Goal: Complete application form

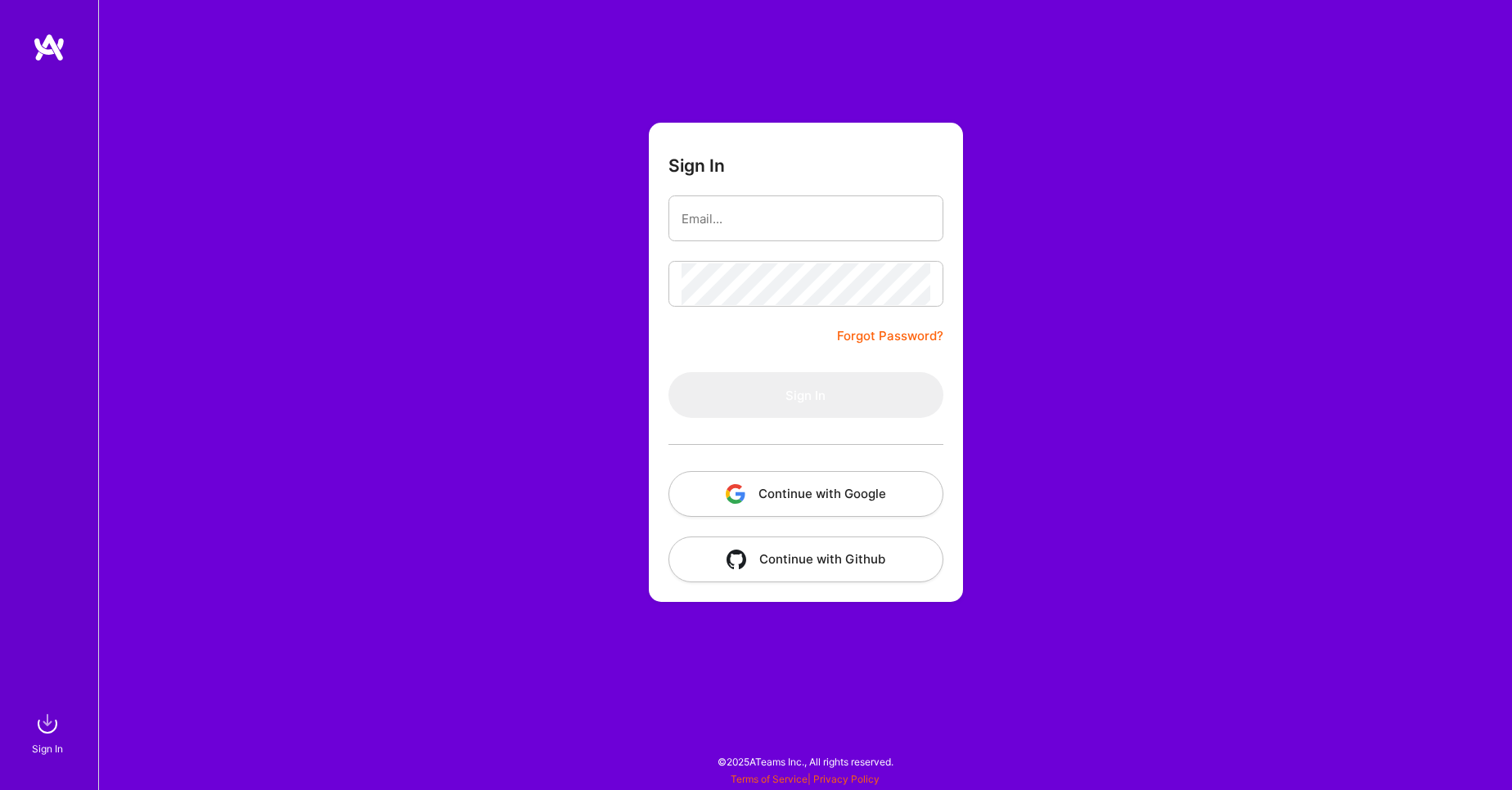
click at [868, 485] on button "Continue with Google" at bounding box center [806, 494] width 275 height 46
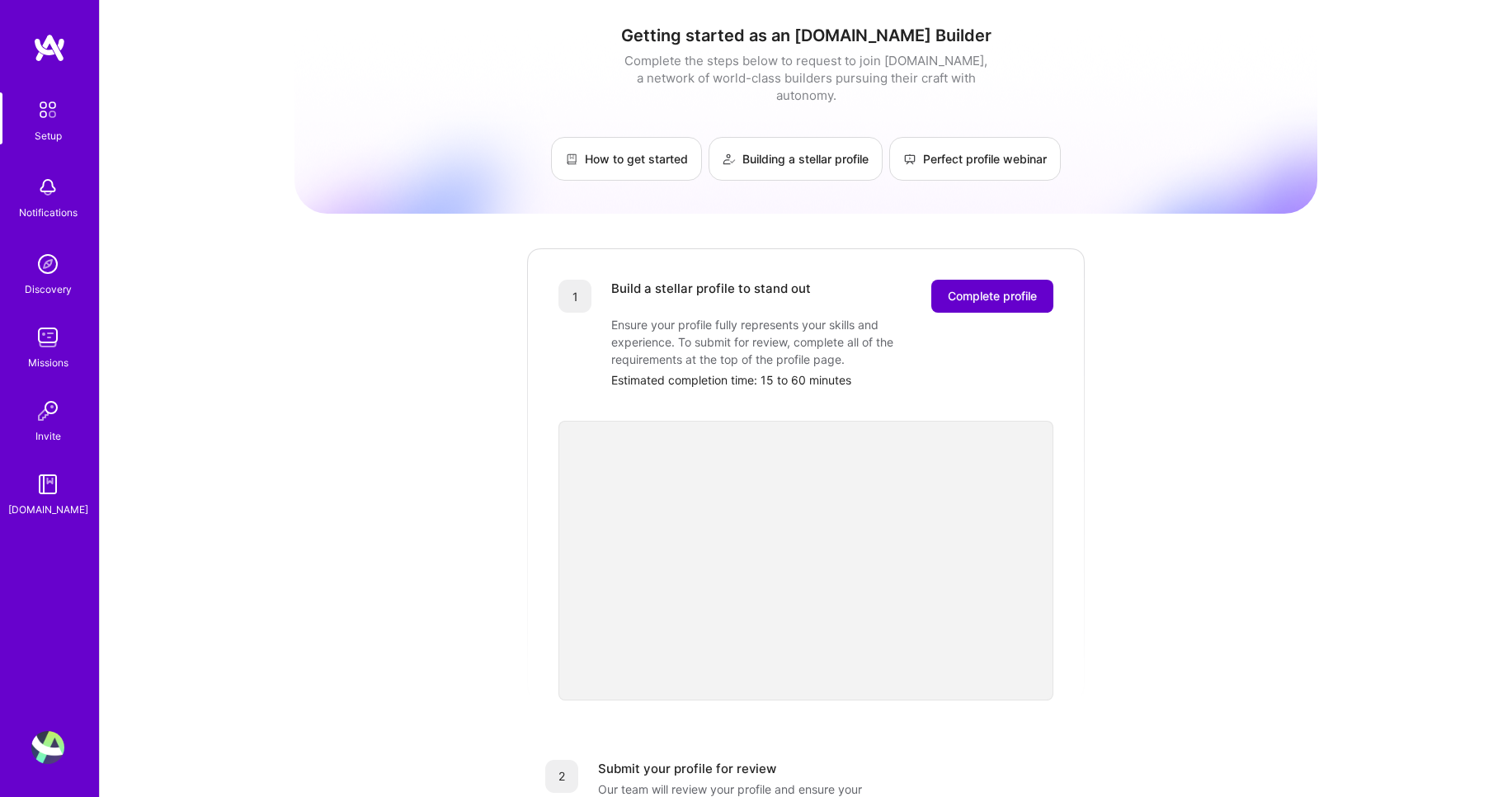
click at [971, 288] on span "Complete profile" at bounding box center [993, 296] width 89 height 17
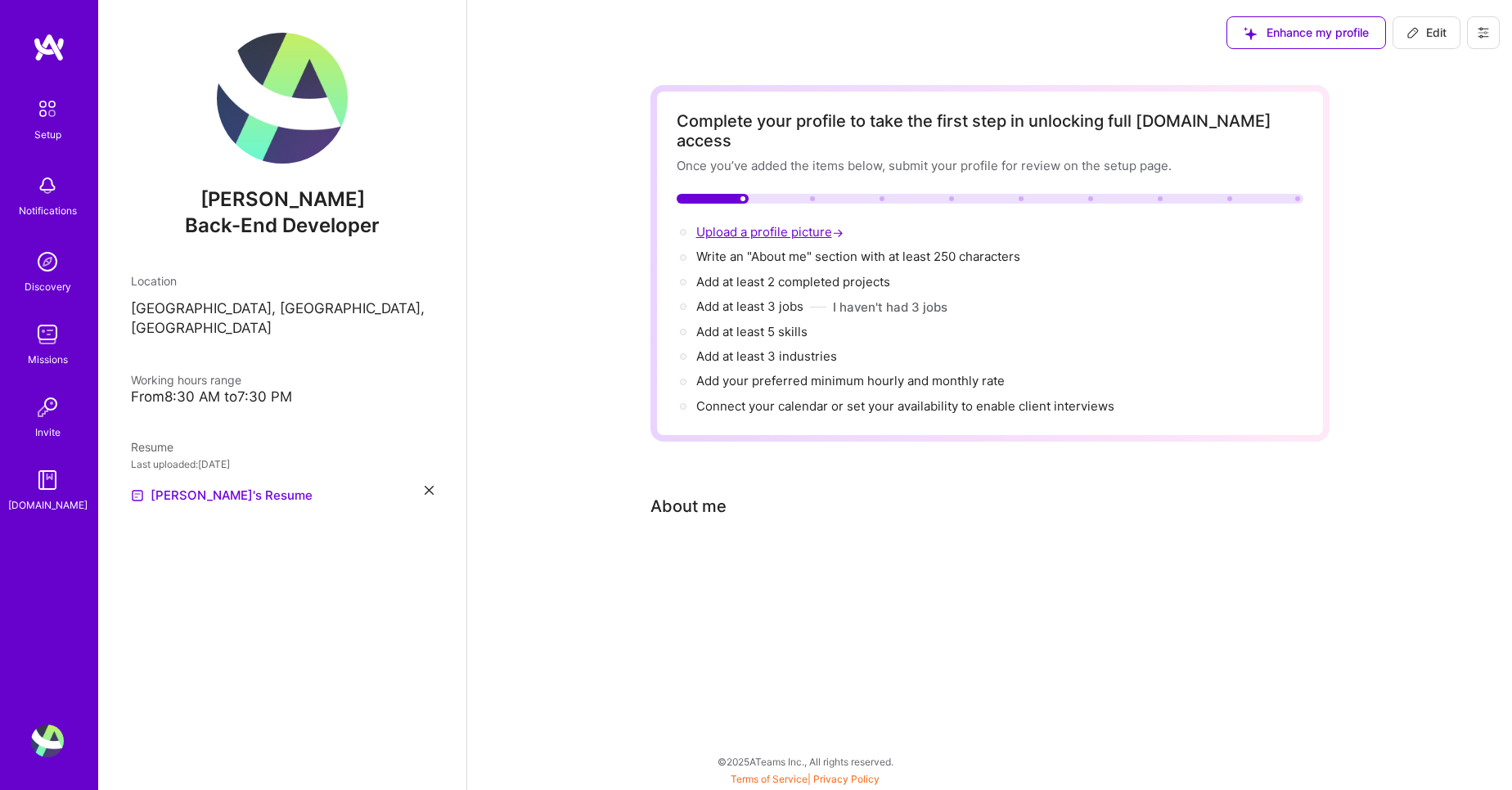
click at [775, 225] on span "Upload a profile picture →" at bounding box center [772, 232] width 150 height 16
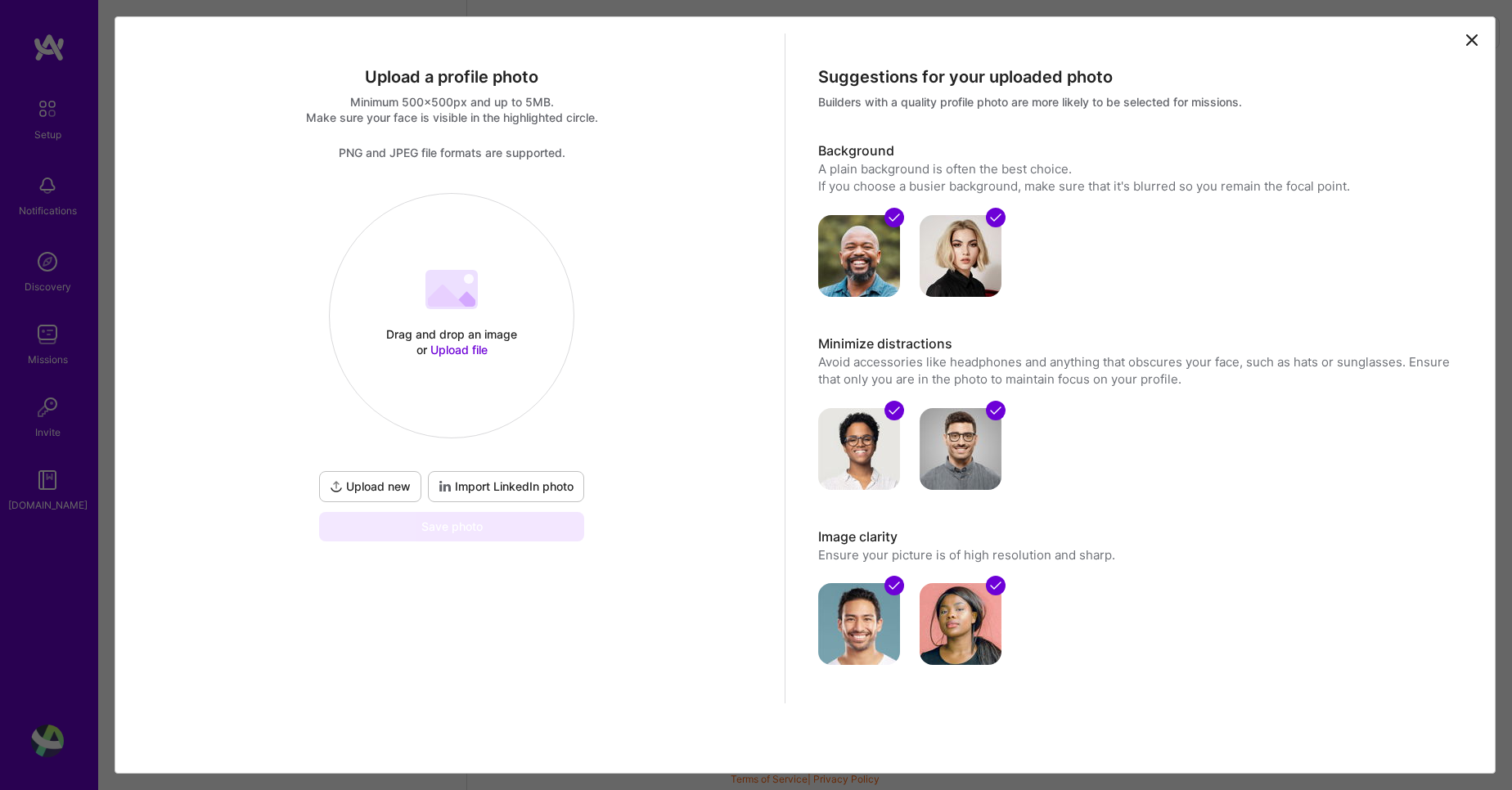
click at [461, 338] on div "Drag and drop an image or Upload file" at bounding box center [452, 342] width 139 height 31
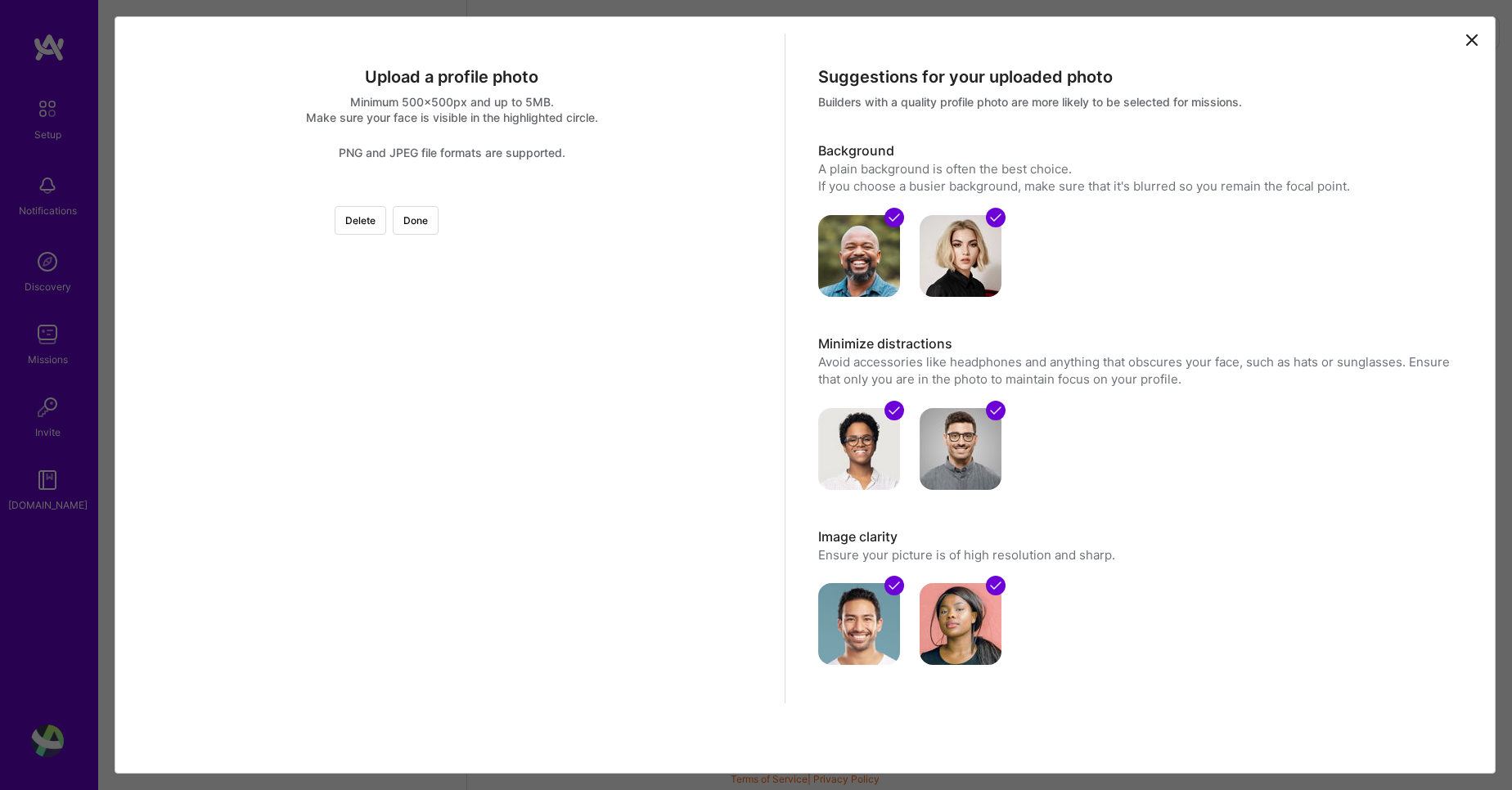
click at [593, 544] on div at bounding box center [636, 478] width 369 height 368
click at [438, 225] on button "Done" at bounding box center [415, 220] width 46 height 28
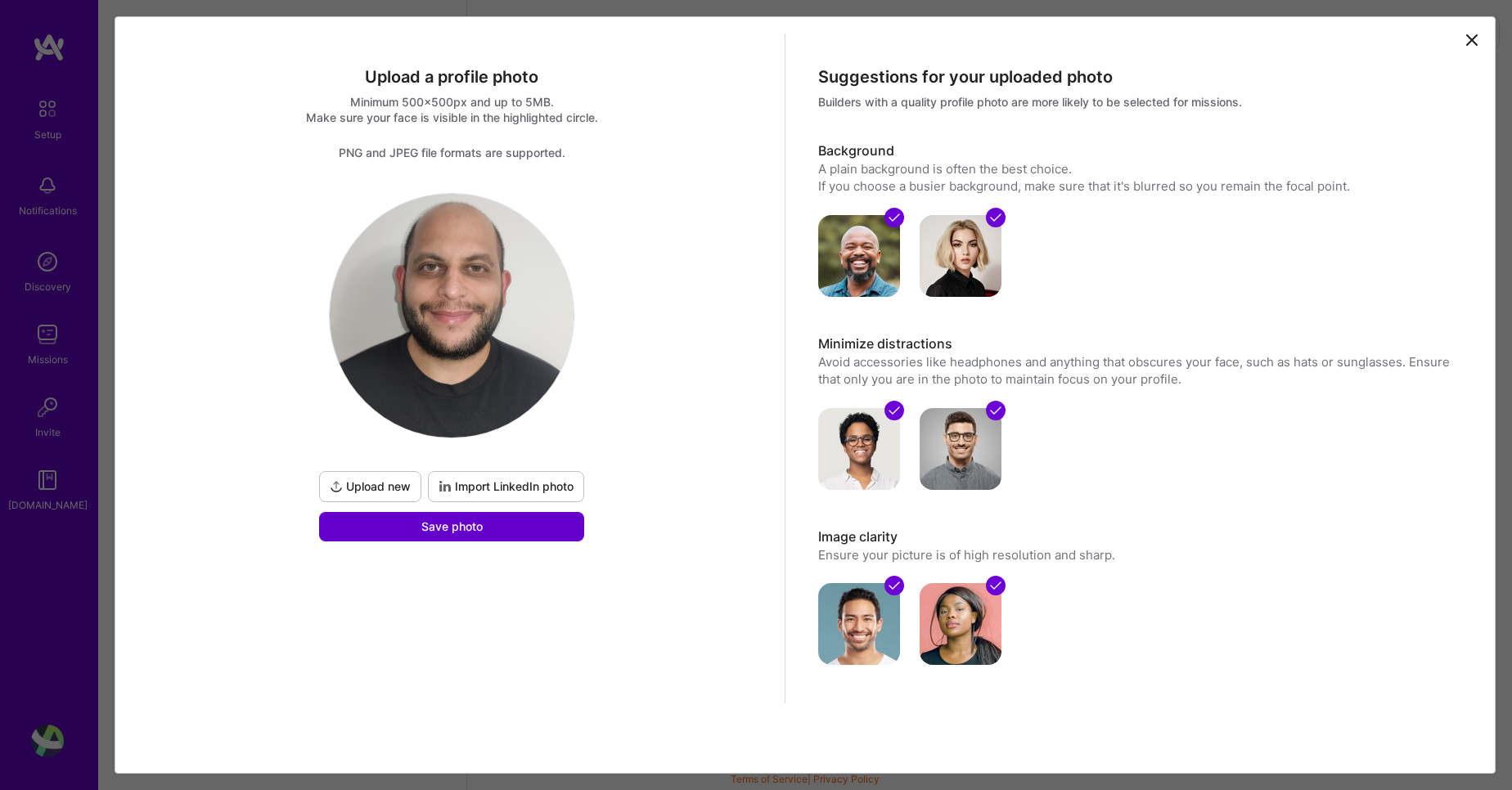
click at [528, 536] on button "Save photo" at bounding box center [451, 527] width 265 height 29
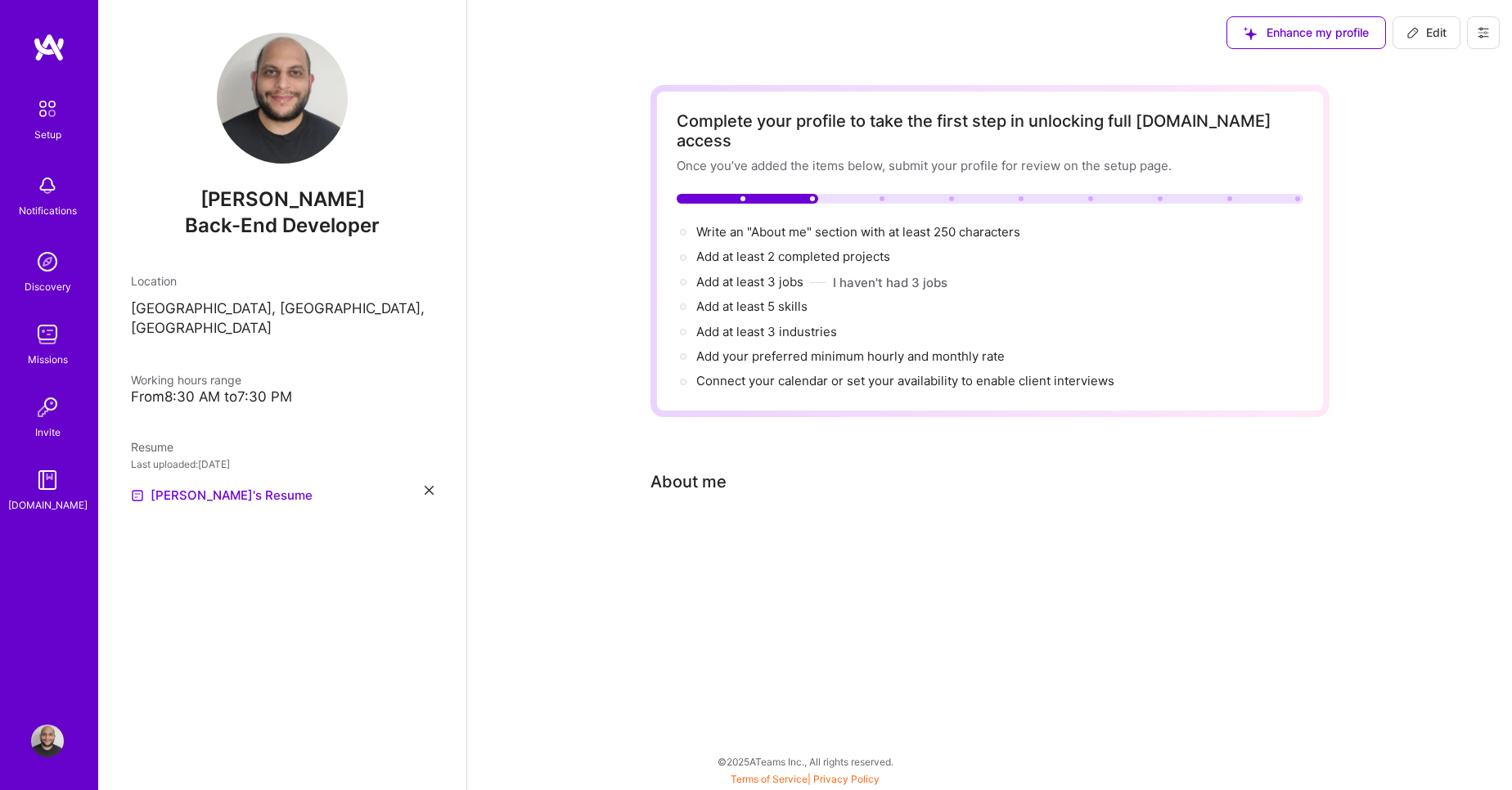
click at [425, 486] on icon at bounding box center [429, 490] width 9 height 9
click at [339, 470] on div "+ Upload your Resume PDF file format" at bounding box center [282, 485] width 303 height 34
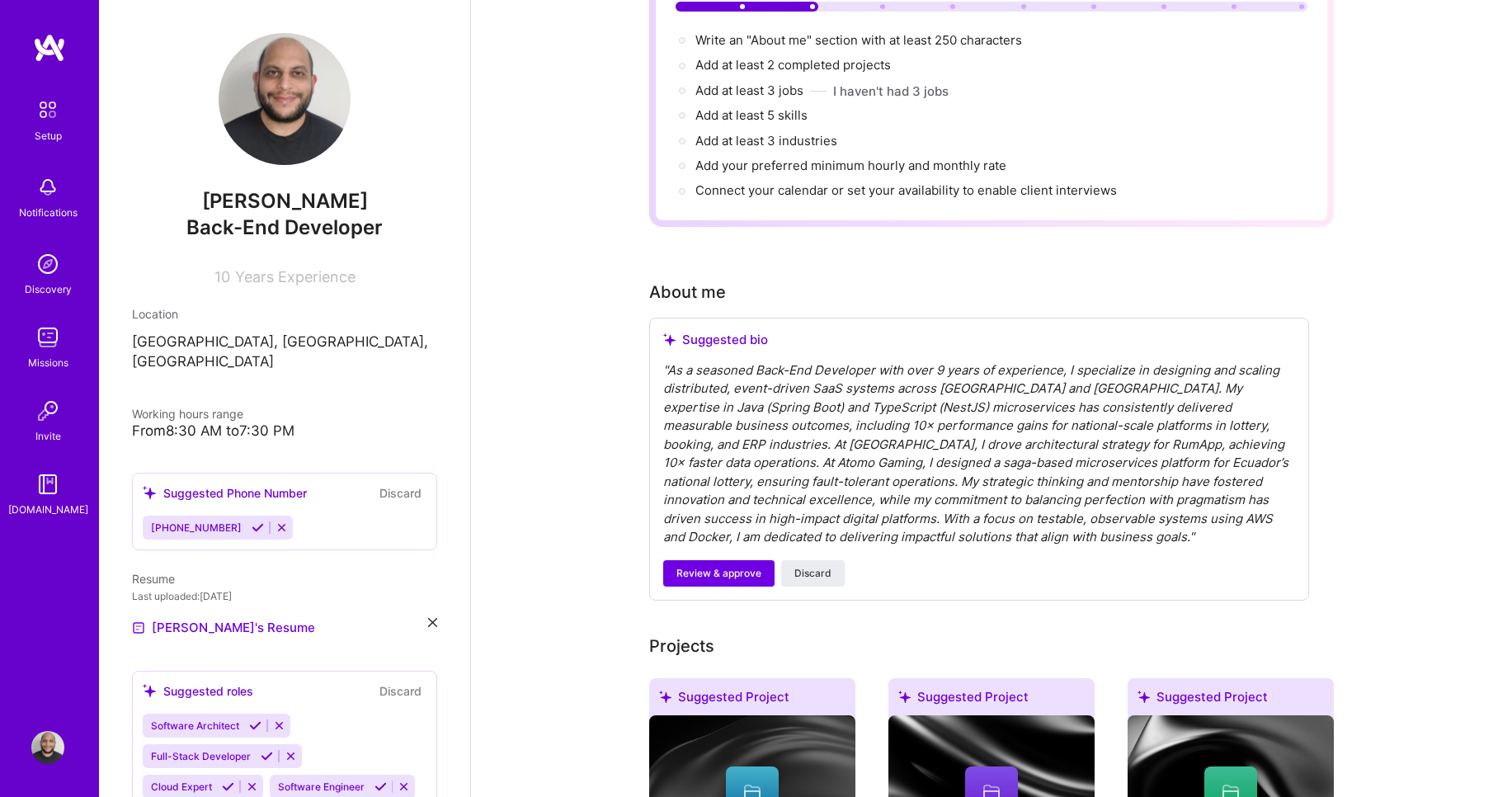
scroll to position [188, 0]
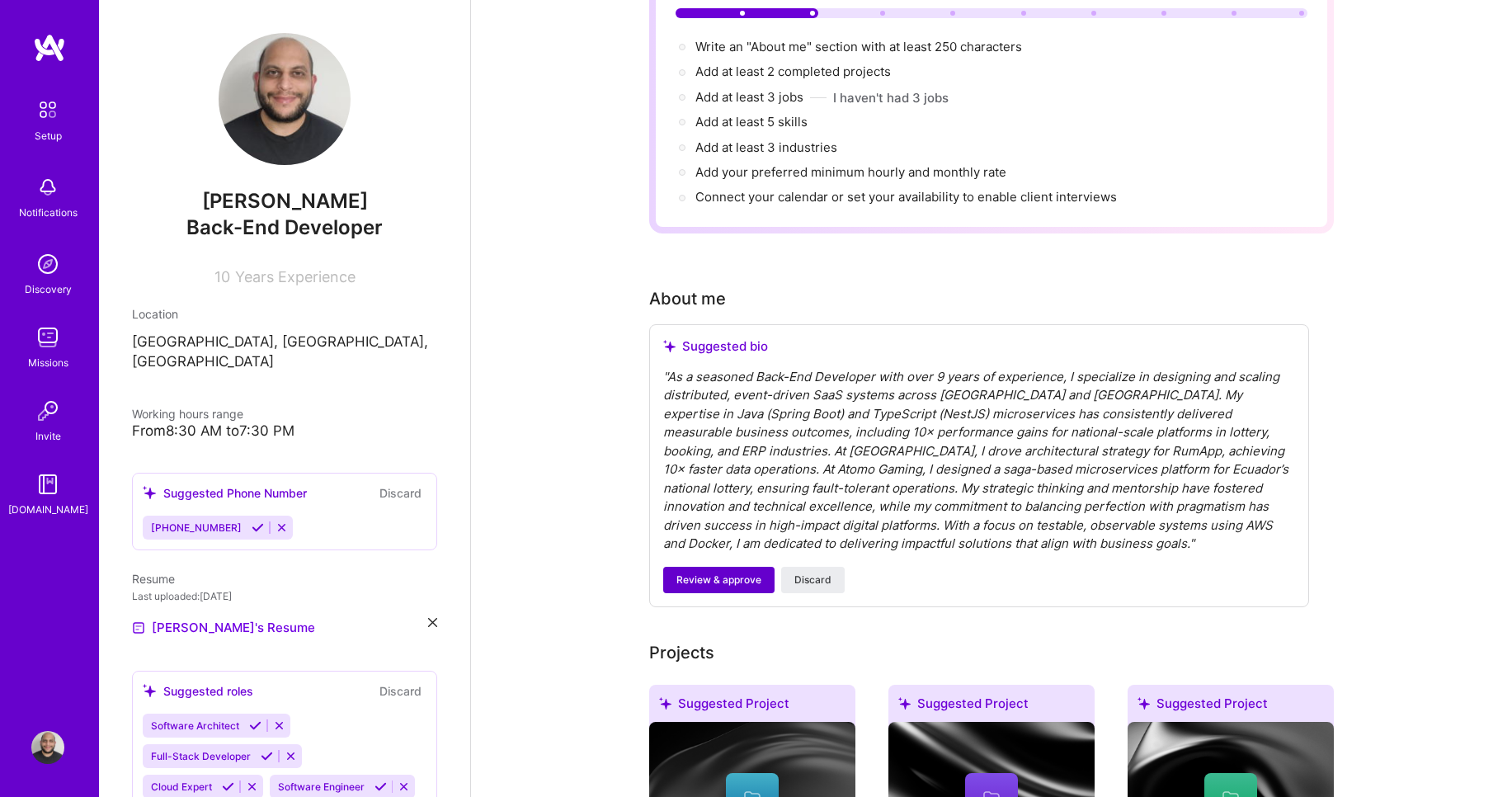
click at [687, 572] on span "Review & approve" at bounding box center [719, 580] width 85 height 15
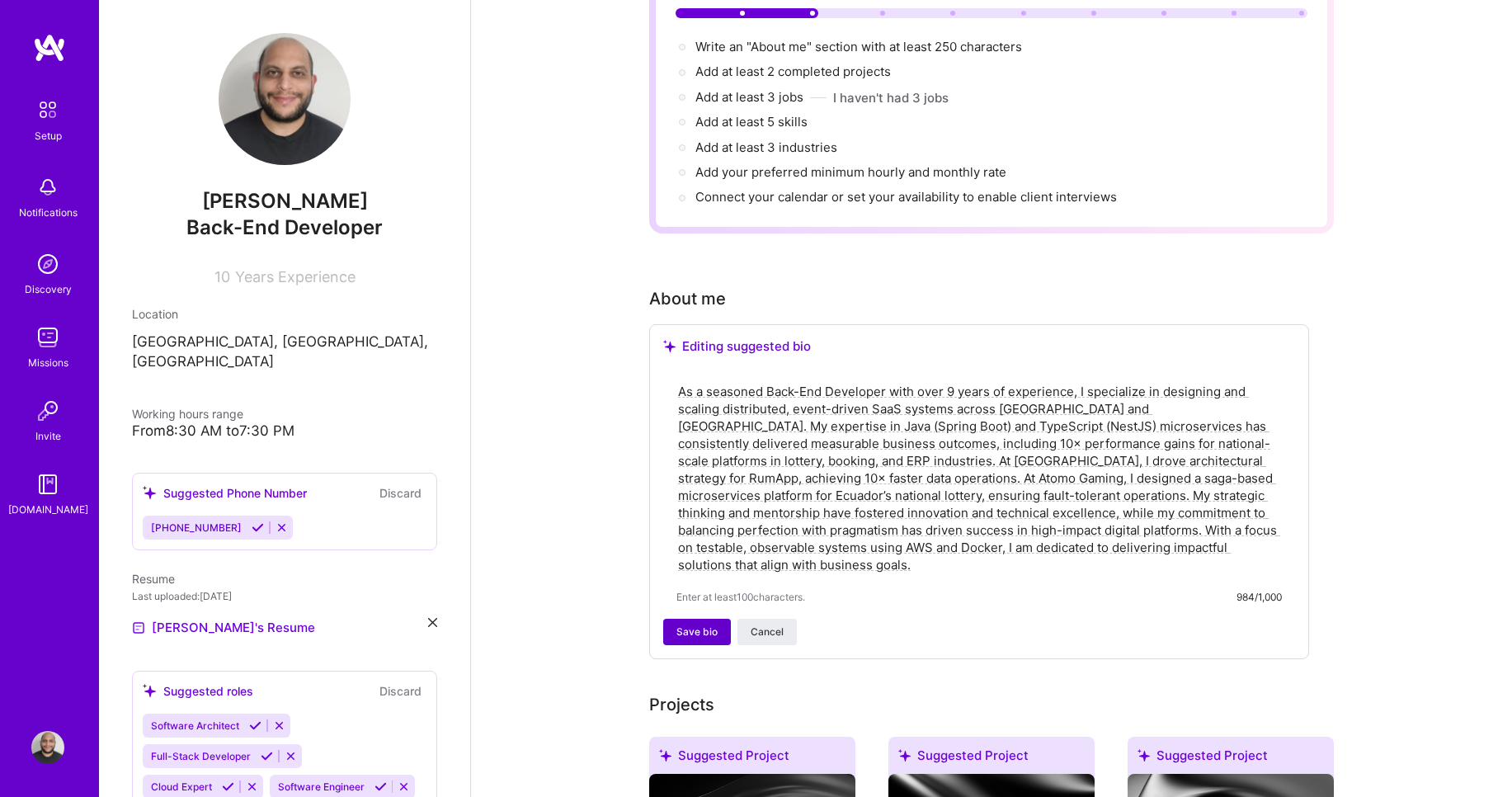
click at [691, 625] on span "Save bio" at bounding box center [697, 632] width 42 height 15
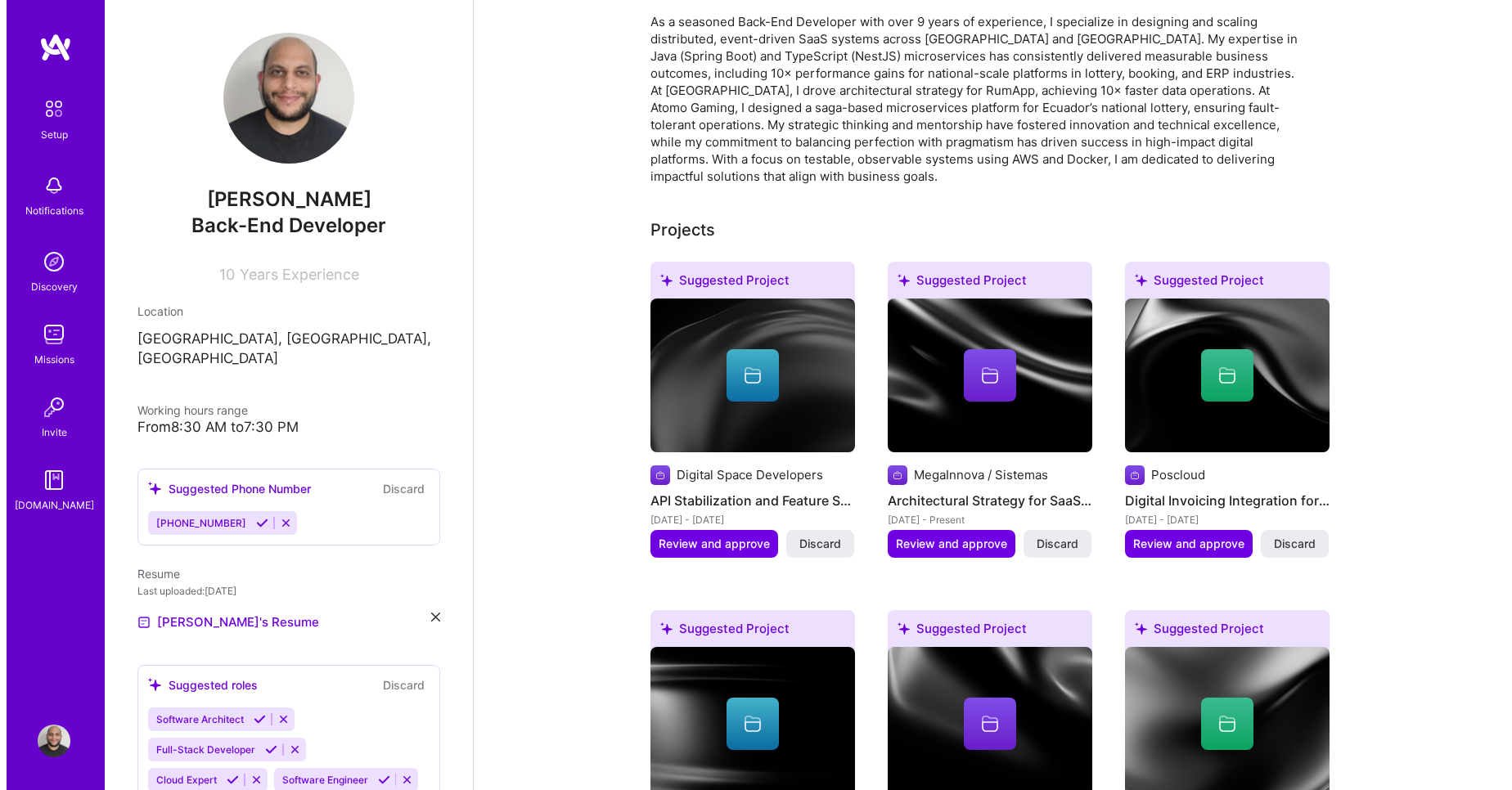
scroll to position [472, 0]
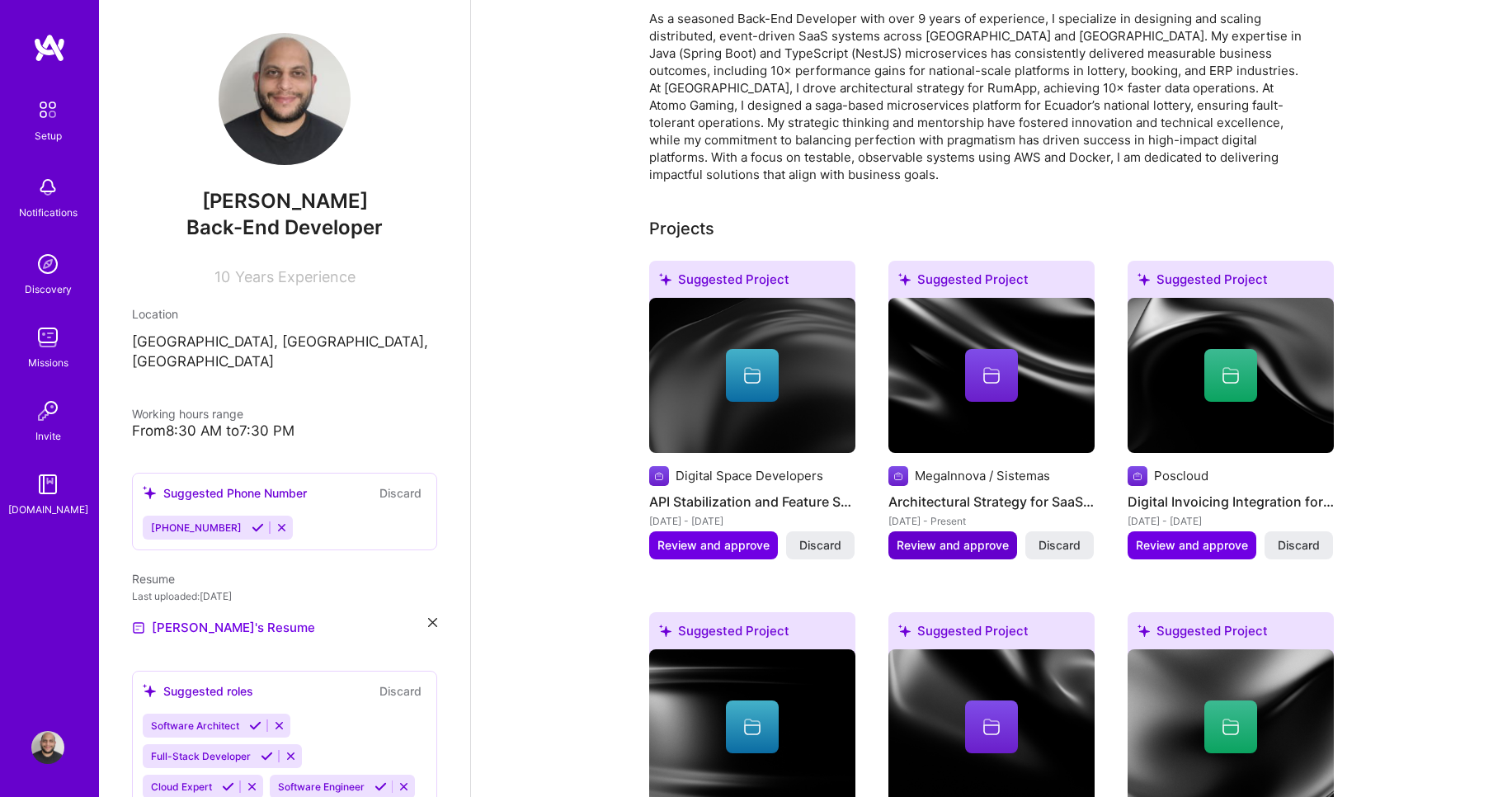
click at [957, 537] on span "Review and approve" at bounding box center [952, 546] width 112 height 17
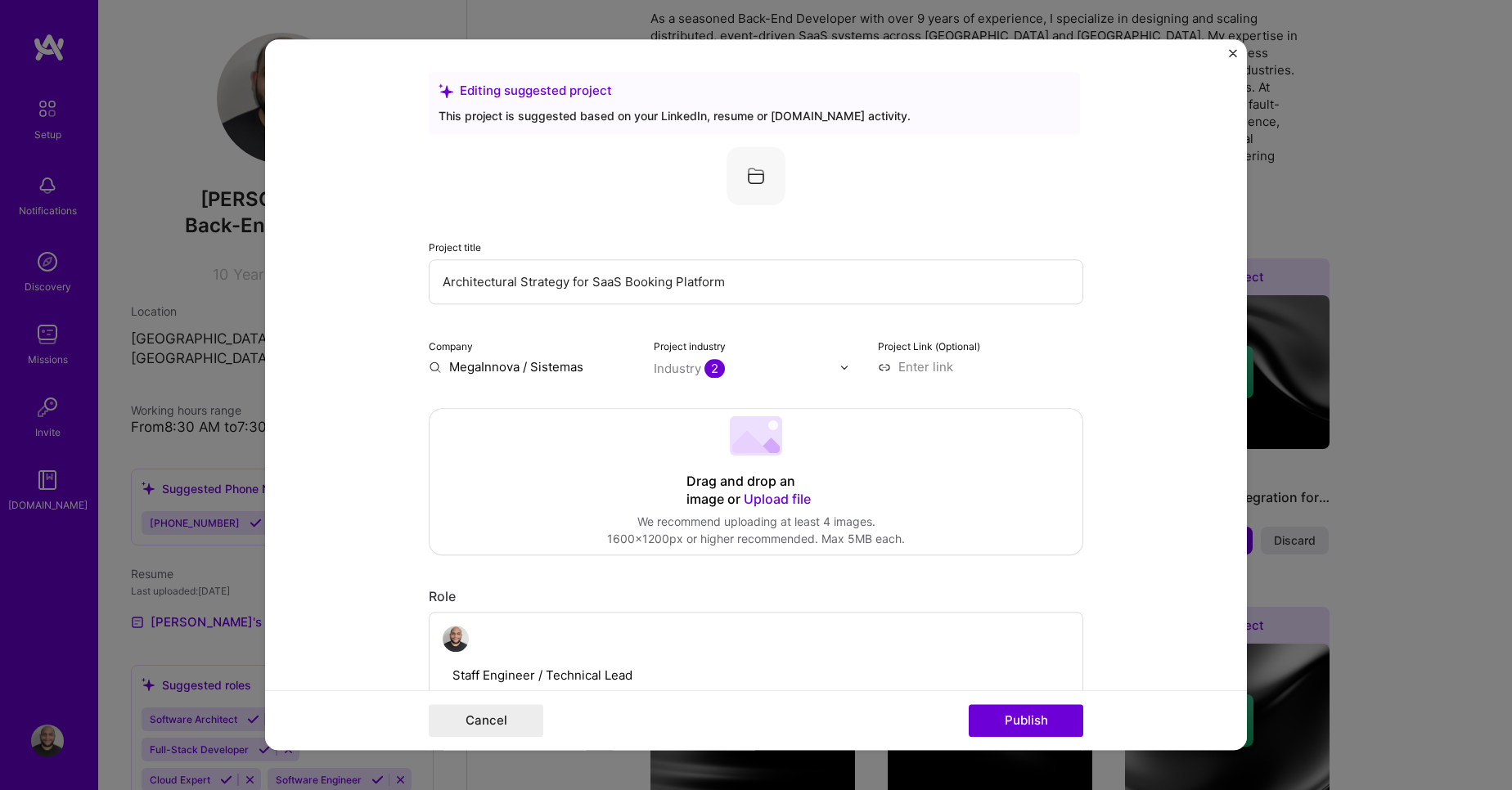
click at [690, 362] on div "Industry 2" at bounding box center [690, 368] width 72 height 17
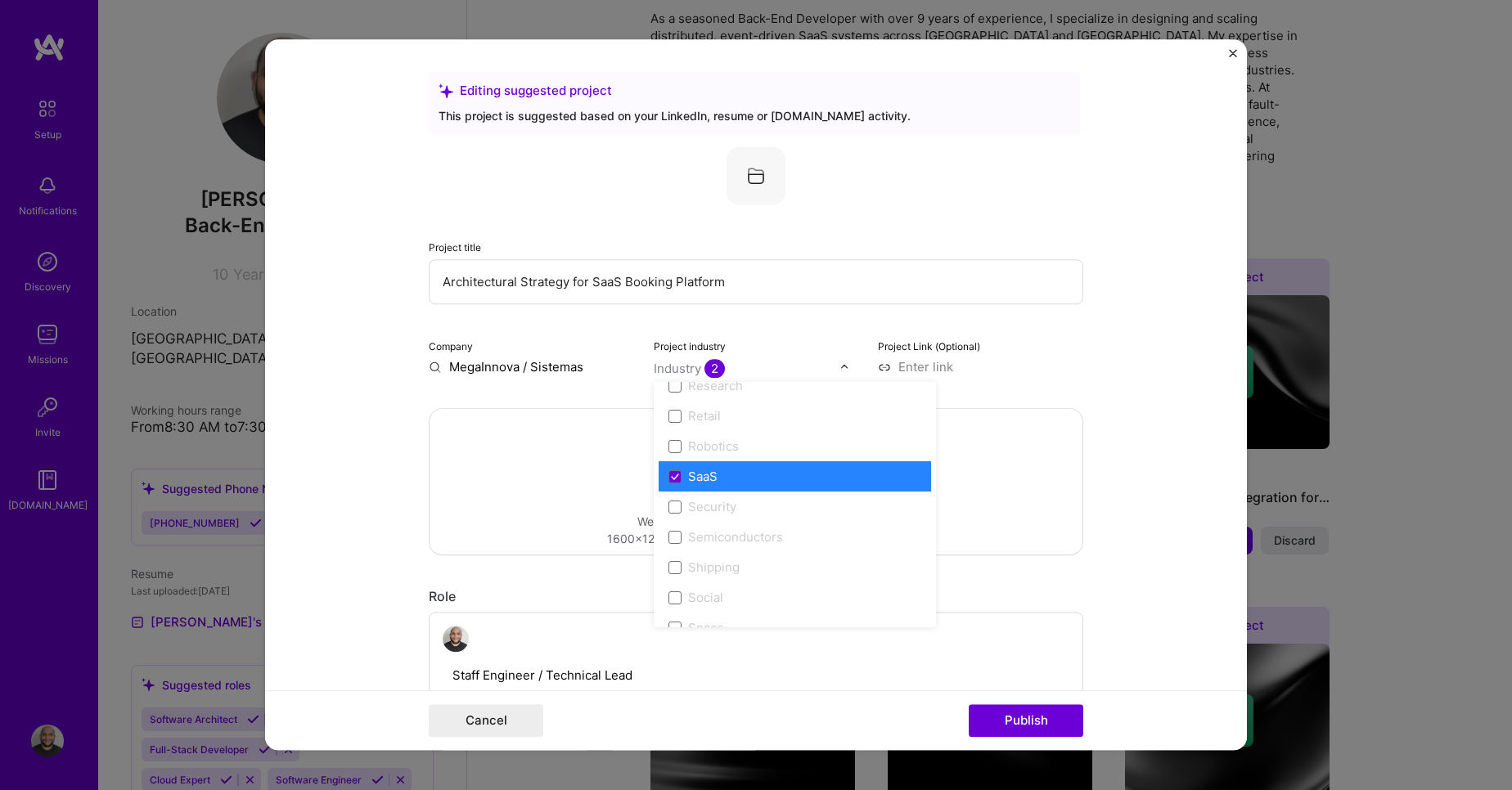
scroll to position [3396, 0]
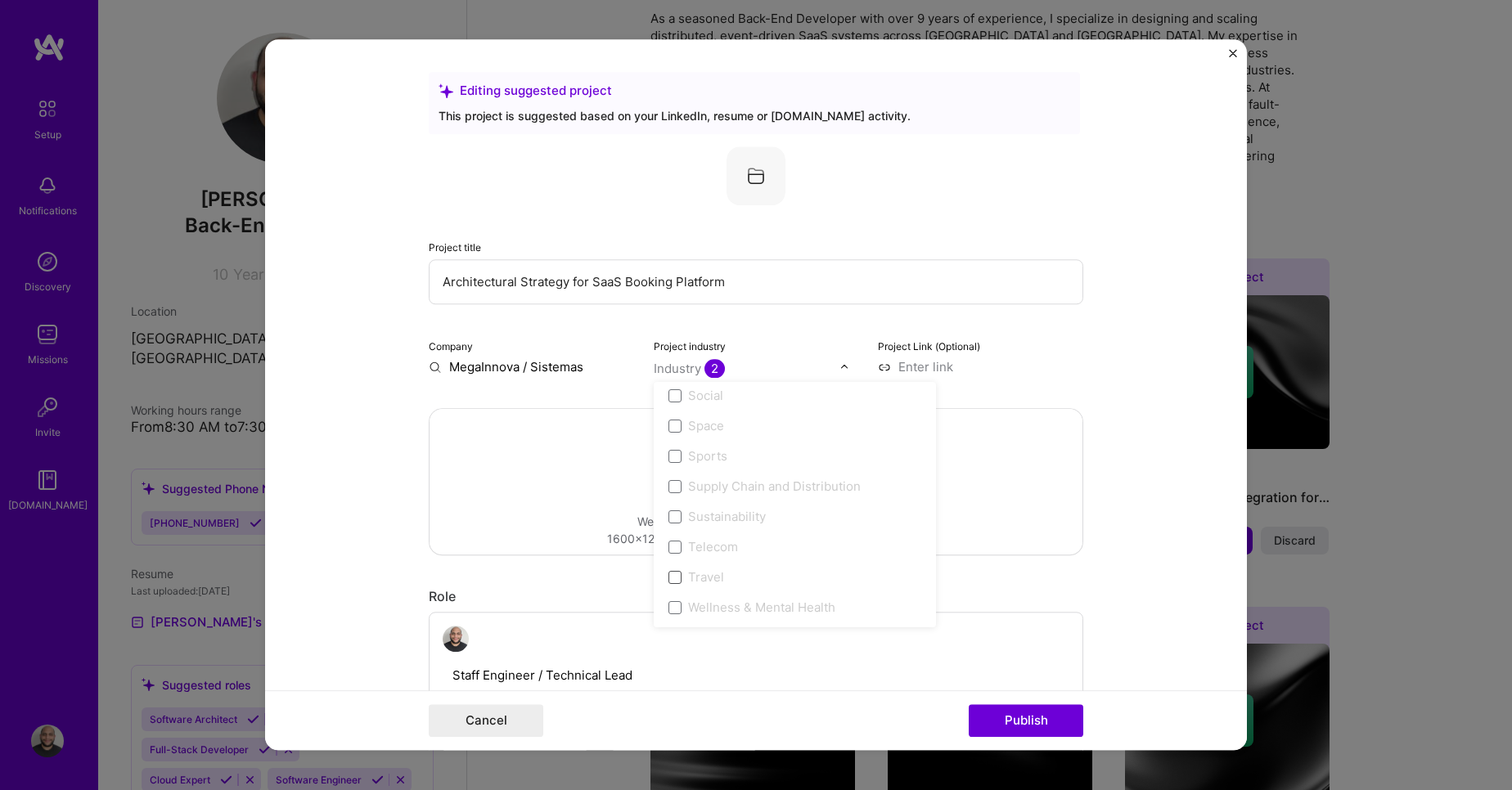
click at [668, 579] on span at bounding box center [675, 577] width 13 height 13
click at [668, 583] on span at bounding box center [675, 577] width 13 height 13
click at [674, 576] on span at bounding box center [675, 577] width 13 height 13
click at [961, 371] on input at bounding box center [981, 367] width 205 height 17
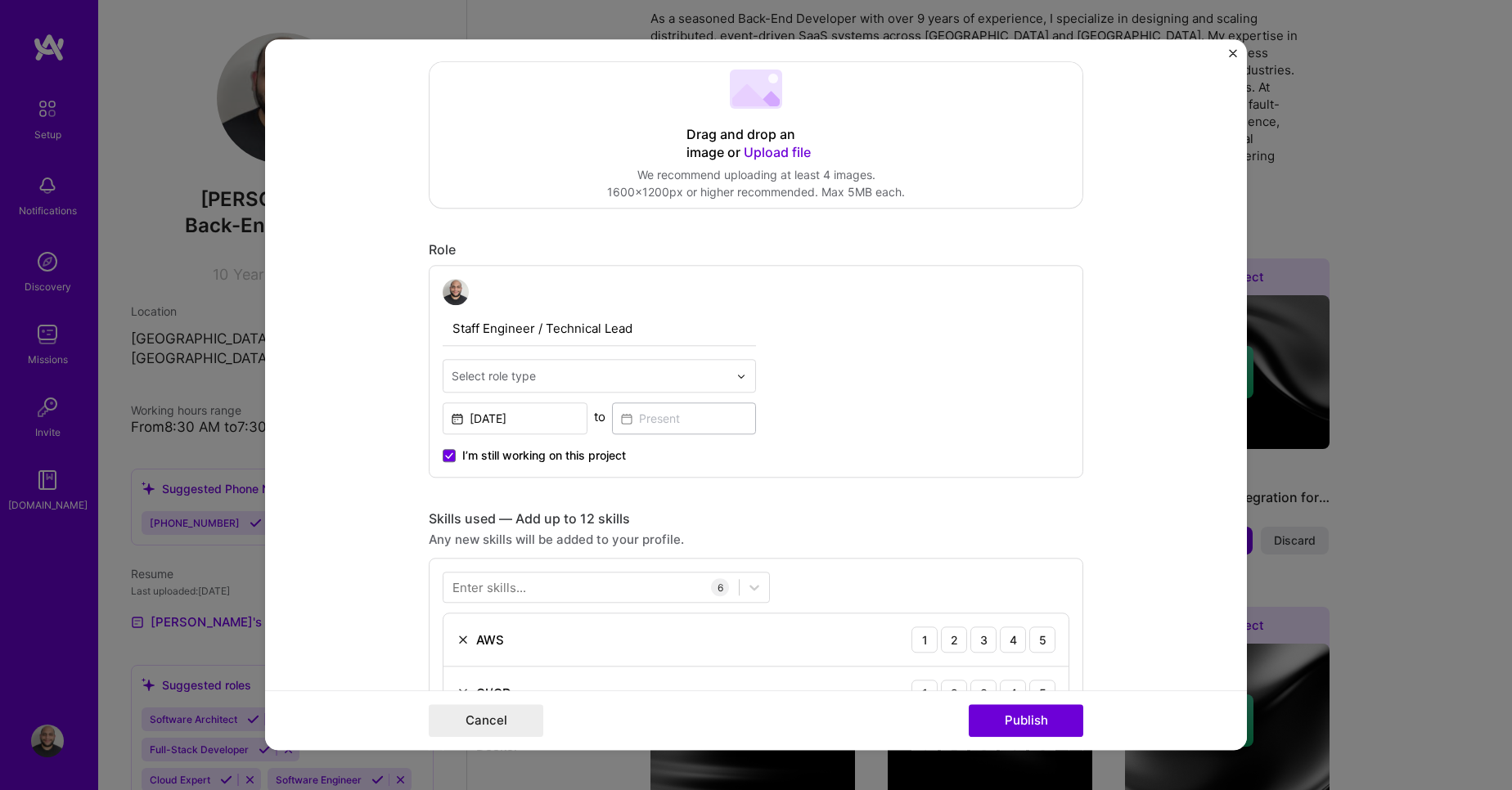
scroll to position [354, 0]
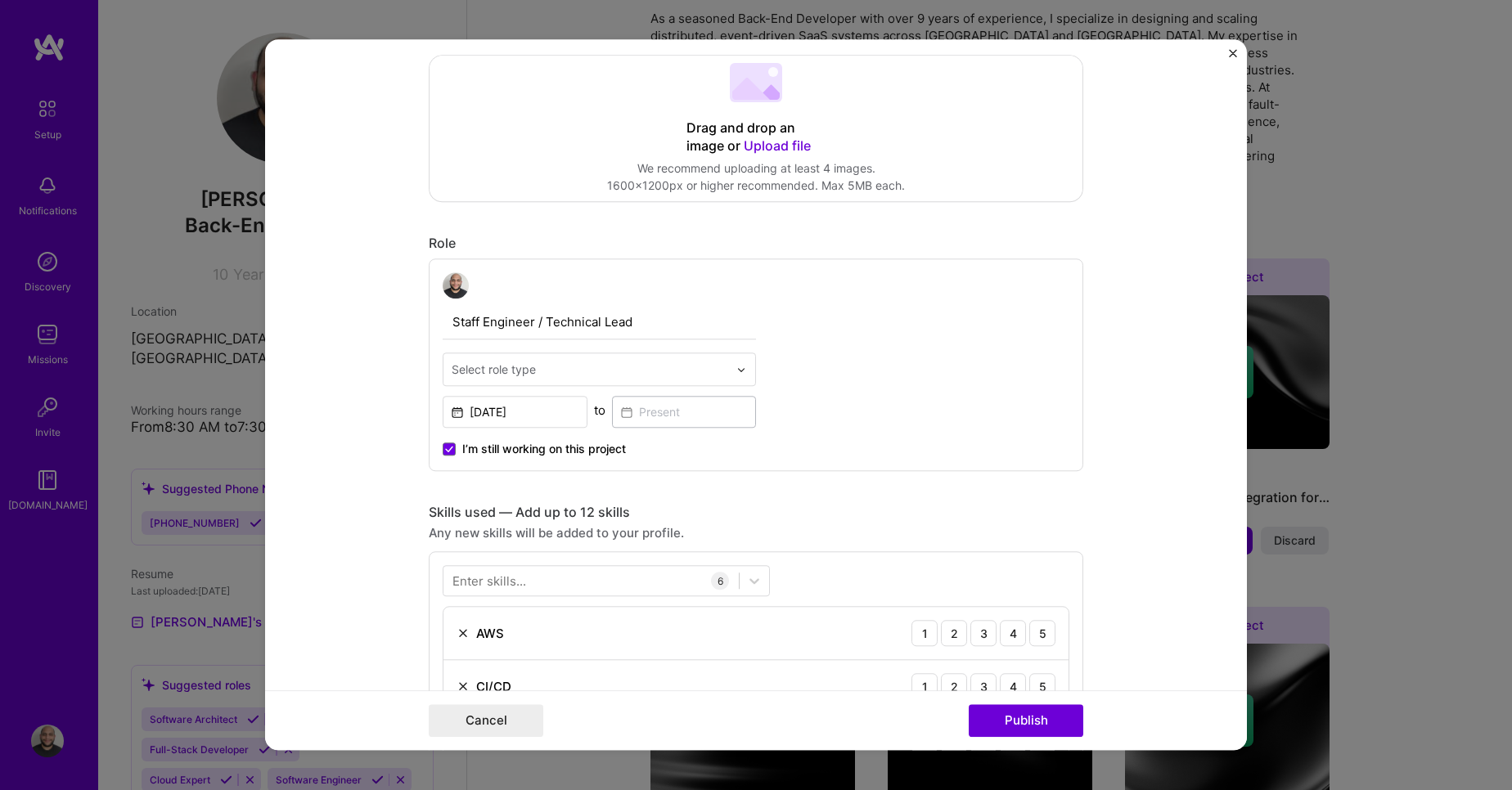
type input "[URL][DOMAIN_NAME]"
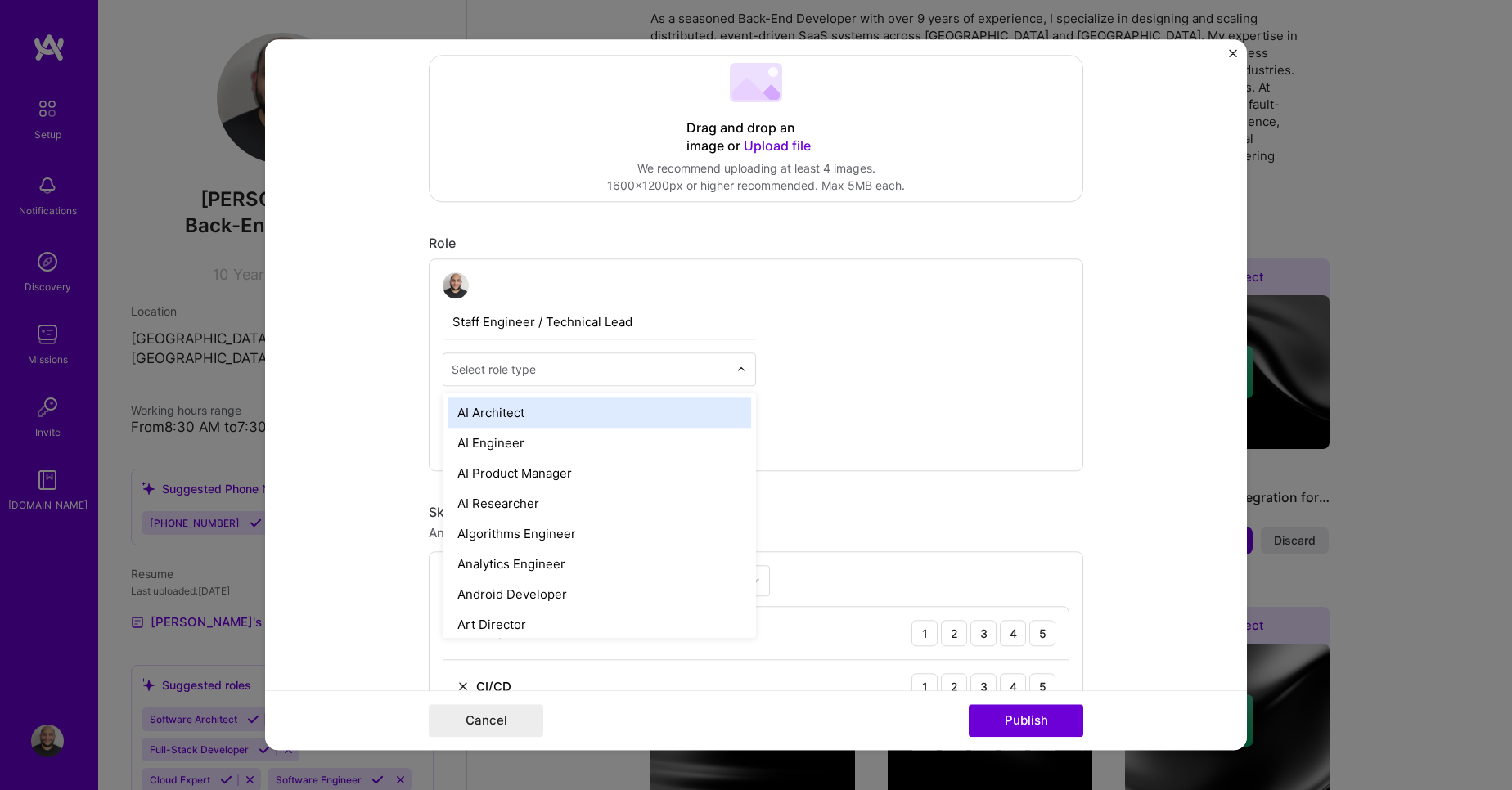
click at [692, 369] on input "text" at bounding box center [590, 369] width 277 height 17
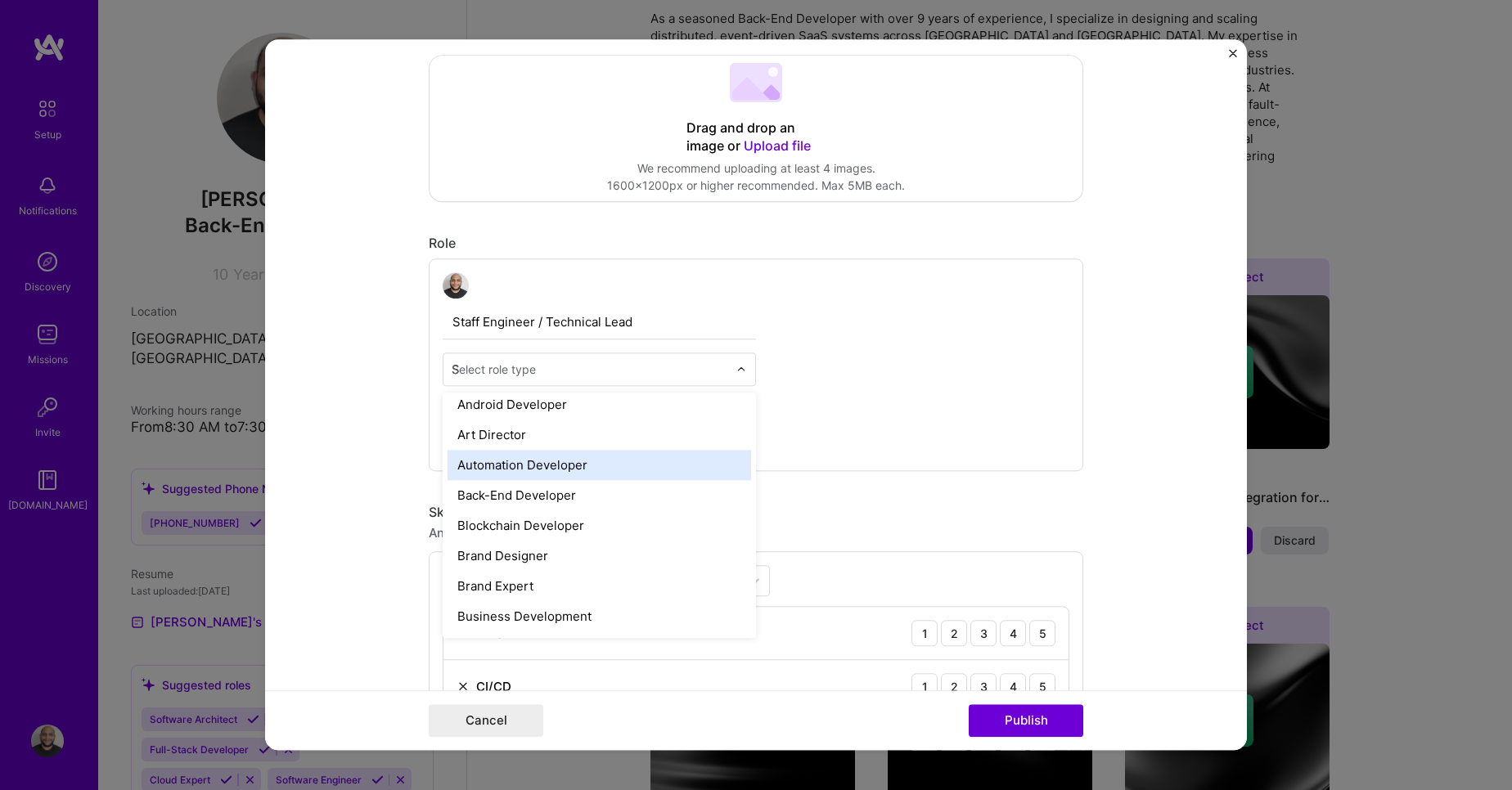
scroll to position [0, 0]
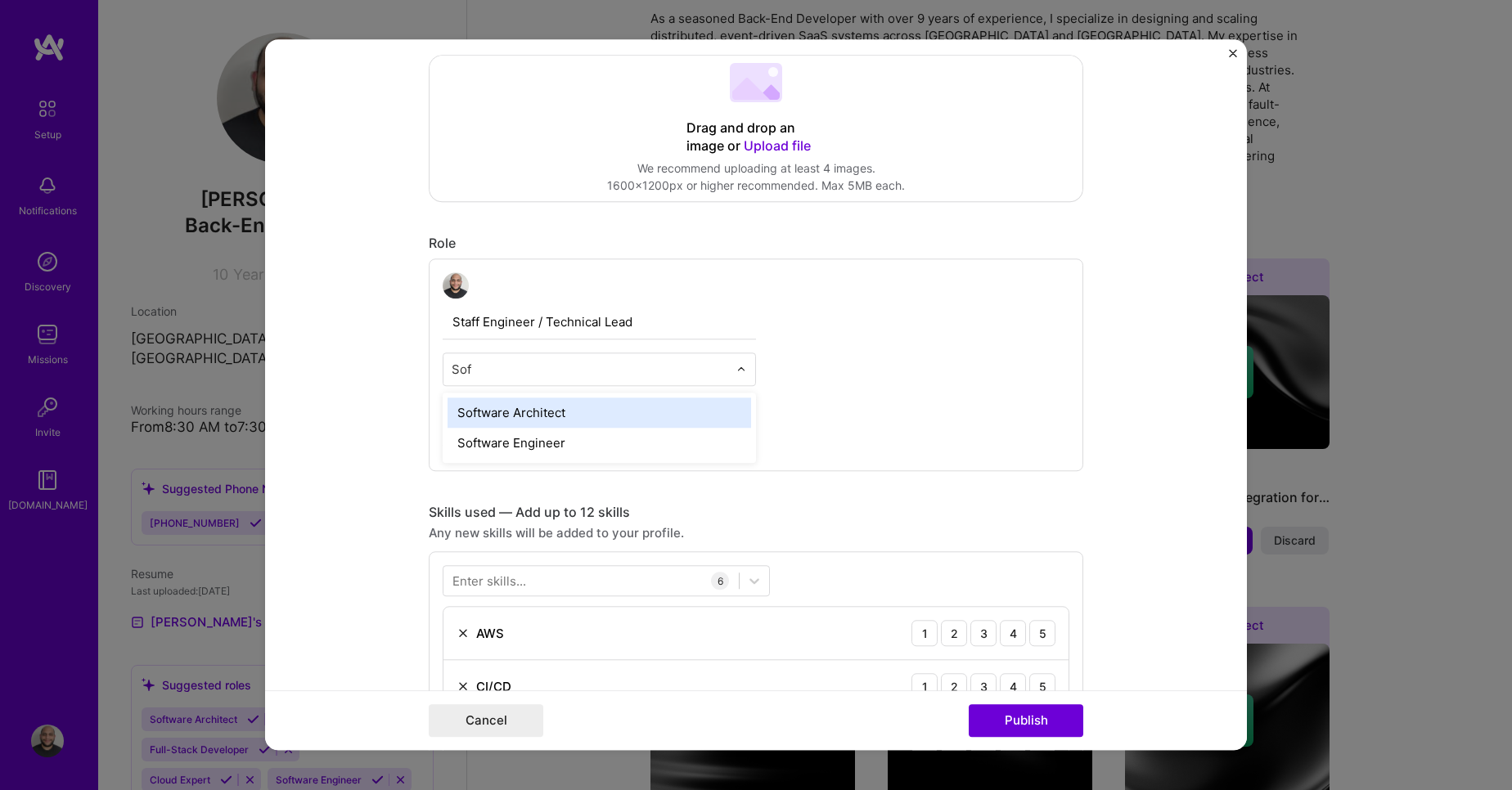
type input "Soft"
click at [546, 405] on div "Software Architect" at bounding box center [599, 412] width 304 height 30
click at [590, 368] on input "text" at bounding box center [590, 369] width 277 height 17
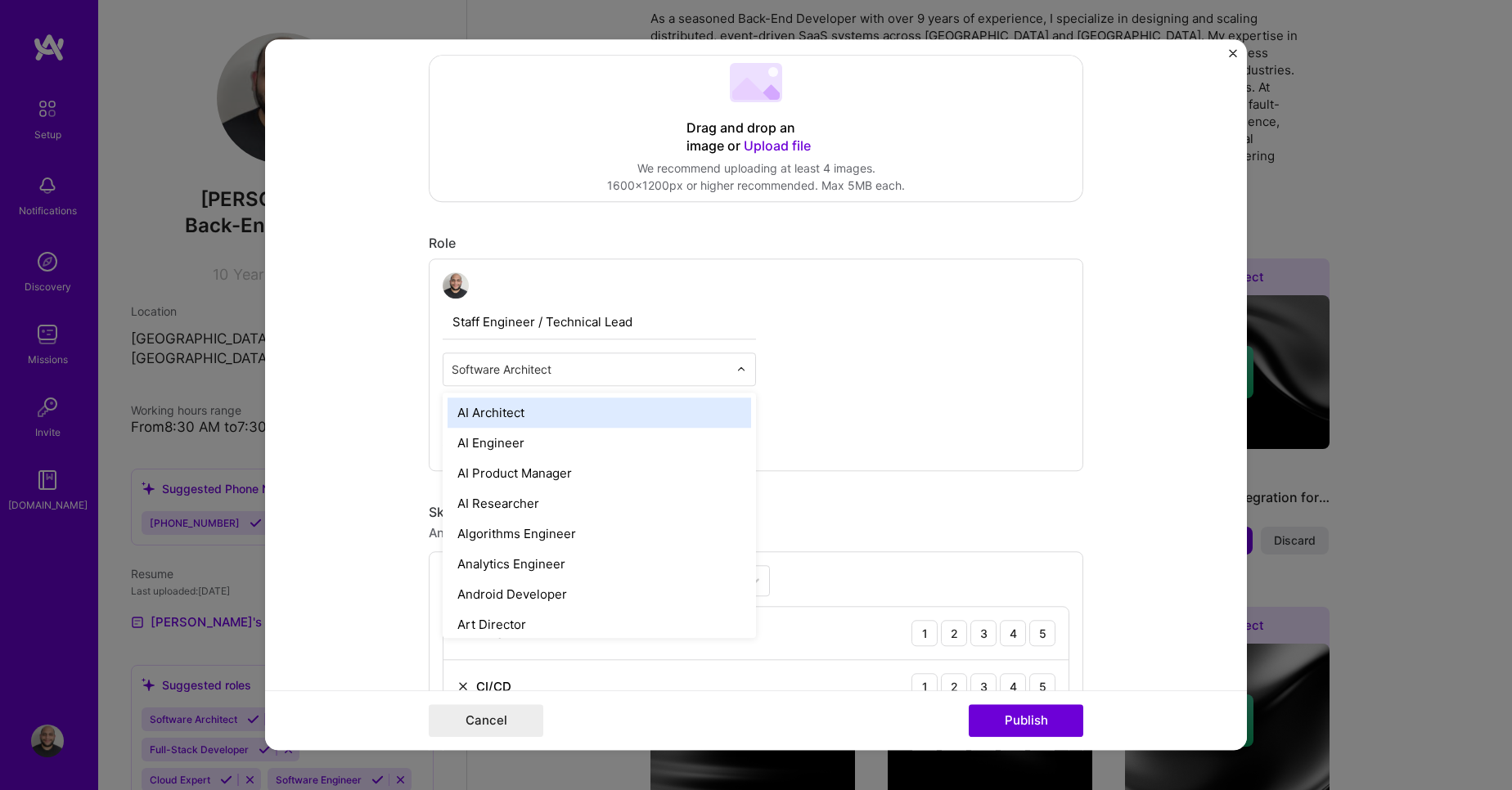
drag, startPoint x: 584, startPoint y: 364, endPoint x: 445, endPoint y: 358, distance: 139.1
click at [445, 358] on div "Software Architect" at bounding box center [590, 369] width 293 height 32
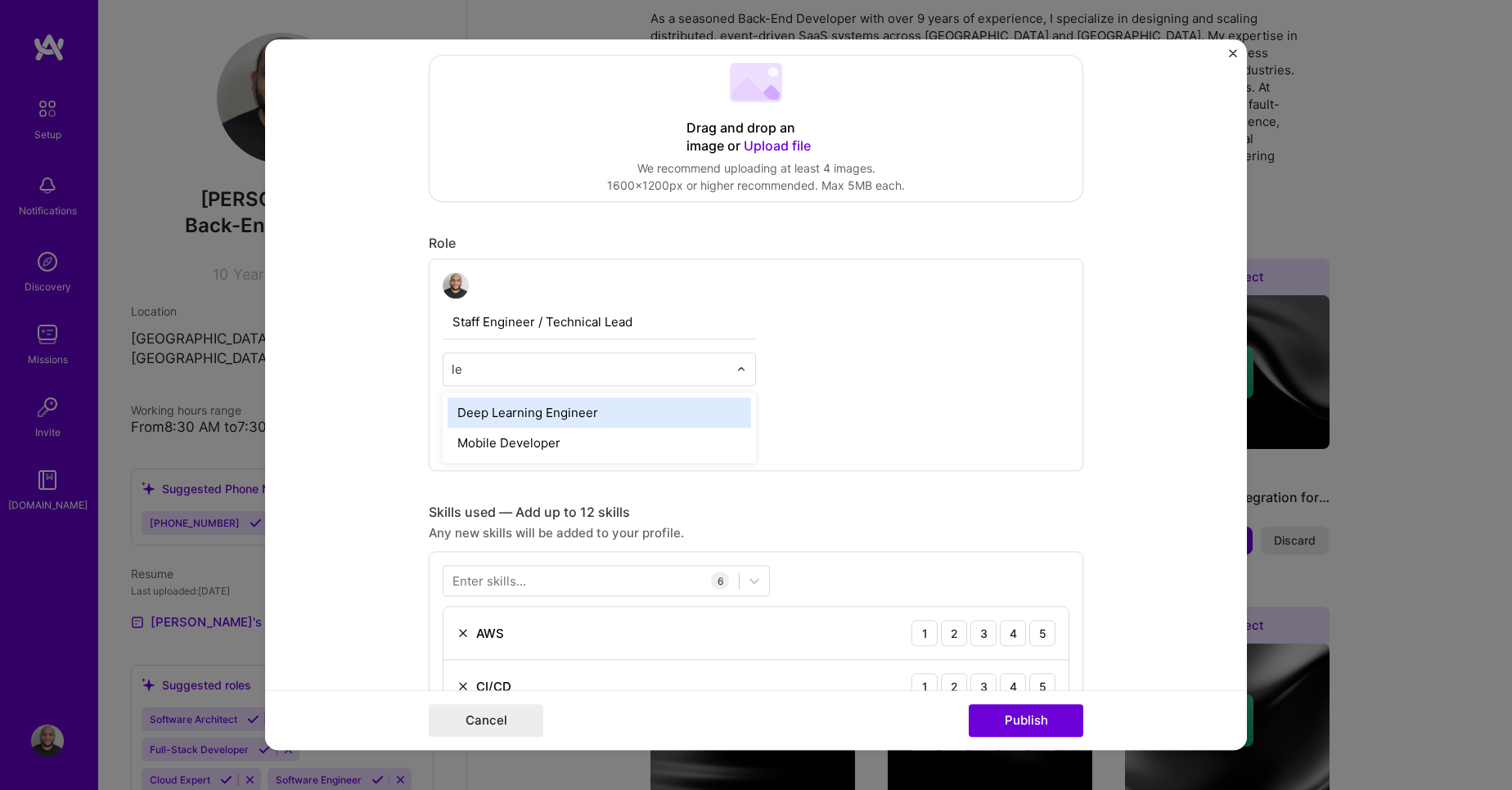
type input "l"
type input "Lea"
type input "P"
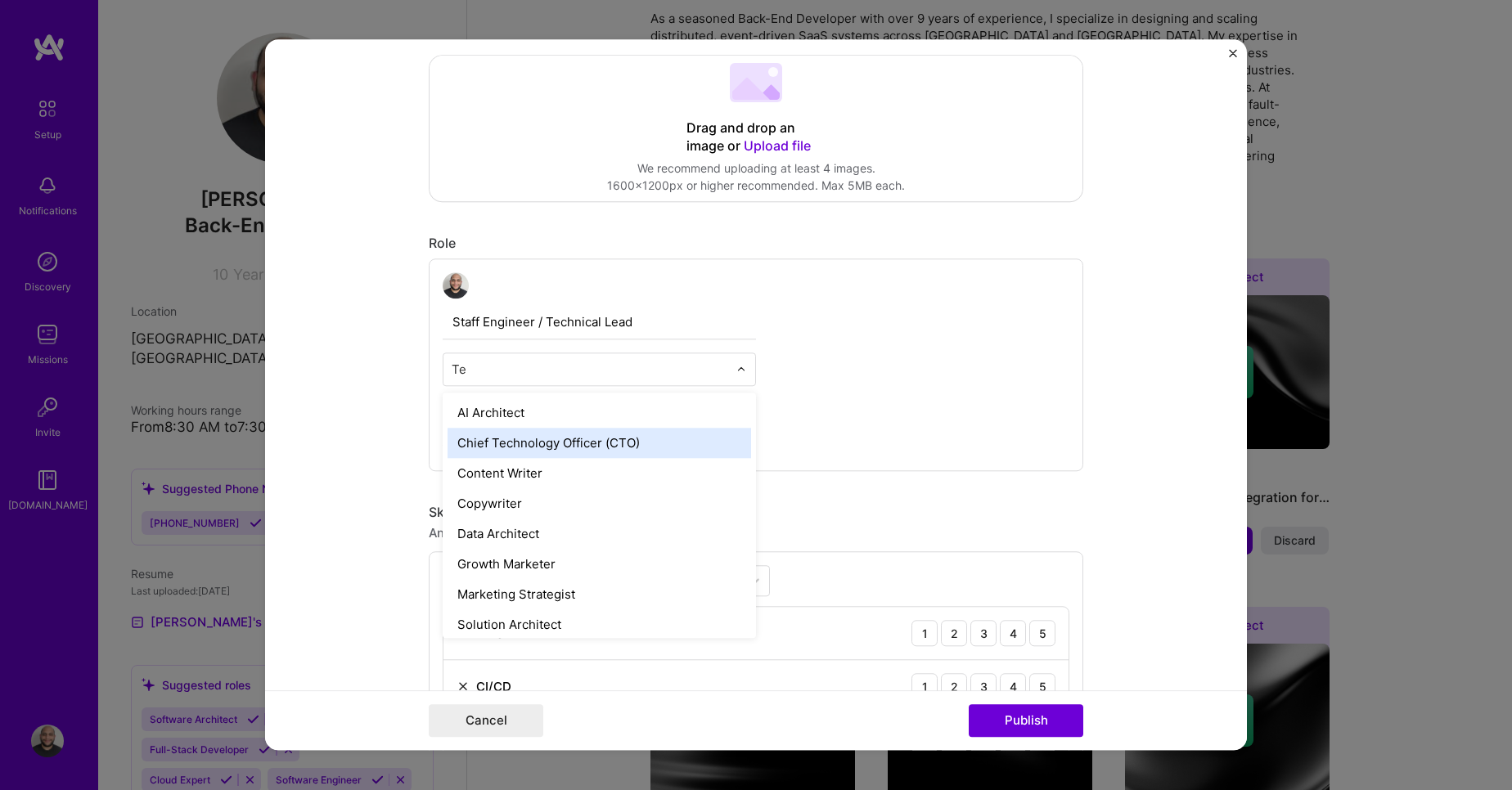
type input "T"
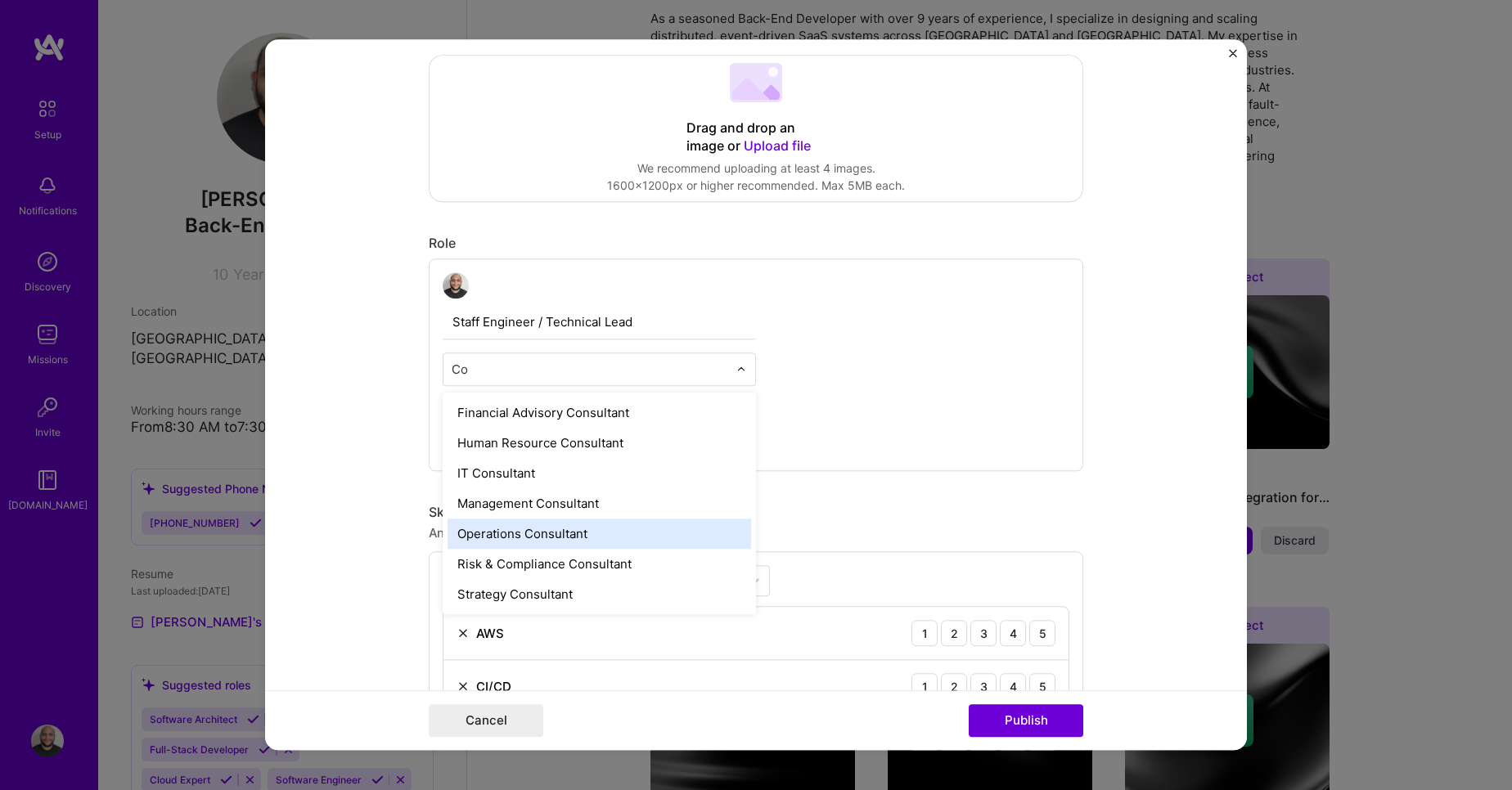
type input "C"
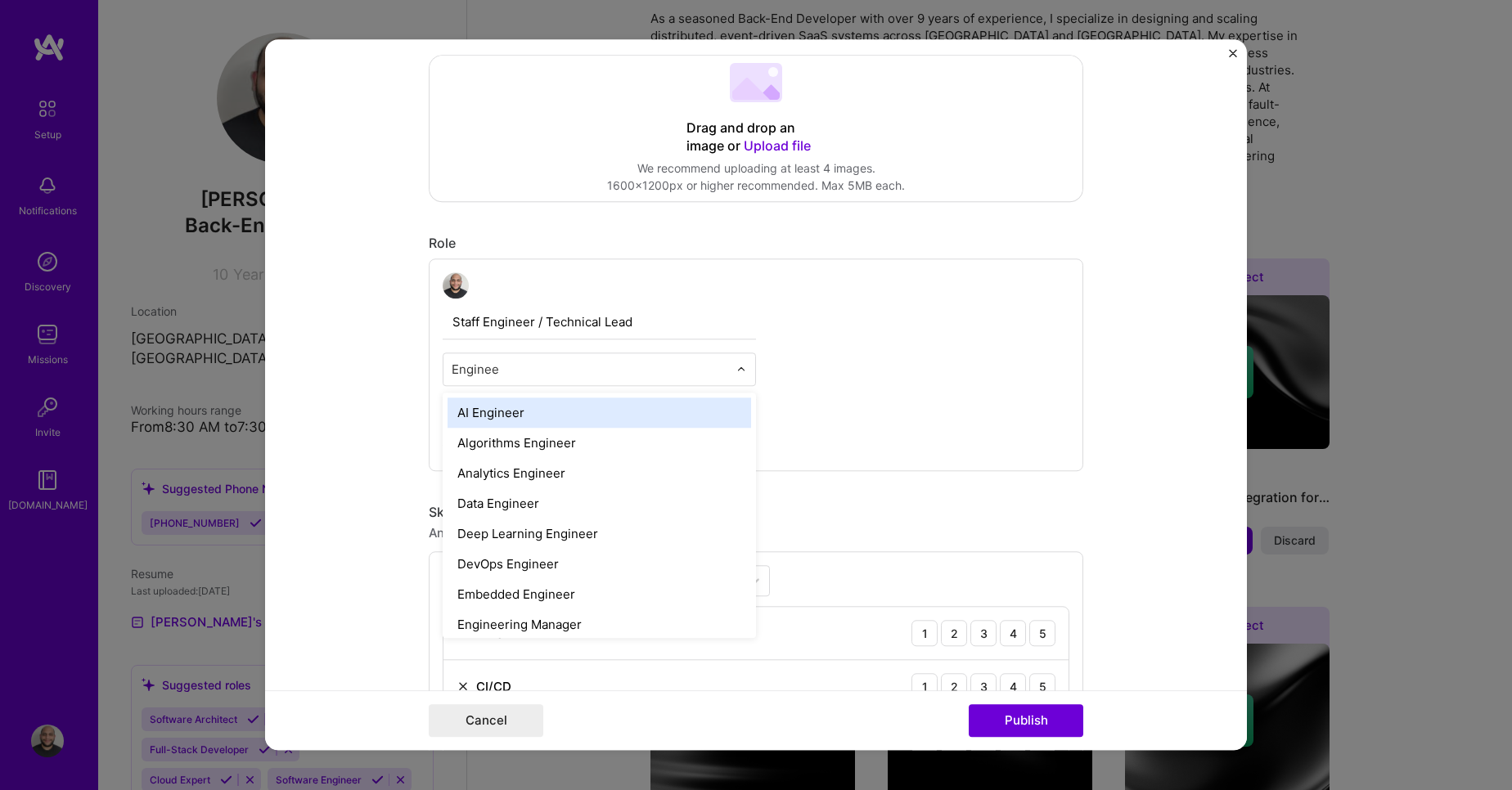
type input "Engineer"
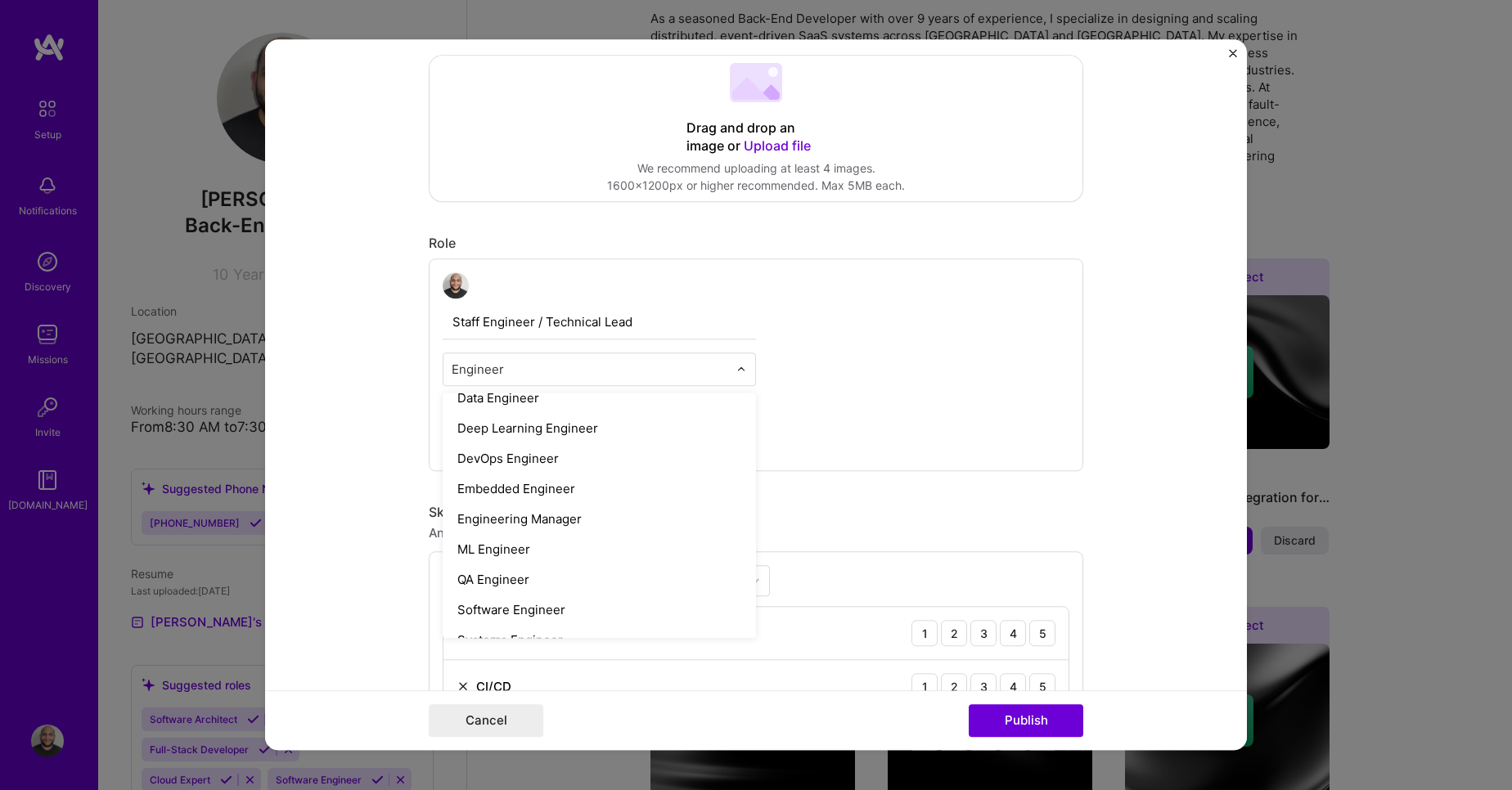
scroll to position [158, 0]
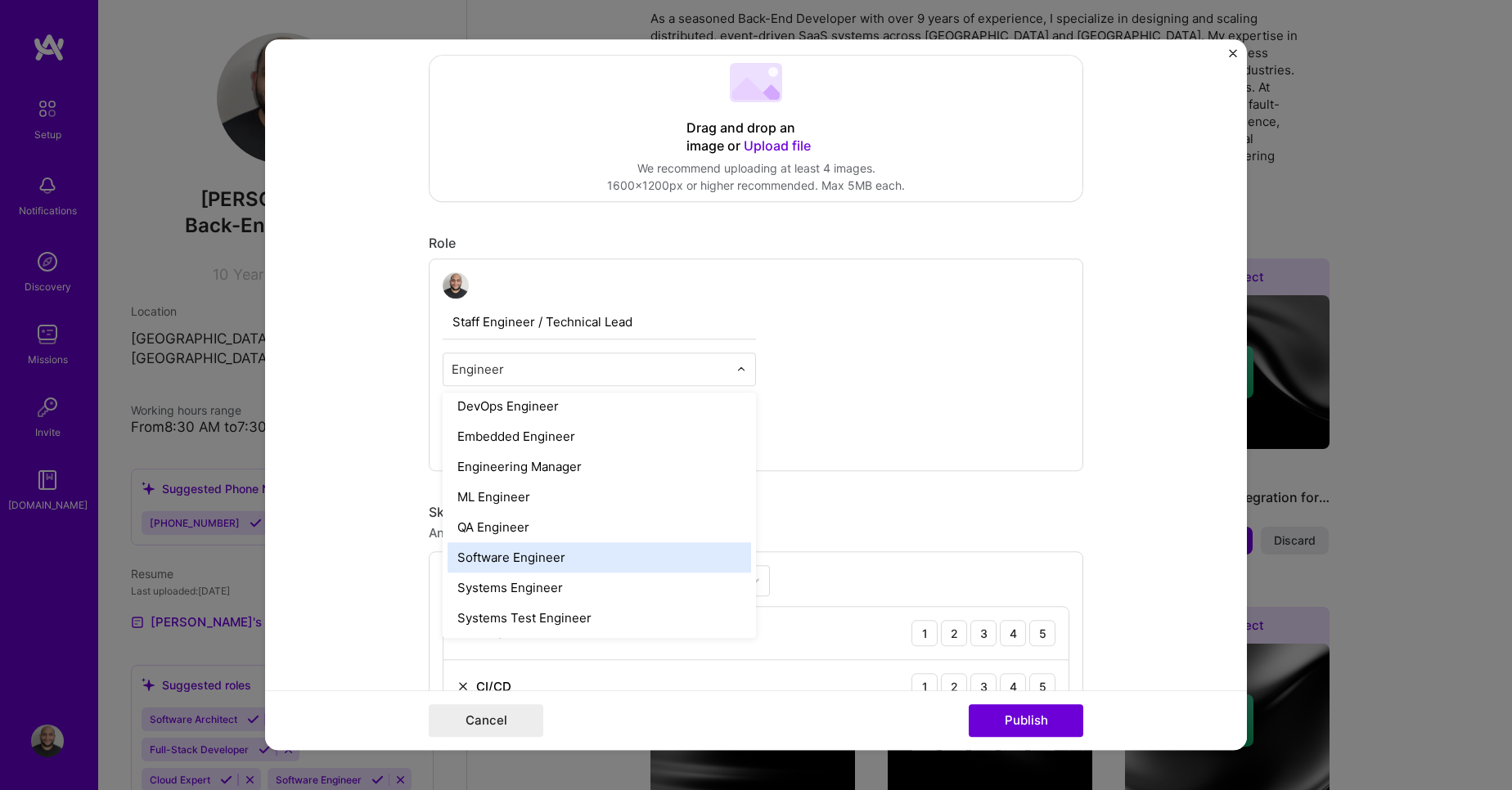
click at [566, 556] on div "Software Engineer" at bounding box center [599, 557] width 304 height 30
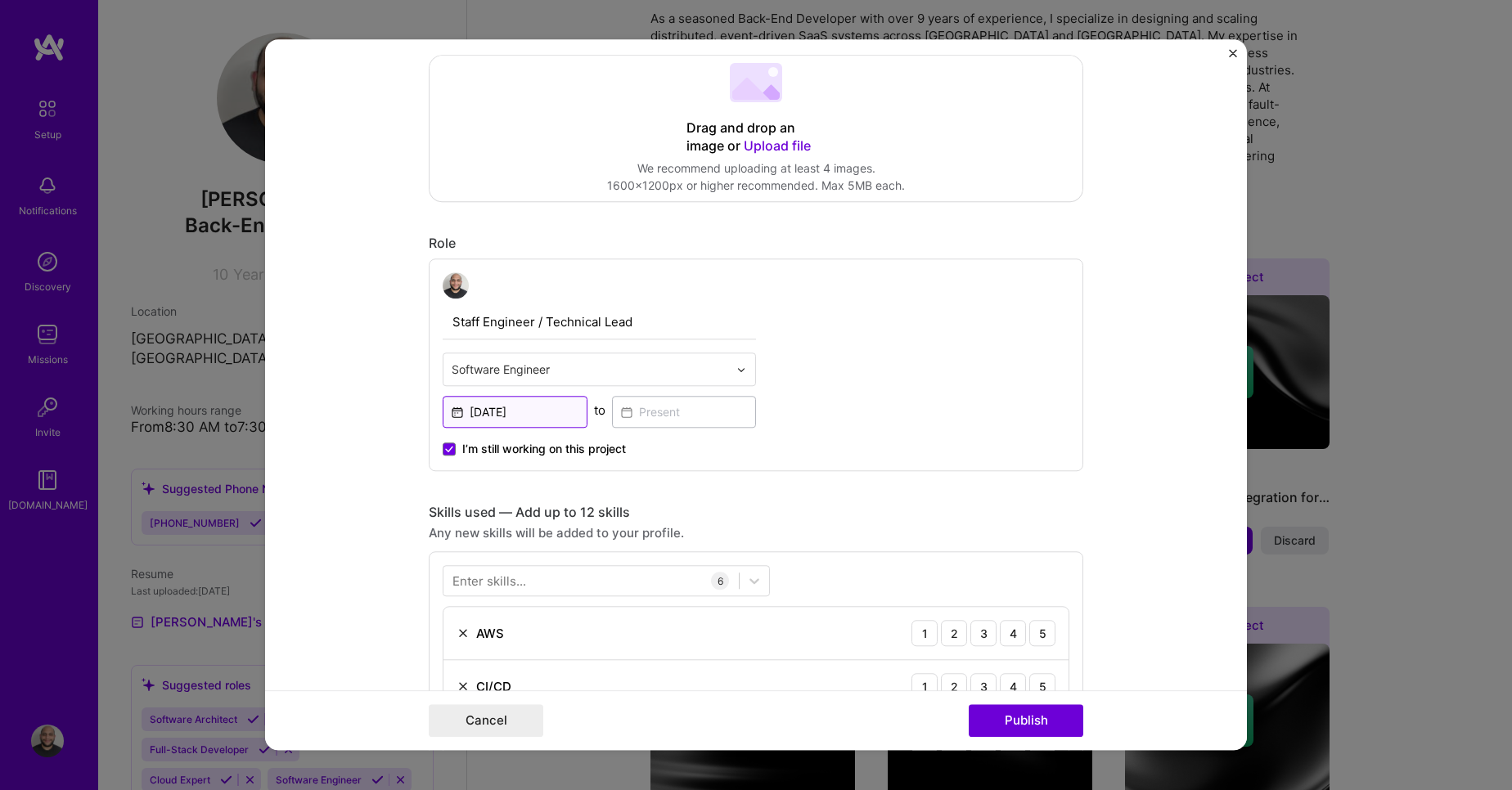
click at [522, 408] on input "[DATE]" at bounding box center [515, 411] width 145 height 32
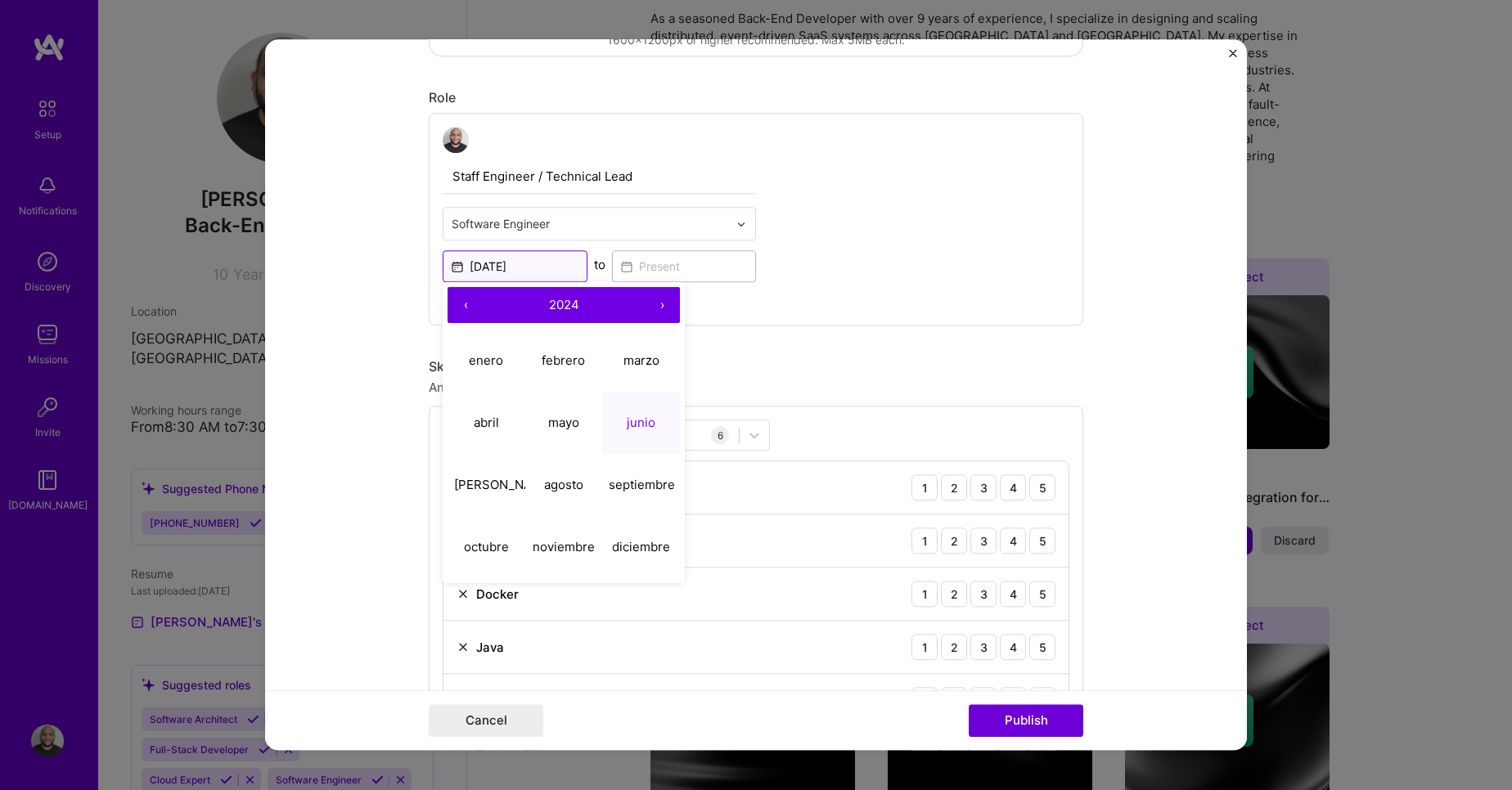
scroll to position [506, 0]
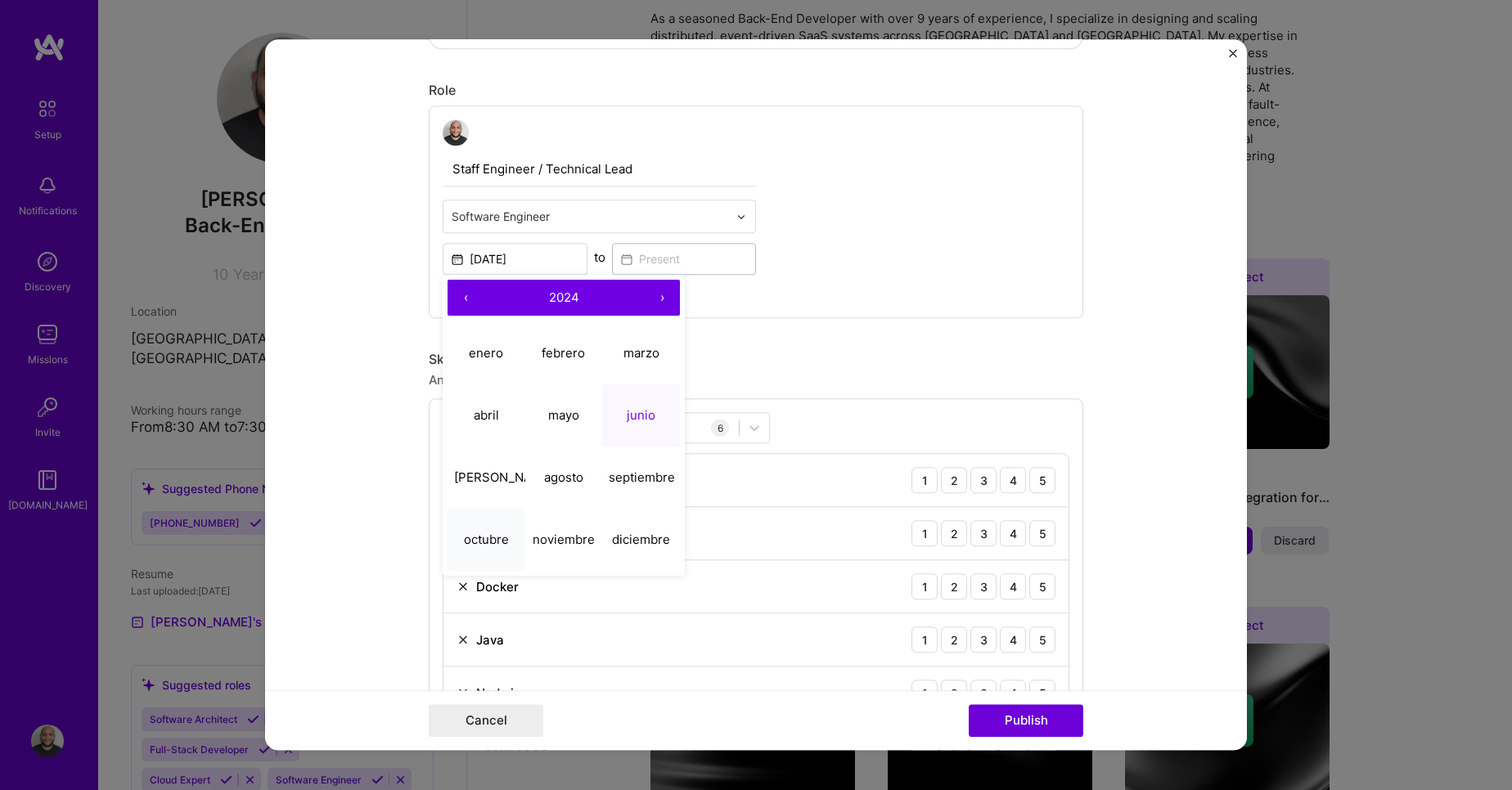
click at [488, 543] on abbr "octubre" at bounding box center [486, 539] width 45 height 16
type input "[DATE]"
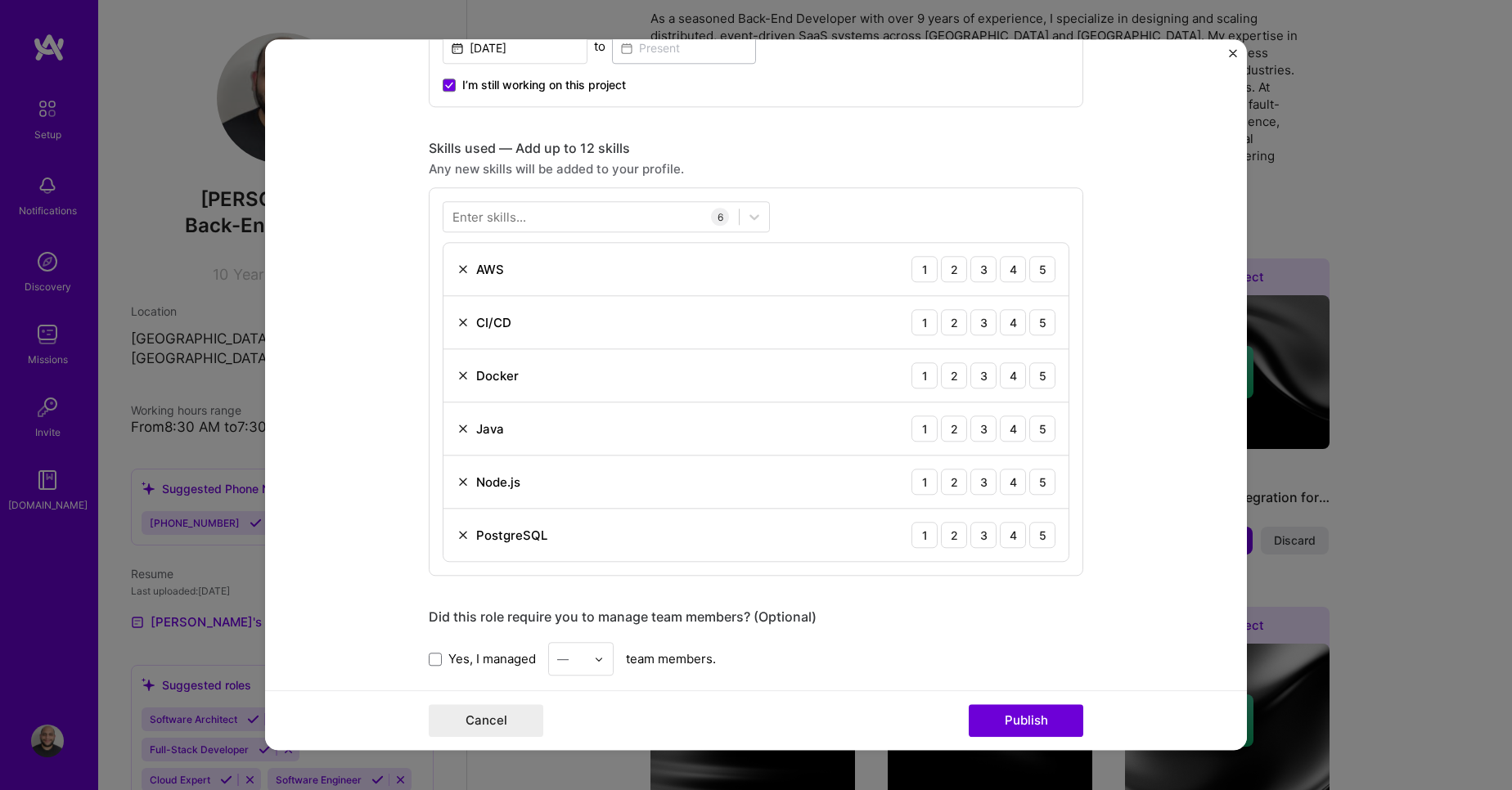
scroll to position [704, 0]
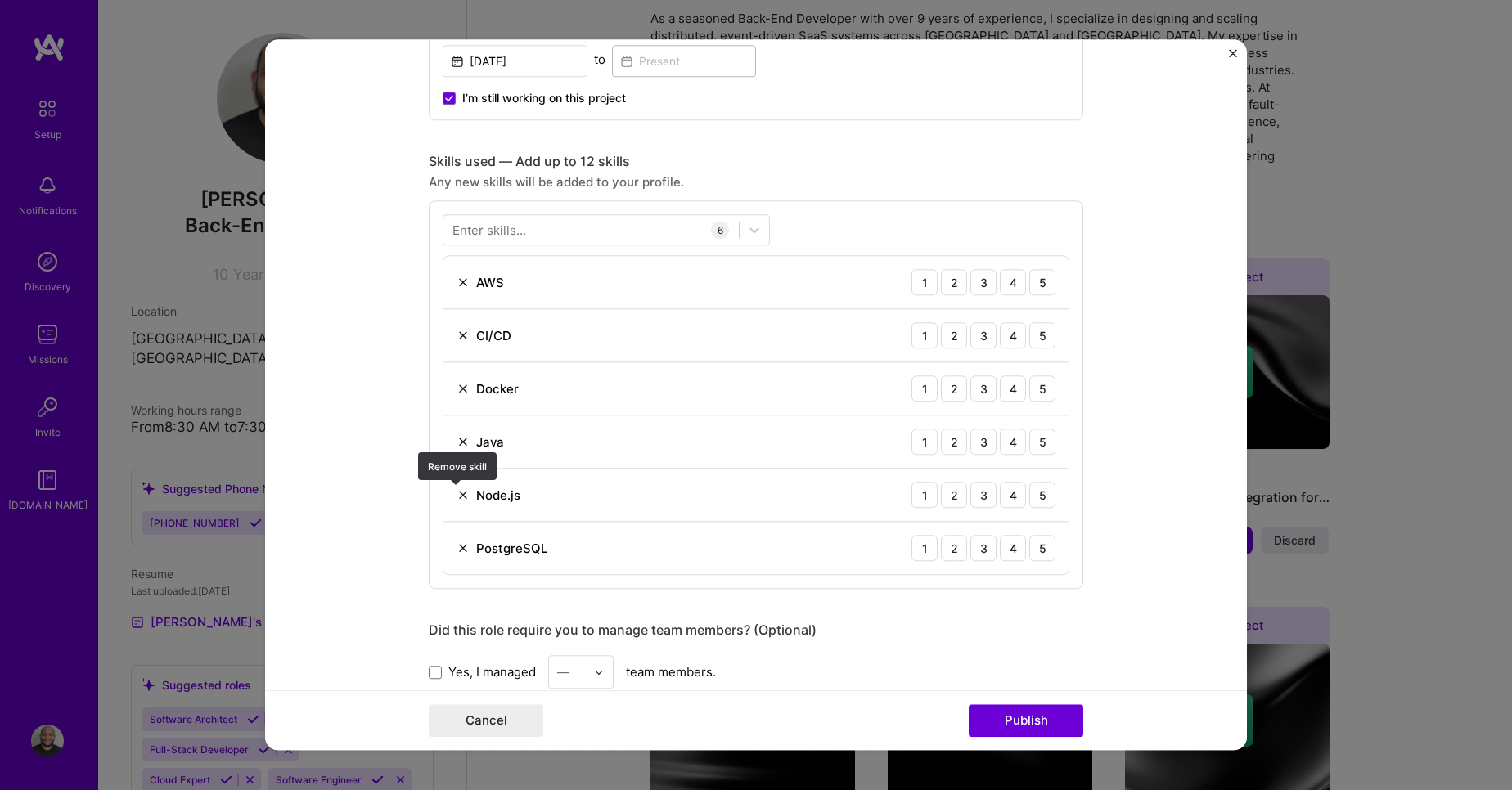
click at [458, 490] on img at bounding box center [463, 495] width 13 height 13
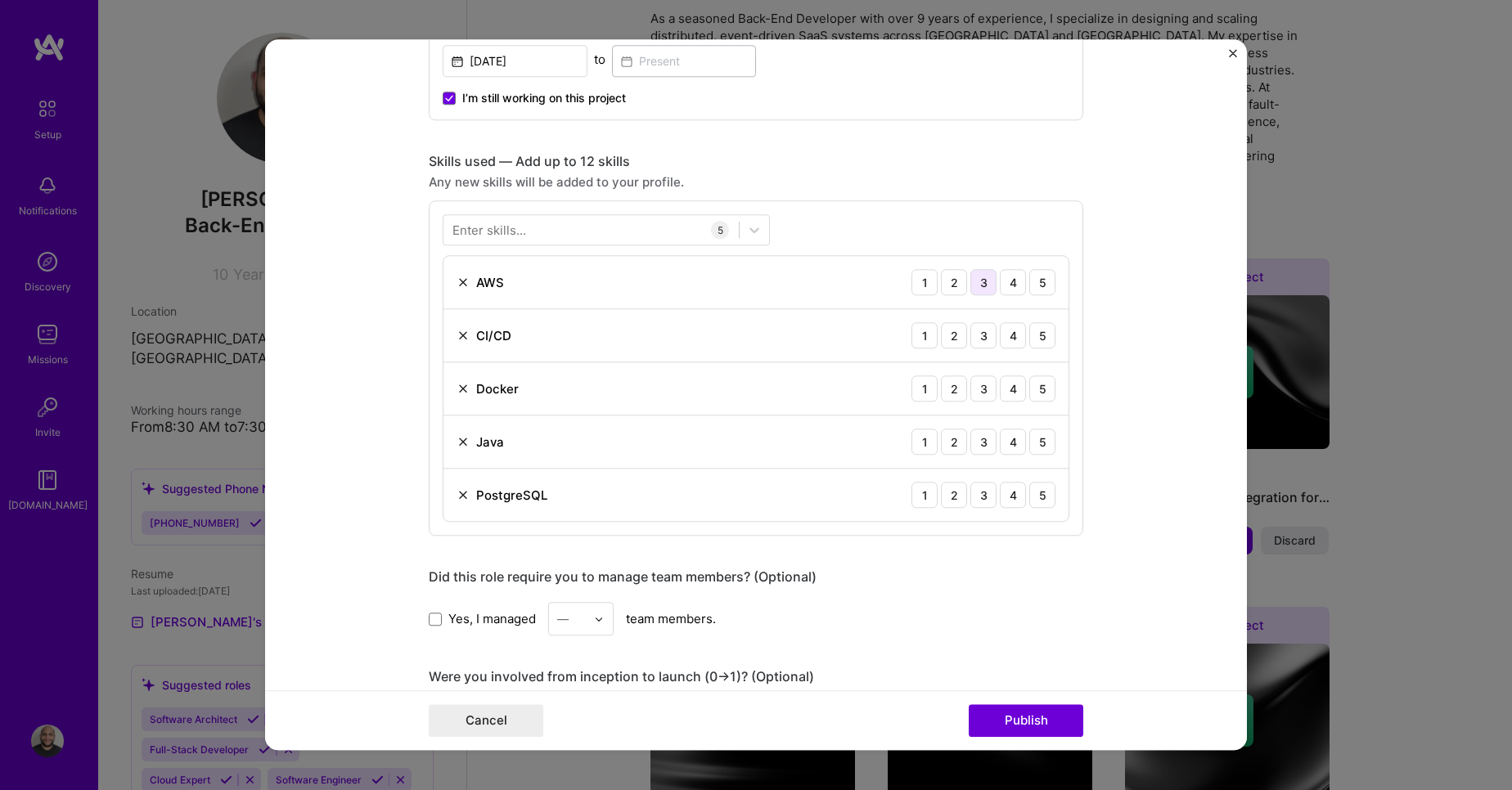
click at [982, 290] on div "3" at bounding box center [984, 282] width 27 height 27
click at [987, 338] on div "3" at bounding box center [984, 335] width 27 height 27
click at [985, 395] on div "3" at bounding box center [984, 389] width 27 height 27
click at [1043, 448] on div "5" at bounding box center [1043, 442] width 27 height 27
click at [1037, 496] on div "5" at bounding box center [1043, 495] width 27 height 27
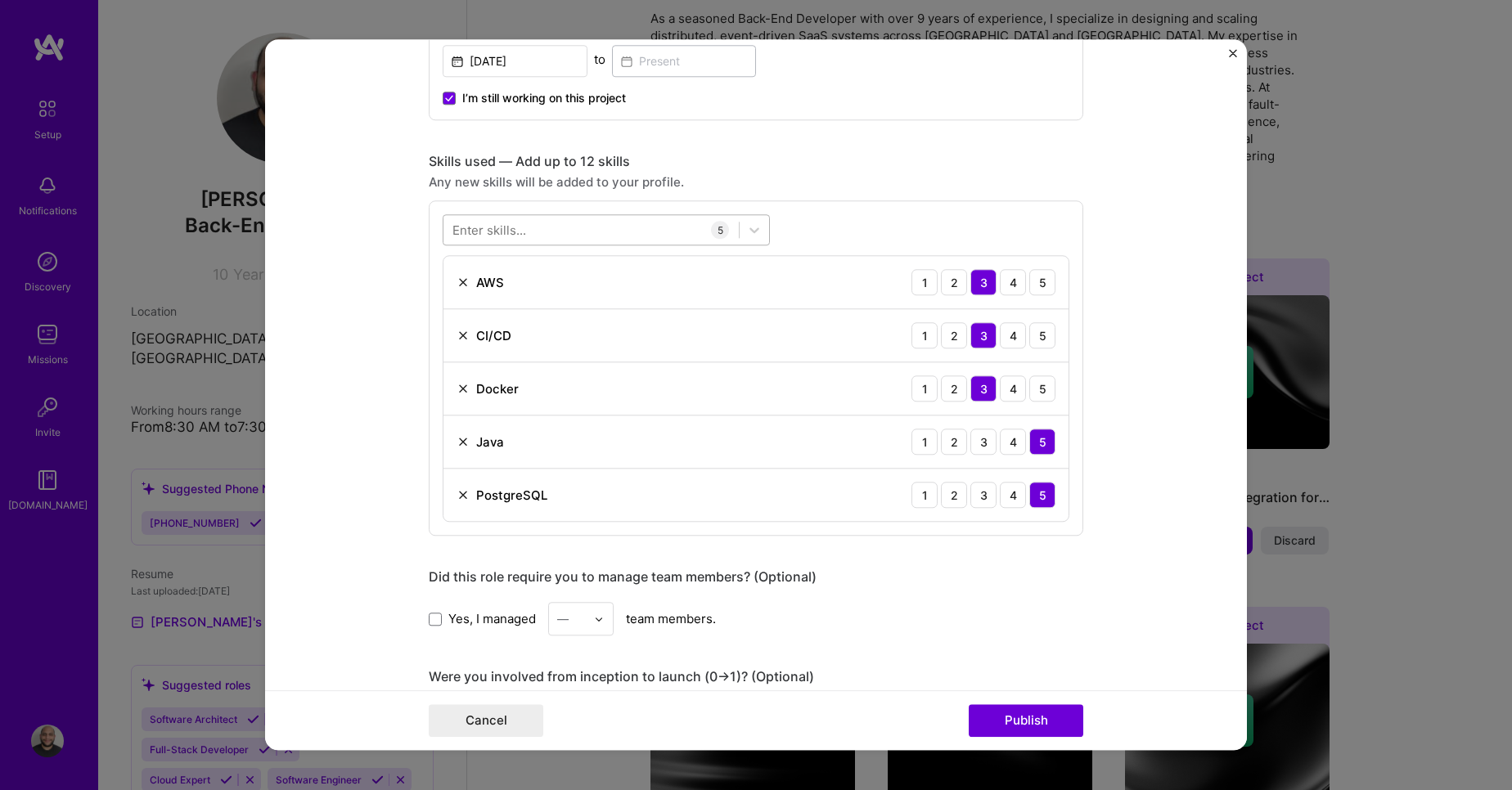
click at [549, 234] on div at bounding box center [591, 230] width 295 height 27
click at [499, 297] on div "Microservices" at bounding box center [607, 296] width 308 height 17
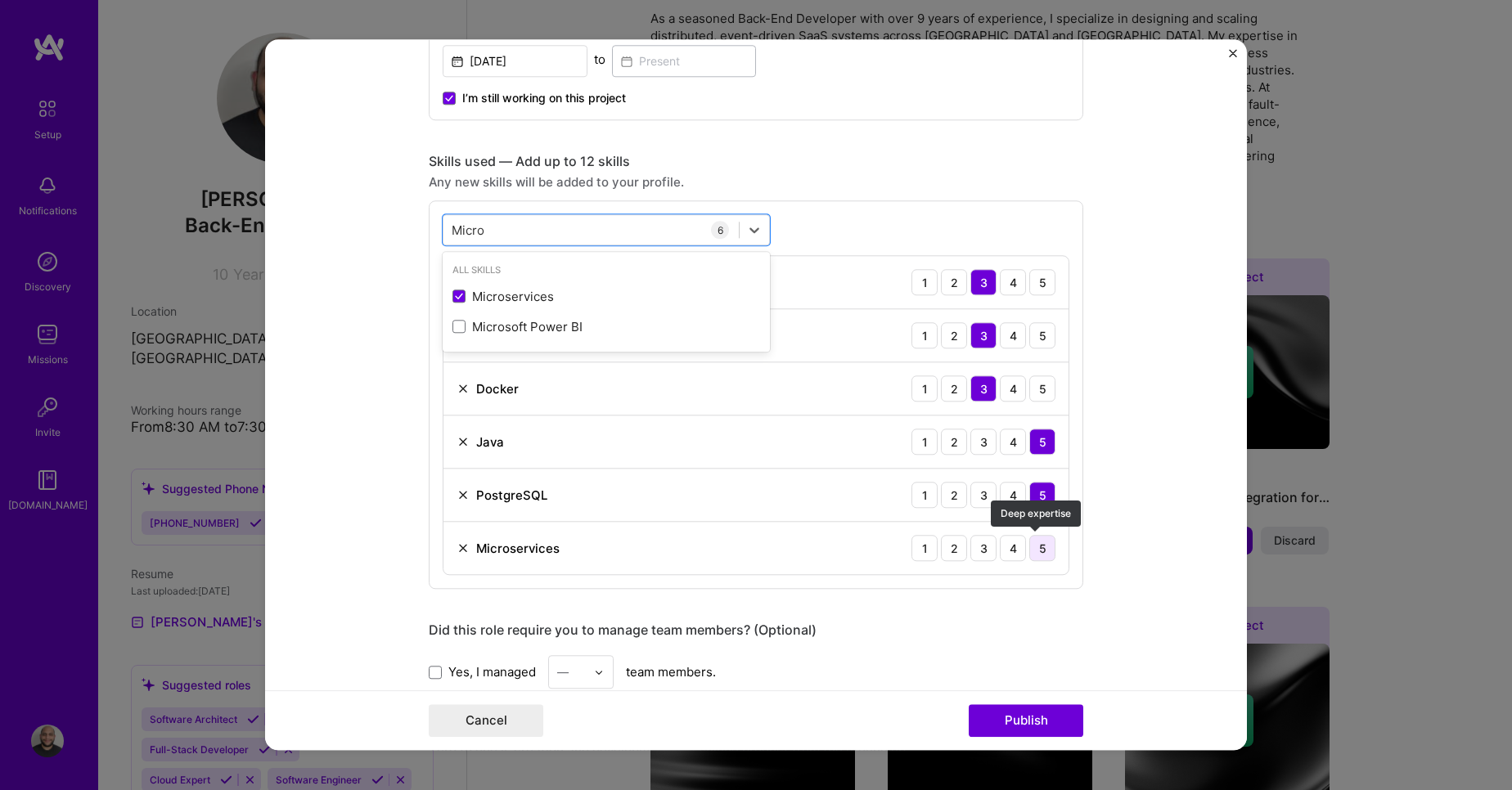
type input "Micro"
click at [1039, 552] on div "5" at bounding box center [1043, 548] width 27 height 27
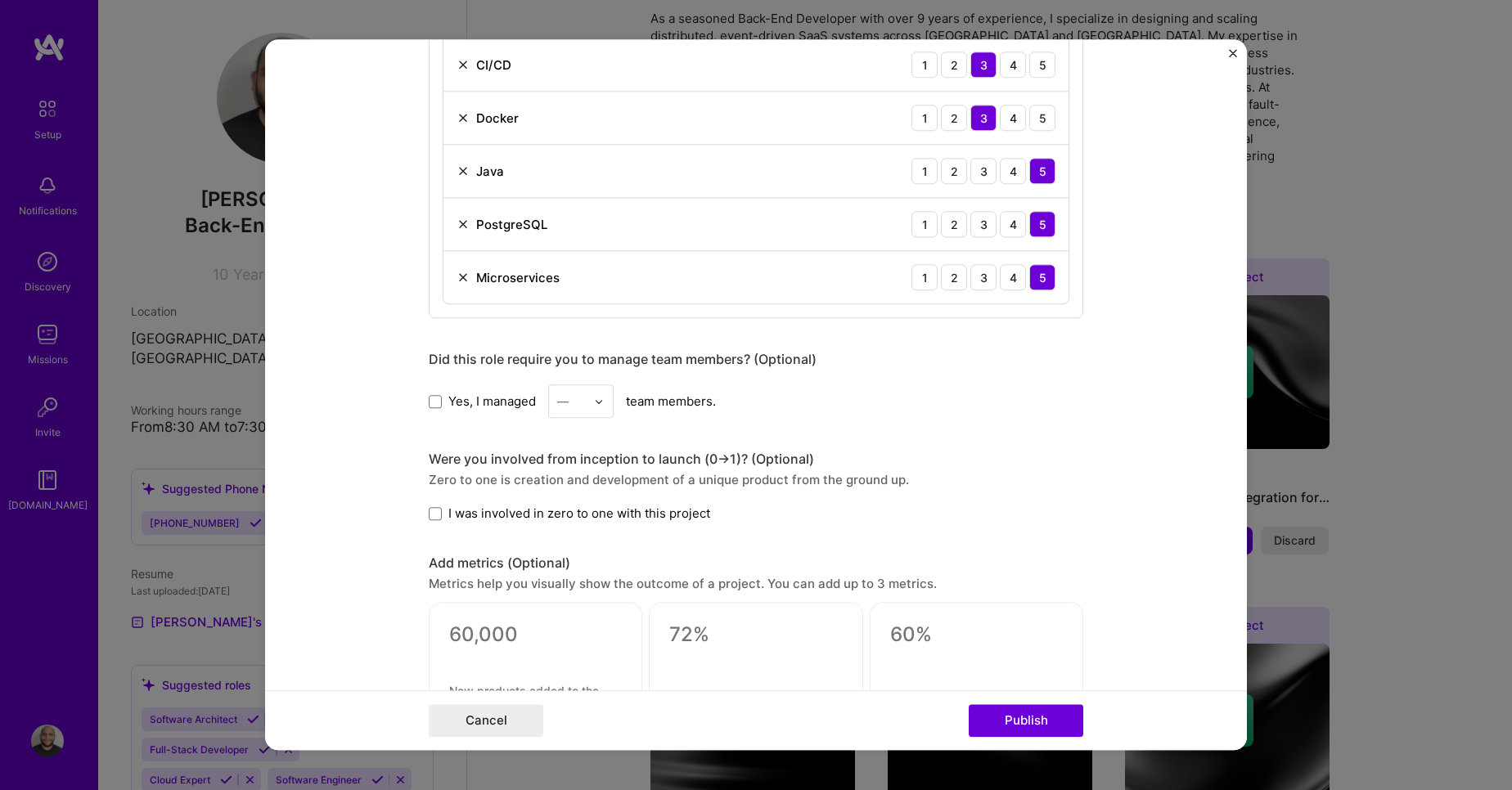
scroll to position [978, 0]
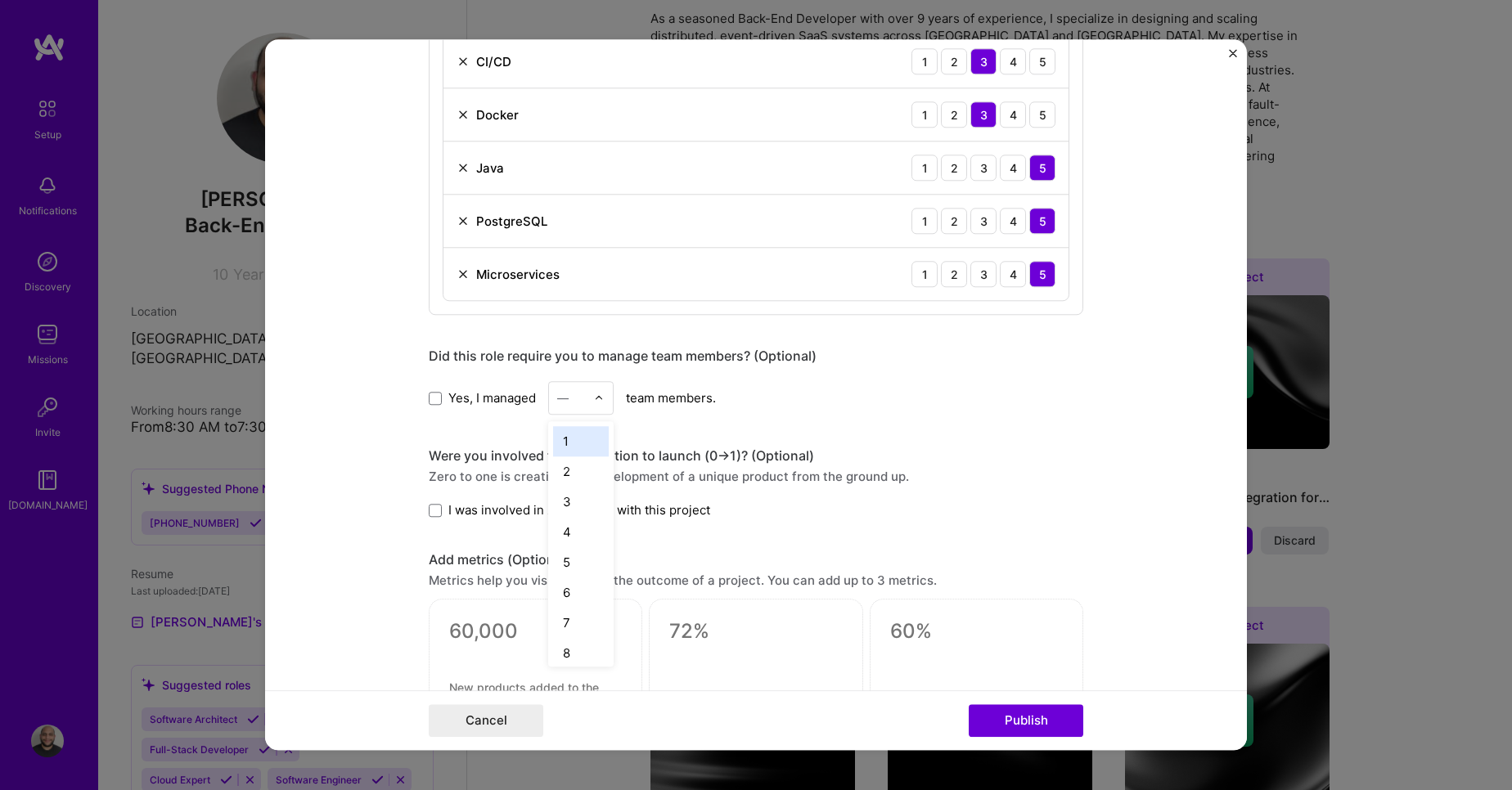
click at [582, 404] on div "—" at bounding box center [571, 398] width 45 height 32
paste input "Mattermost"
type input "Mattermost"
click at [594, 394] on img at bounding box center [599, 398] width 10 height 10
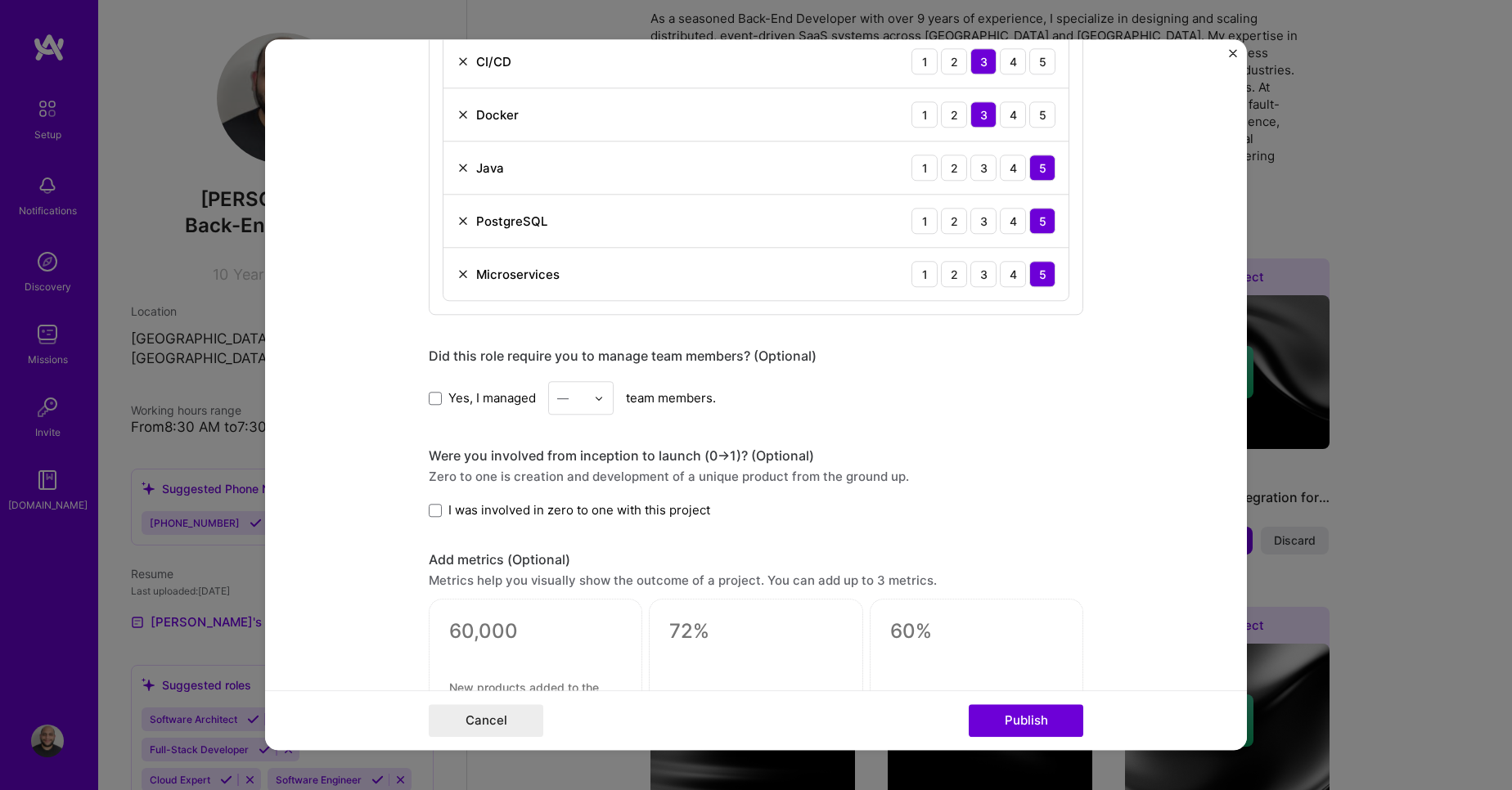
click at [588, 394] on div "—" at bounding box center [571, 398] width 45 height 32
click at [569, 557] on div "5" at bounding box center [580, 562] width 56 height 30
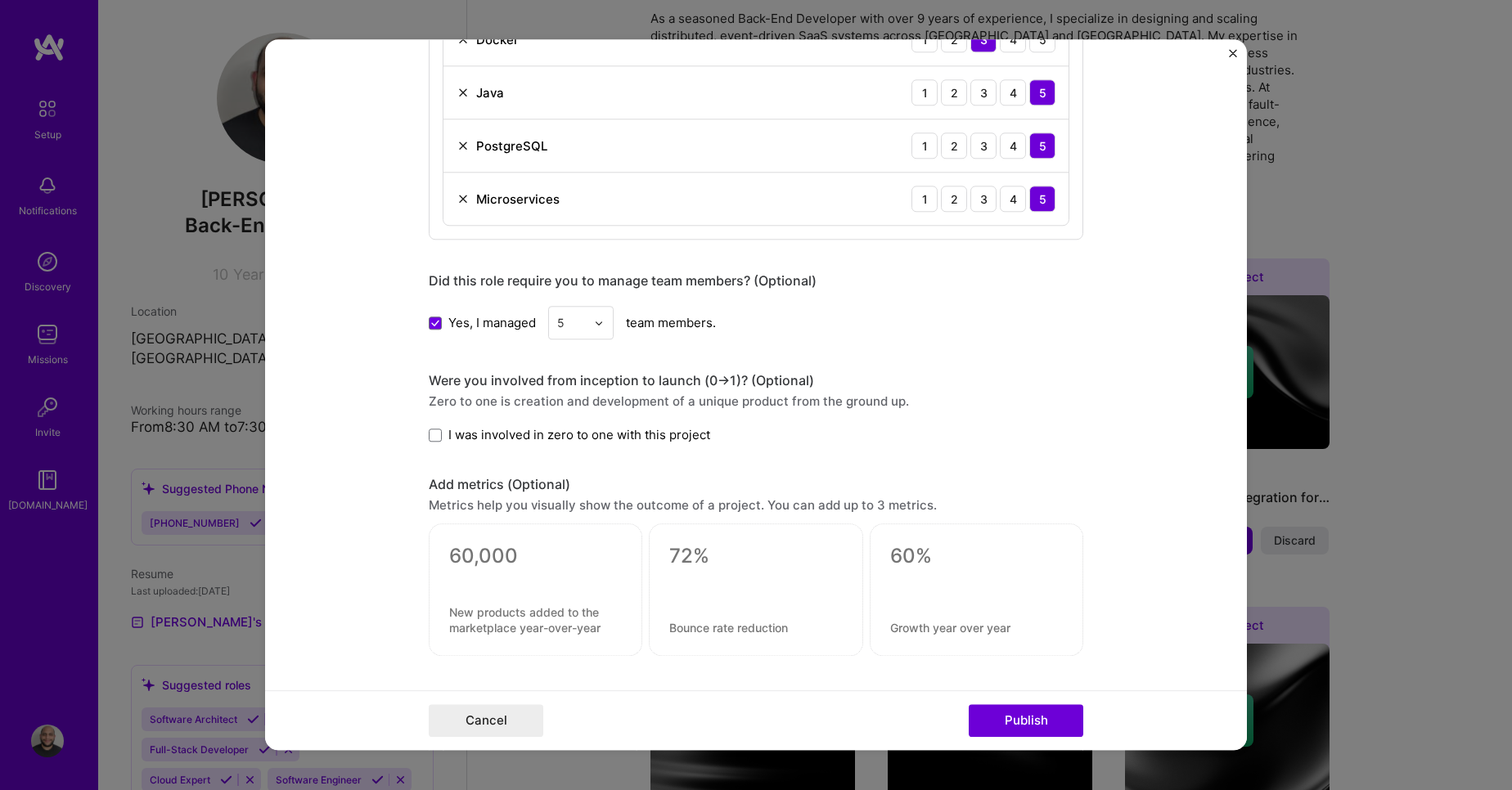
scroll to position [1095, 0]
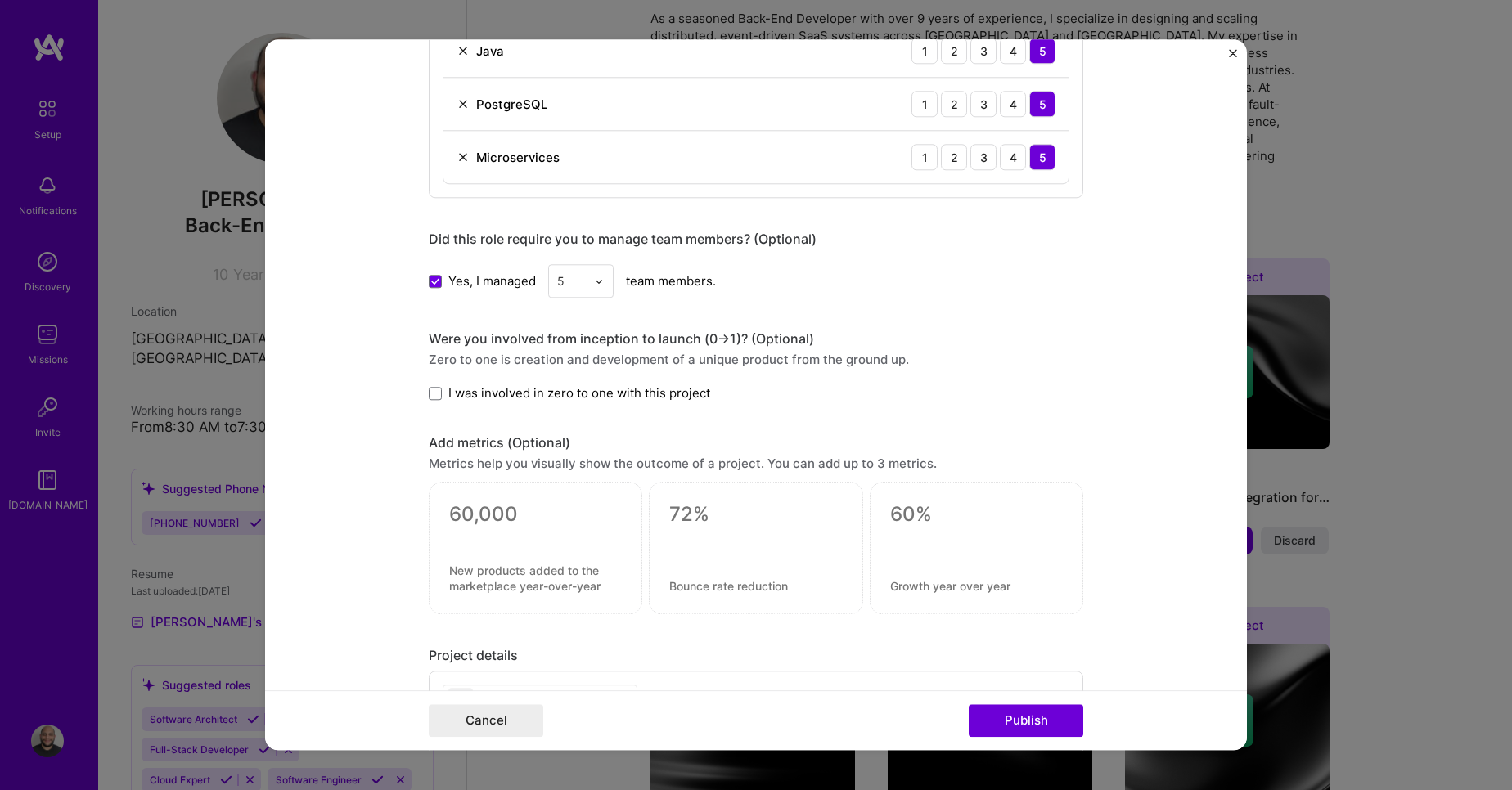
click at [430, 383] on div "Were you involved from inception to launch (0 -> 1)? (Optional) Zero to one is …" at bounding box center [756, 367] width 655 height 71
click at [430, 399] on span at bounding box center [436, 393] width 13 height 13
click at [0, 0] on input "I was involved in zero to one with this project" at bounding box center [0, 0] width 0 height 0
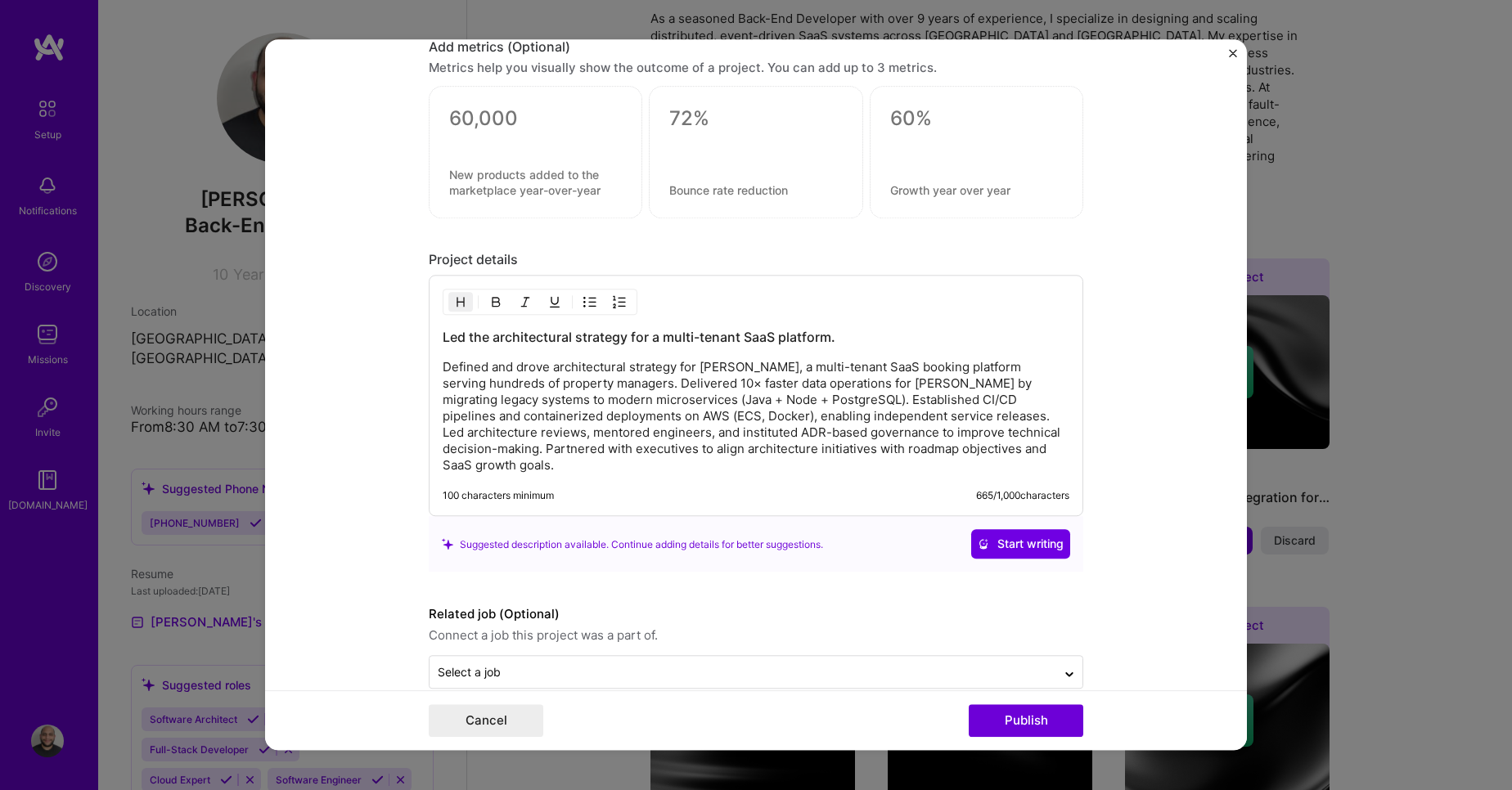
scroll to position [1504, 0]
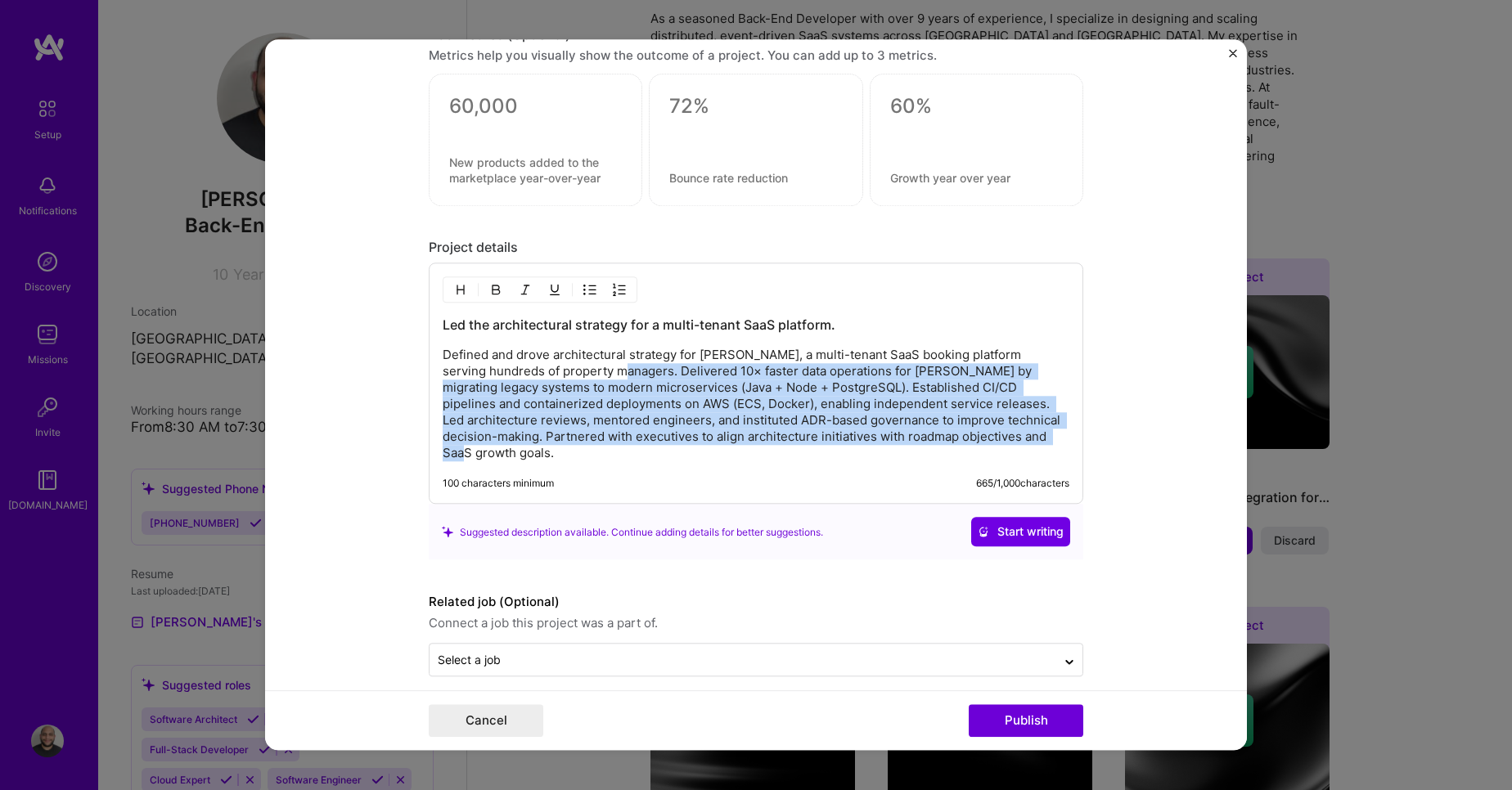
drag, startPoint x: 619, startPoint y: 376, endPoint x: 1102, endPoint y: 466, distance: 491.3
click at [1102, 466] on form "Editing suggested project This project is suggested based on your LinkedIn, res…" at bounding box center [756, 395] width 982 height 711
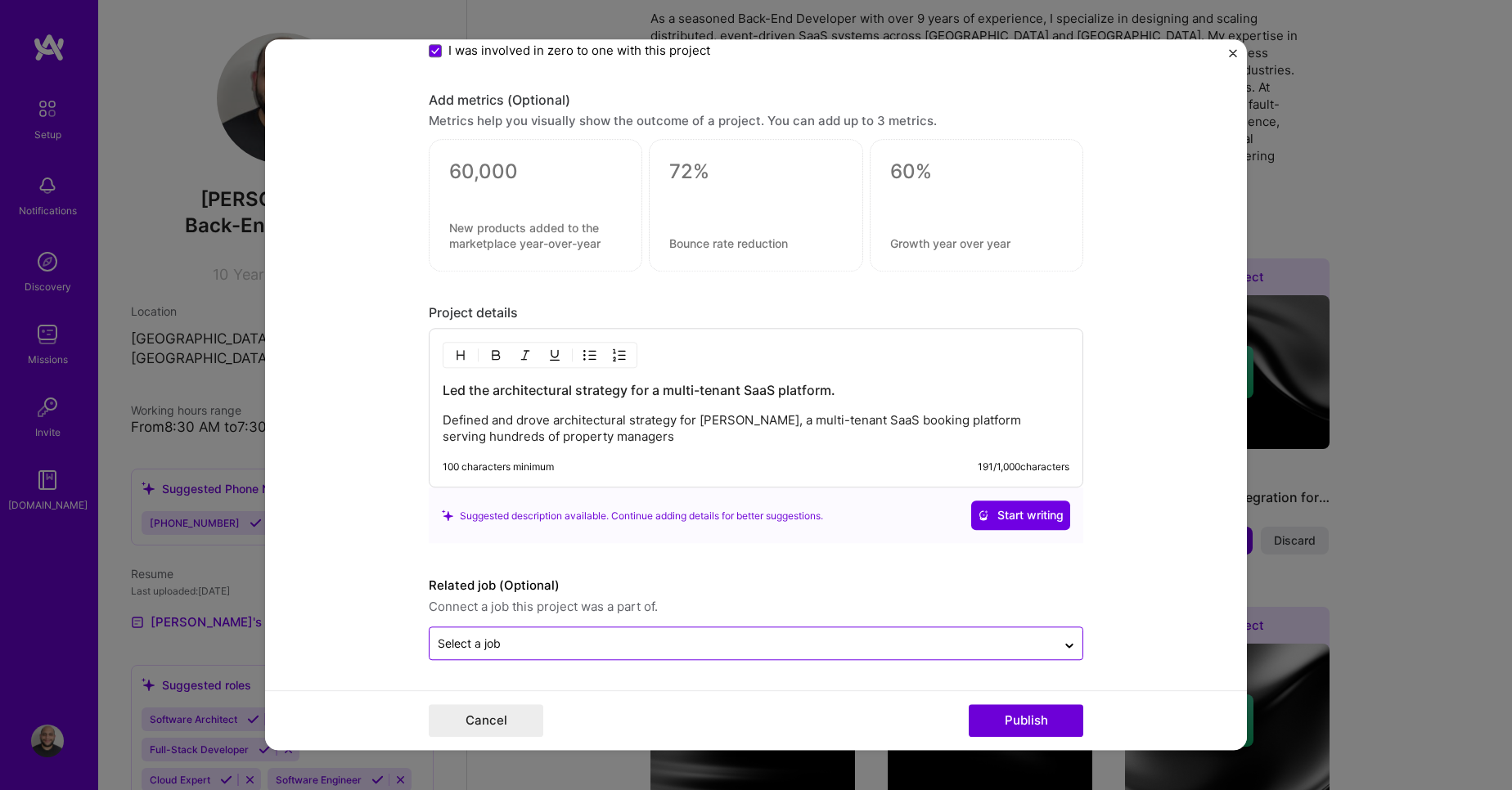
paste input ". Delivered 10× faster data operations for [PERSON_NAME] by migrating legacy sy…"
type input ". Delivered 10× faster data operations for [PERSON_NAME] by migrating legacy sy…"
click at [1015, 643] on input "text" at bounding box center [744, 644] width 611 height 17
click at [1043, 719] on button "Publish" at bounding box center [1026, 721] width 115 height 33
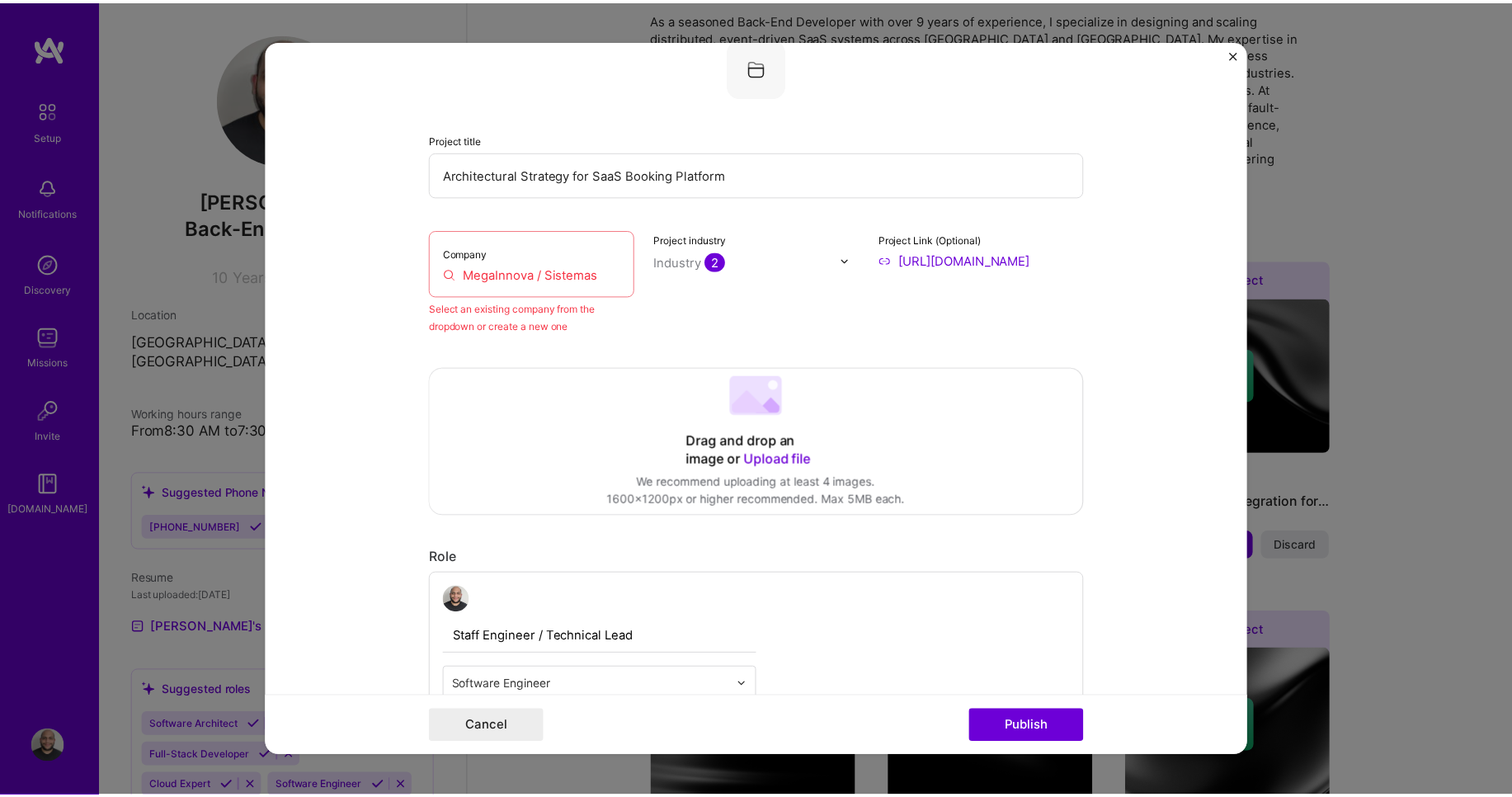
scroll to position [108, 0]
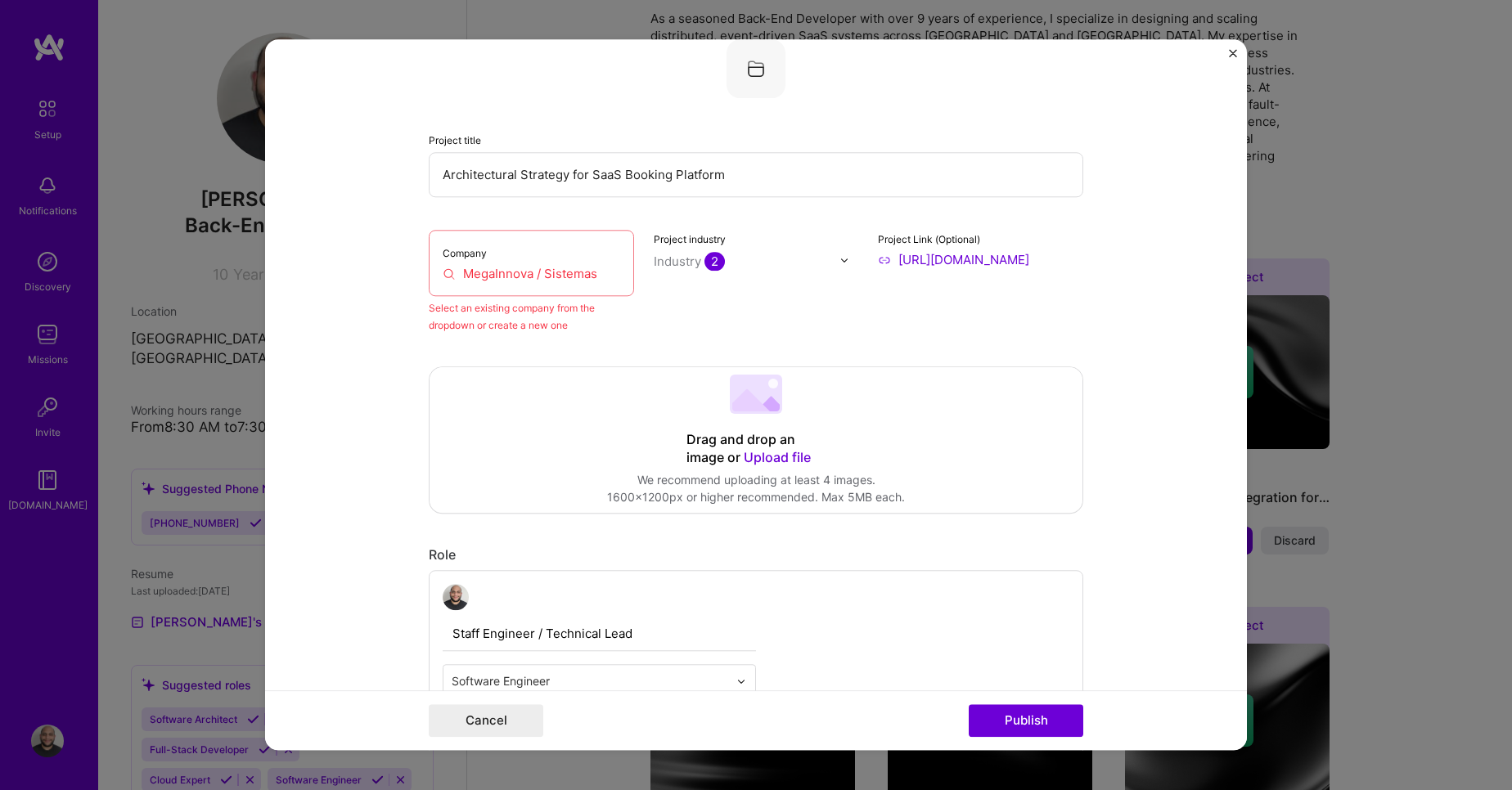
click at [479, 249] on label "Company" at bounding box center [465, 253] width 44 height 12
click at [483, 263] on div "Company MegaInnova / Sistemas" at bounding box center [532, 263] width 205 height 66
click at [473, 279] on input "MegaInnova / Sistemas" at bounding box center [532, 273] width 178 height 17
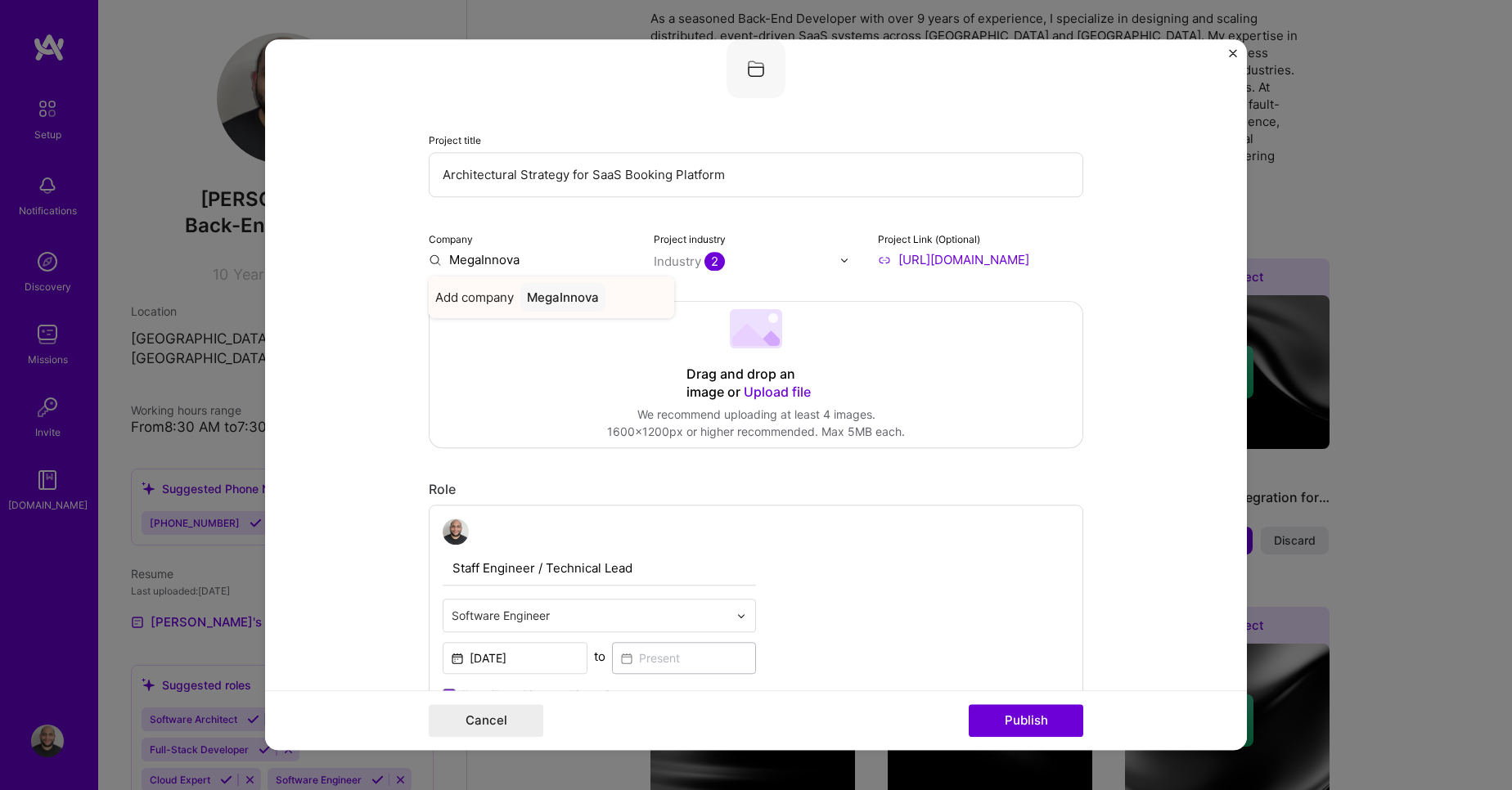
type input "MegaInnova"
click at [521, 295] on div "MegaInnova" at bounding box center [563, 297] width 85 height 28
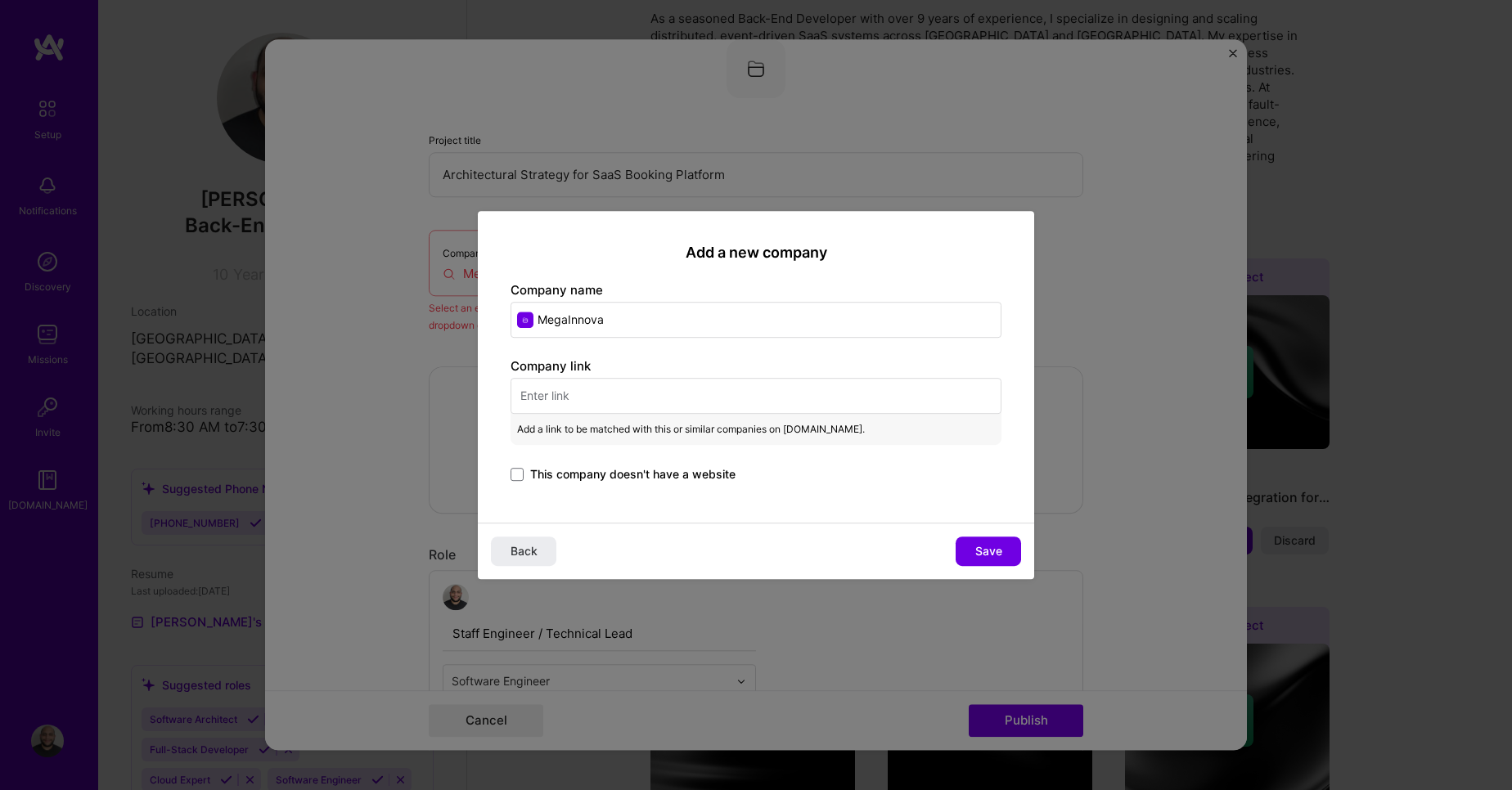
drag, startPoint x: 987, startPoint y: 531, endPoint x: 812, endPoint y: 426, distance: 204.1
paste button
click at [724, 400] on input "text" at bounding box center [756, 395] width 491 height 36
paste input "[URL][DOMAIN_NAME]"
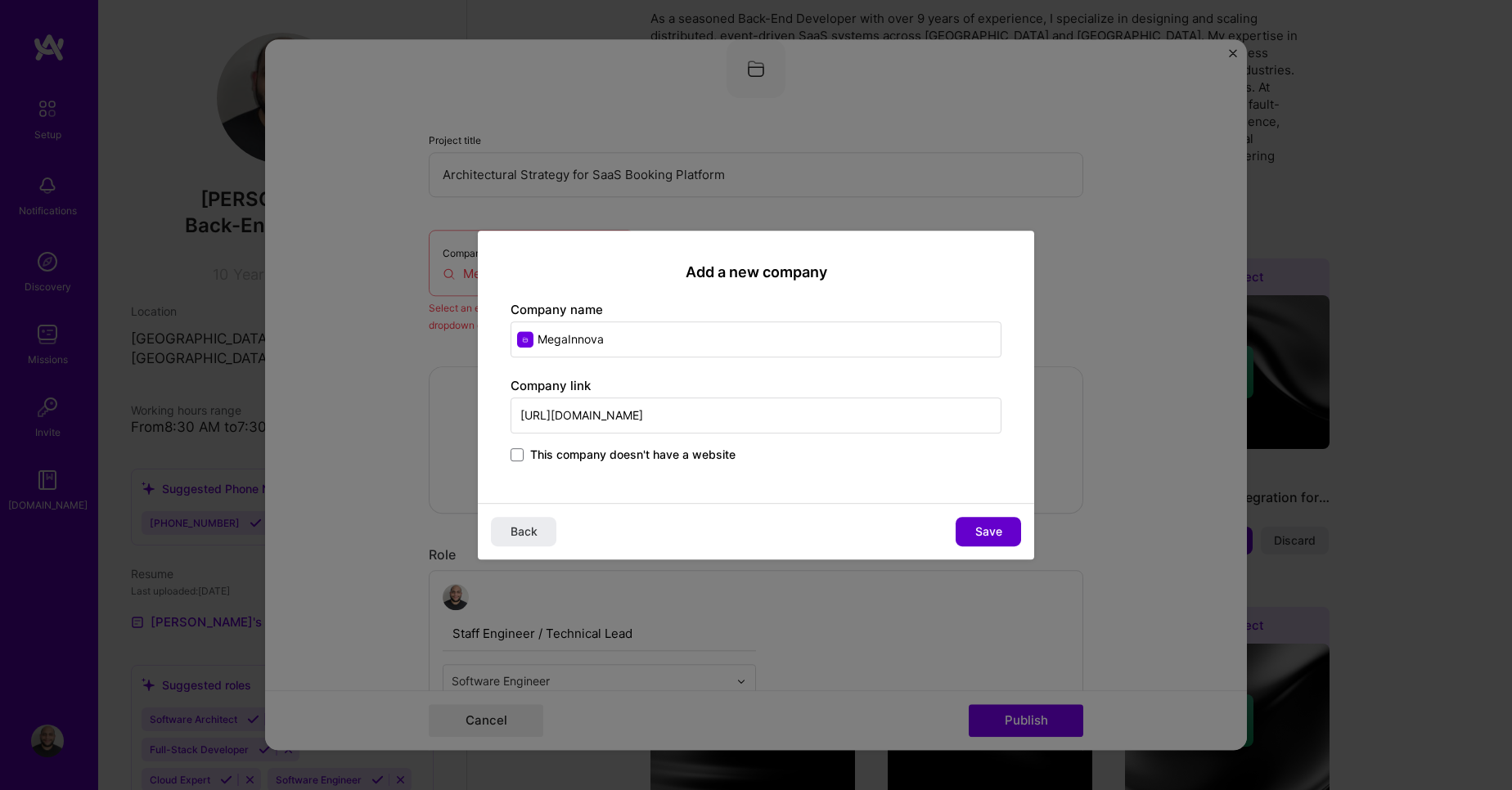
type input "[URL][DOMAIN_NAME]"
click at [1001, 534] on span "Save" at bounding box center [988, 532] width 27 height 16
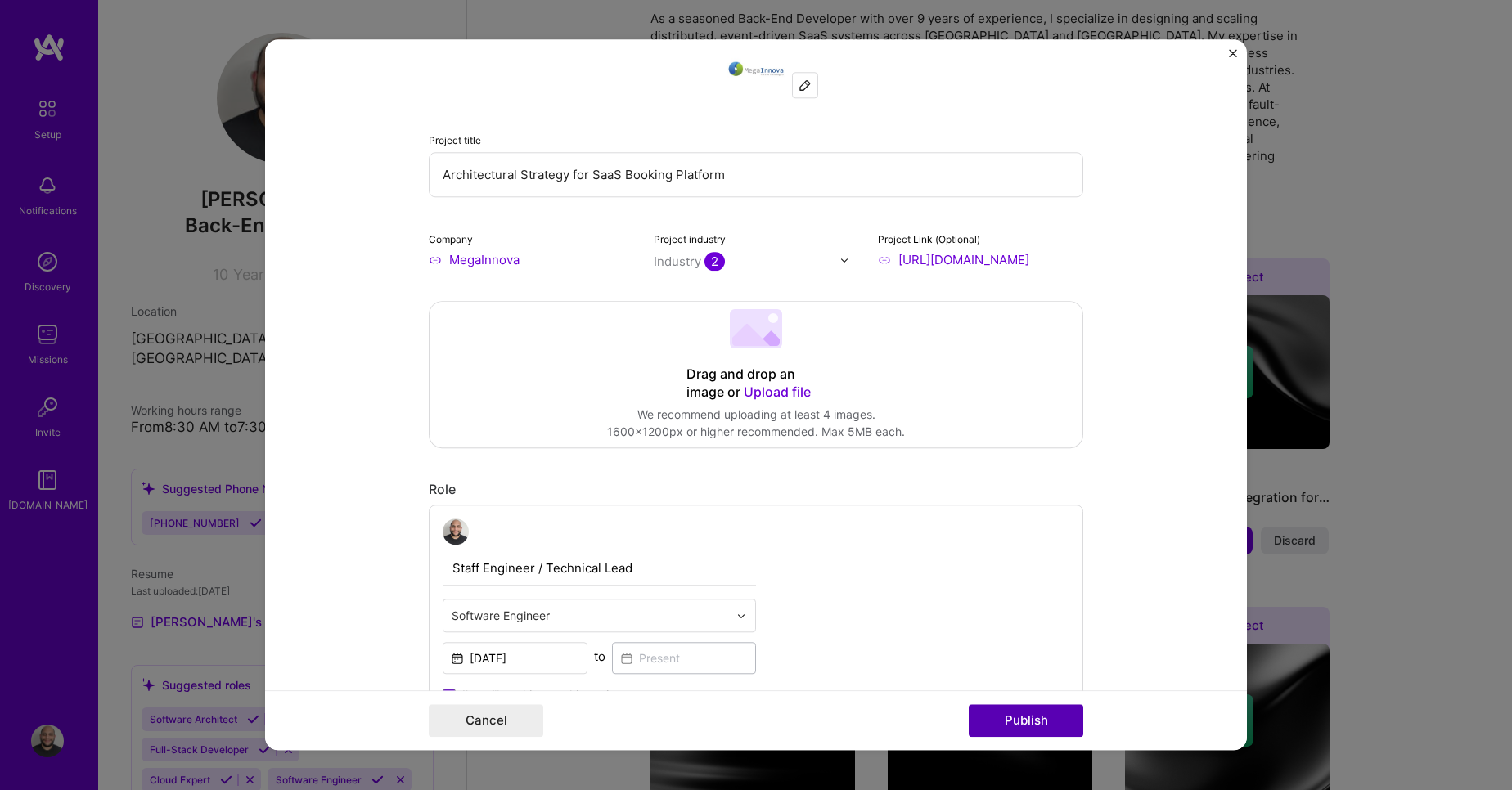
click at [1016, 716] on button "Publish" at bounding box center [1026, 721] width 115 height 33
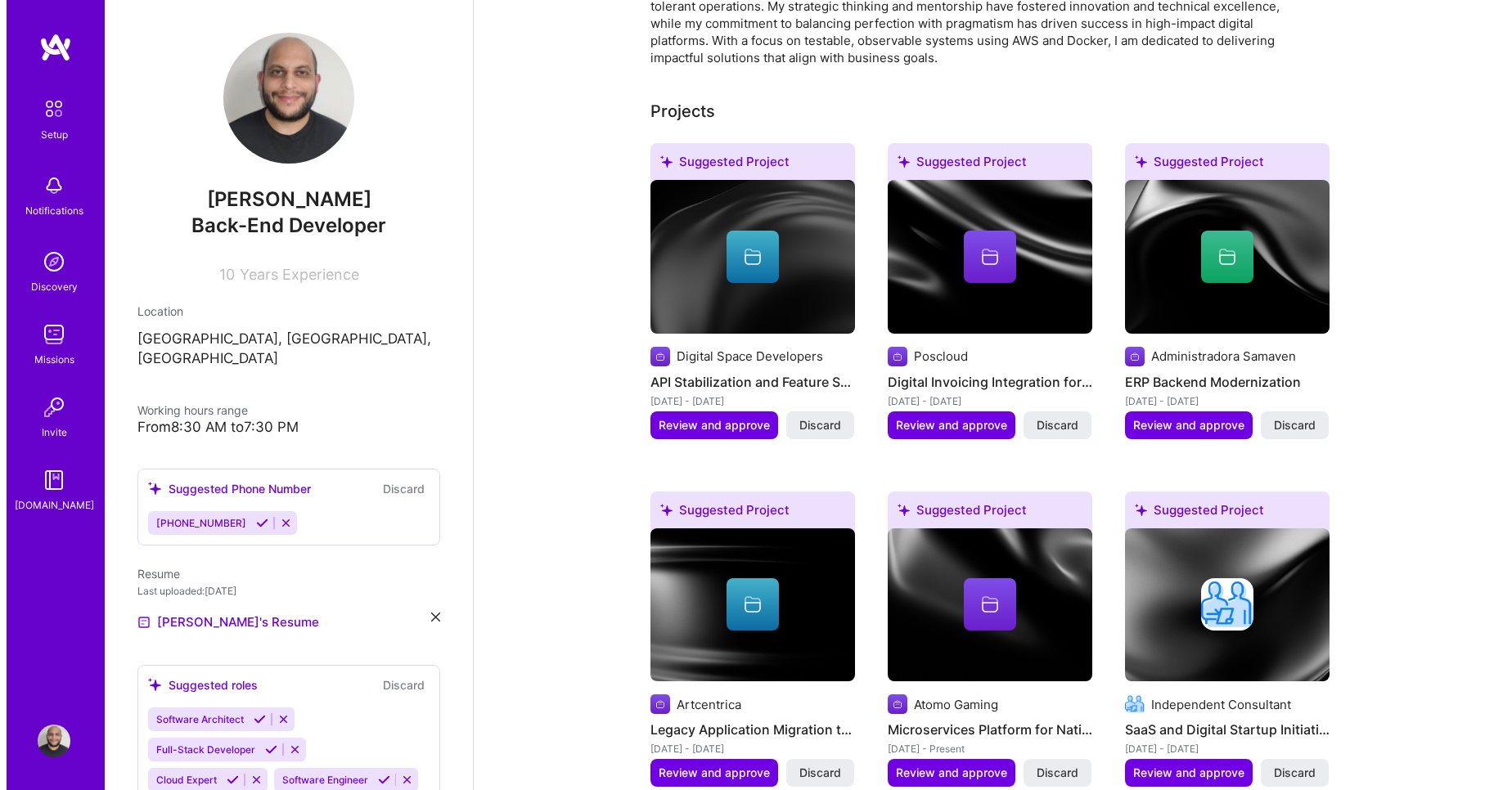
scroll to position [551, 0]
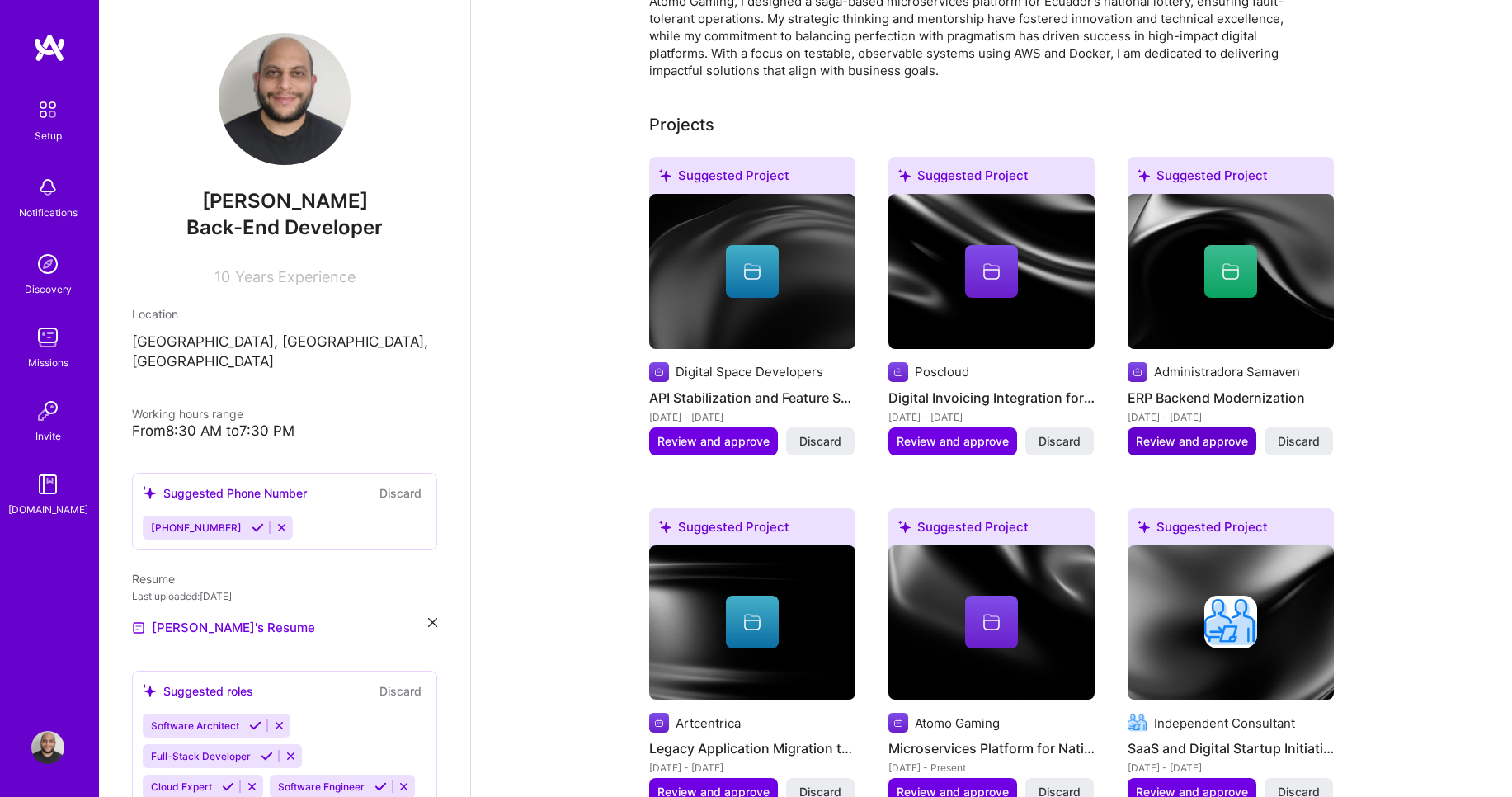
click at [1201, 434] on span "Review and approve" at bounding box center [1191, 442] width 112 height 17
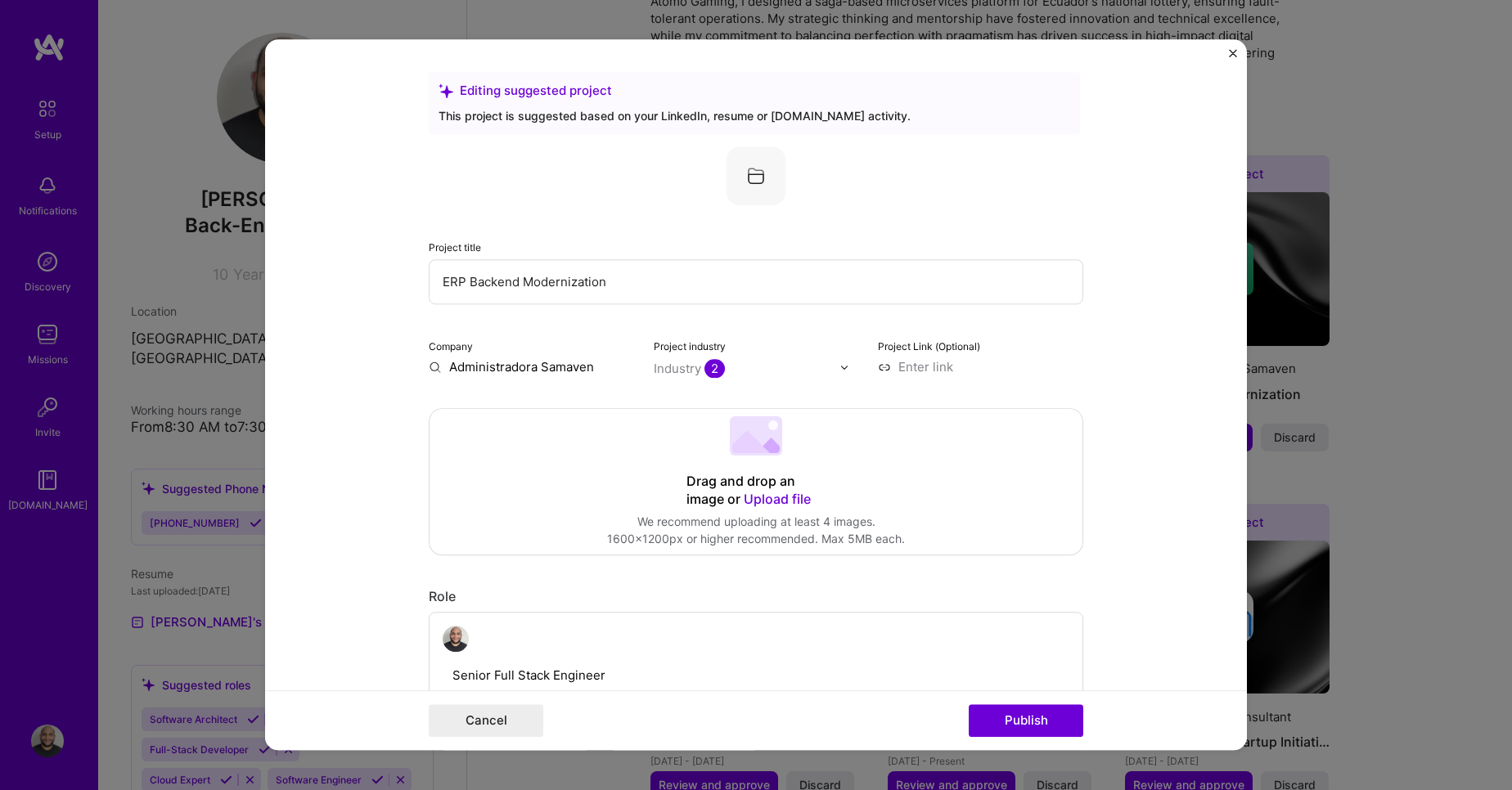
click at [491, 369] on input "Administradora Samaven" at bounding box center [532, 367] width 205 height 17
click at [571, 369] on input "Administradora Samaven" at bounding box center [532, 367] width 205 height 17
click at [429, 370] on input "Administradora Samaven" at bounding box center [532, 367] width 205 height 17
click at [675, 358] on div at bounding box center [747, 368] width 187 height 20
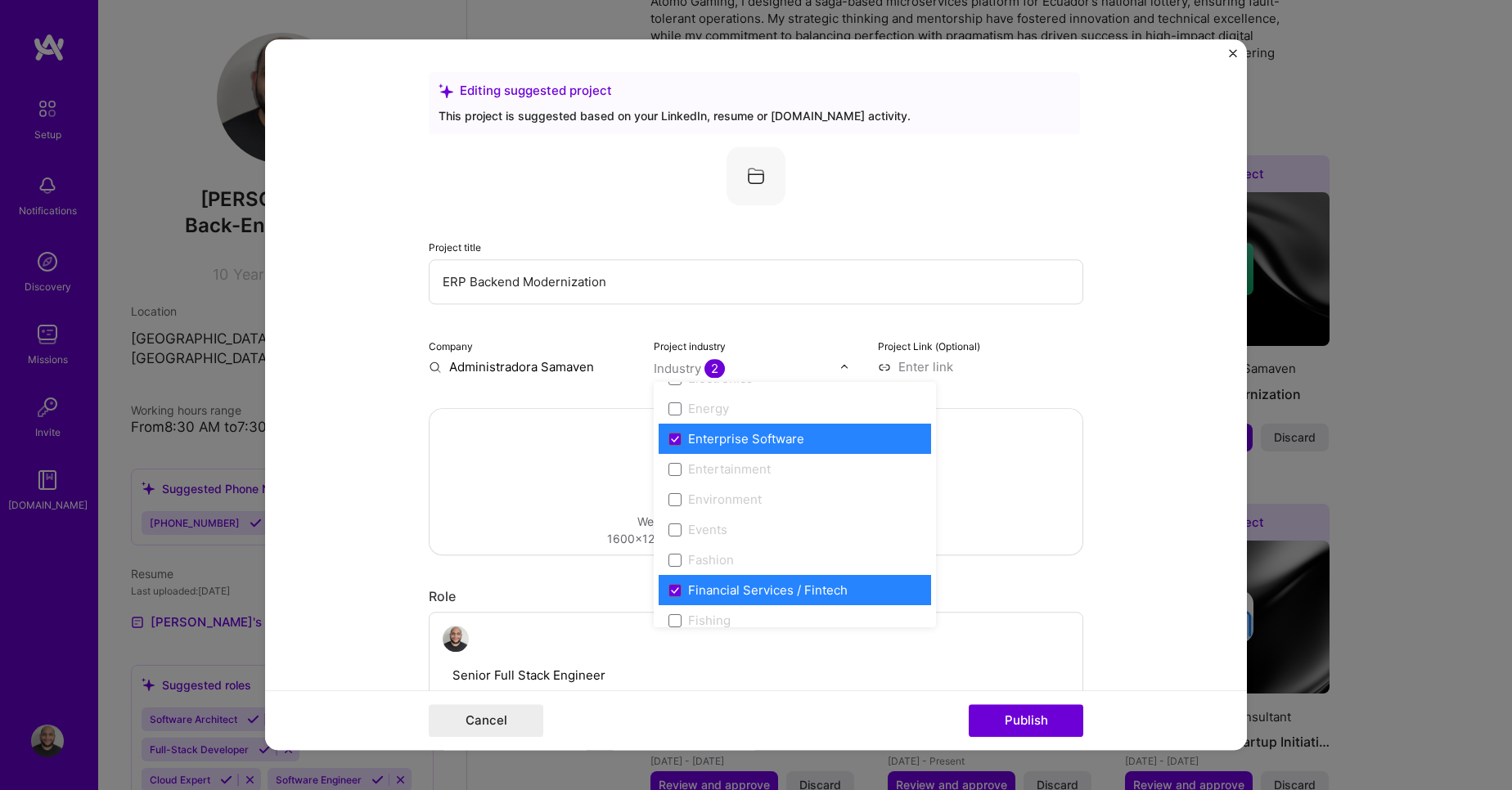
scroll to position [1559, 0]
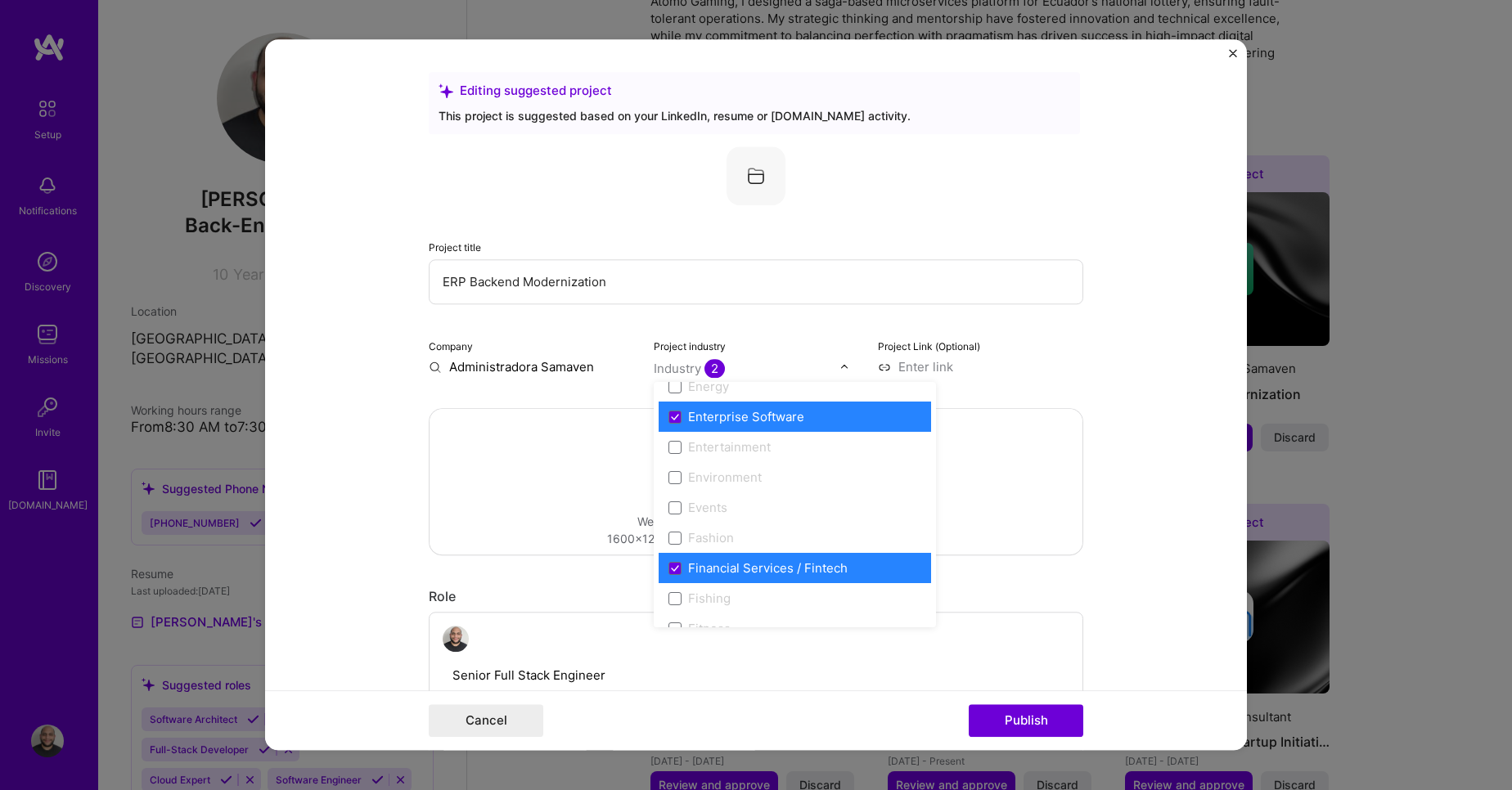
click at [1048, 370] on input at bounding box center [981, 367] width 205 height 17
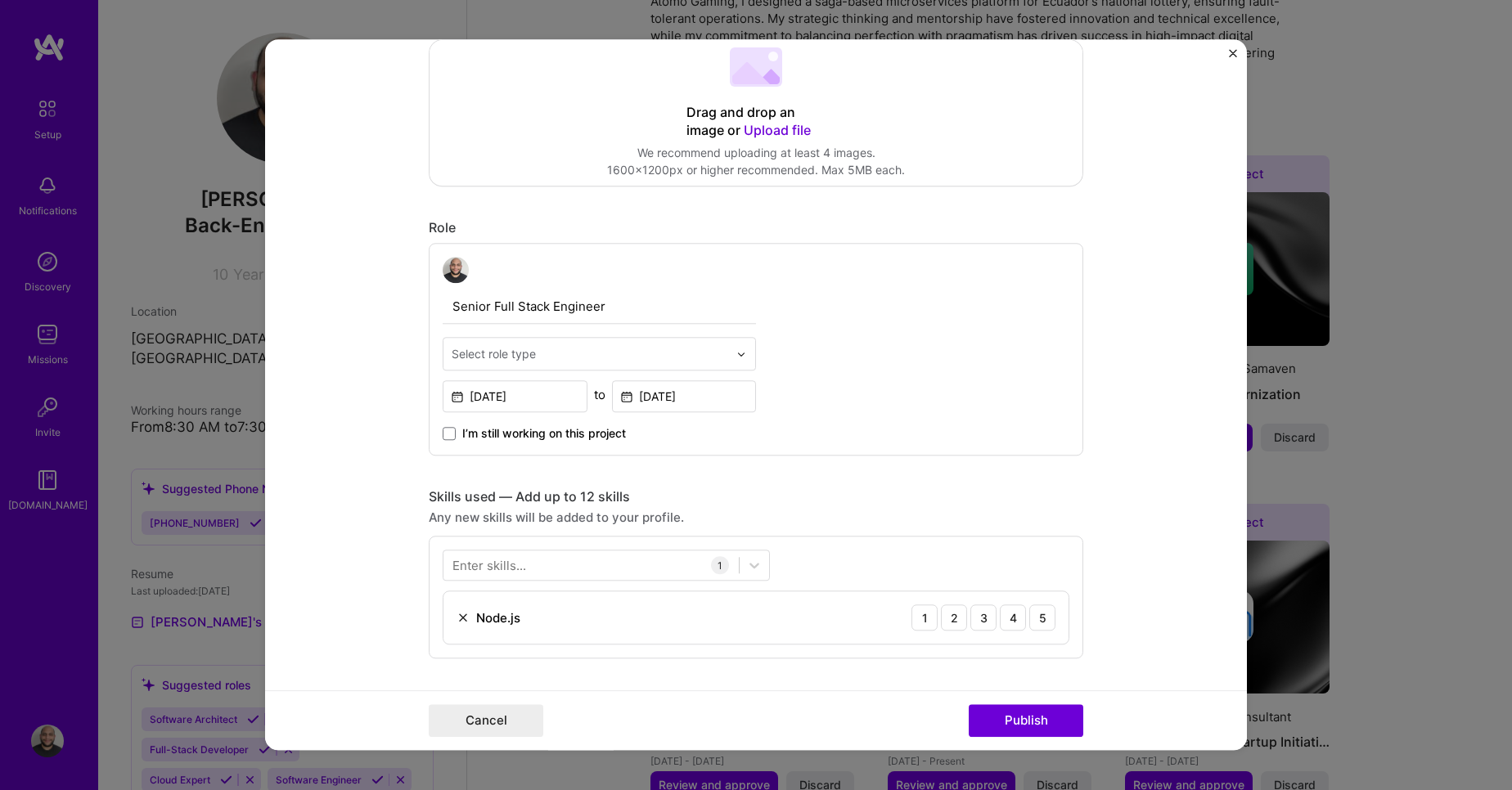
scroll to position [422, 0]
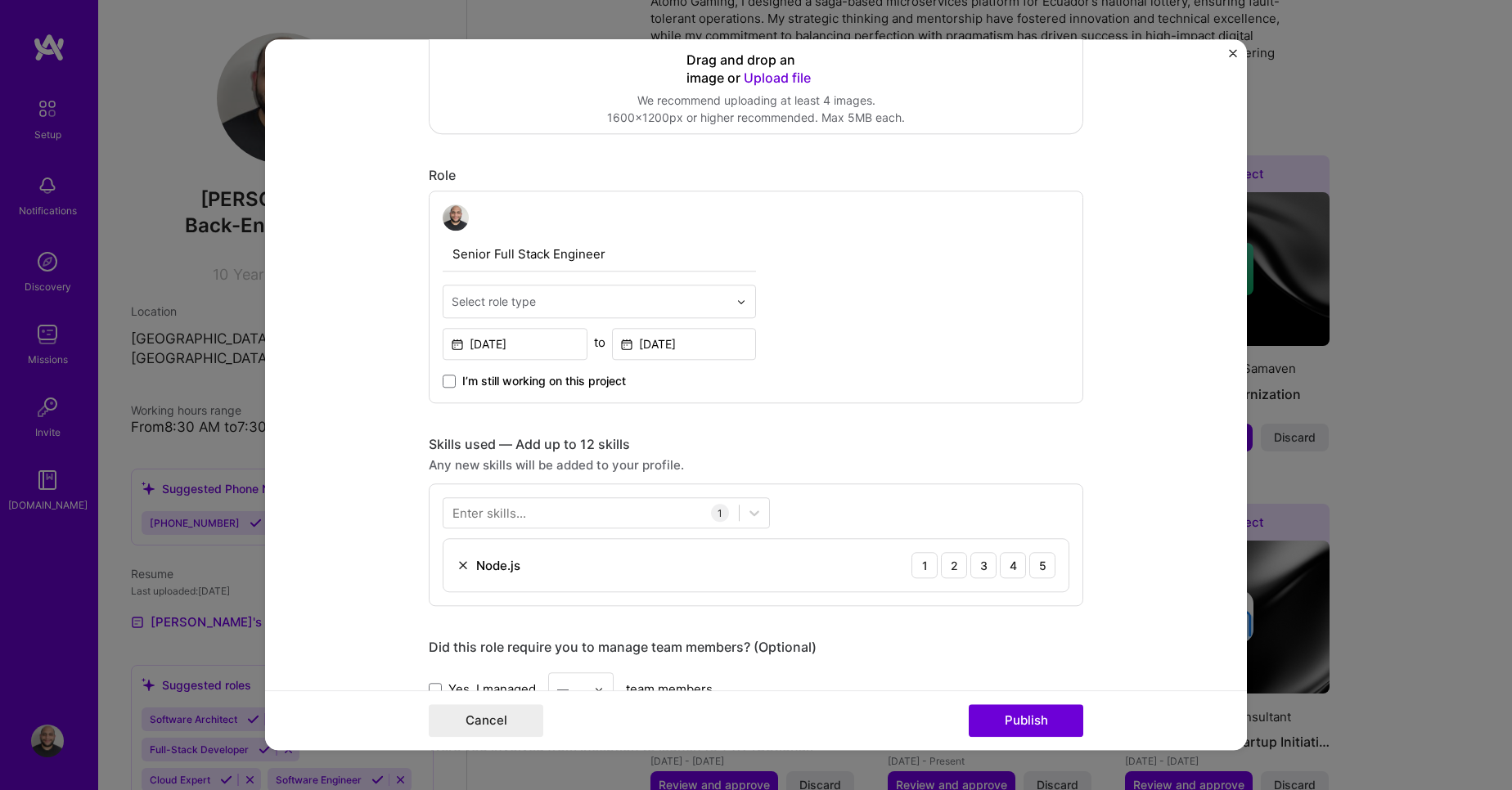
paste input "Administradora Samaven"
type input "Administradora Samaven"
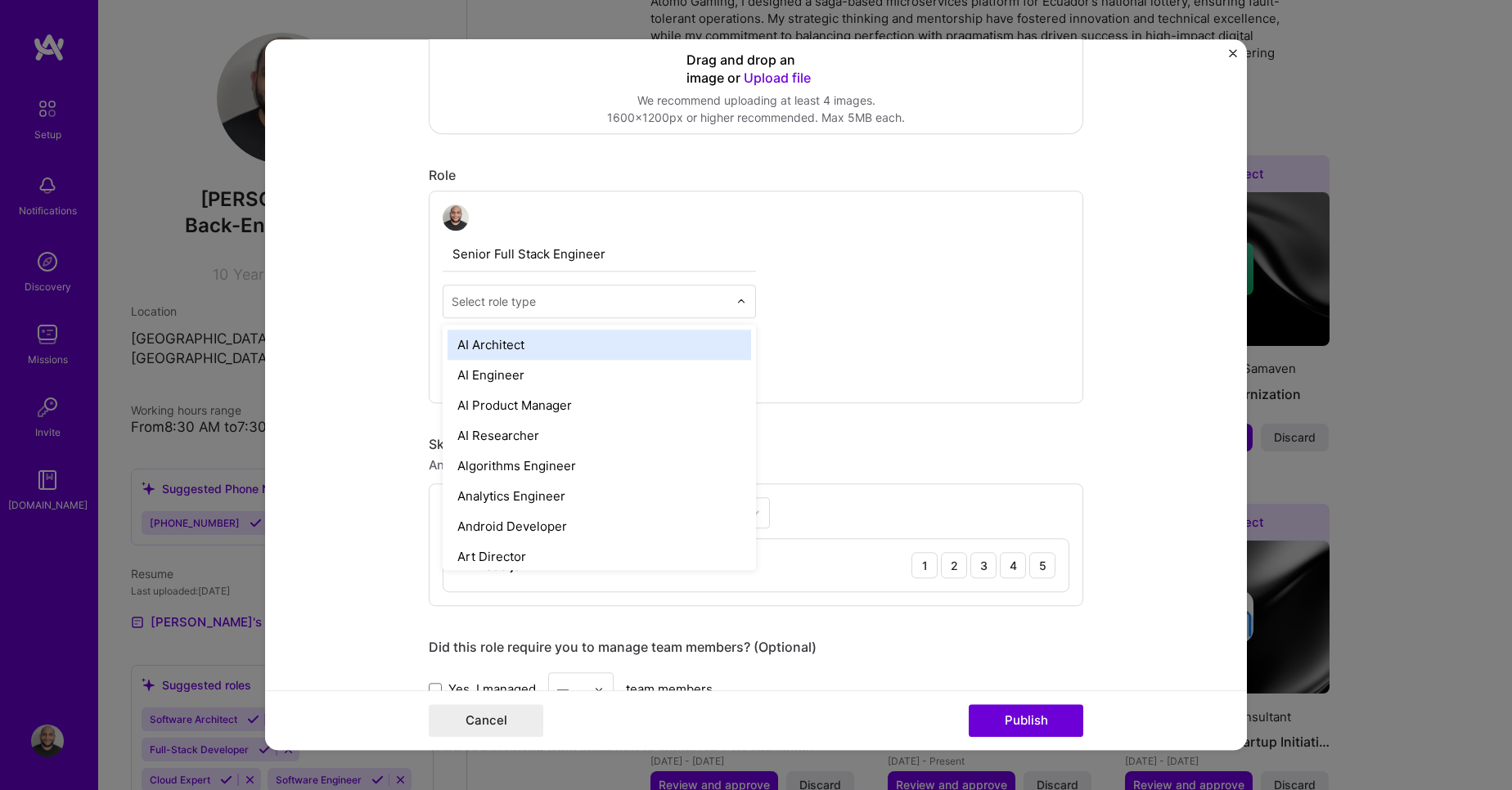
click at [596, 260] on input "Senior Full Stack Engineer" at bounding box center [600, 254] width 314 height 34
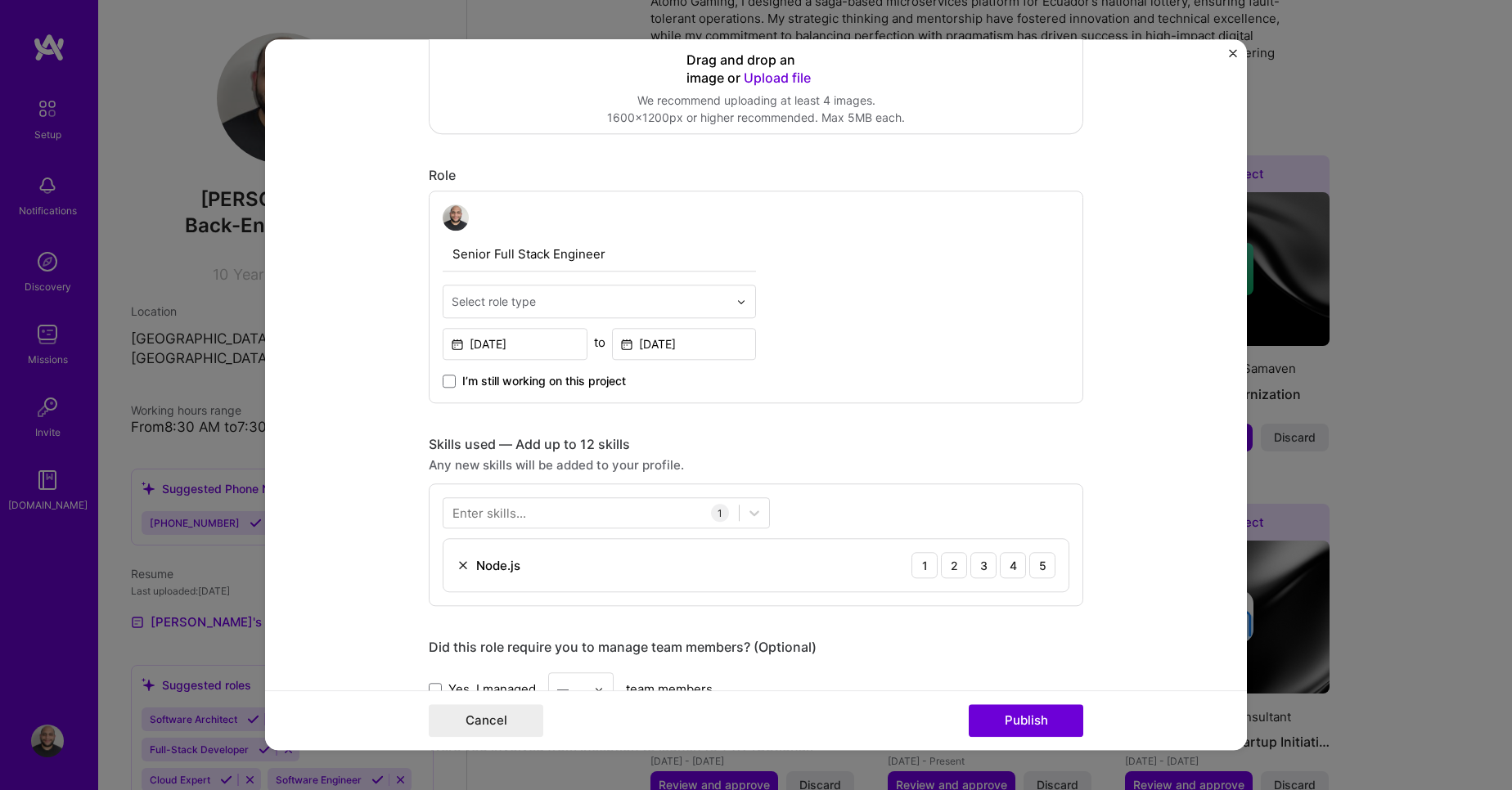
click at [736, 301] on img at bounding box center [741, 302] width 10 height 10
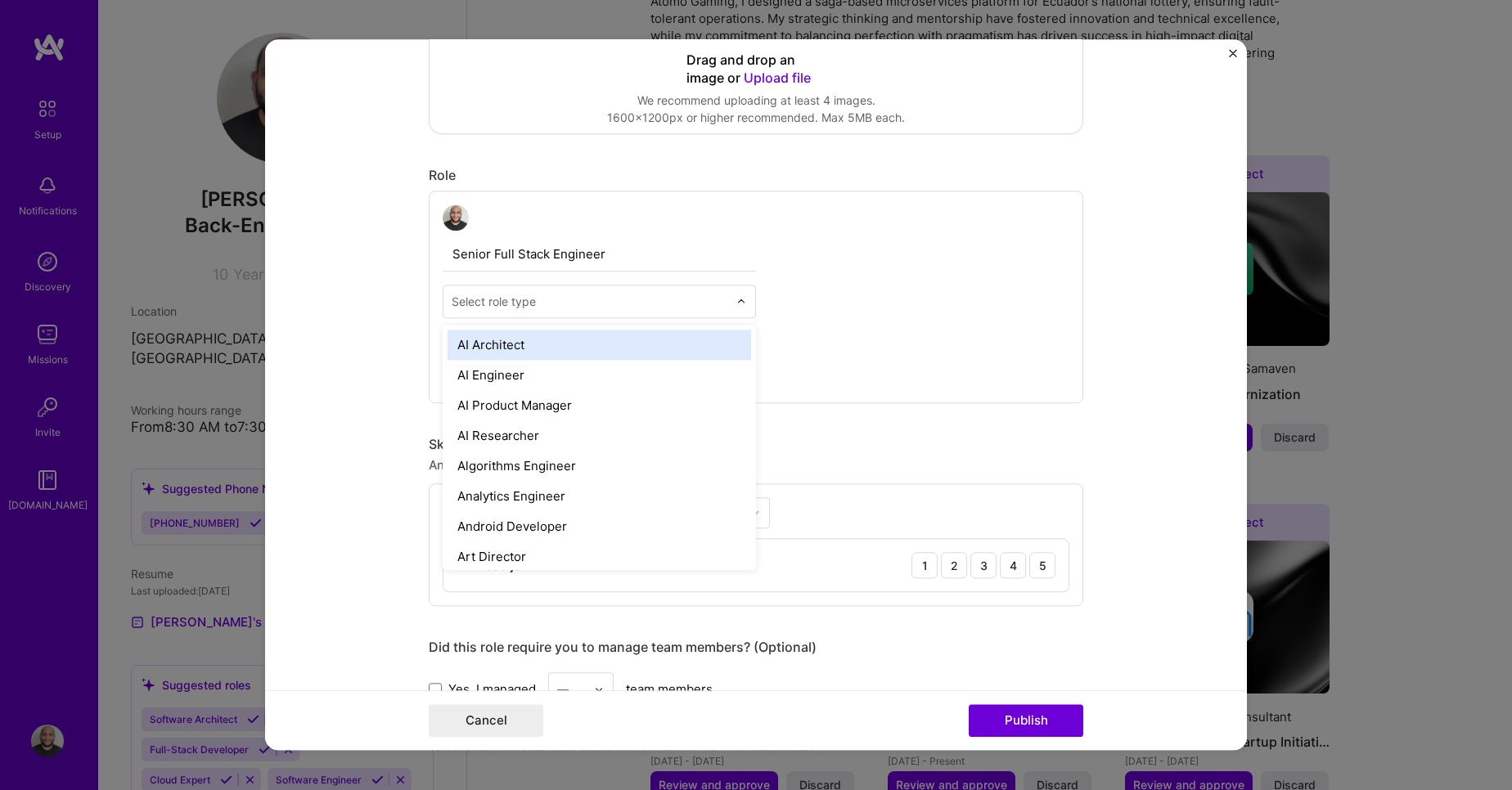
click at [789, 269] on div "Senior Full Stack Engineer option AI Architect focused, 1 of 70. 70 results ava…" at bounding box center [756, 297] width 655 height 213
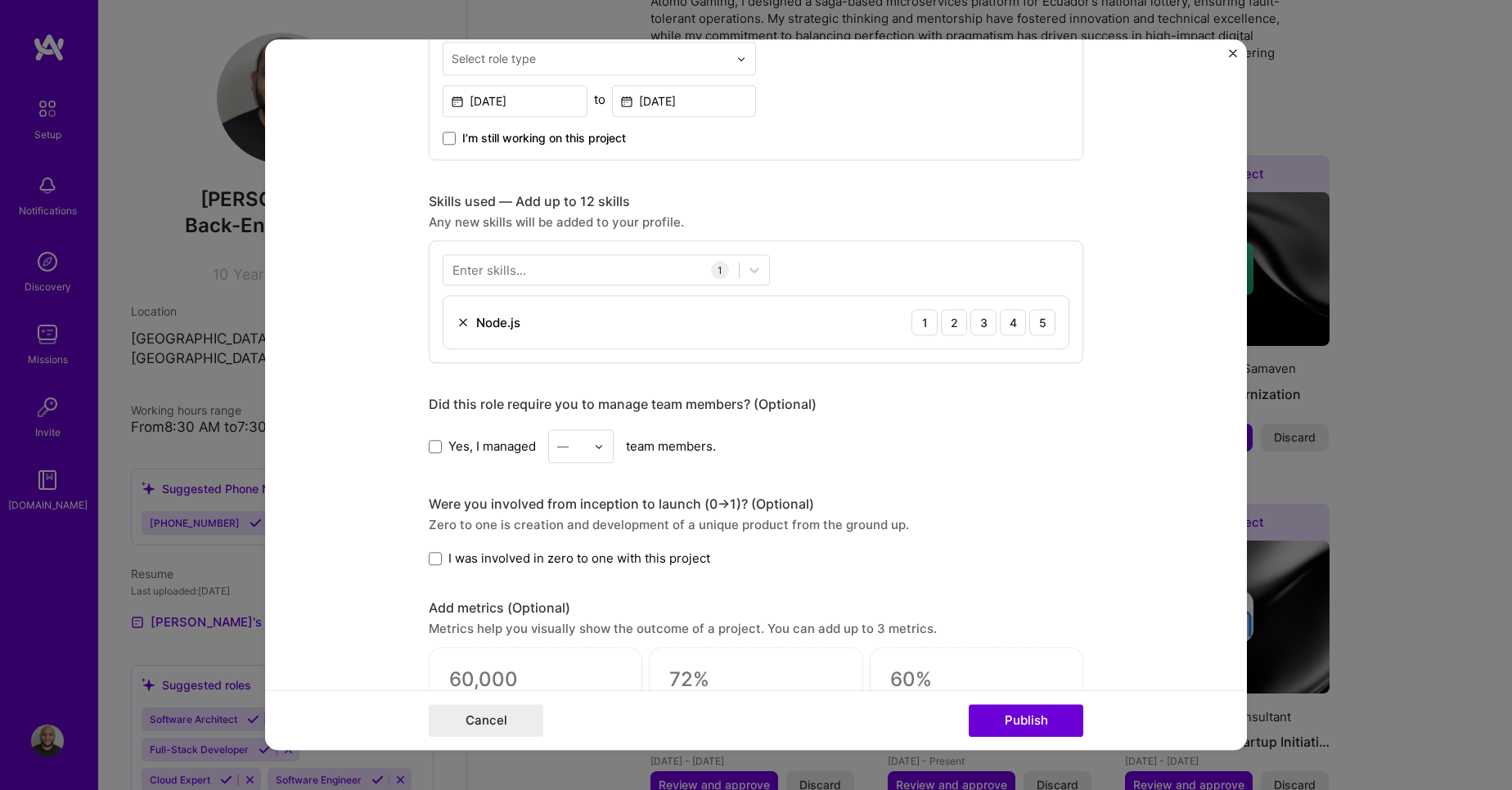
scroll to position [667, 0]
click at [578, 262] on div at bounding box center [591, 267] width 295 height 27
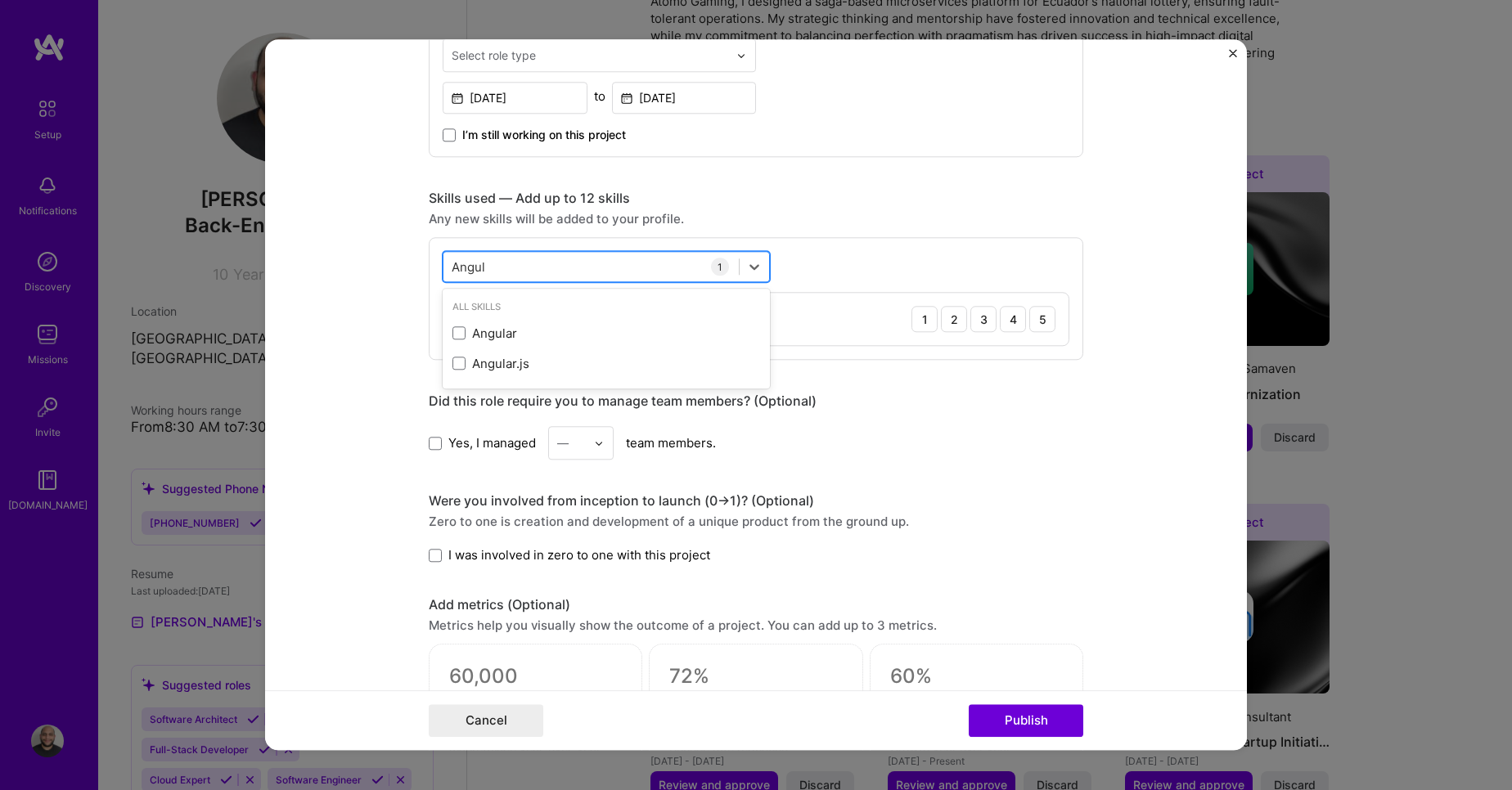
type input "Angula"
click at [477, 335] on div "Angular" at bounding box center [607, 333] width 308 height 17
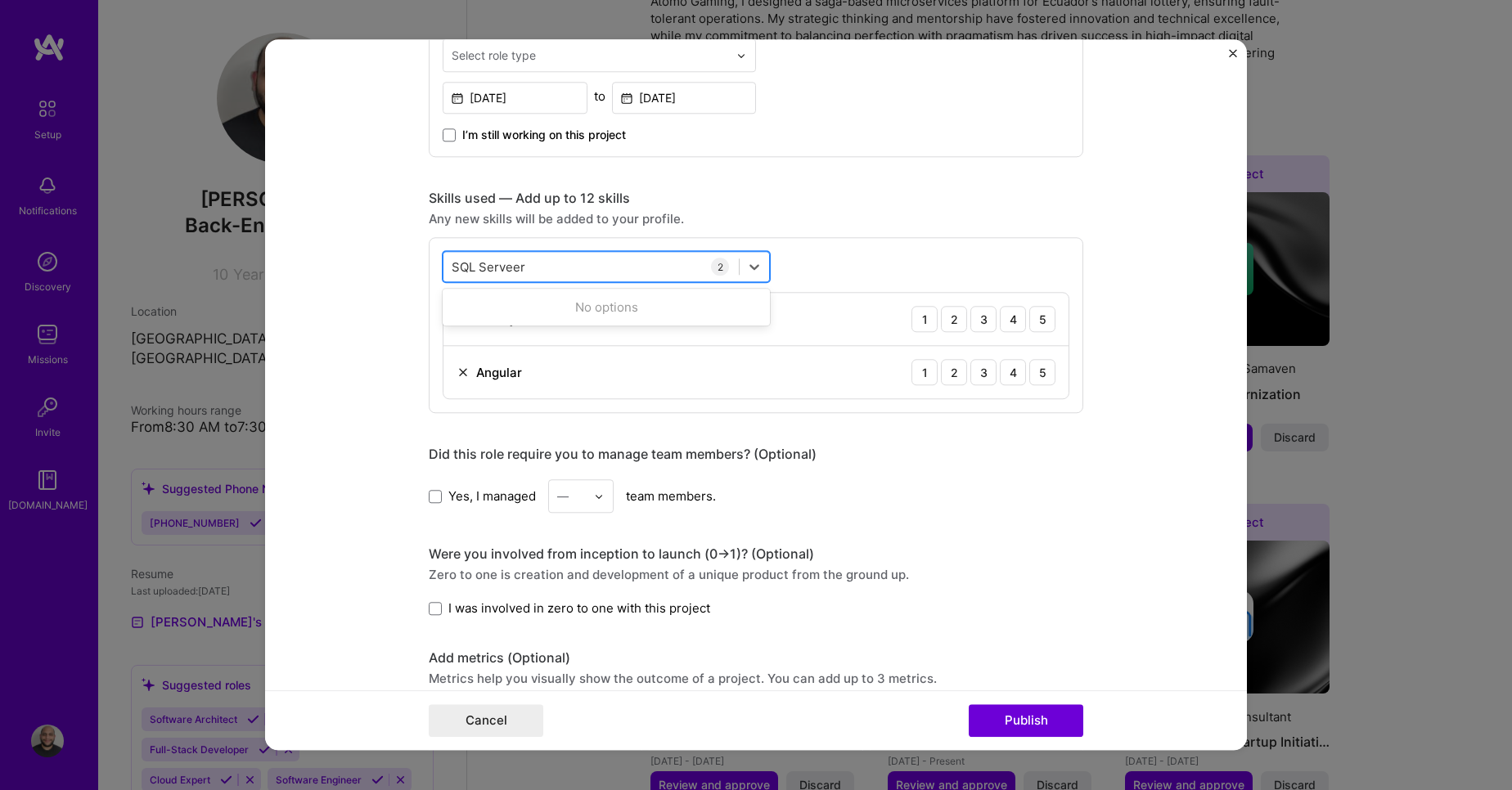
type input "SQL"
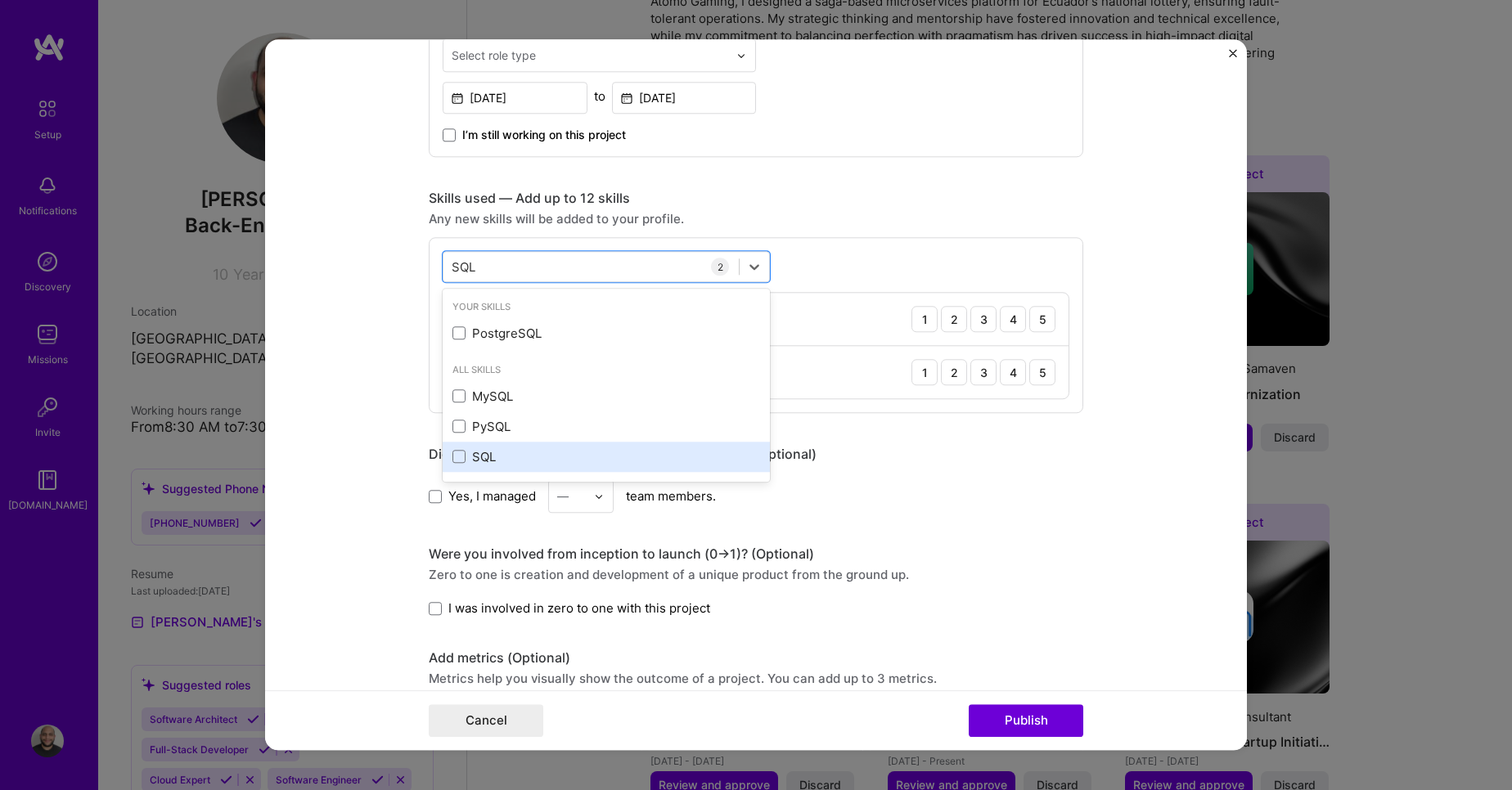
click at [482, 460] on div "SQL" at bounding box center [607, 456] width 308 height 17
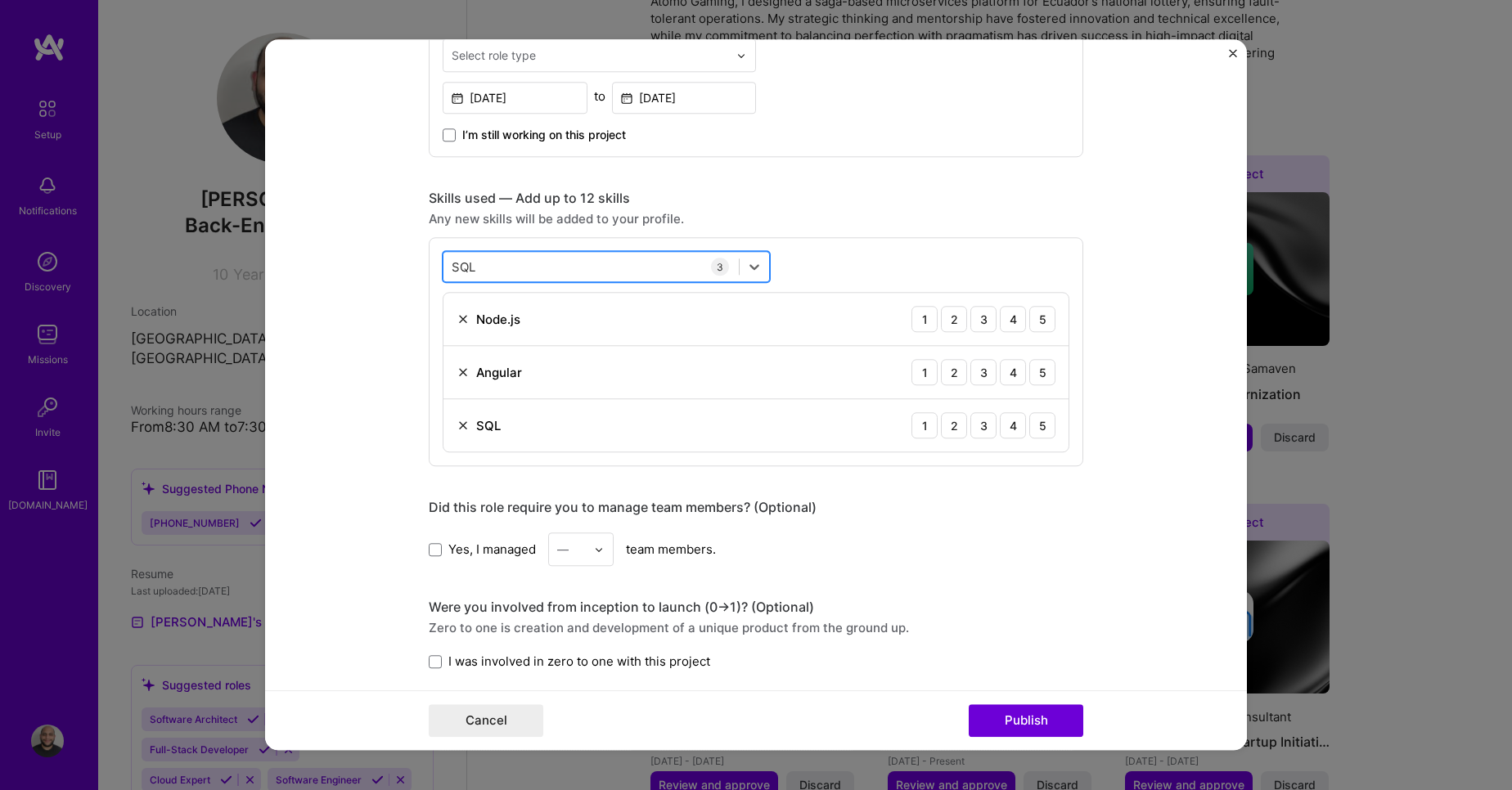
click at [597, 266] on div "SQL SQL" at bounding box center [591, 267] width 295 height 27
type input "Third"
type input "A"
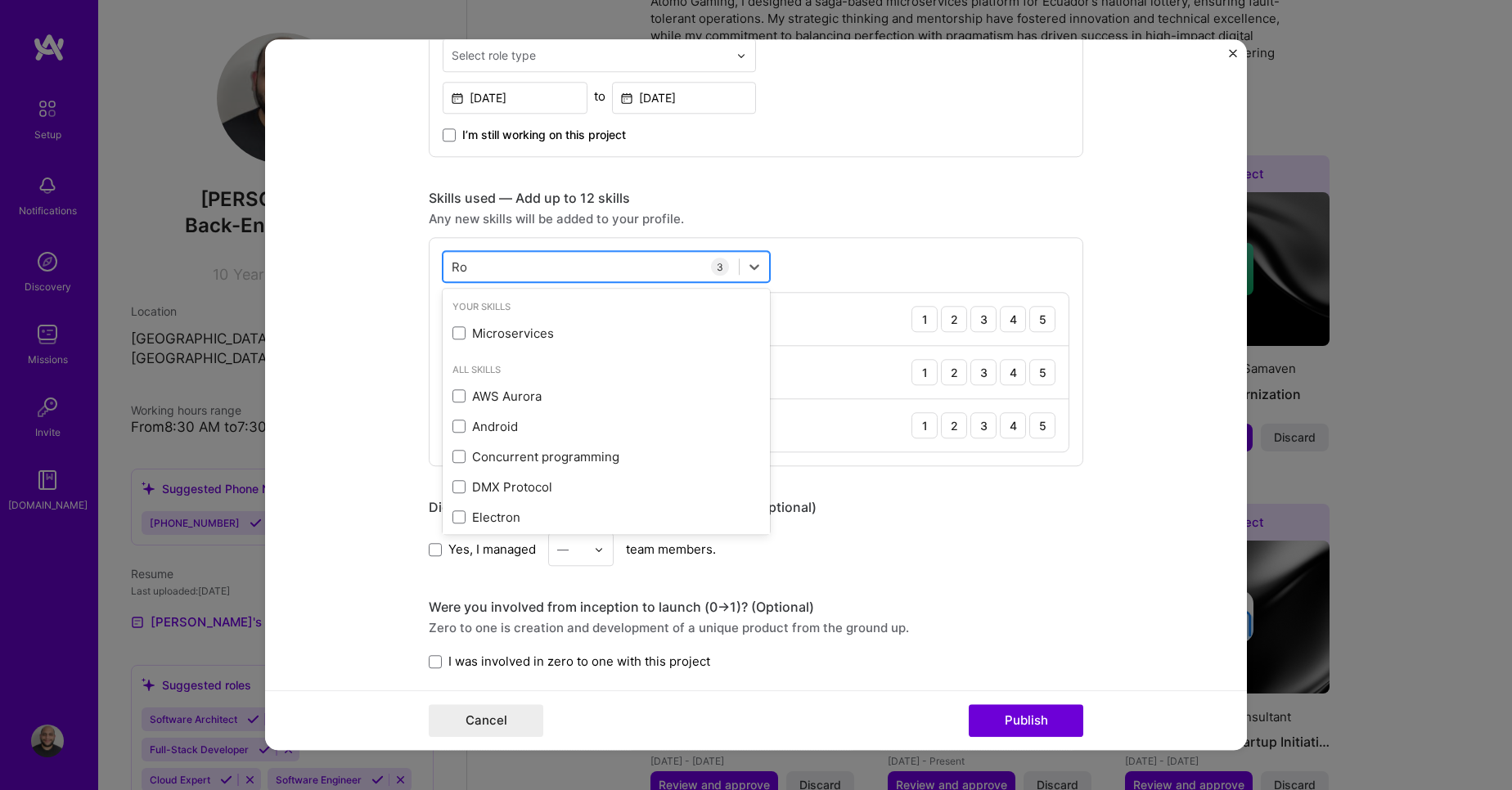
type input "Roa"
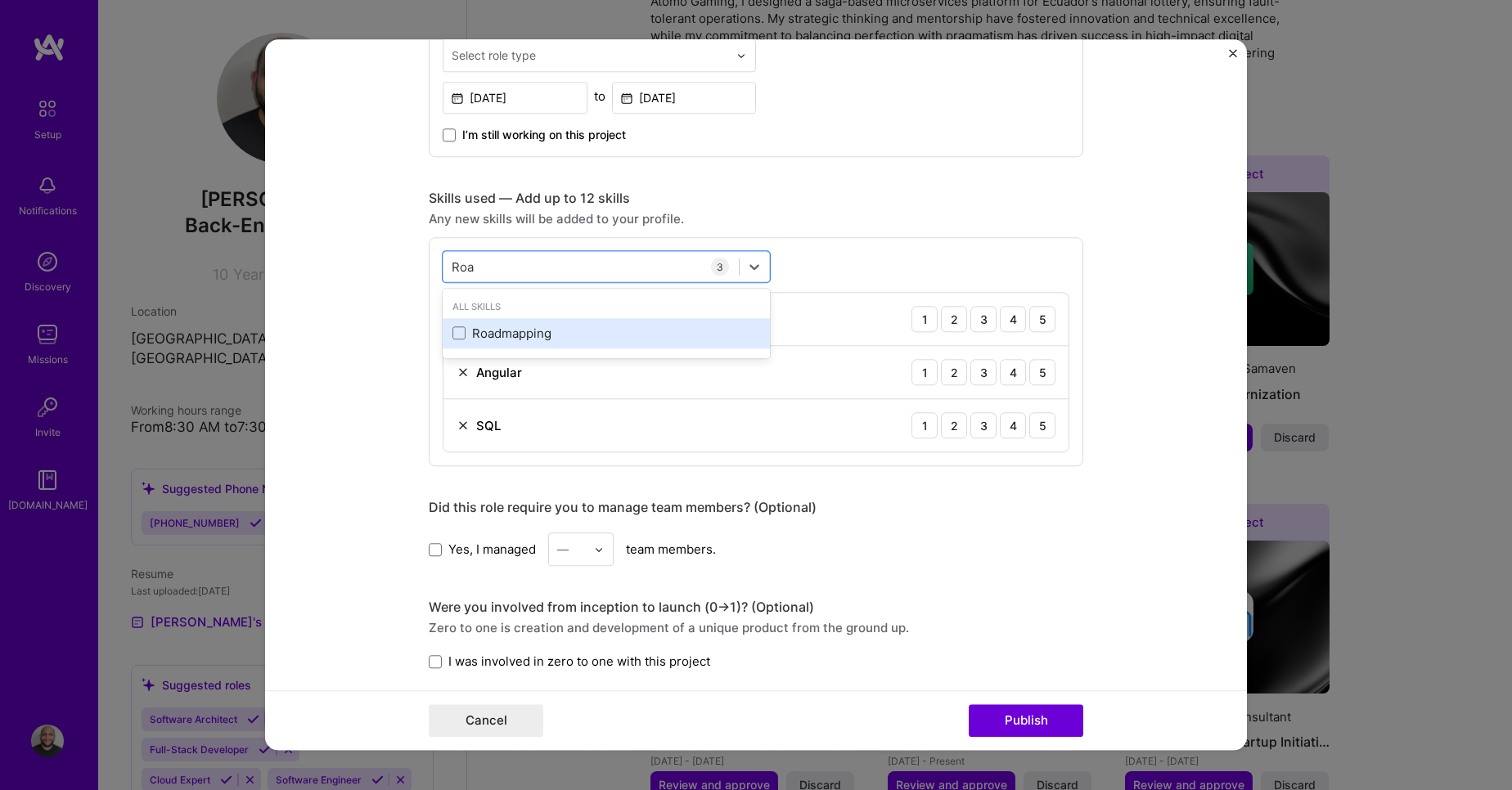
click at [537, 338] on div "Roadmapping" at bounding box center [607, 333] width 308 height 17
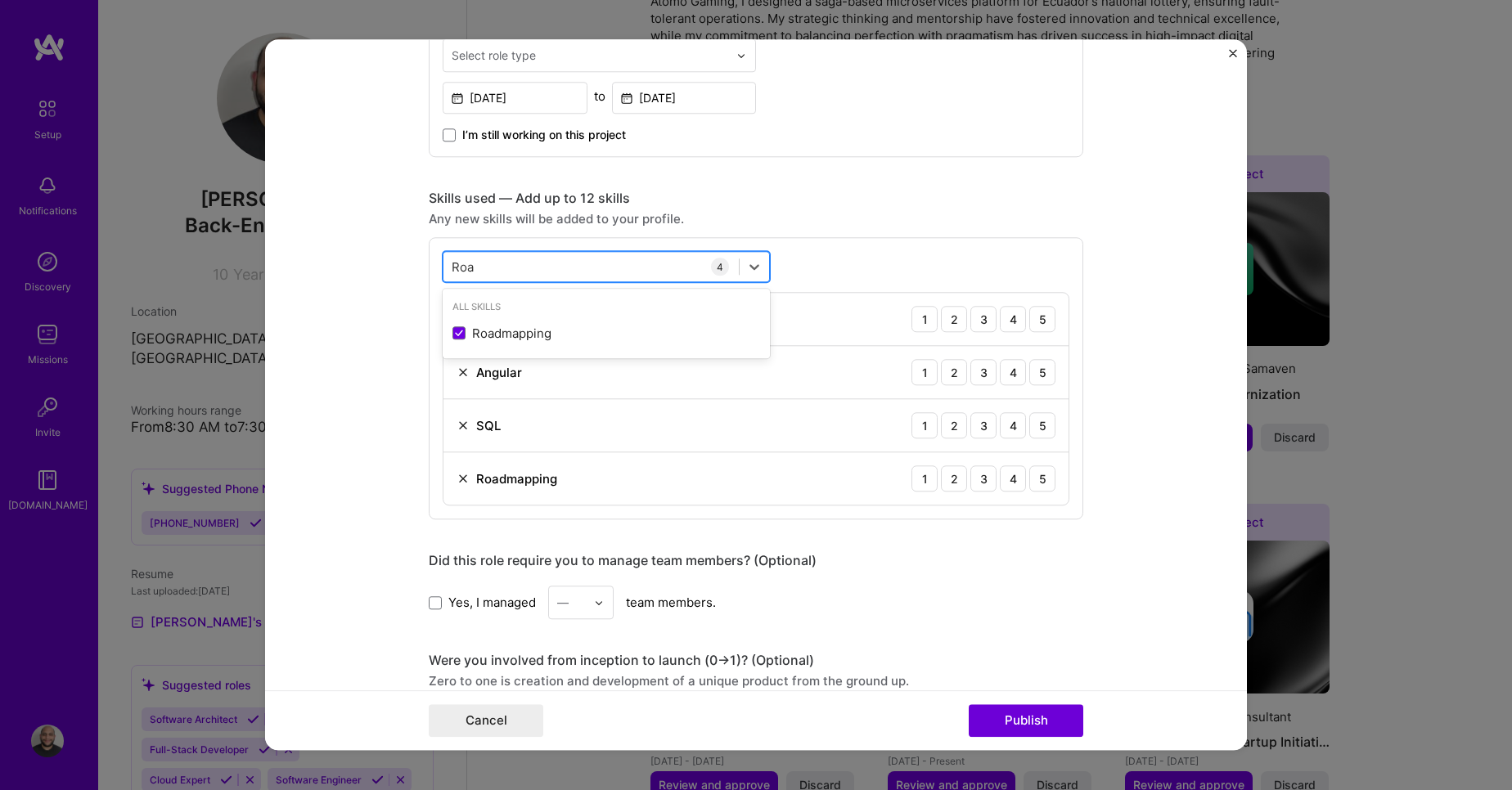
click at [516, 266] on div "Roa Roa" at bounding box center [591, 267] width 295 height 27
click at [515, 333] on div "Microservices" at bounding box center [607, 333] width 308 height 17
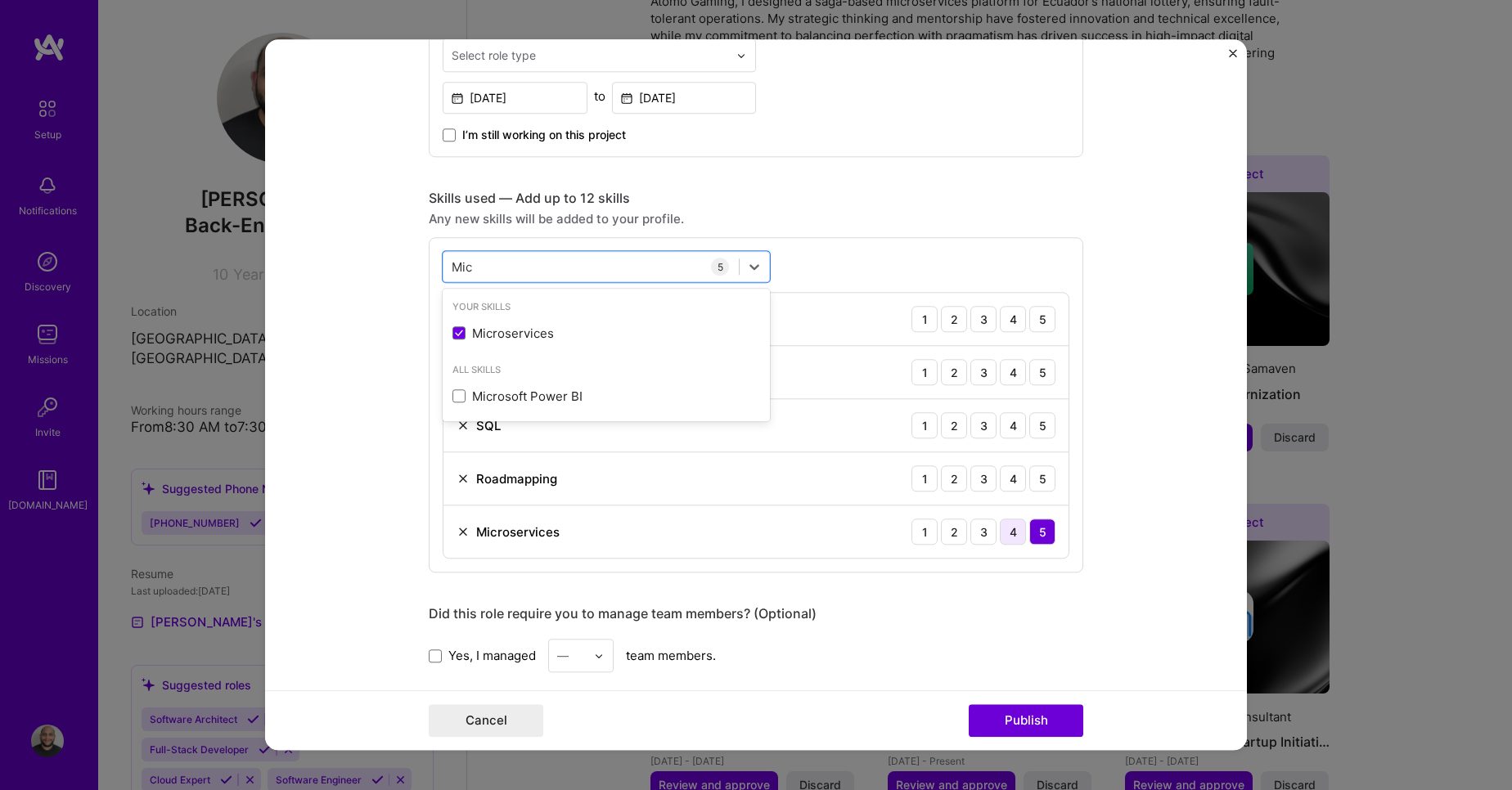
type input "Mic"
click at [1014, 534] on div "4" at bounding box center [1013, 532] width 27 height 27
click at [1039, 536] on div "5" at bounding box center [1043, 532] width 27 height 27
click at [1031, 488] on div "5" at bounding box center [1043, 478] width 27 height 27
click at [1033, 430] on div "5" at bounding box center [1043, 425] width 27 height 27
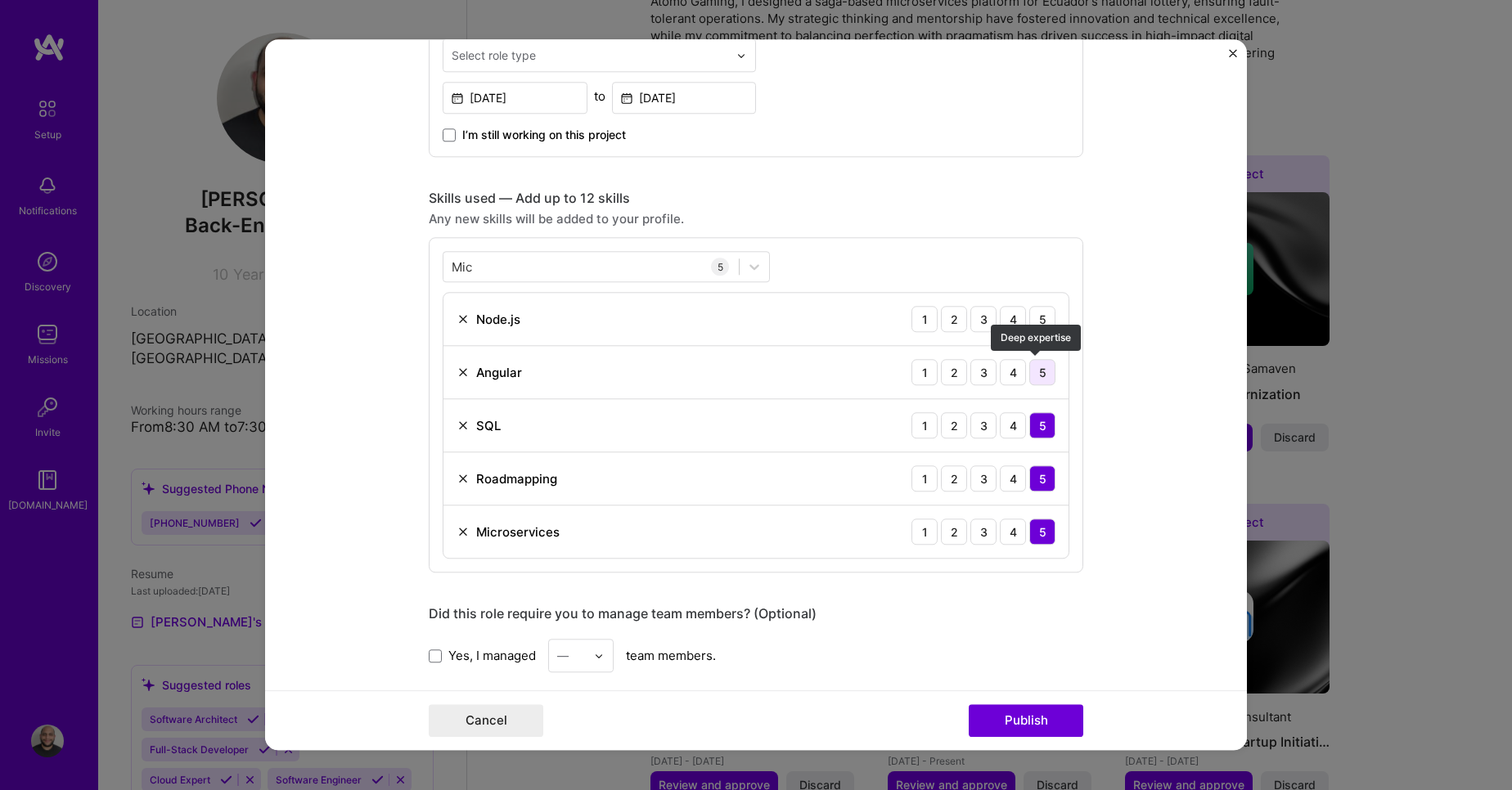
click at [1033, 367] on div "5" at bounding box center [1043, 372] width 27 height 27
click at [1038, 323] on div "5" at bounding box center [1043, 319] width 27 height 27
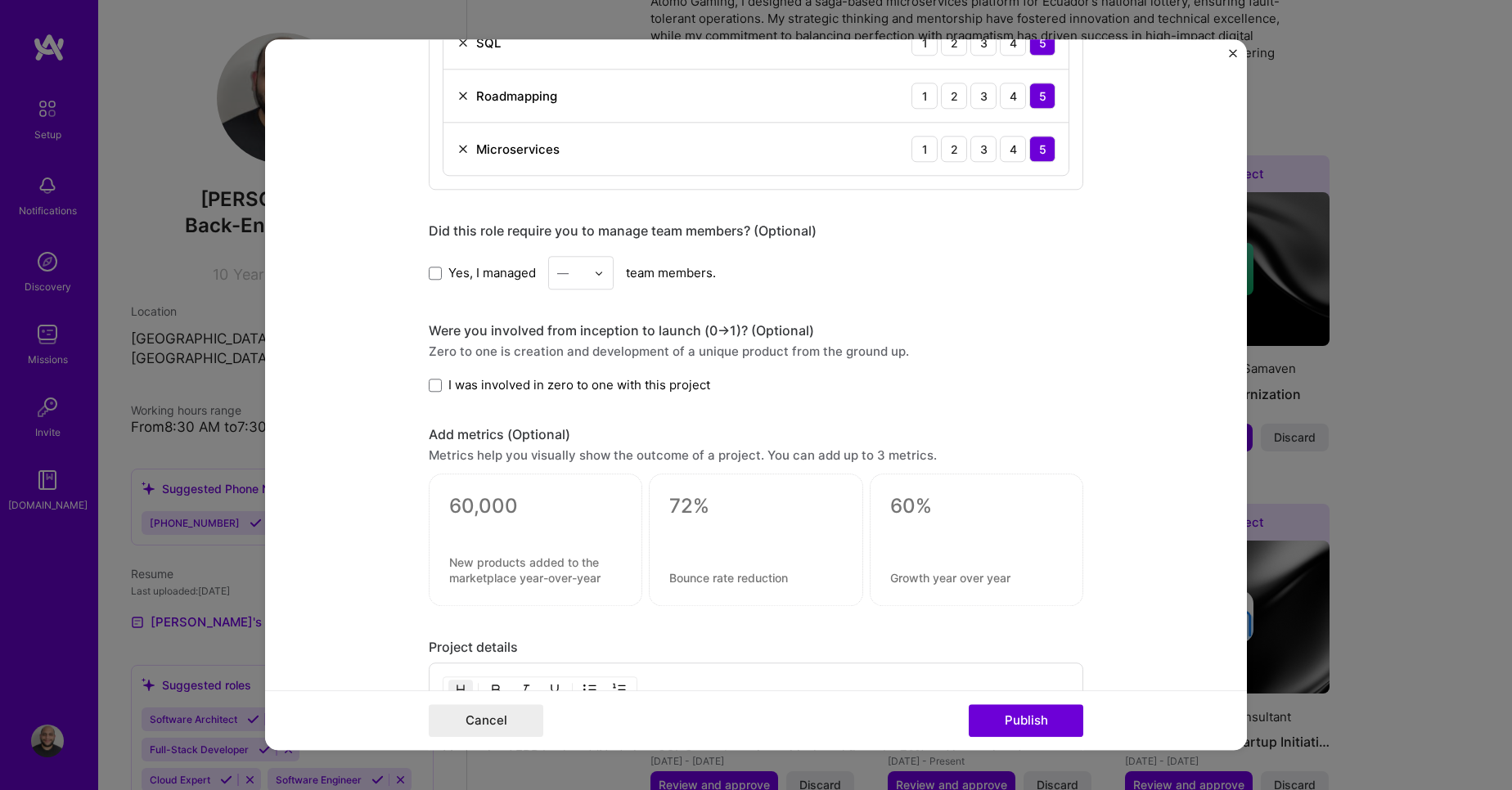
scroll to position [1056, 0]
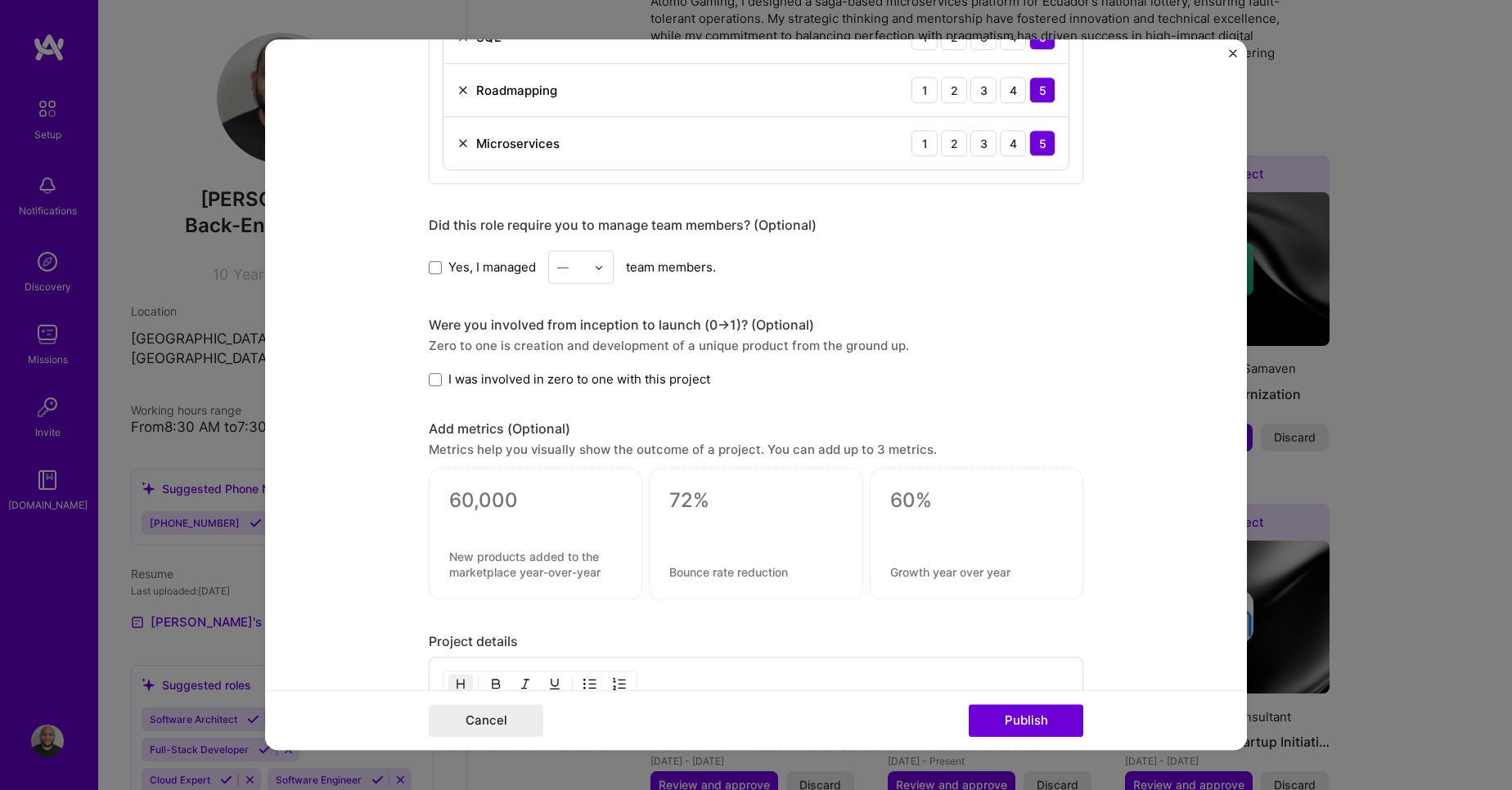
click at [469, 264] on span "Yes, I managed" at bounding box center [492, 267] width 88 height 17
click at [0, 0] on input "Yes, I managed" at bounding box center [0, 0] width 0 height 0
click at [585, 268] on div "—" at bounding box center [571, 267] width 45 height 32
click at [581, 313] on div "1" at bounding box center [580, 310] width 56 height 30
click at [429, 380] on span at bounding box center [436, 379] width 13 height 13
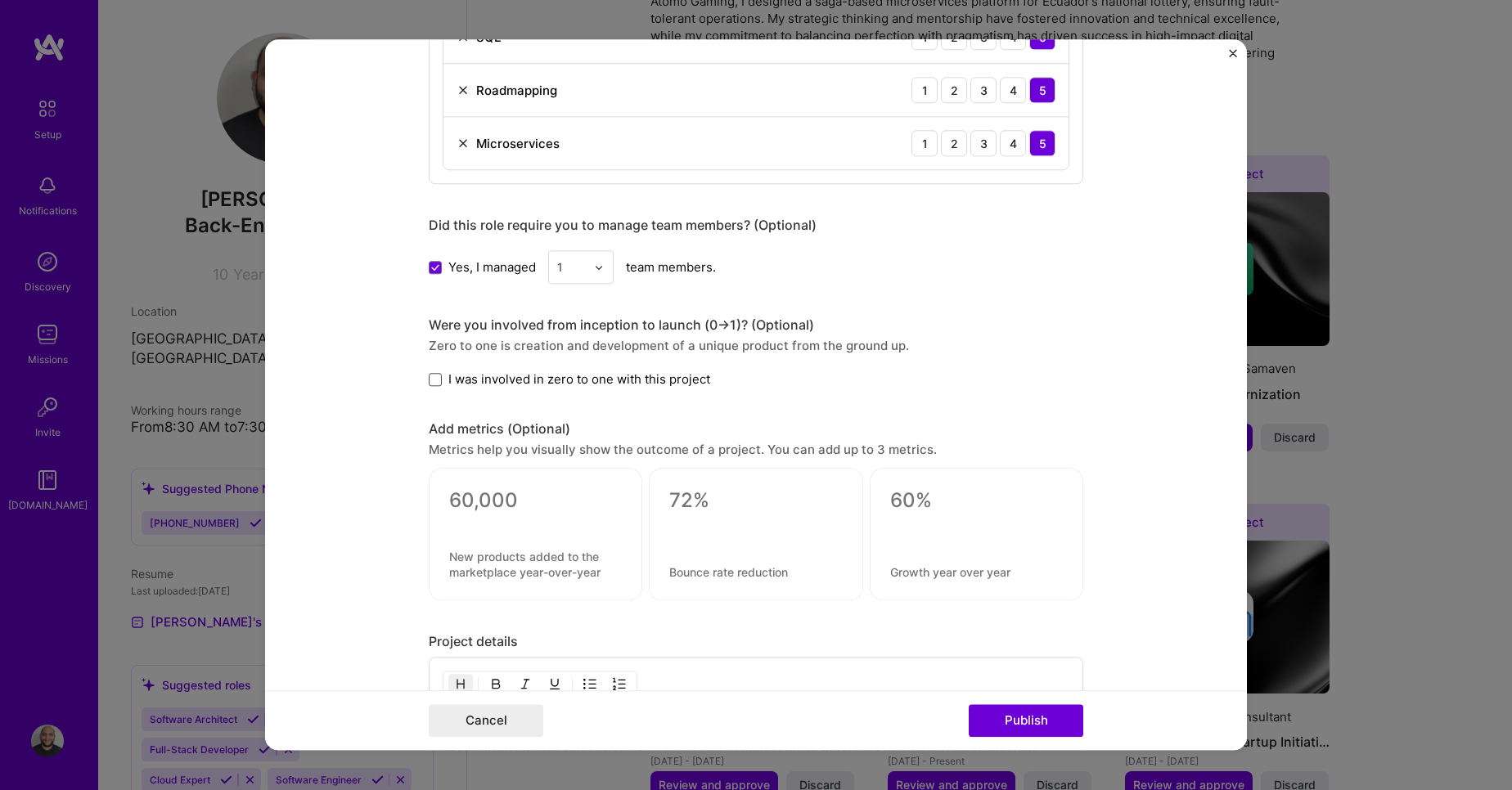
click at [0, 0] on input "I was involved in zero to one with this project" at bounding box center [0, 0] width 0 height 0
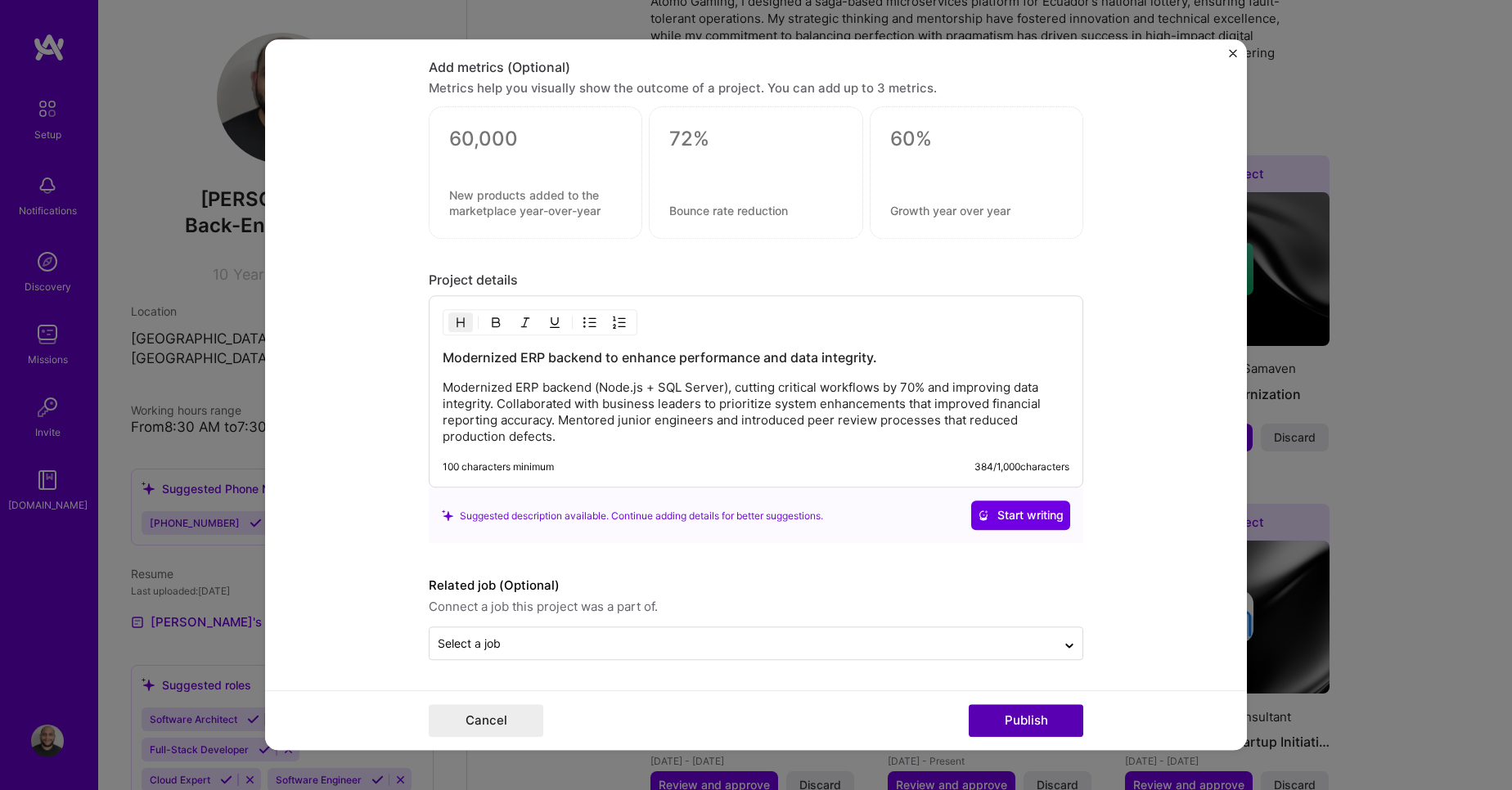
click at [1016, 714] on button "Publish" at bounding box center [1026, 721] width 115 height 33
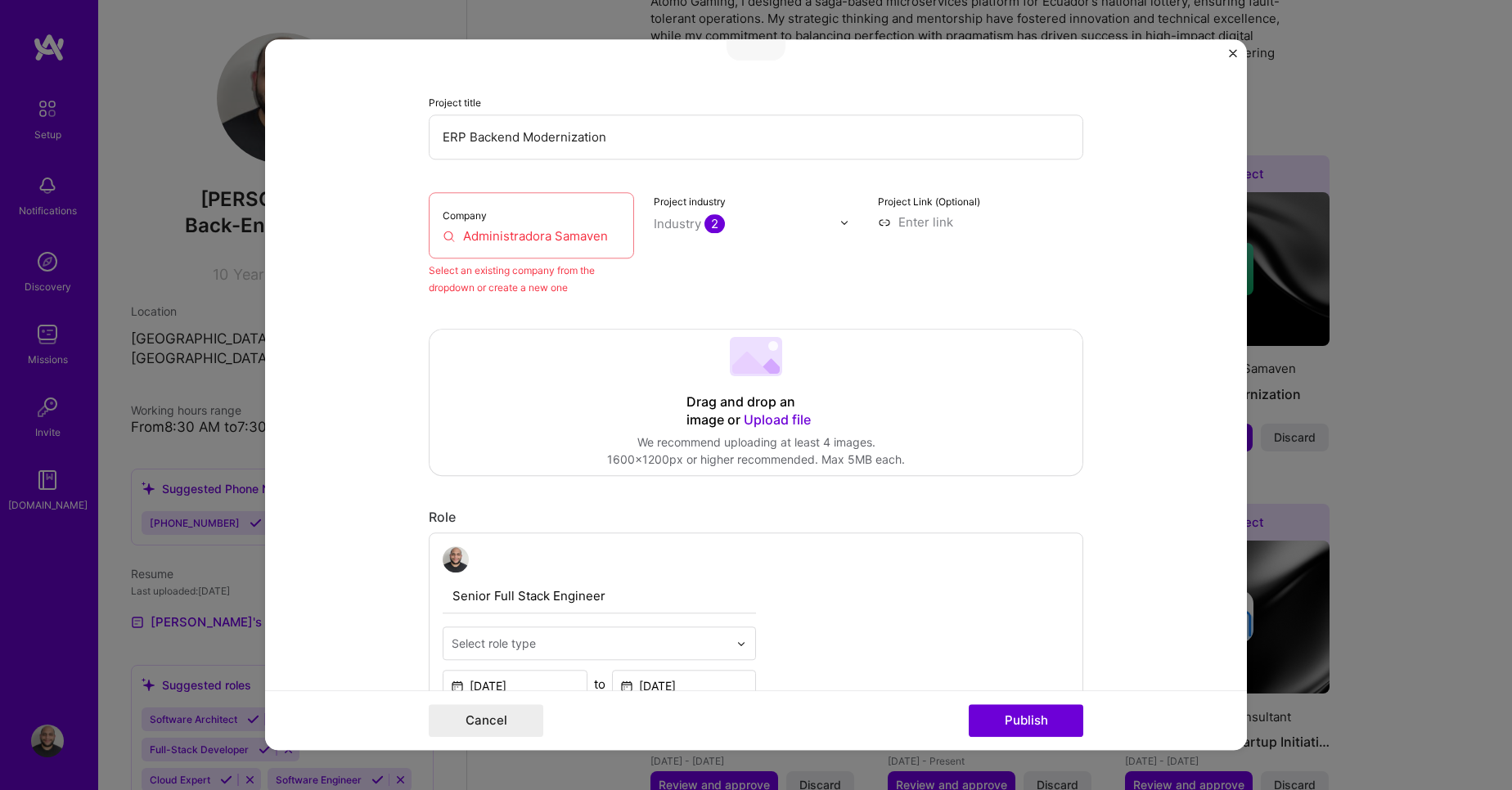
scroll to position [107, 0]
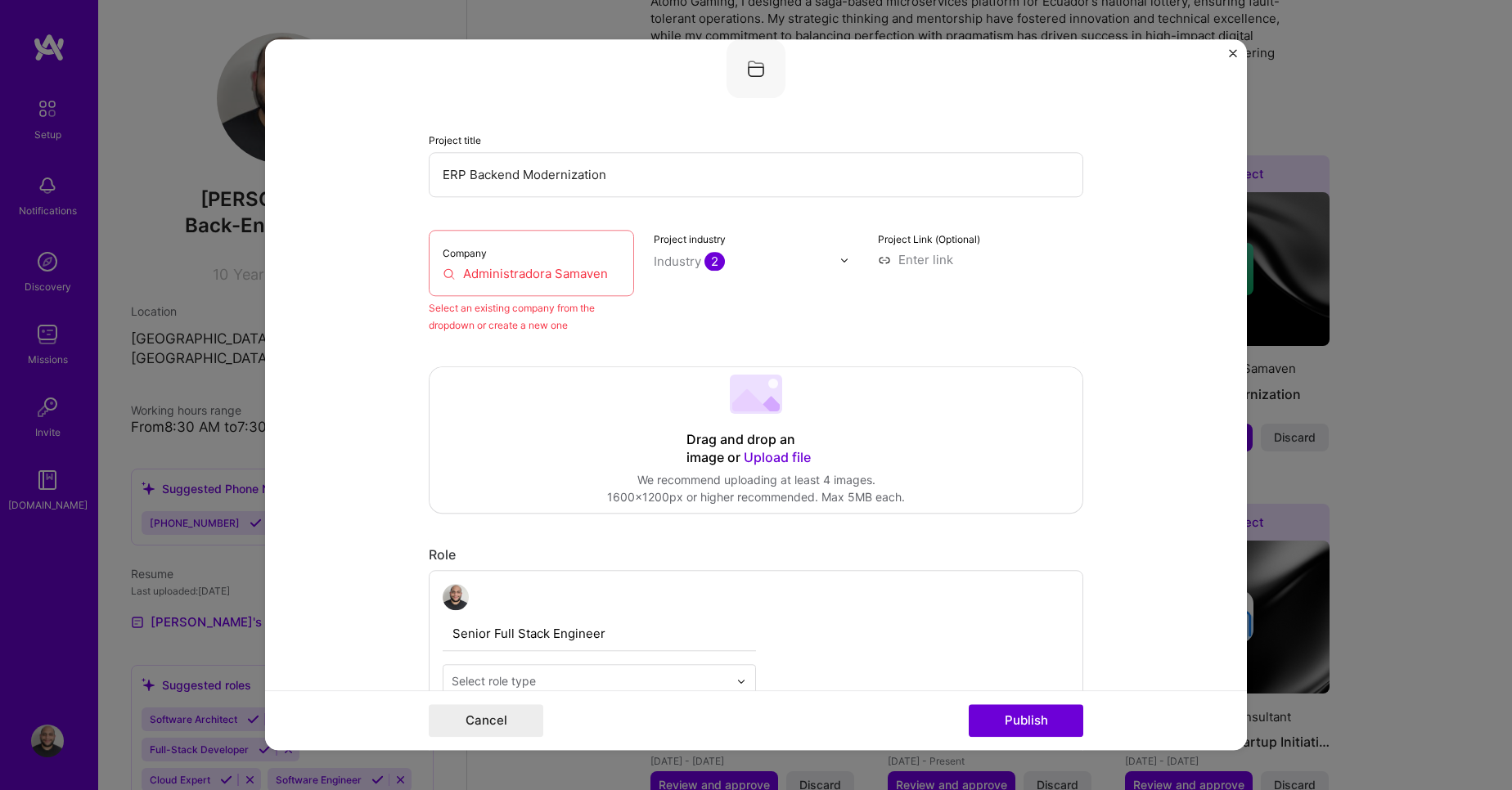
click at [513, 270] on input "Administradora Samaven" at bounding box center [532, 273] width 178 height 17
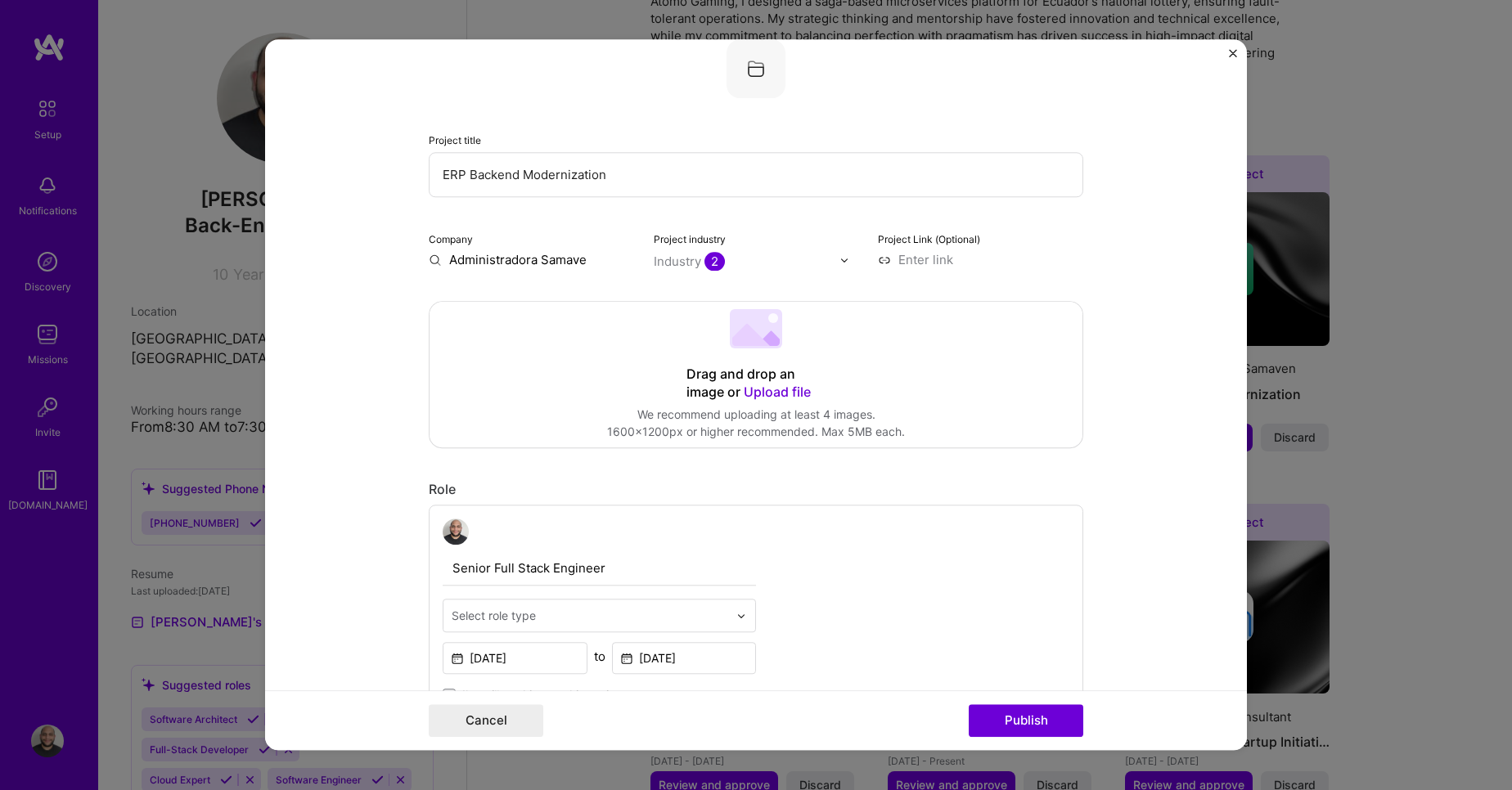
type input "Administradora Samaven"
click at [532, 312] on div "Administradora Samaven" at bounding box center [591, 305] width 152 height 44
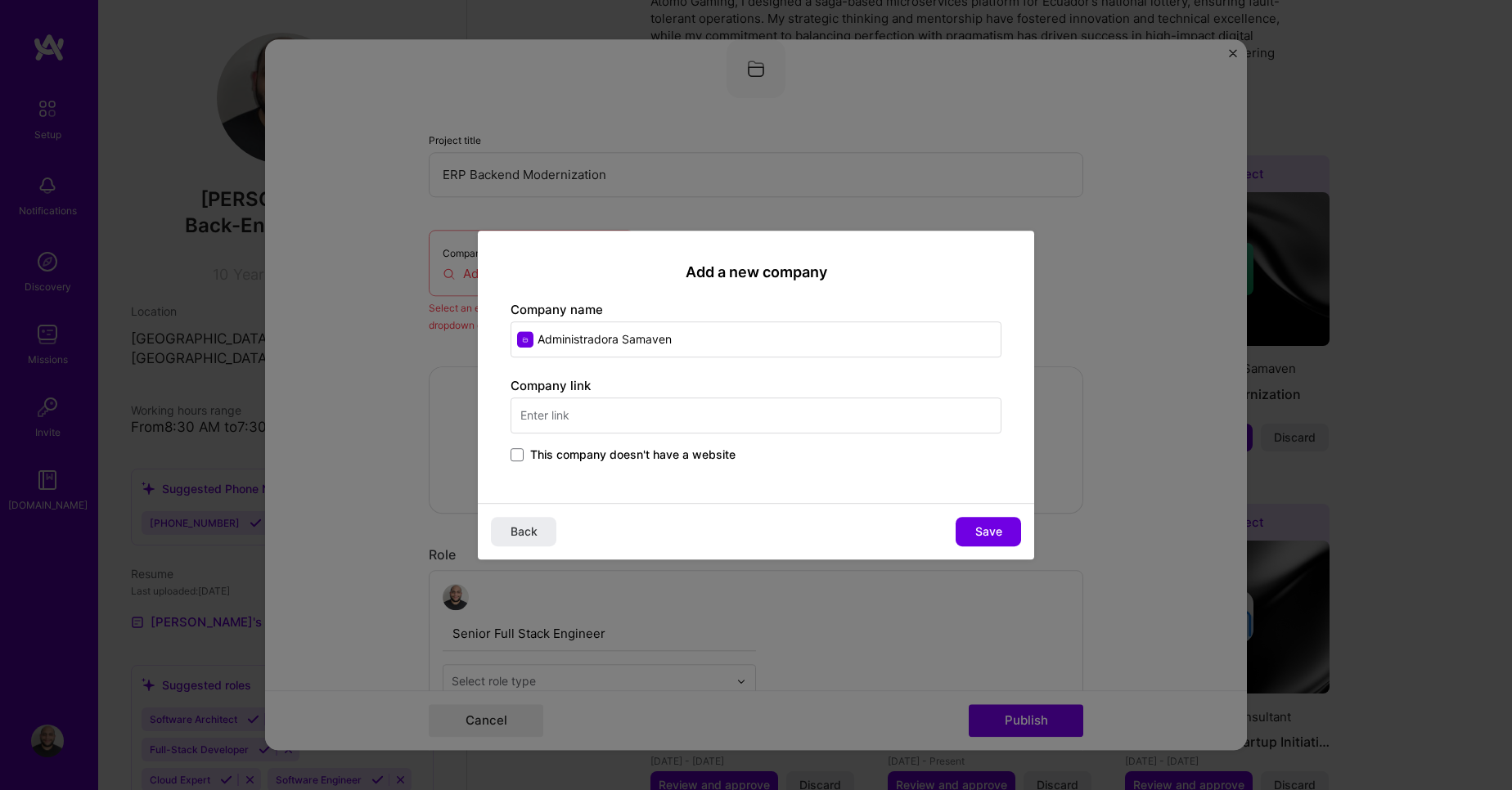
click at [537, 452] on span "This company doesn't have a website" at bounding box center [633, 455] width 205 height 16
click at [0, 0] on input "This company doesn't have a website" at bounding box center [0, 0] width 0 height 0
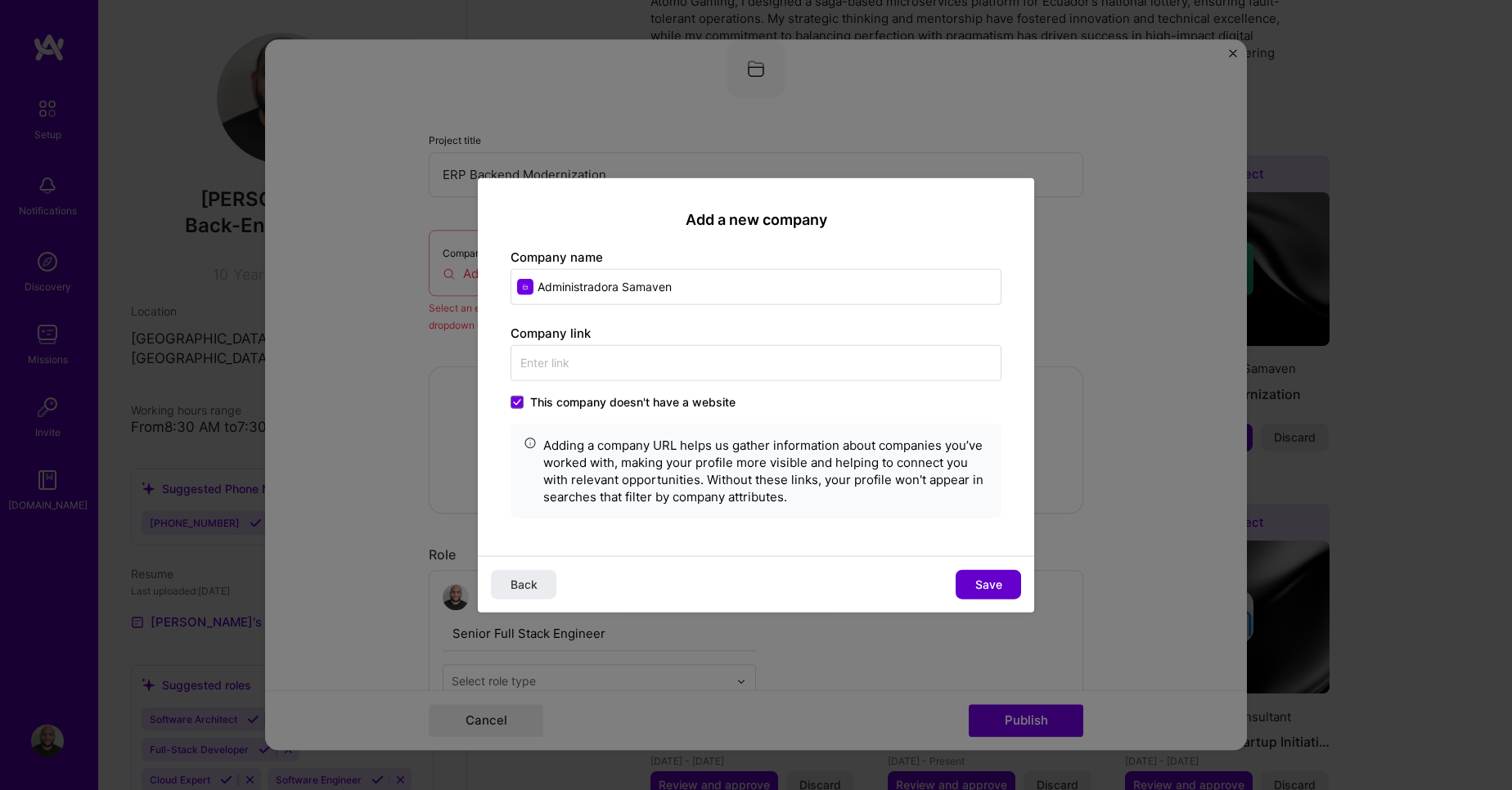
click at [989, 588] on span "Save" at bounding box center [988, 584] width 27 height 16
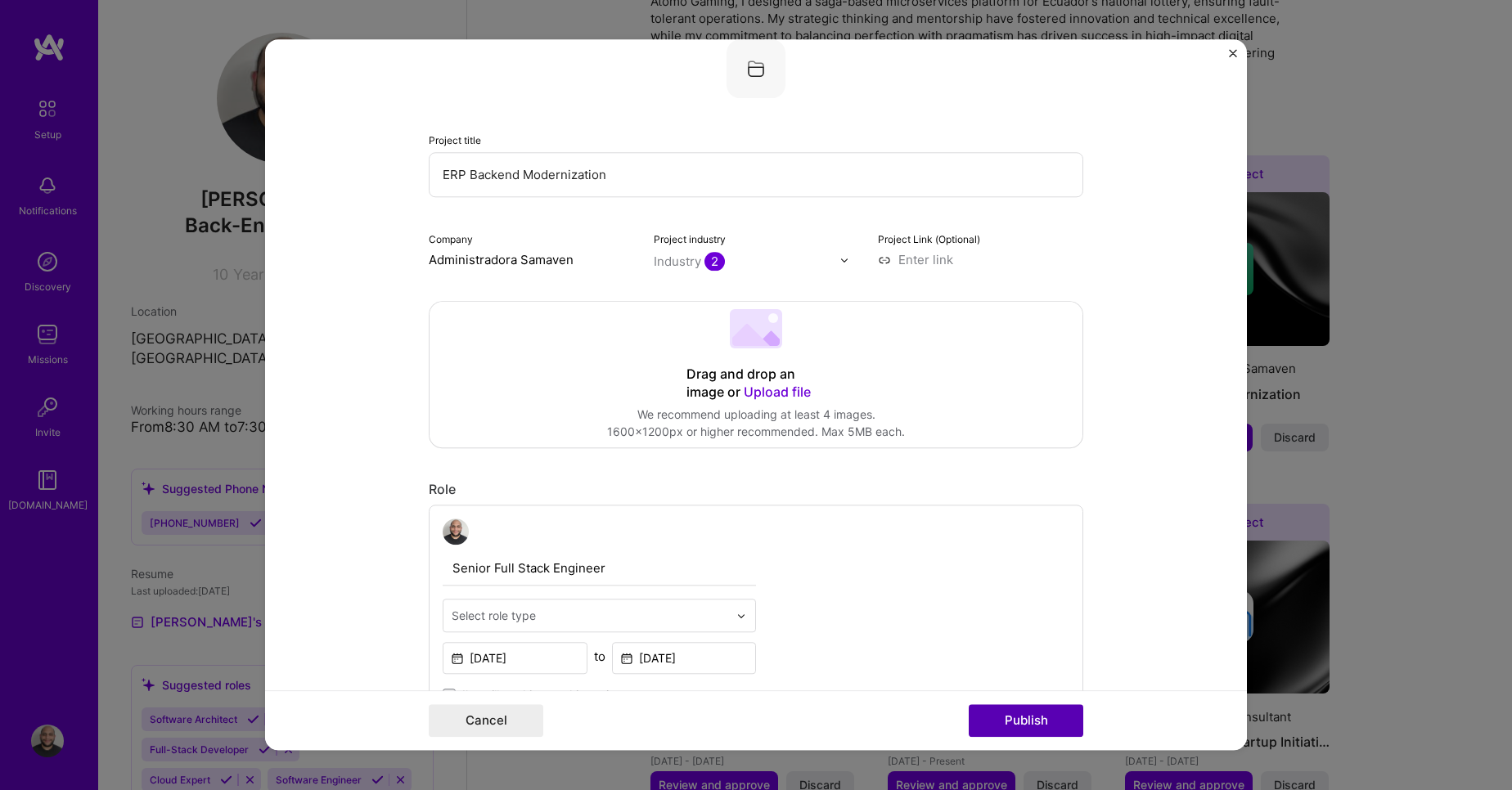
click at [1003, 724] on button "Publish" at bounding box center [1026, 721] width 115 height 33
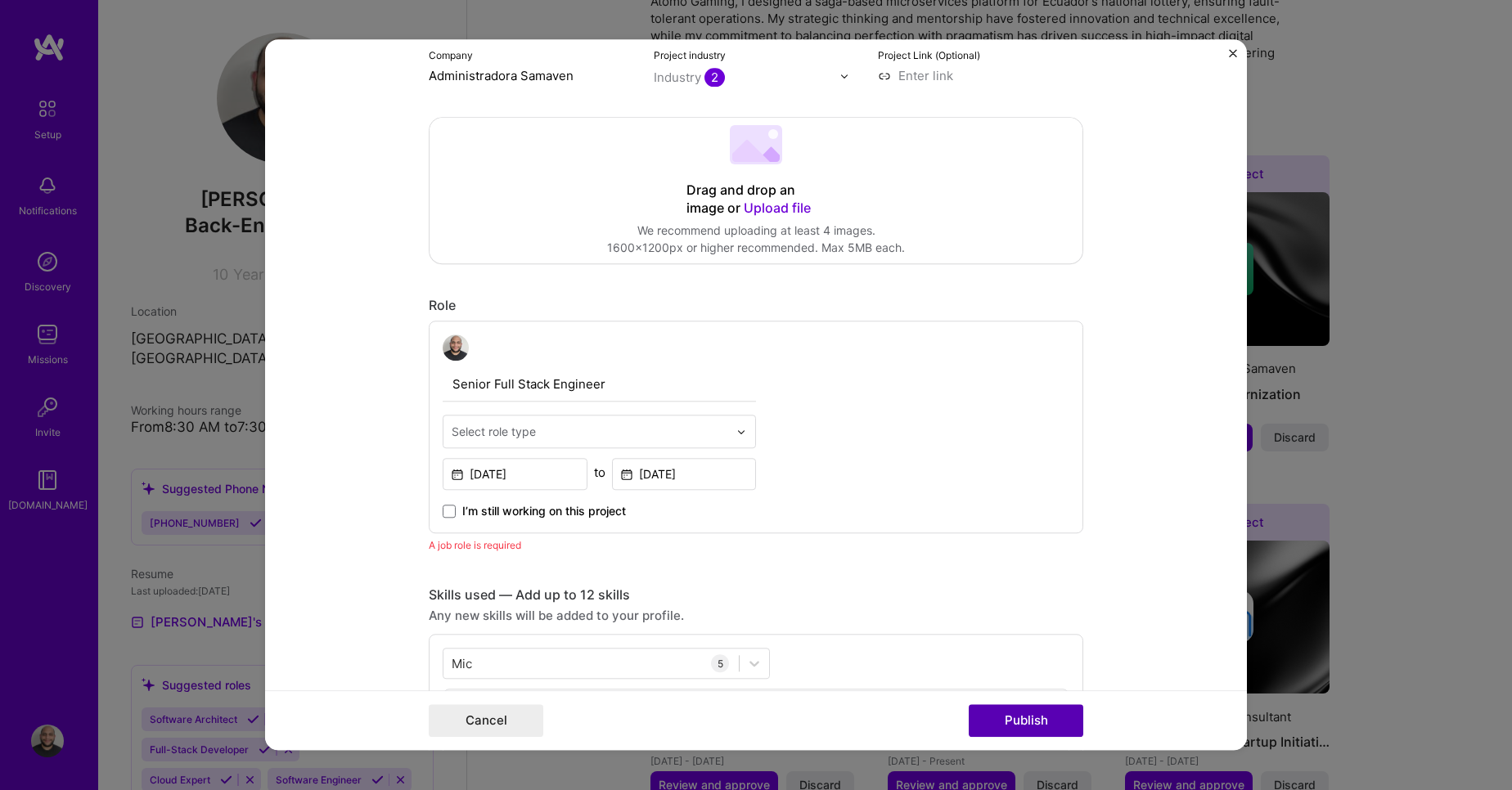
click at [1003, 724] on button "Publish" at bounding box center [1026, 721] width 115 height 33
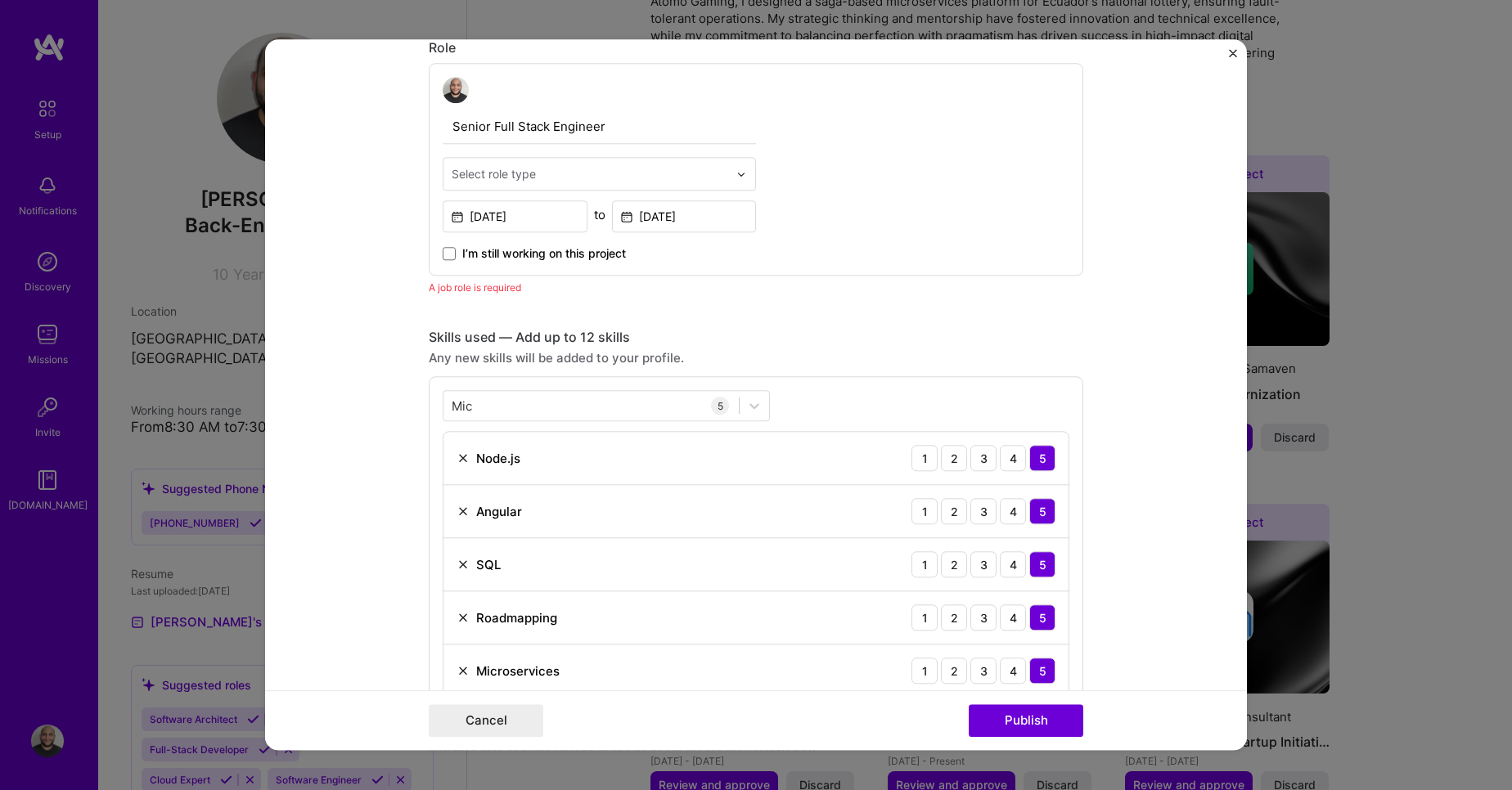
scroll to position [443, 0]
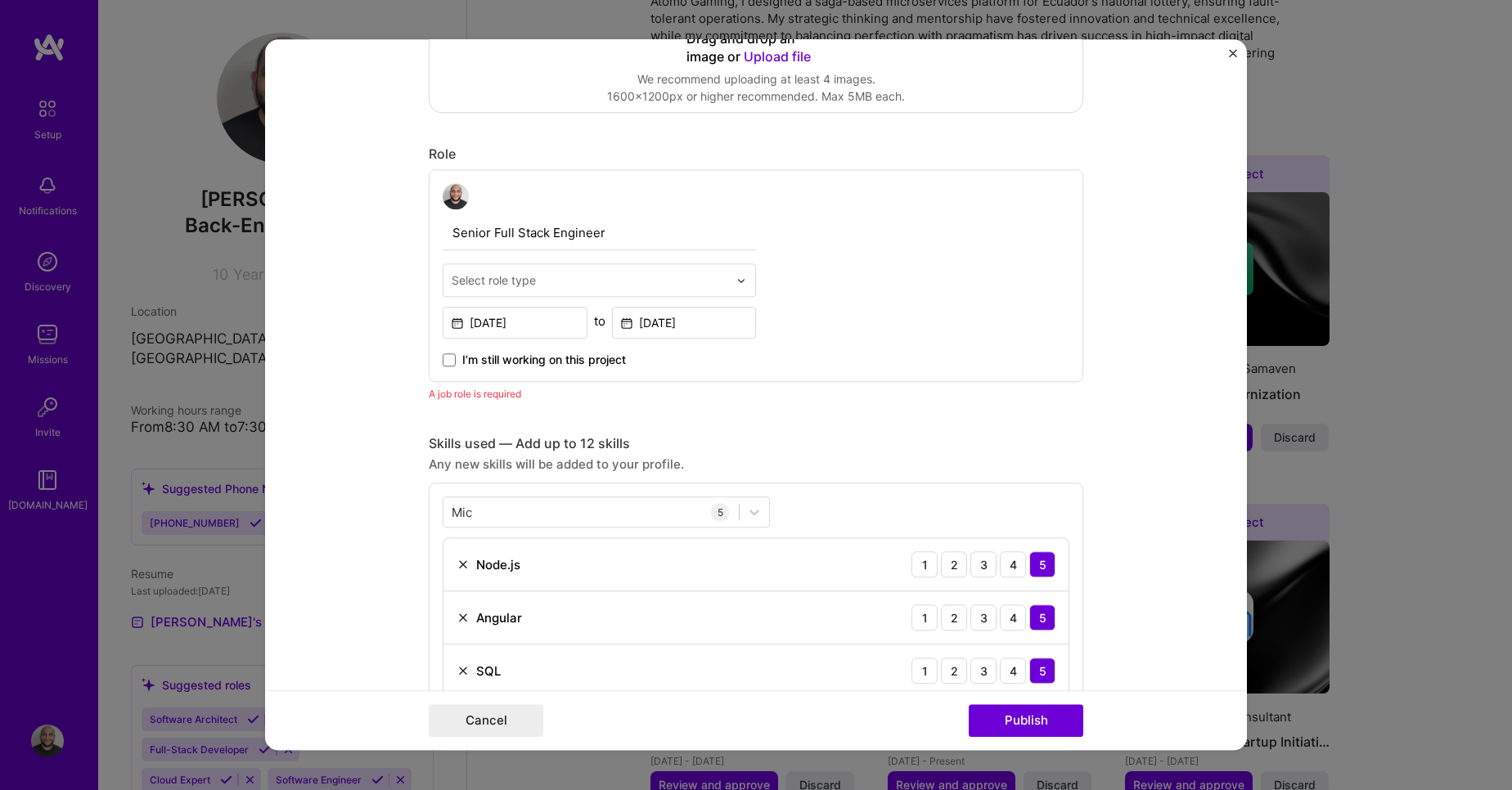
click at [541, 237] on input "Senior Full Stack Engineer" at bounding box center [600, 233] width 314 height 34
click at [557, 284] on input "text" at bounding box center [590, 280] width 277 height 17
type input "Full"
click at [546, 331] on div "Full-Stack Developer" at bounding box center [599, 323] width 304 height 30
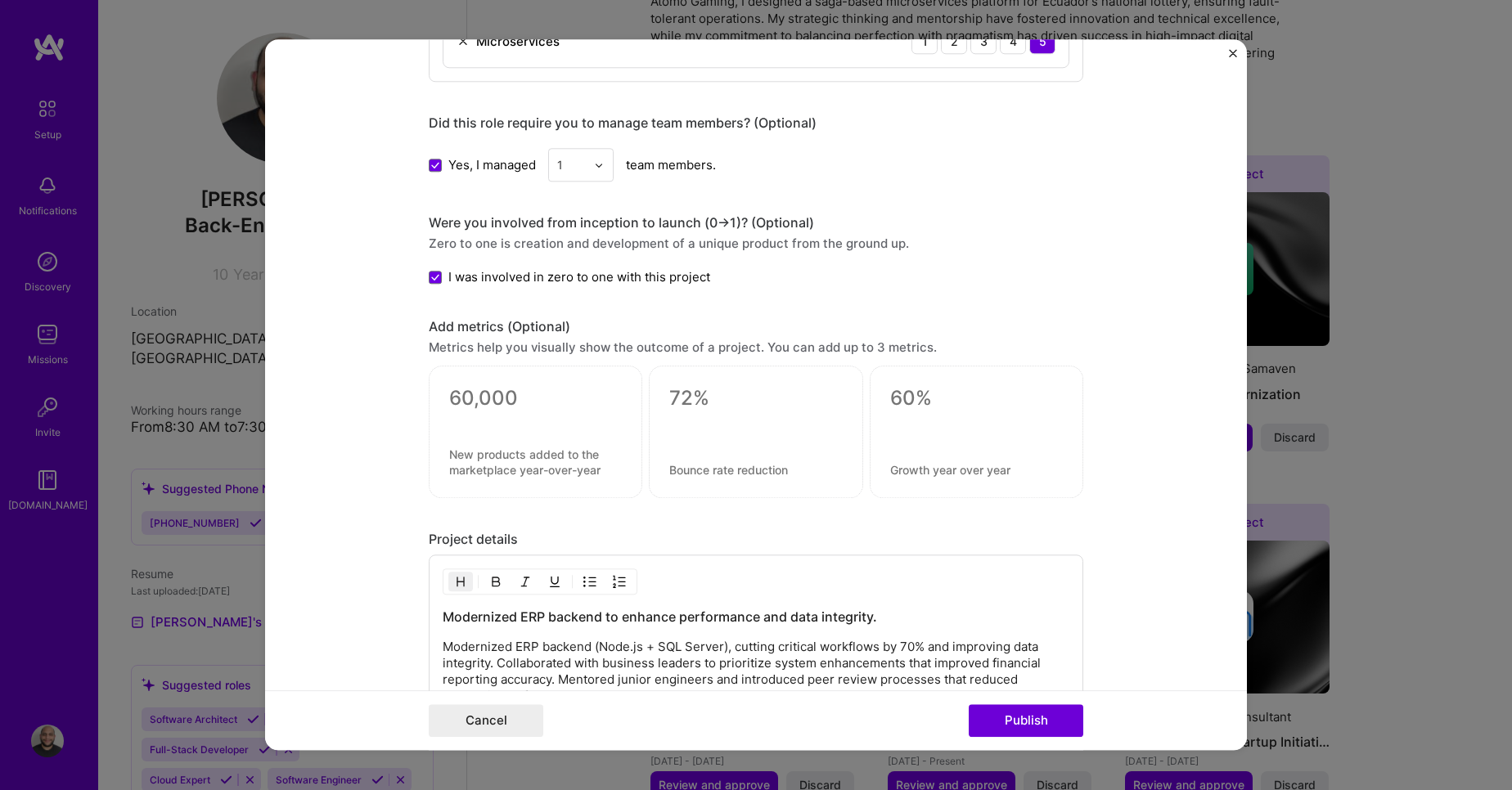
scroll to position [1706, 0]
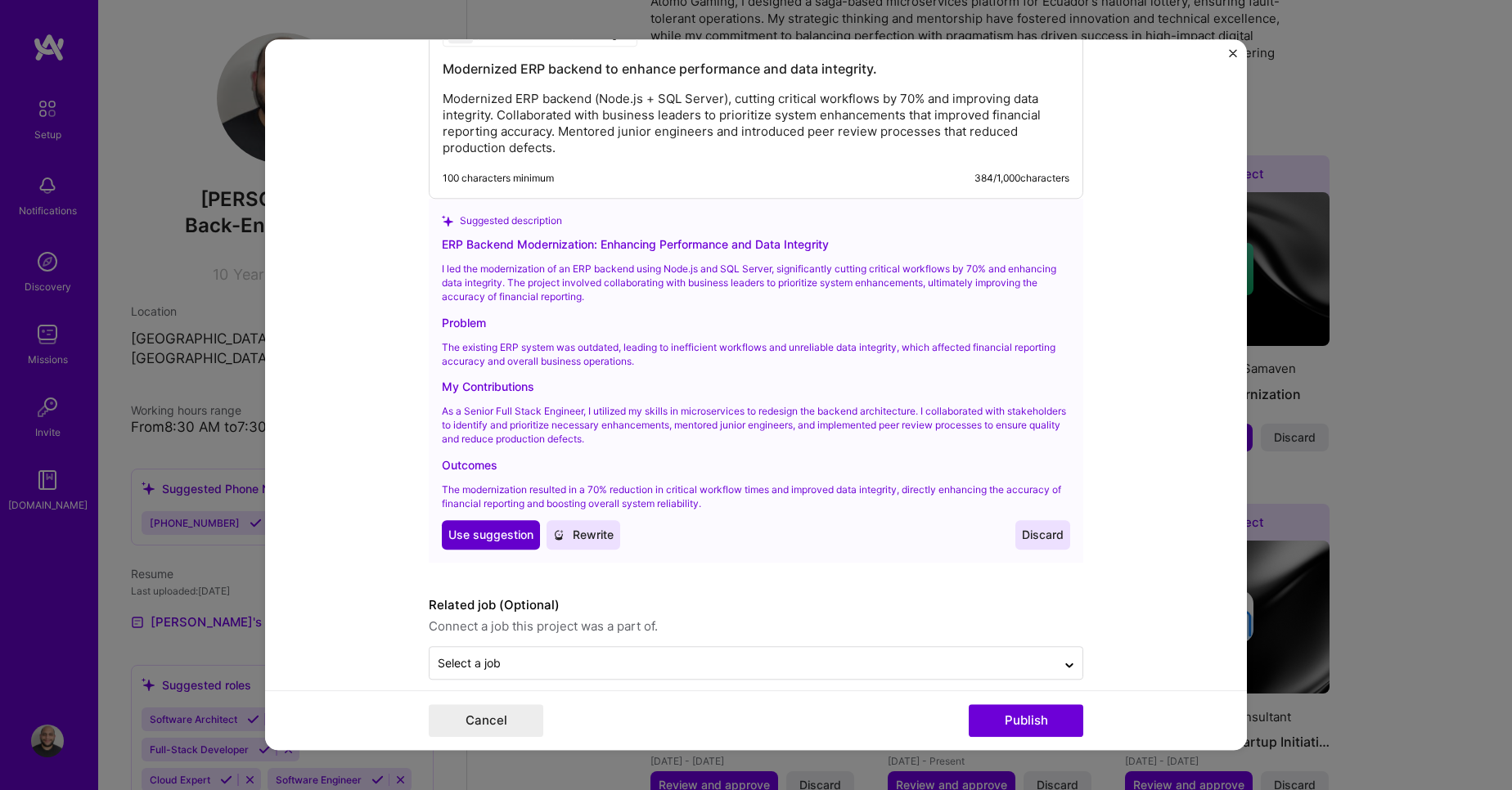
click at [500, 536] on span "Use suggestion" at bounding box center [491, 536] width 85 height 16
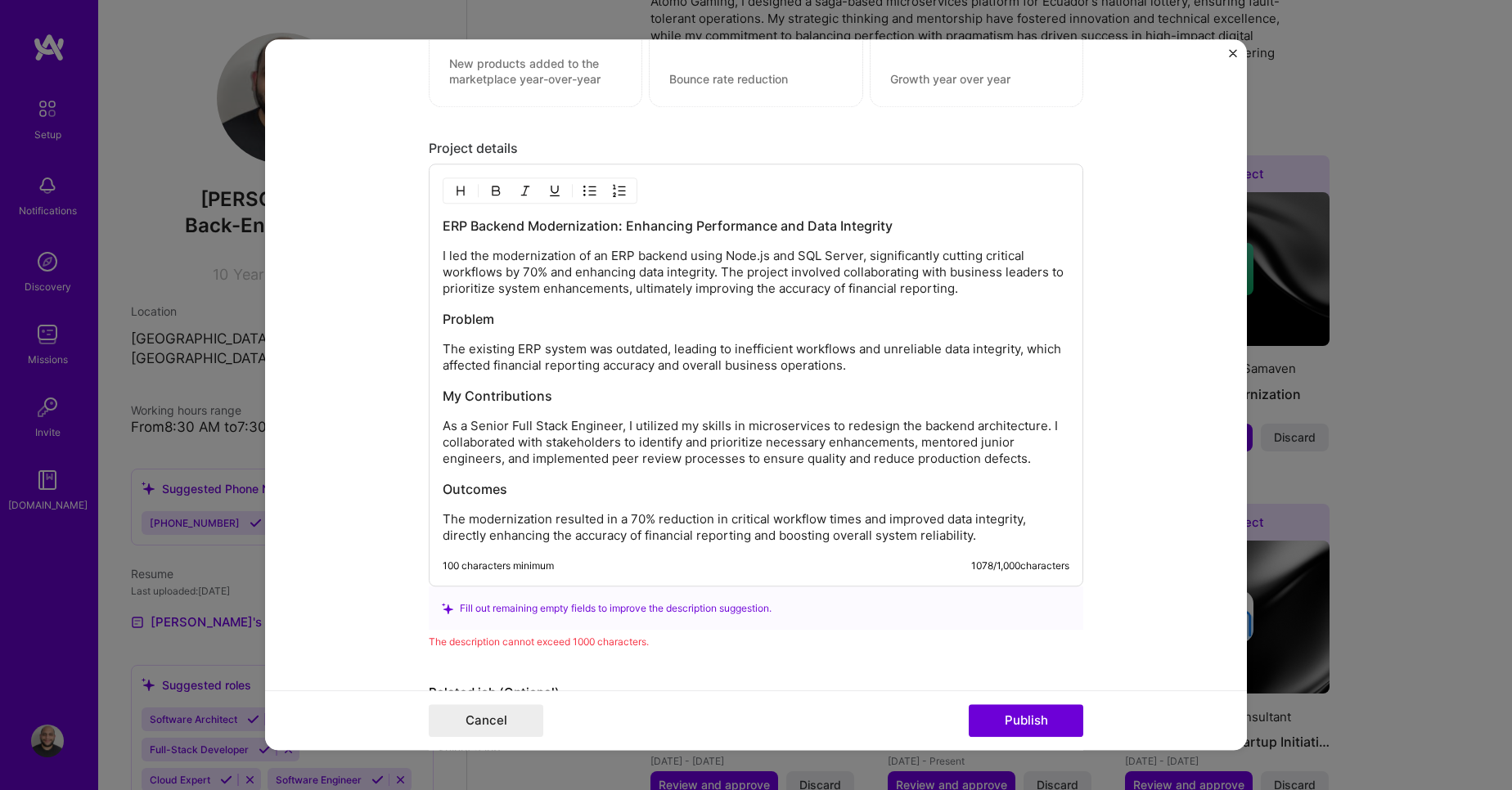
scroll to position [1551, 0]
click at [899, 229] on h3 "ERP Backend Modernization: Enhancing Performance and Data Integrity" at bounding box center [756, 225] width 627 height 18
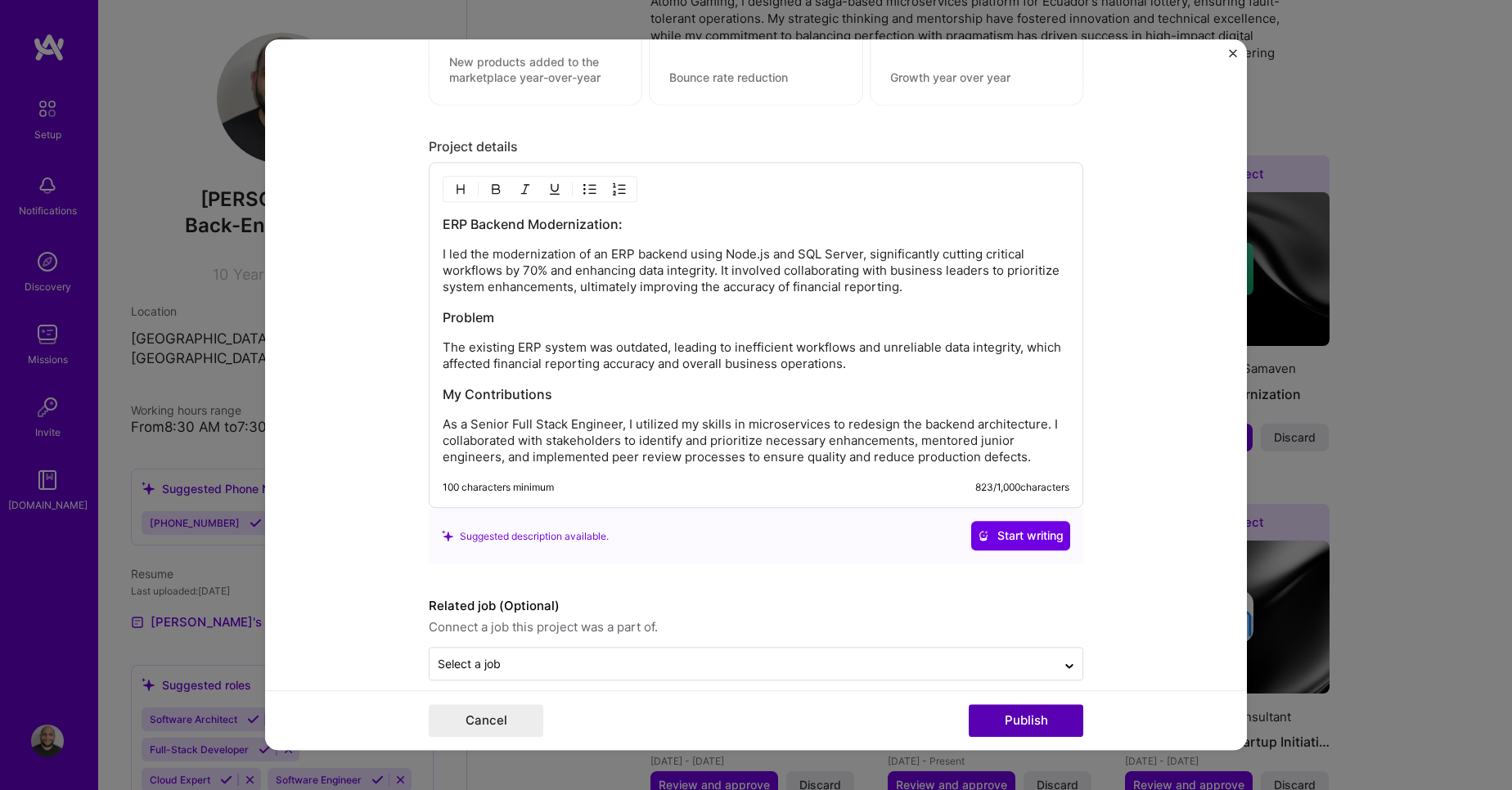
click at [1036, 717] on button "Publish" at bounding box center [1026, 721] width 115 height 33
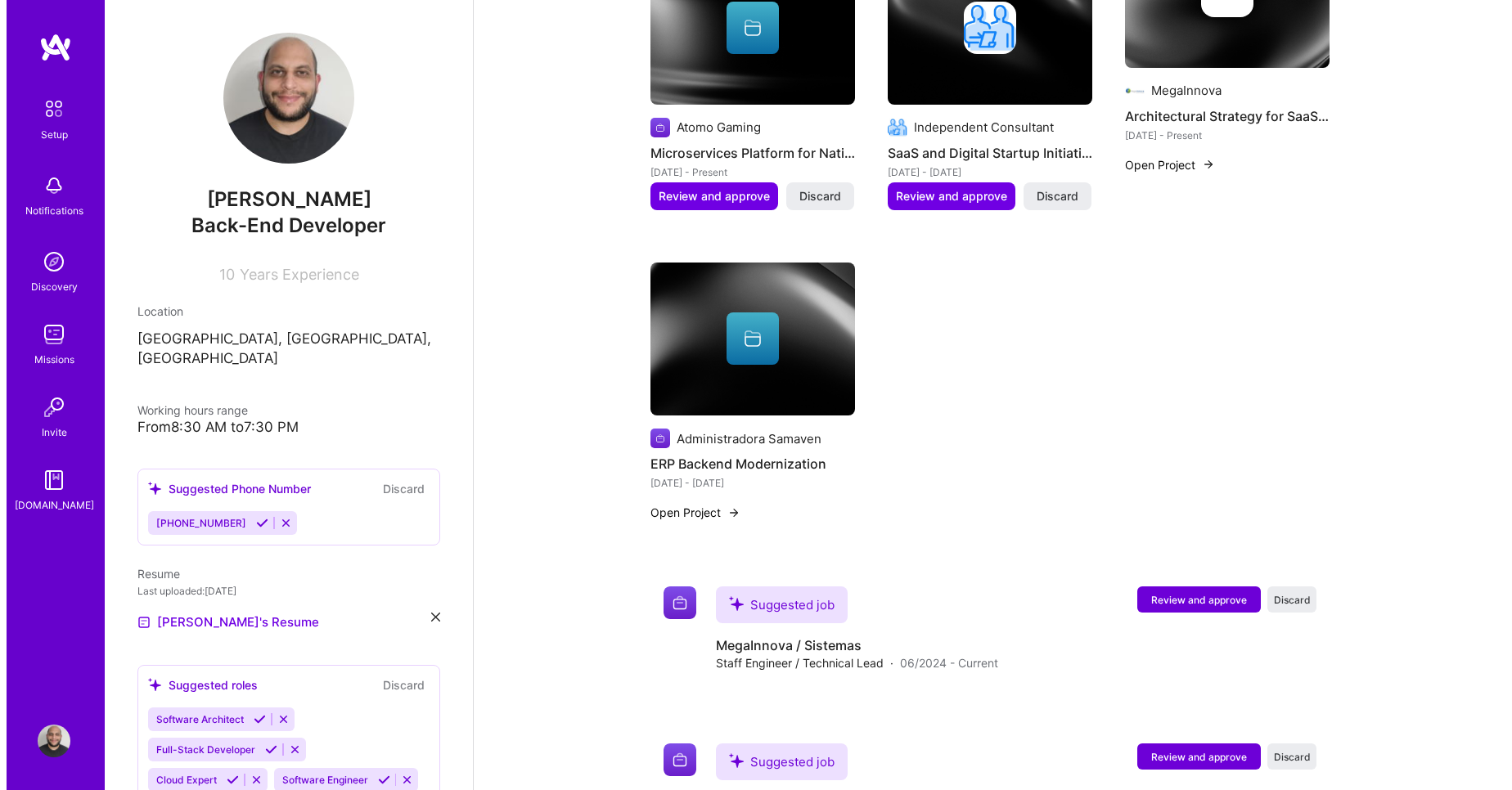
scroll to position [1104, 0]
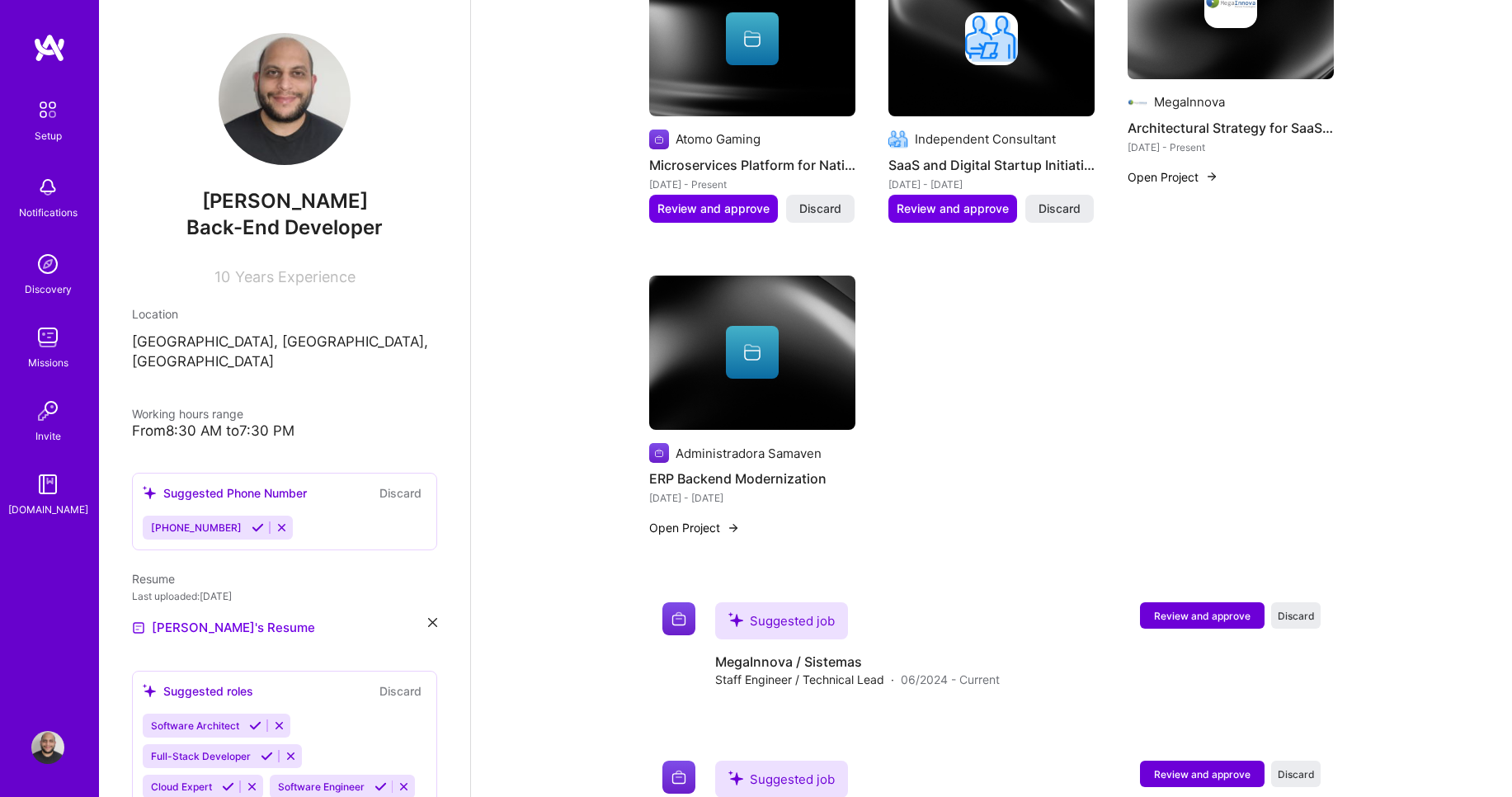
click at [682, 519] on button "Open Project" at bounding box center [694, 527] width 91 height 18
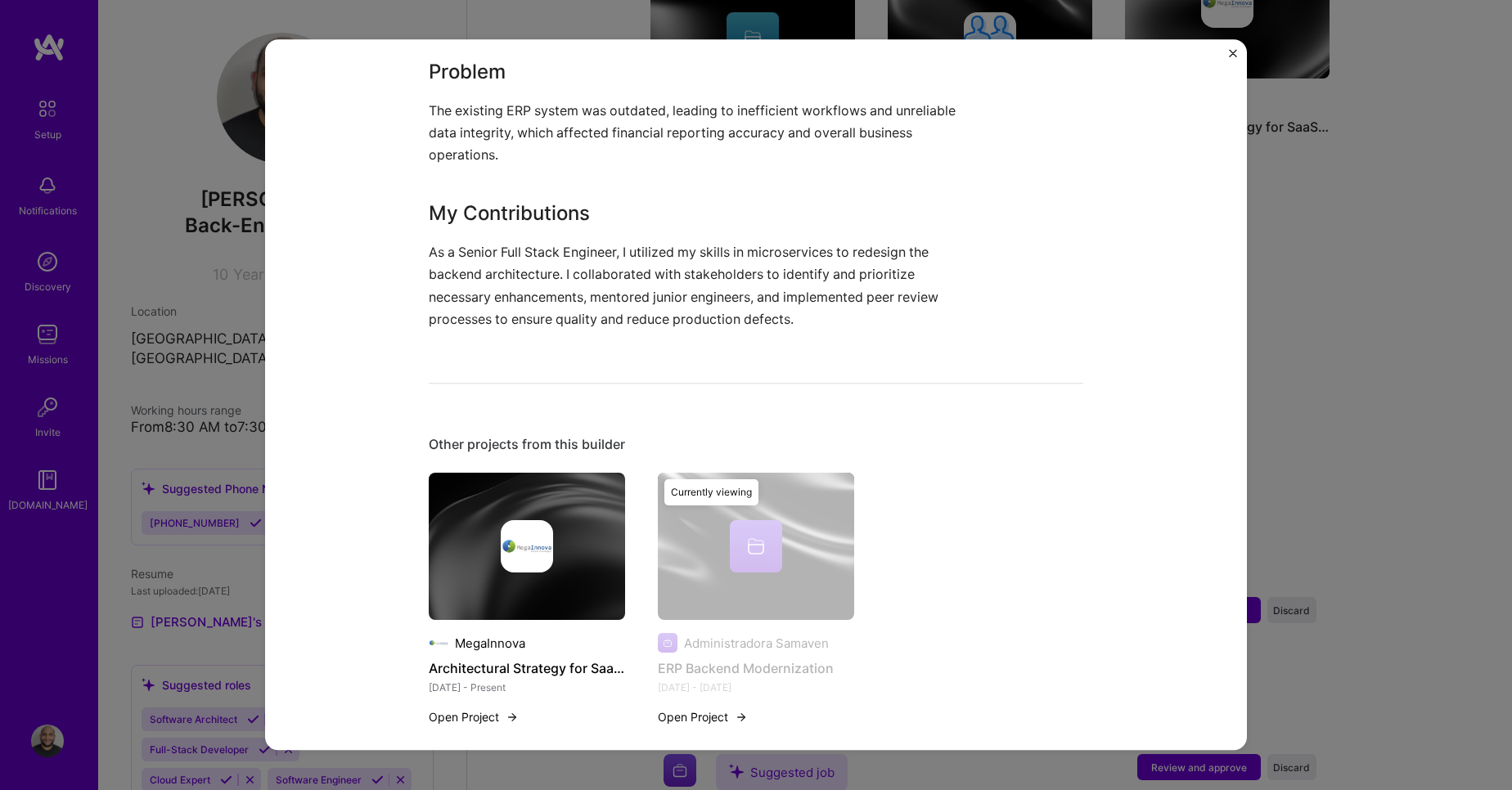
scroll to position [773, 0]
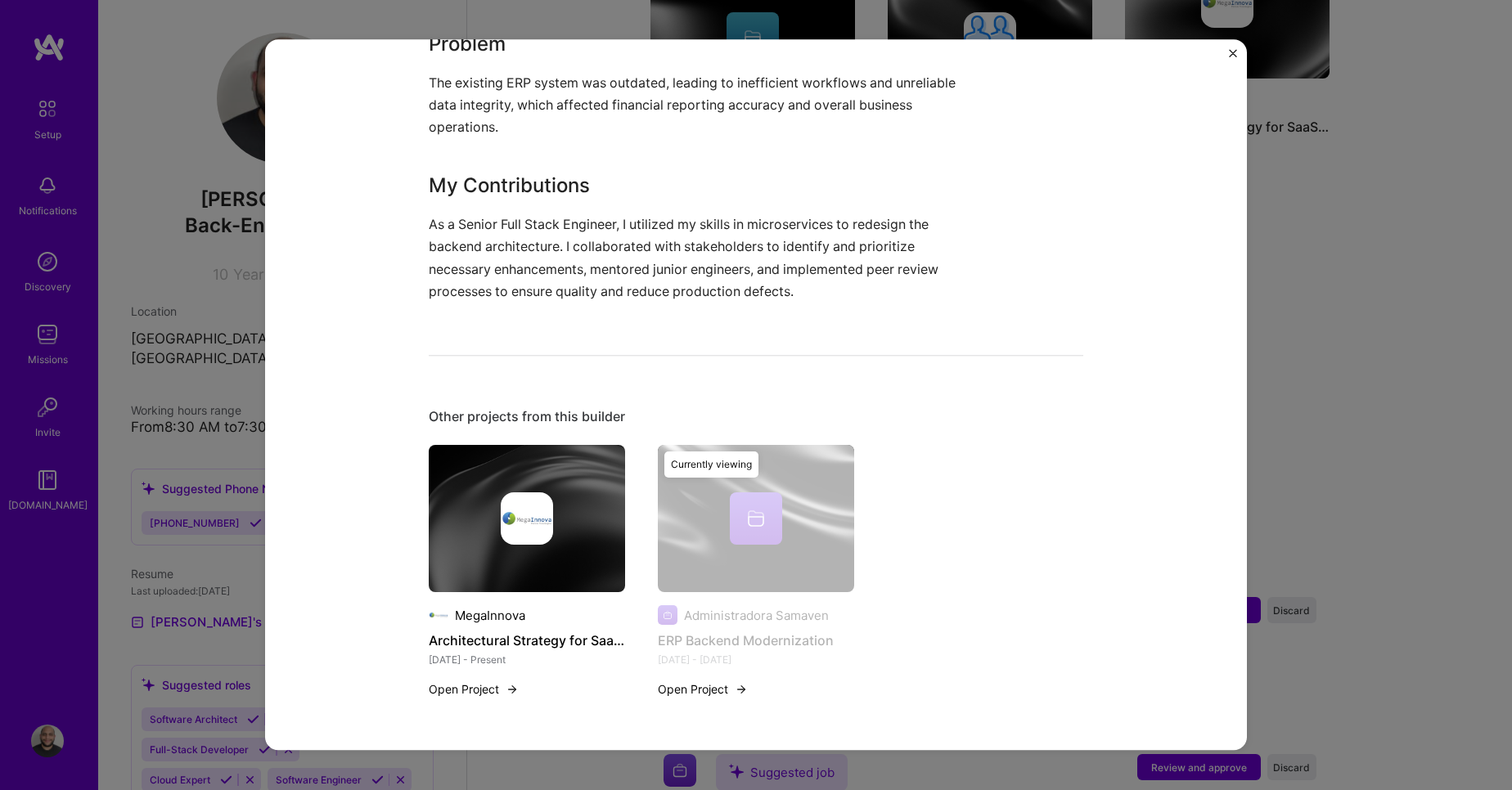
click at [1448, 366] on div "ERP Backend Modernization Administradora Samaven Enterprise Software, Financial…" at bounding box center [756, 395] width 1512 height 790
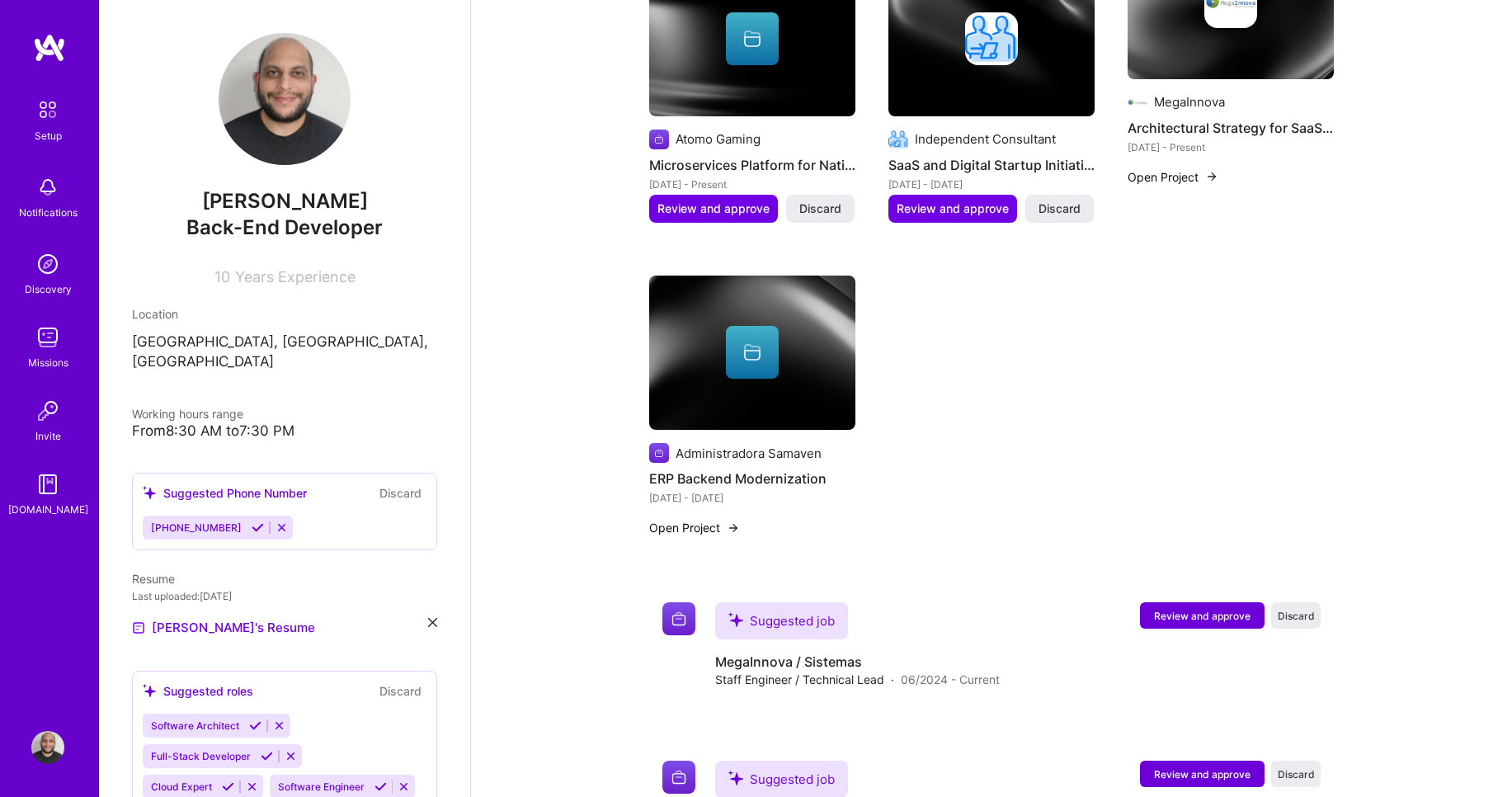
click at [1188, 168] on button "Open Project" at bounding box center [1173, 177] width 91 height 18
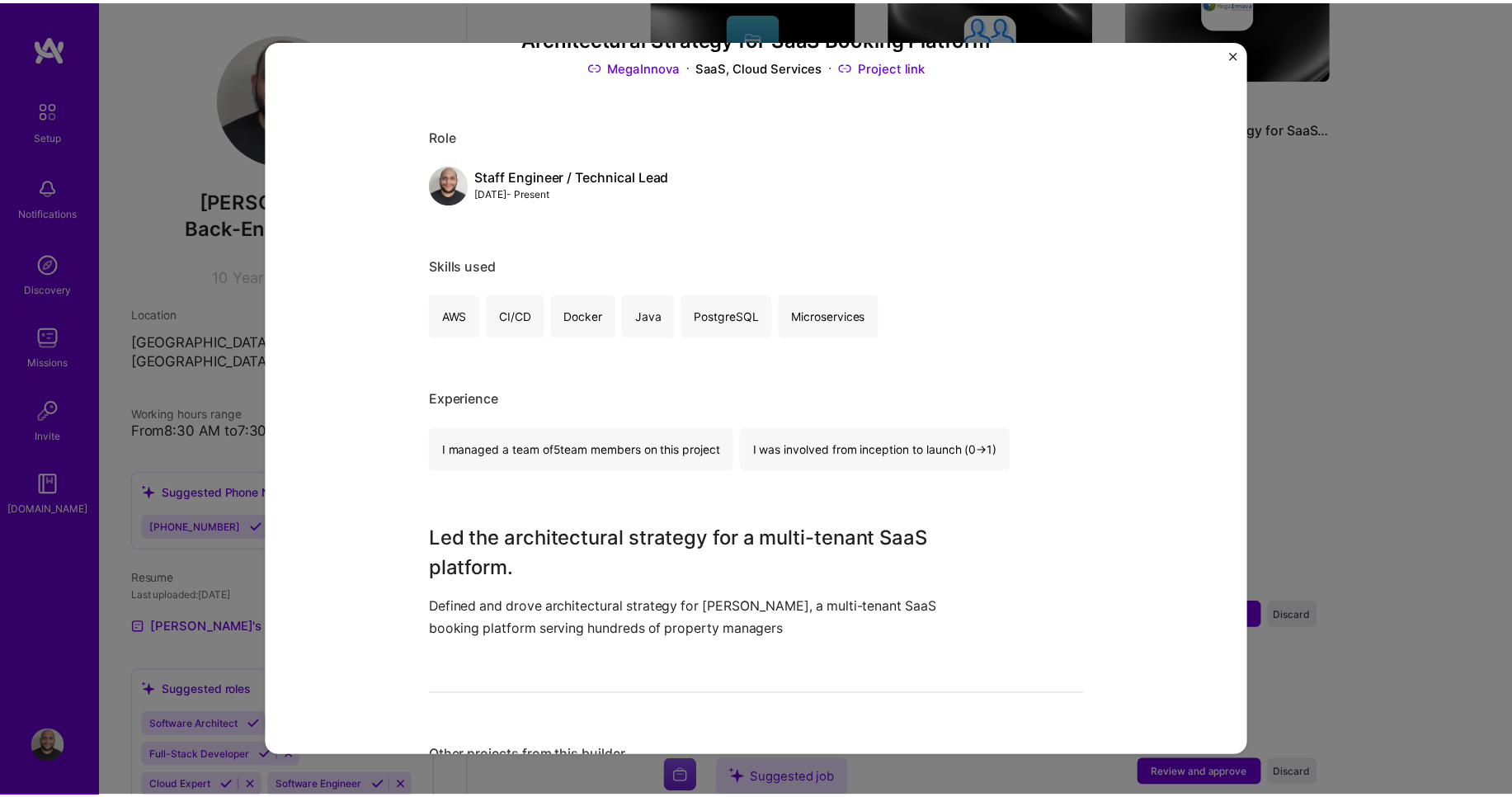
scroll to position [455, 0]
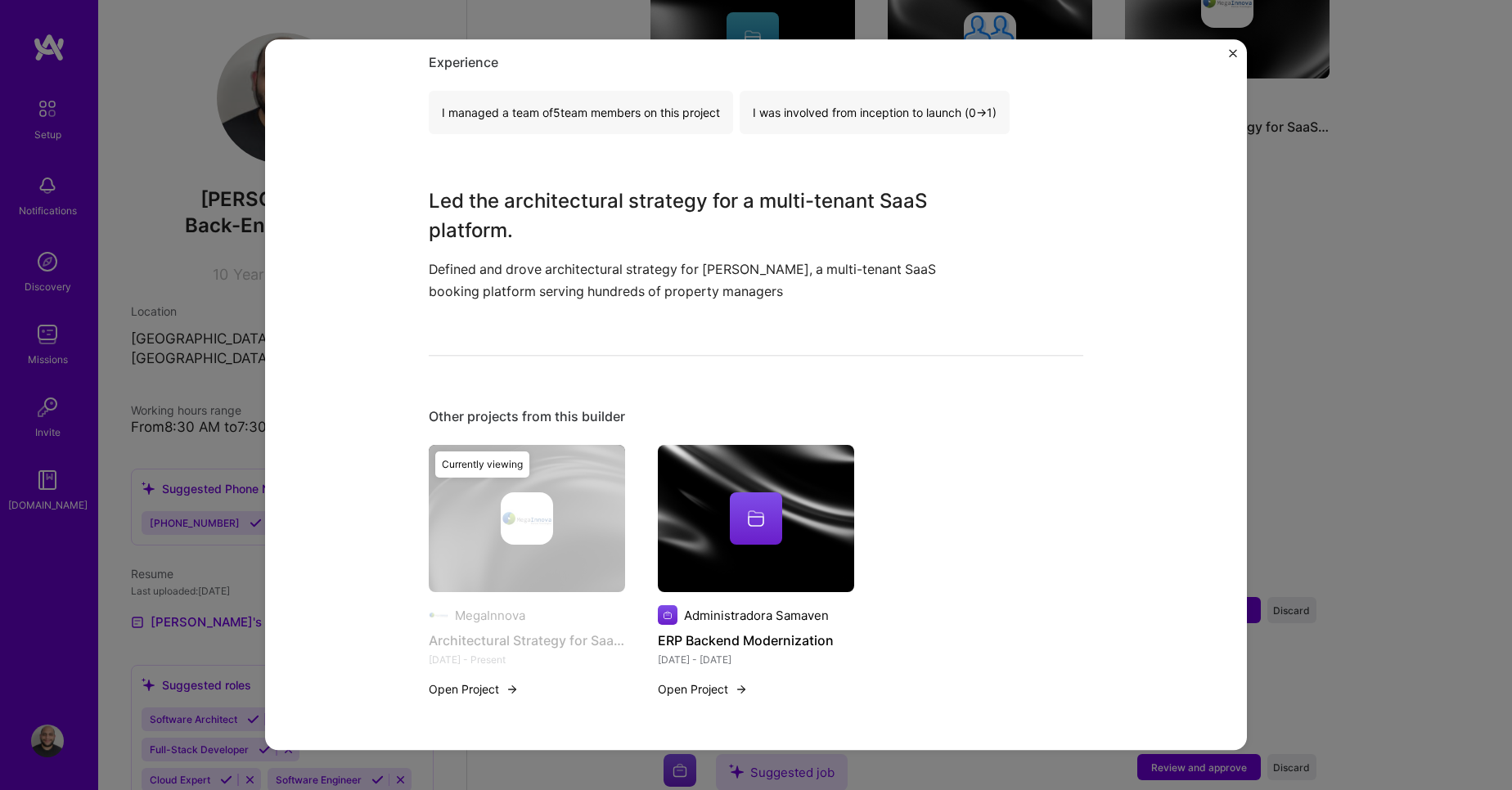
click at [1397, 335] on div "Architectural Strategy for SaaS Booking Platform MegaInnova SaaS, Cloud Service…" at bounding box center [756, 395] width 1512 height 790
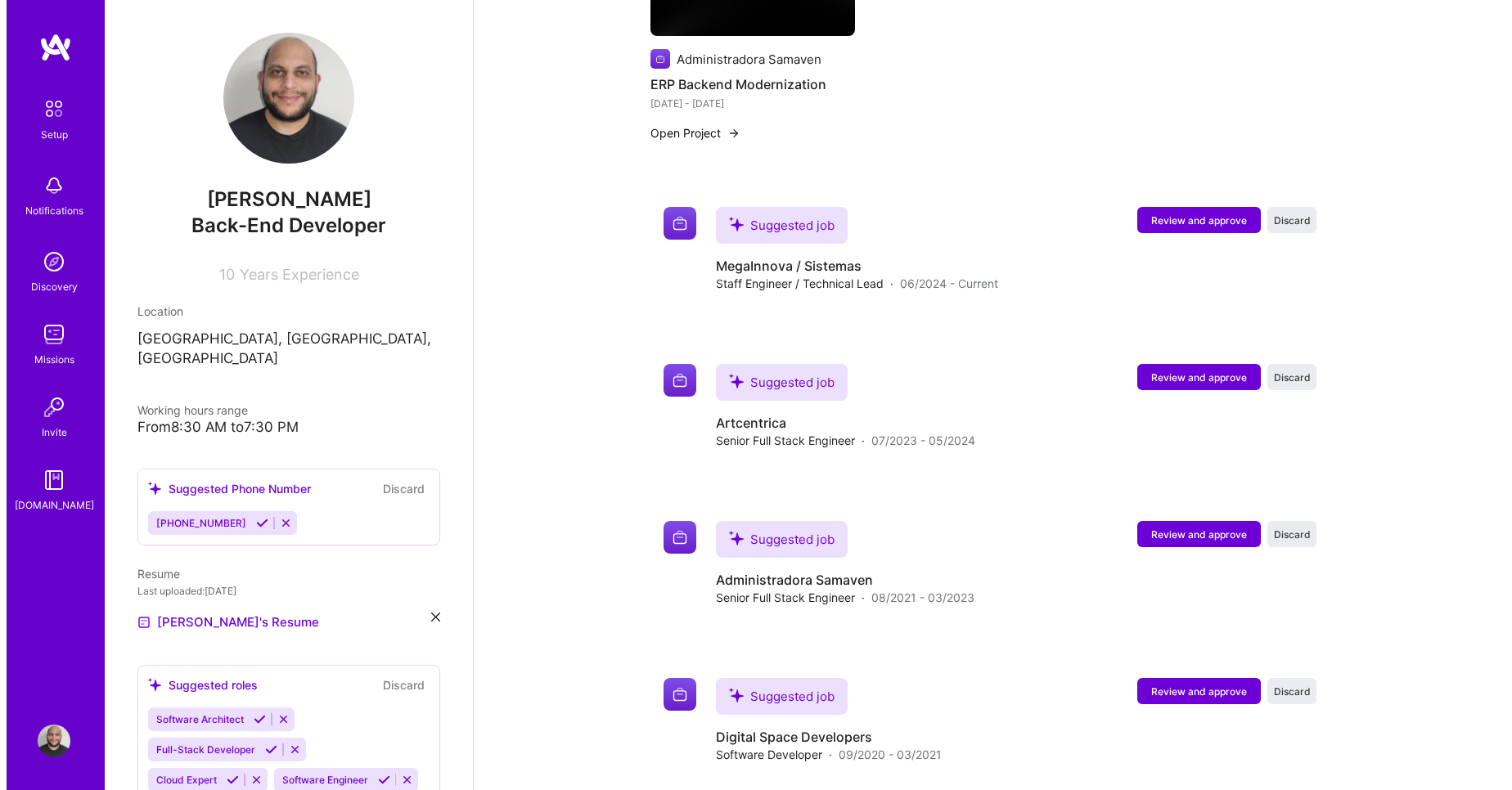
scroll to position [1465, 0]
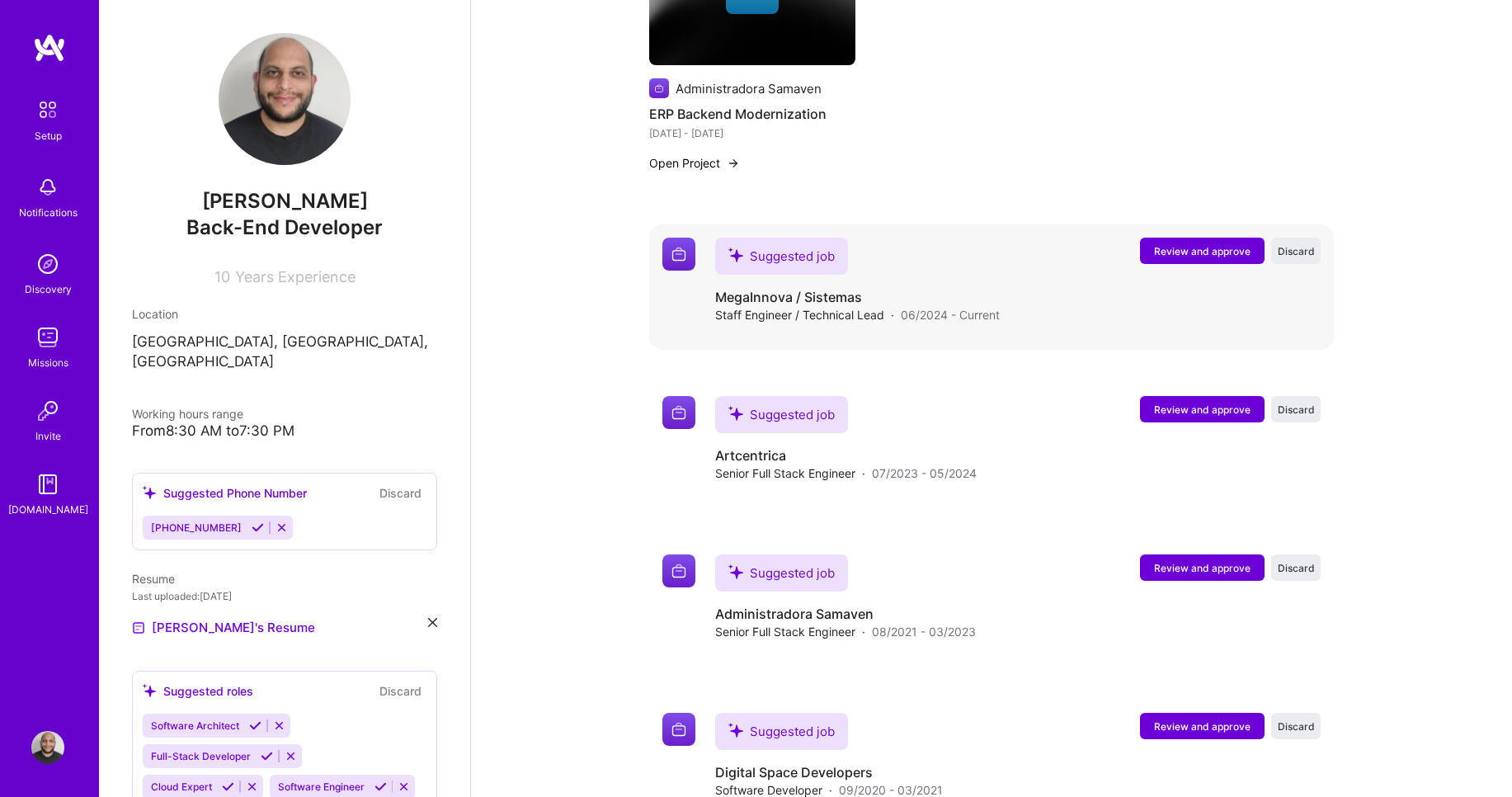
click at [1203, 244] on span "Review and approve" at bounding box center [1202, 251] width 96 height 14
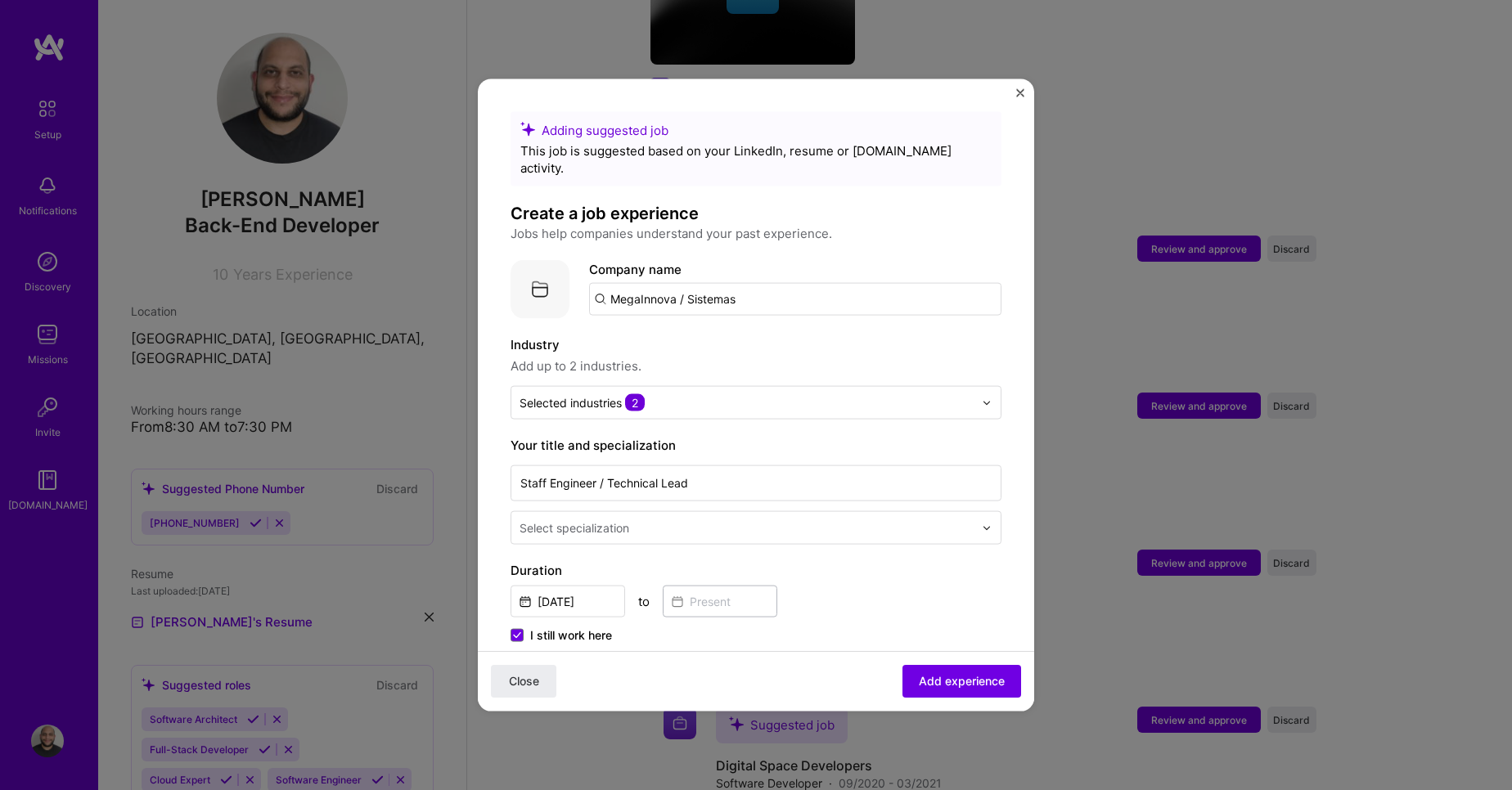
scroll to position [133, 0]
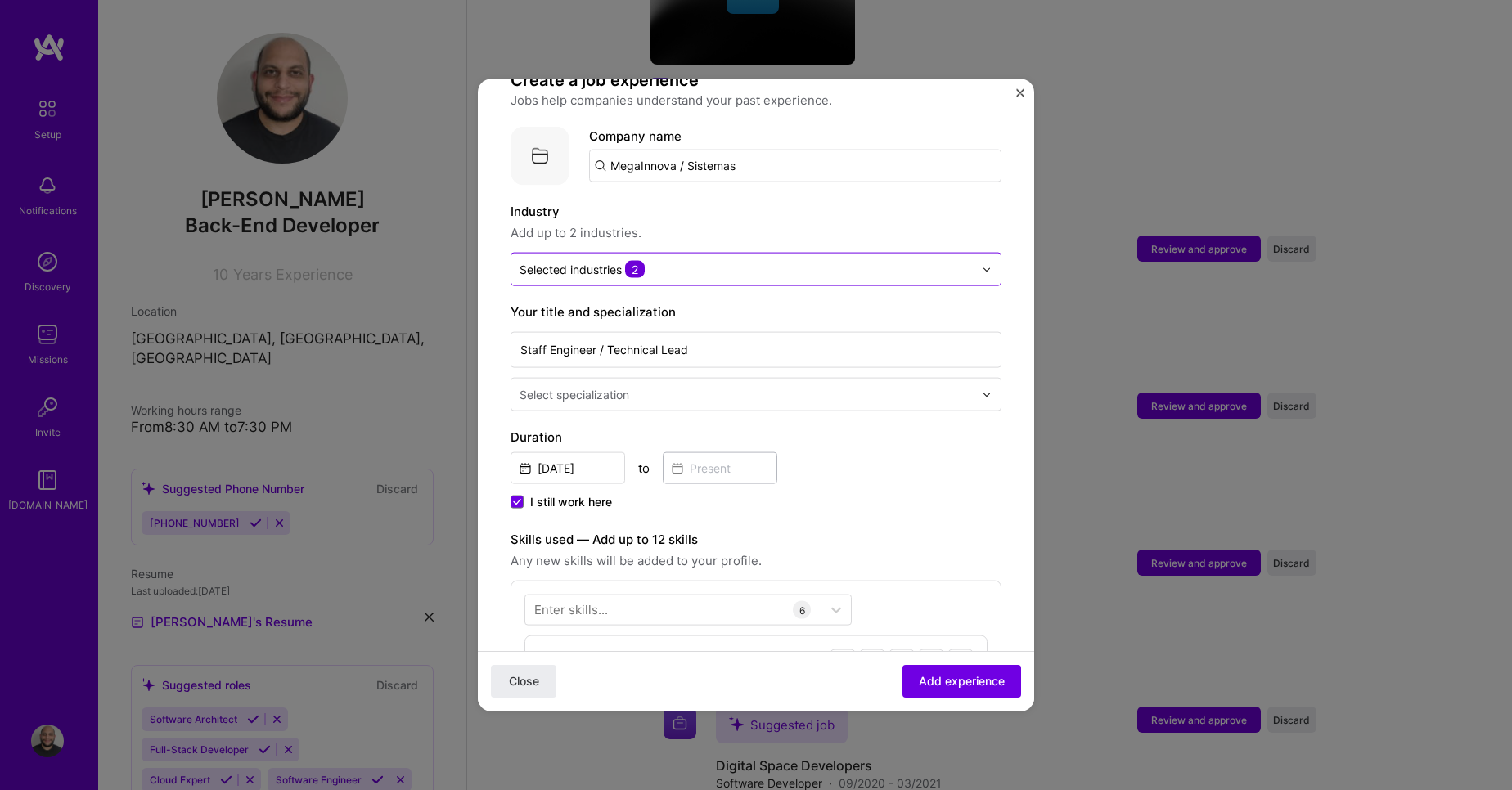
click at [740, 263] on div "Selected industries 2" at bounding box center [746, 269] width 470 height 32
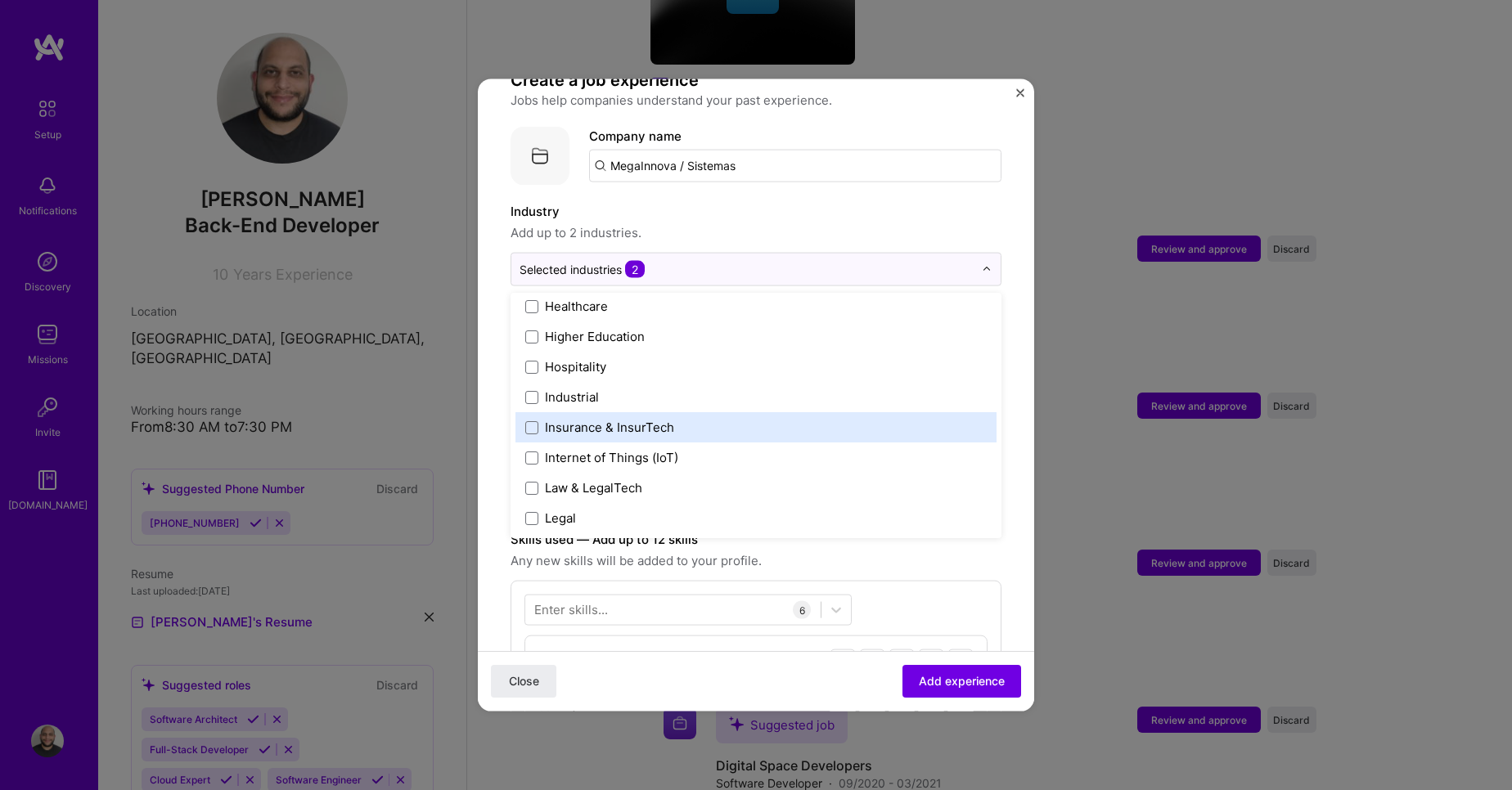
scroll to position [2093, 0]
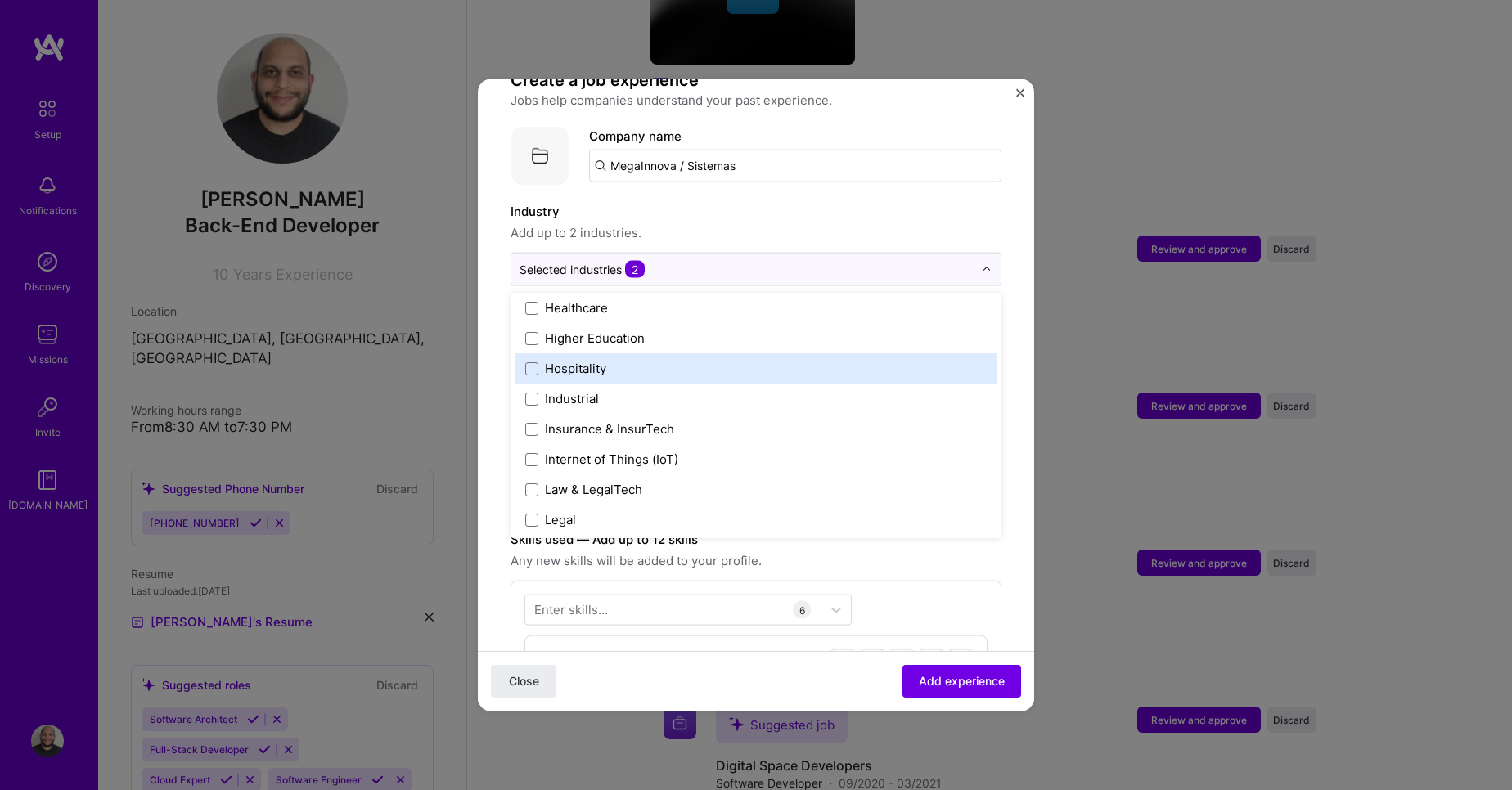
click at [590, 360] on div "Hospitality" at bounding box center [575, 368] width 61 height 17
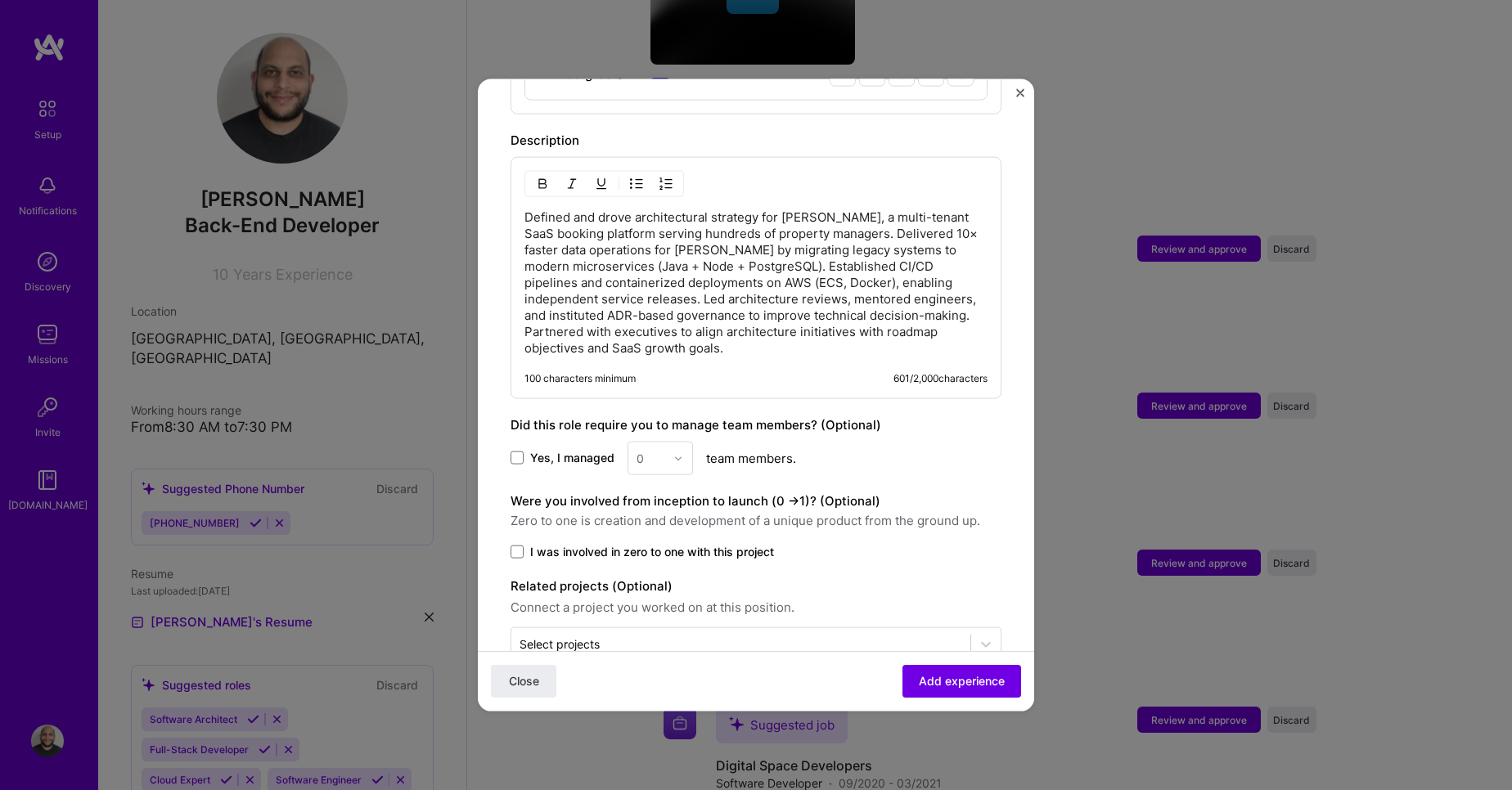
scroll to position [1039, 0]
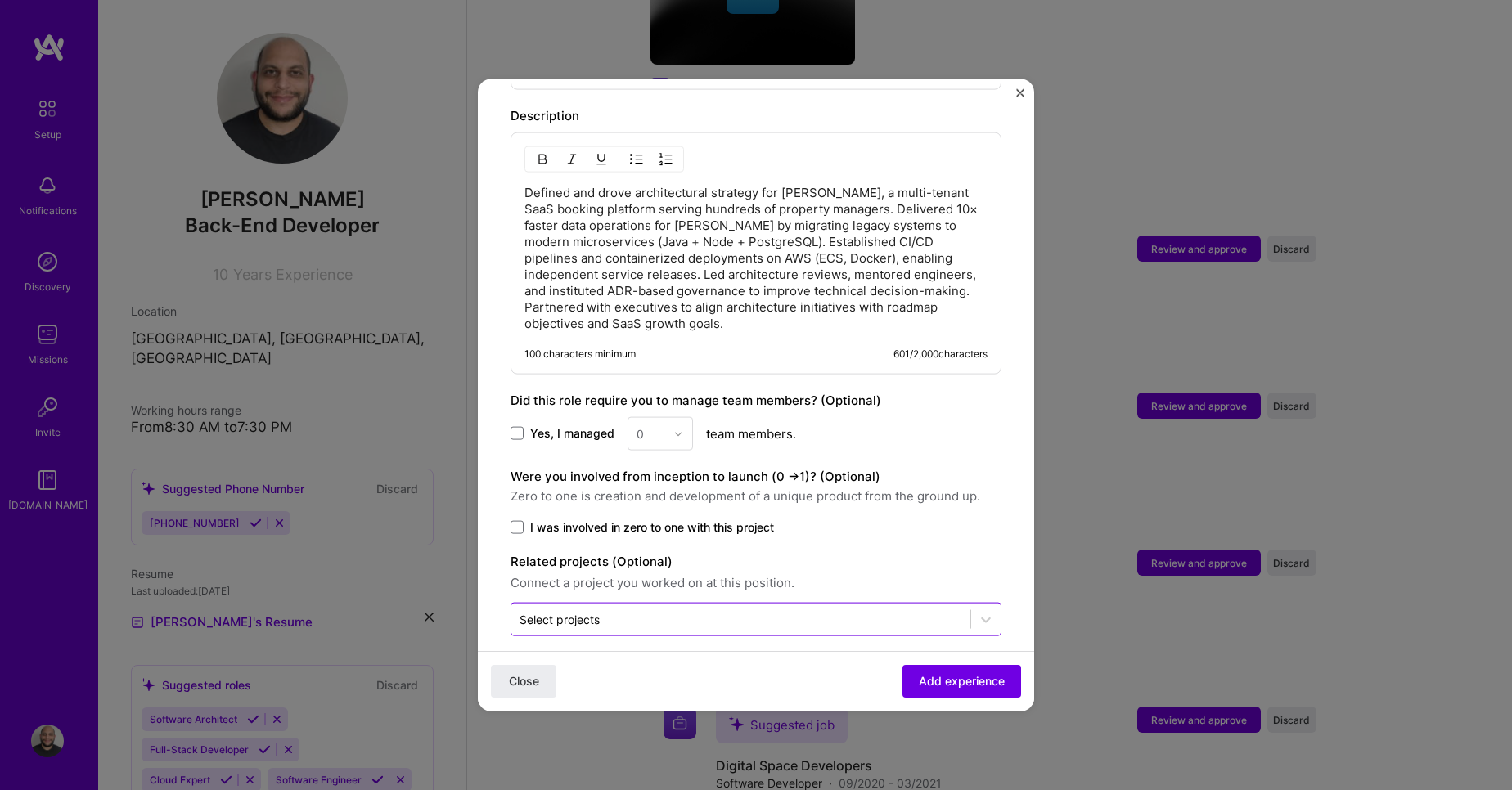
click at [952, 607] on div "Select projects" at bounding box center [741, 620] width 459 height 32
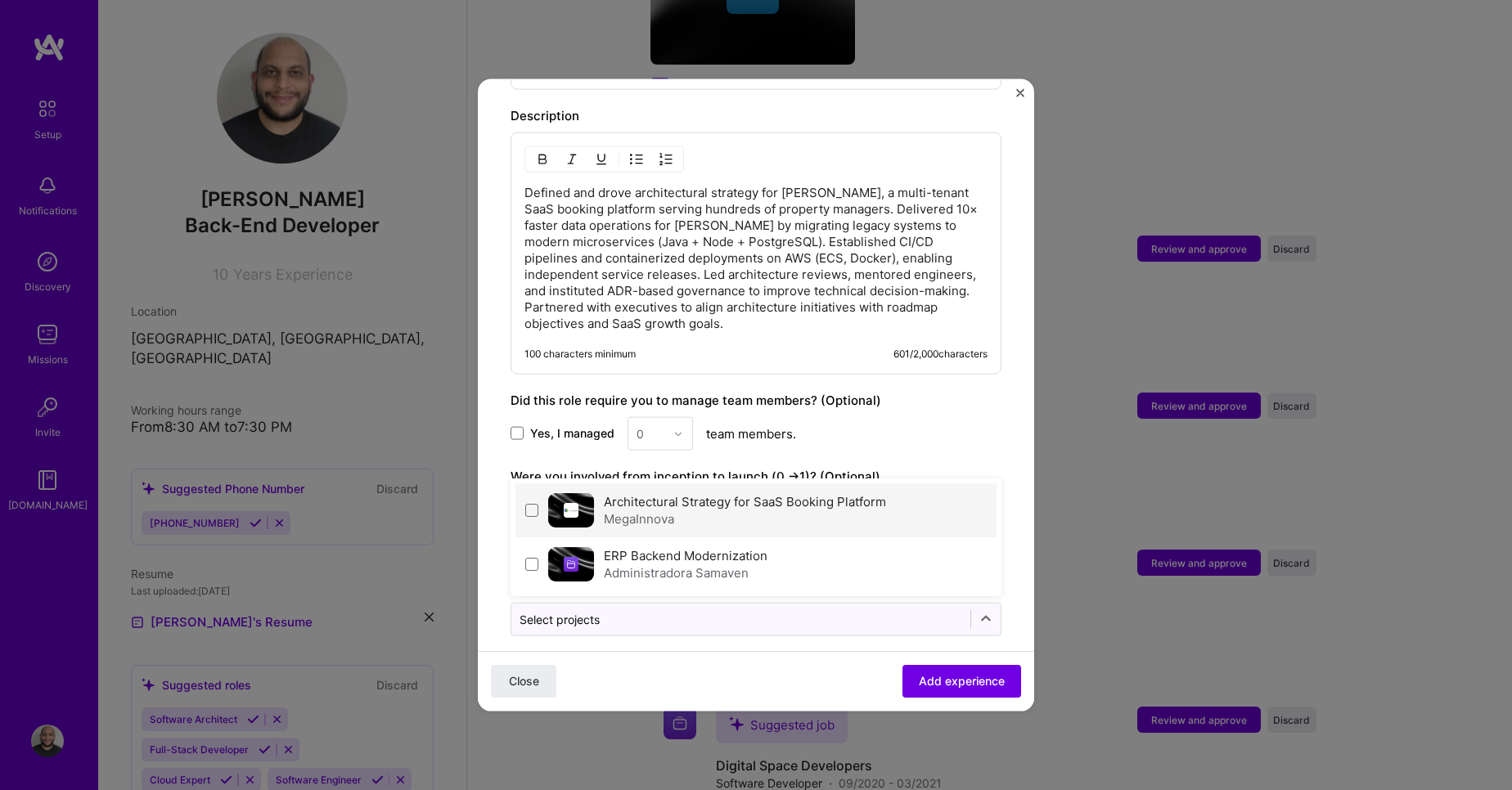
click at [764, 510] on div "MegaInnova" at bounding box center [745, 519] width 282 height 17
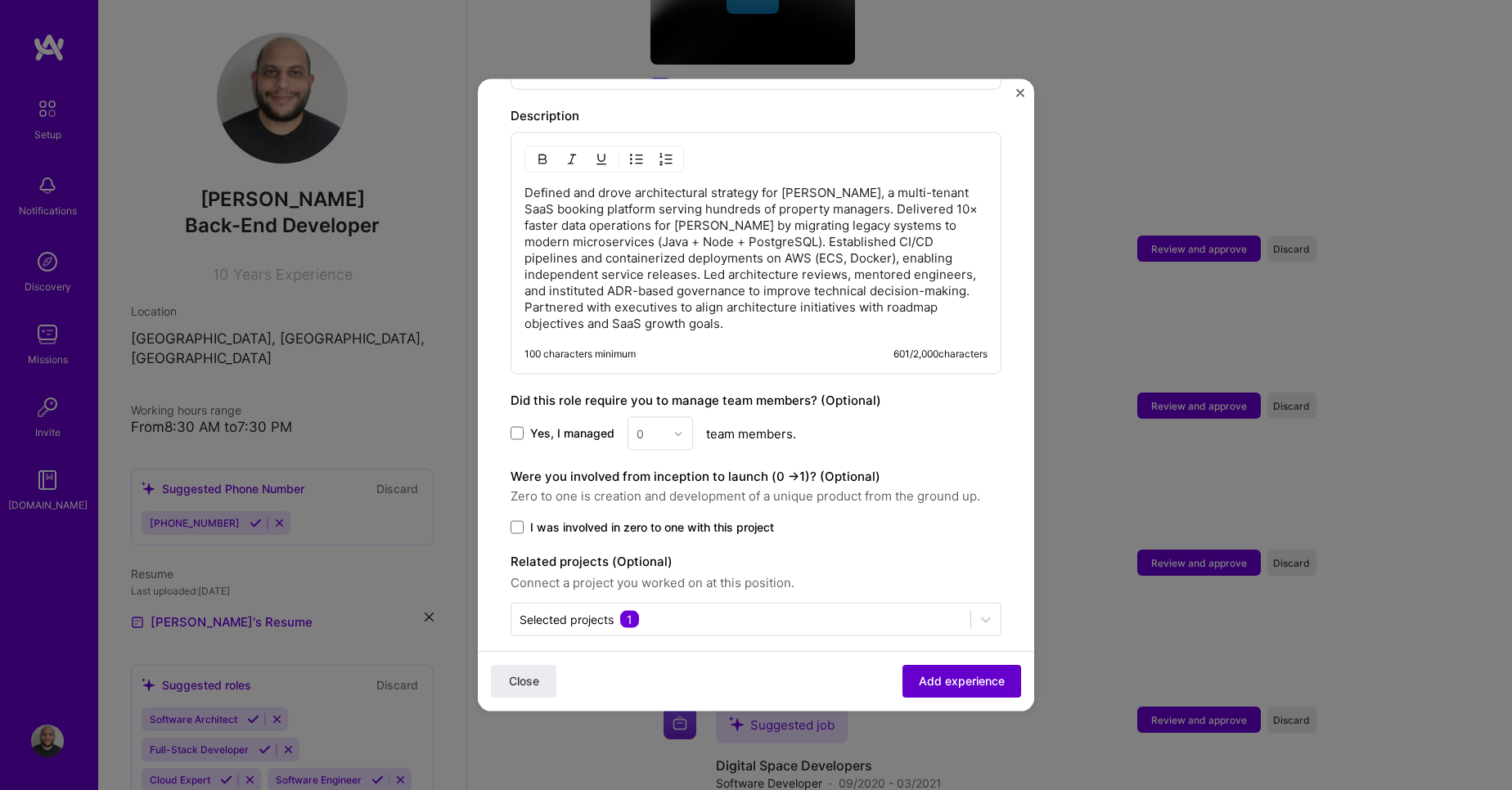
click at [919, 675] on span "Add experience" at bounding box center [962, 682] width 86 height 16
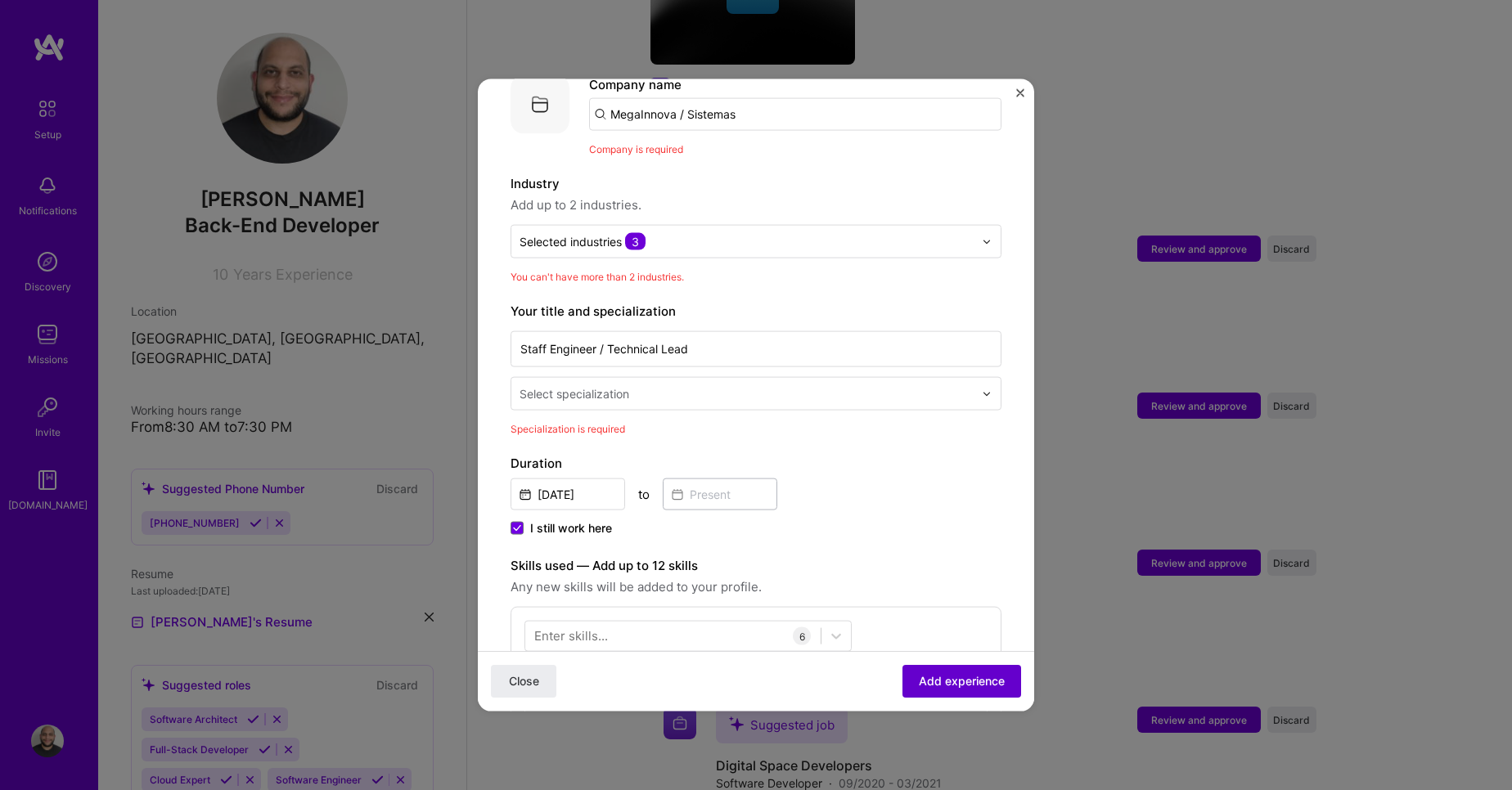
scroll to position [164, 0]
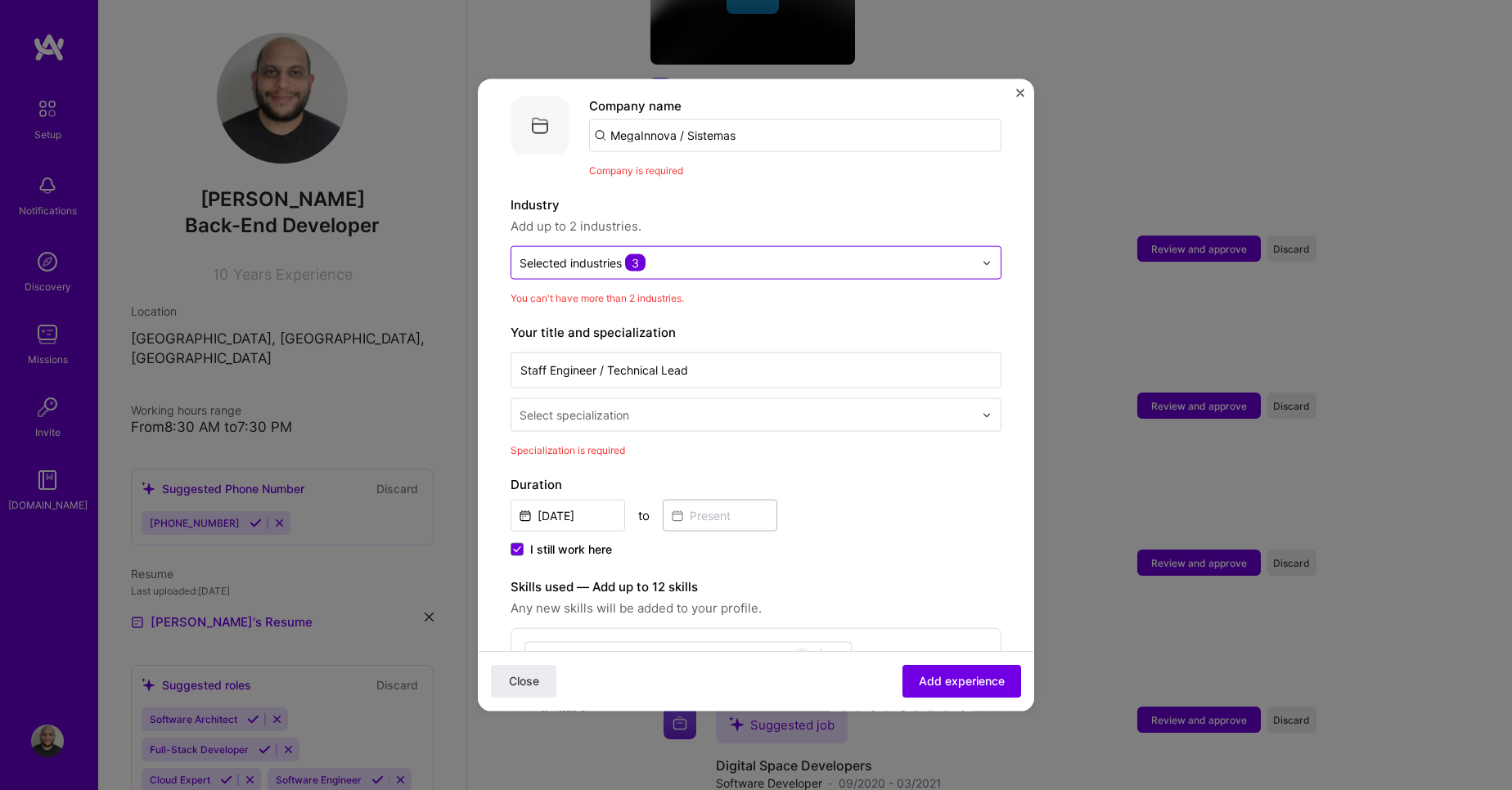
click at [697, 255] on input "text" at bounding box center [746, 263] width 454 height 17
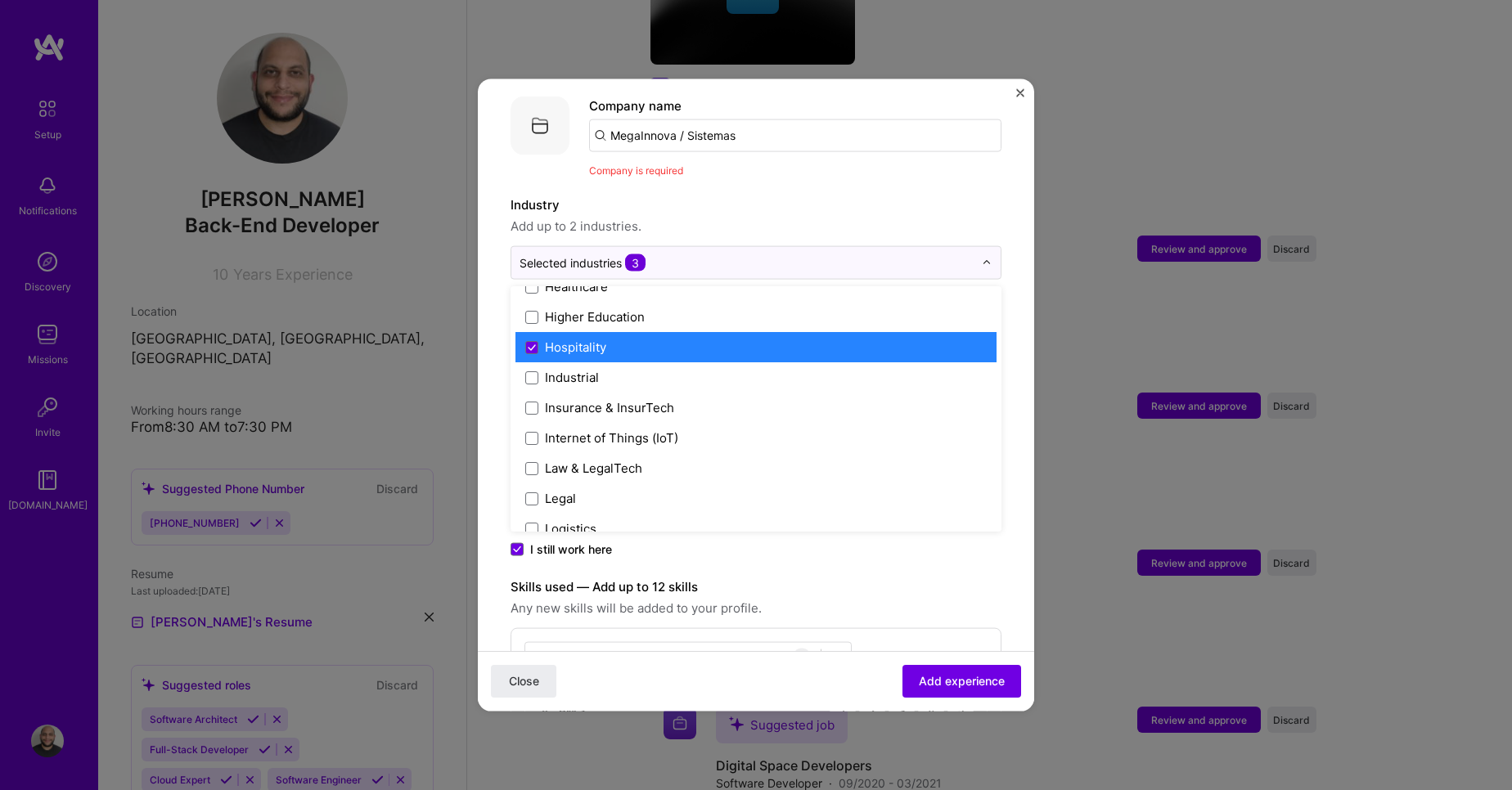
scroll to position [2140, 0]
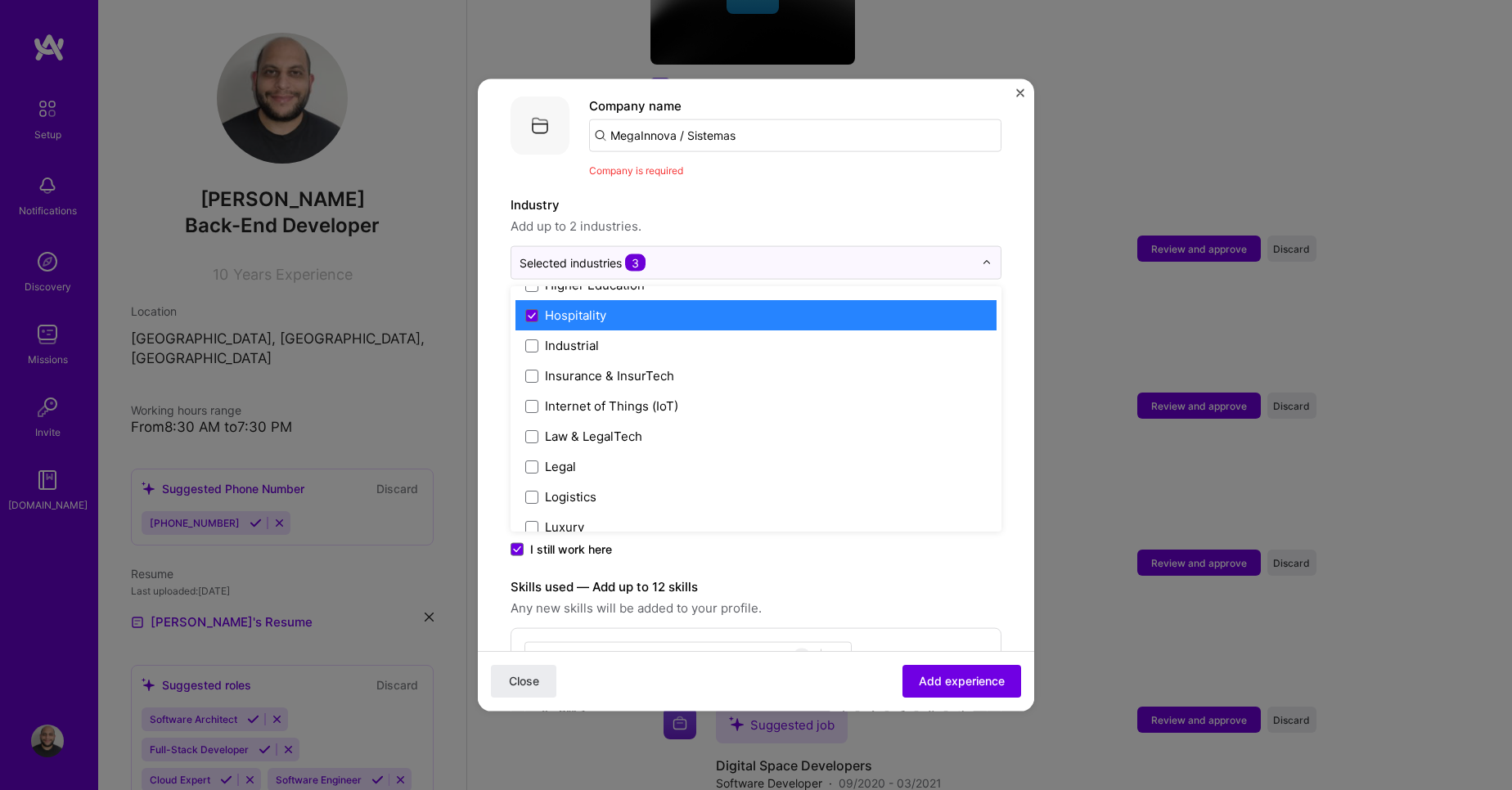
click at [560, 307] on div "Hospitality" at bounding box center [575, 315] width 61 height 17
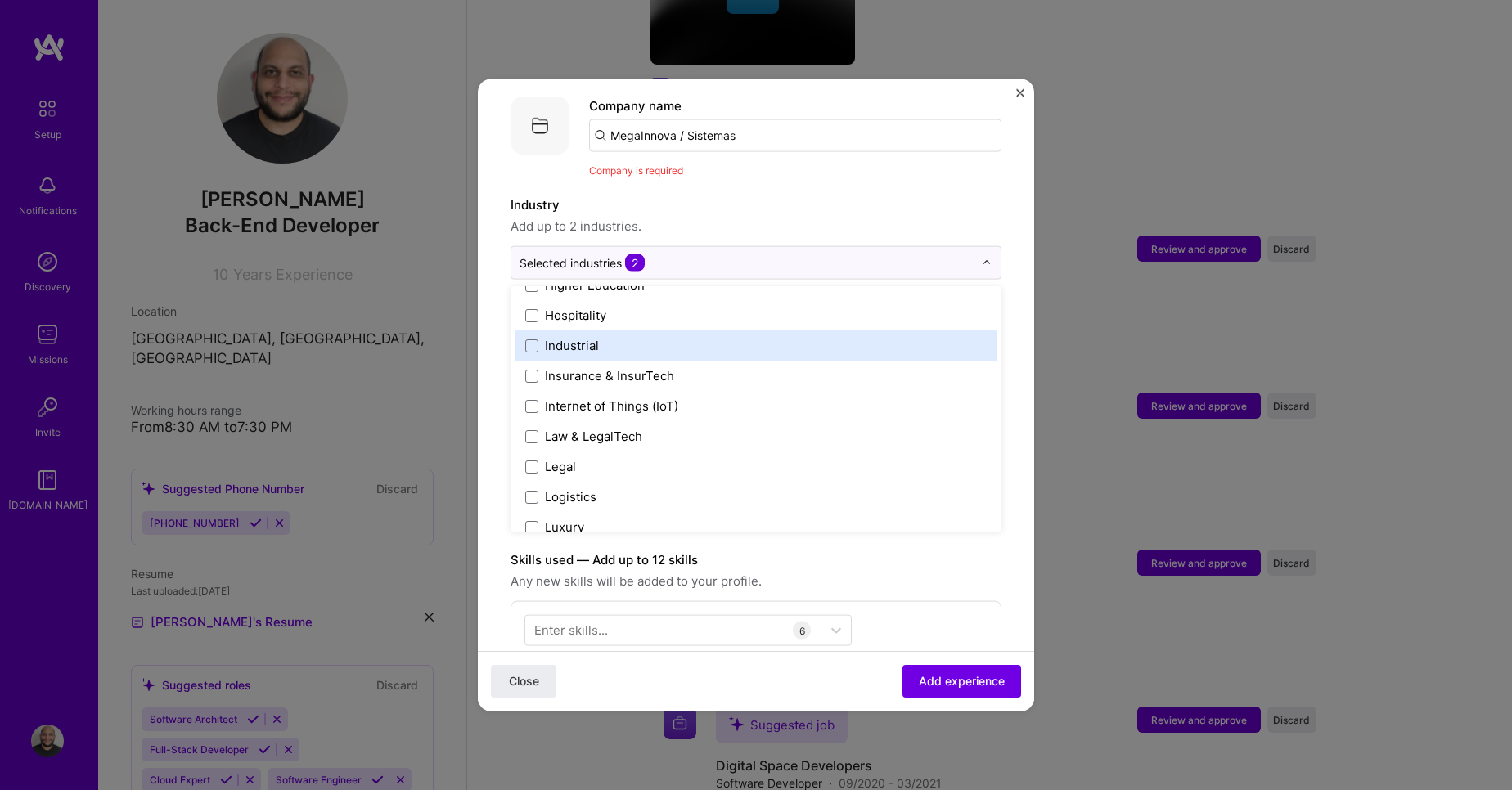
click at [715, 196] on label "Industry" at bounding box center [756, 204] width 491 height 19
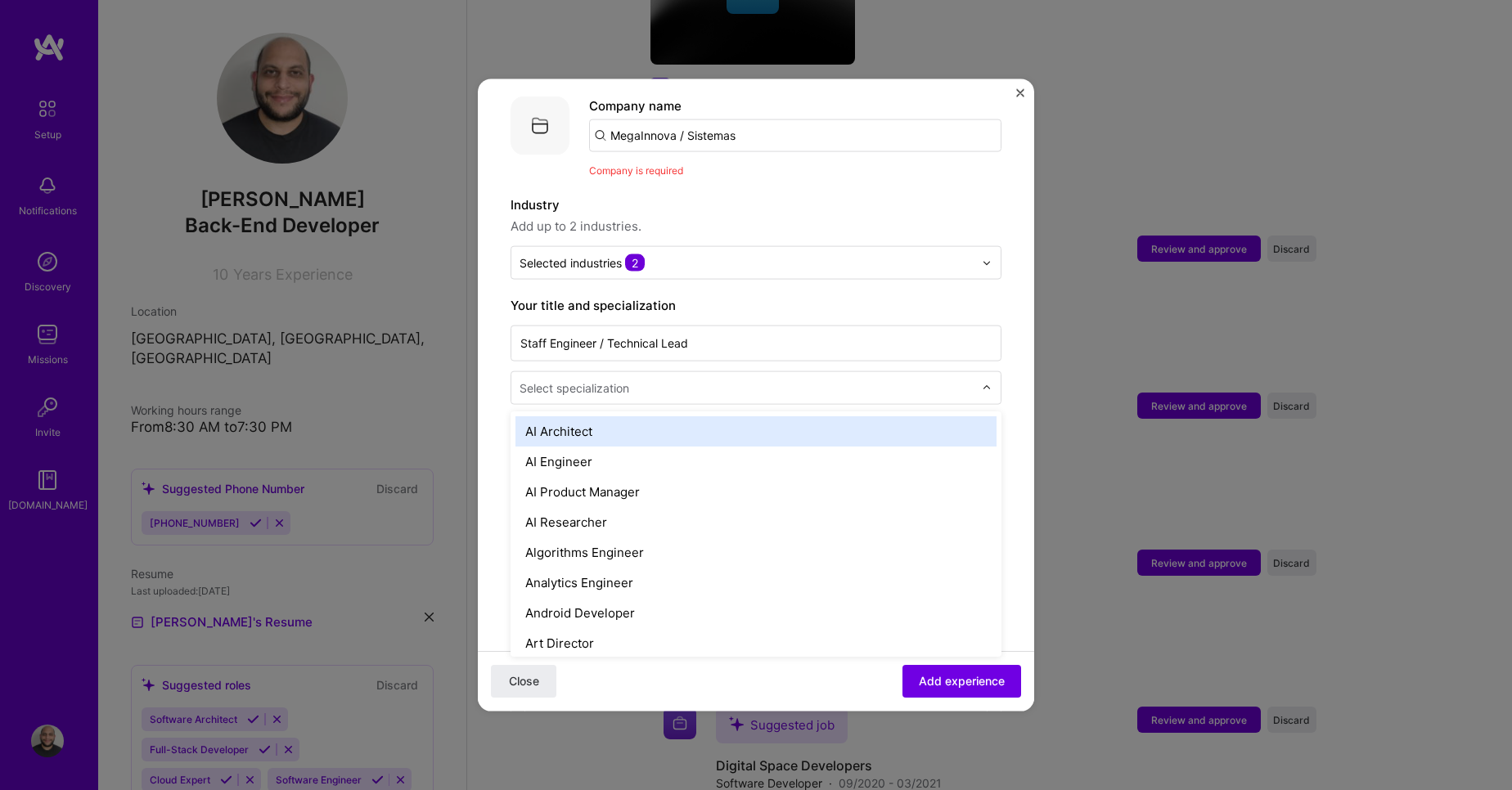
click at [659, 379] on div at bounding box center [748, 388] width 458 height 20
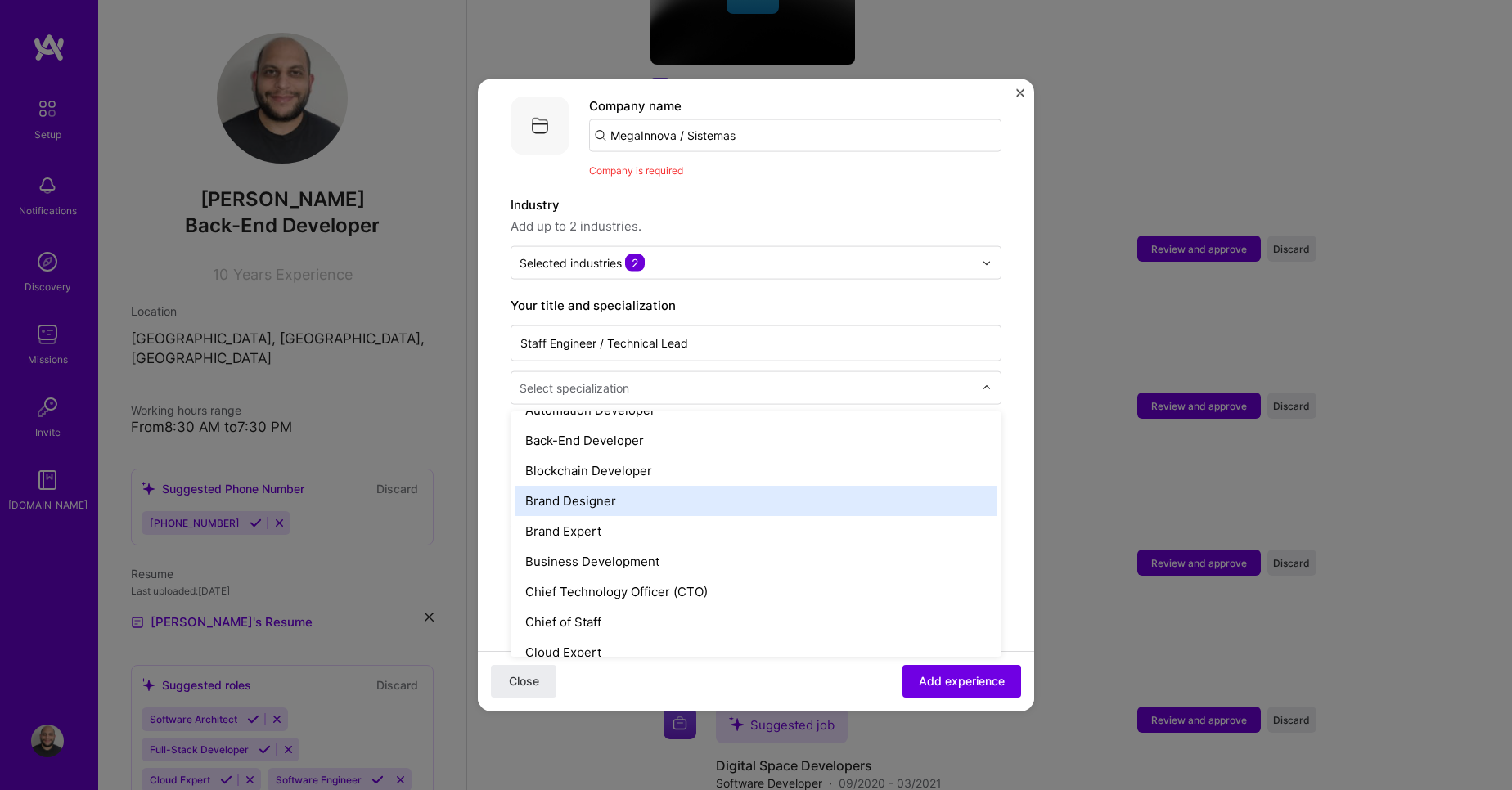
scroll to position [258, 0]
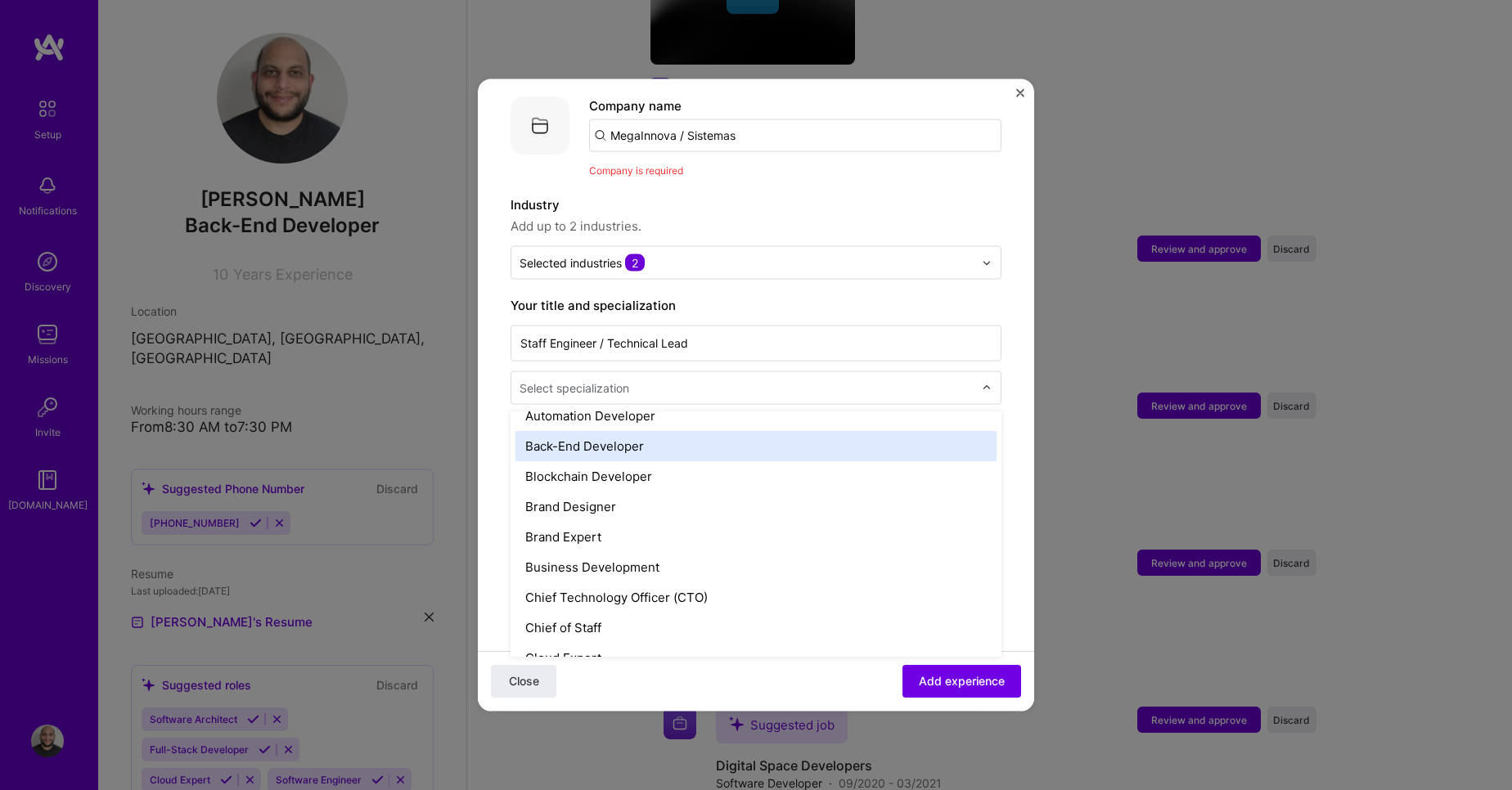
click at [613, 431] on div "Back-End Developer" at bounding box center [756, 445] width 481 height 30
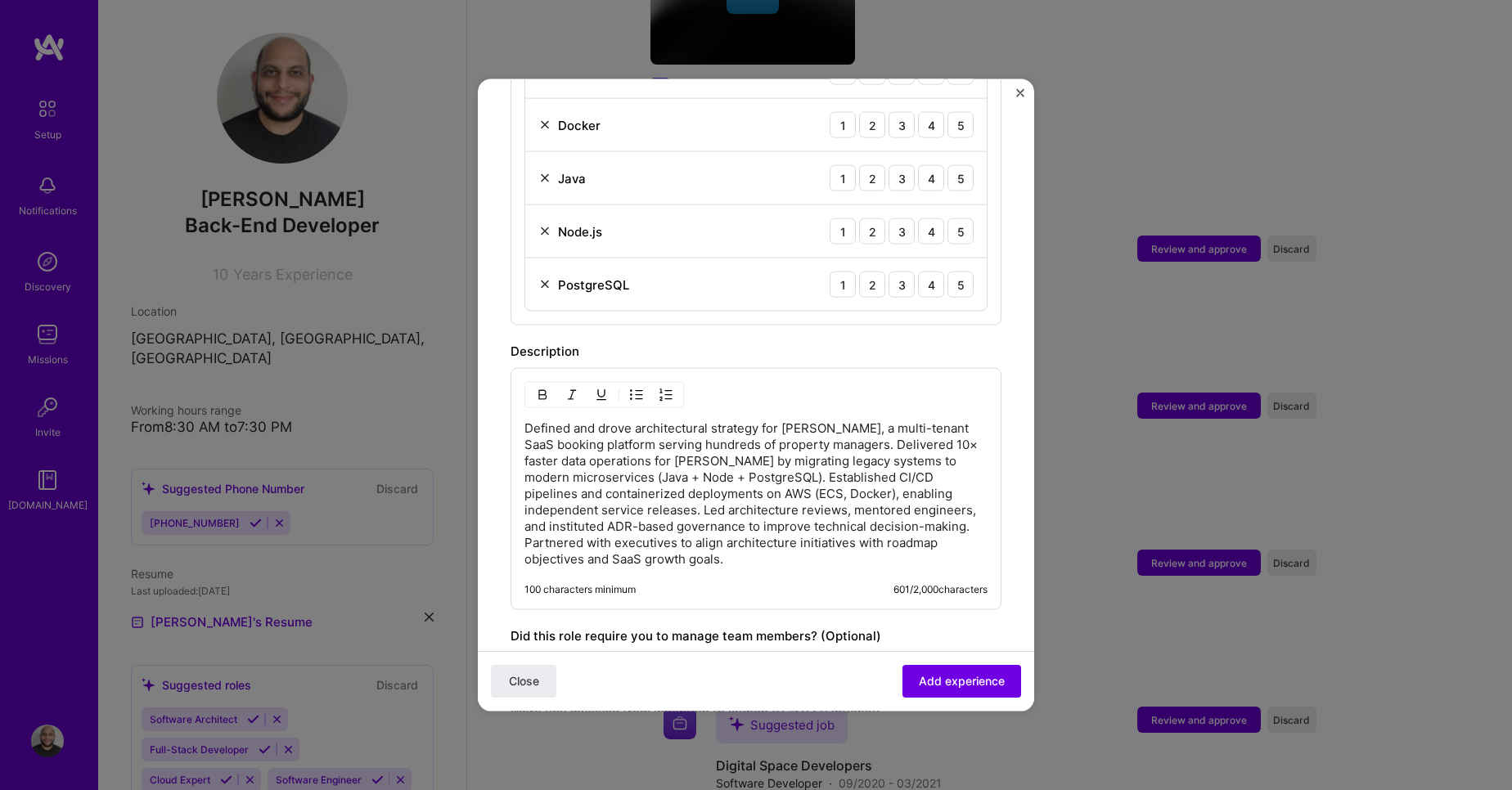
scroll to position [1037, 0]
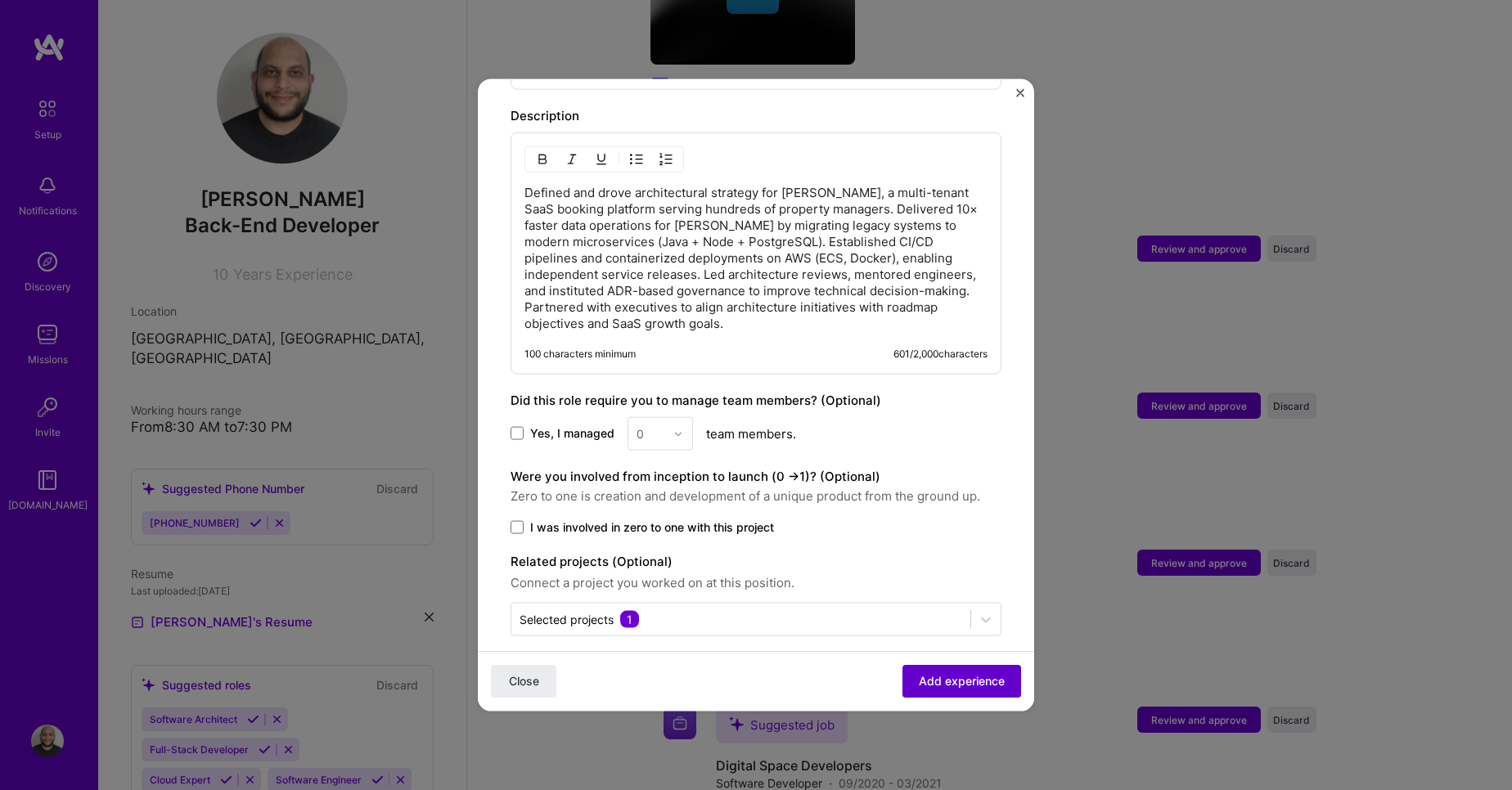
click at [941, 682] on span "Add experience" at bounding box center [962, 682] width 86 height 16
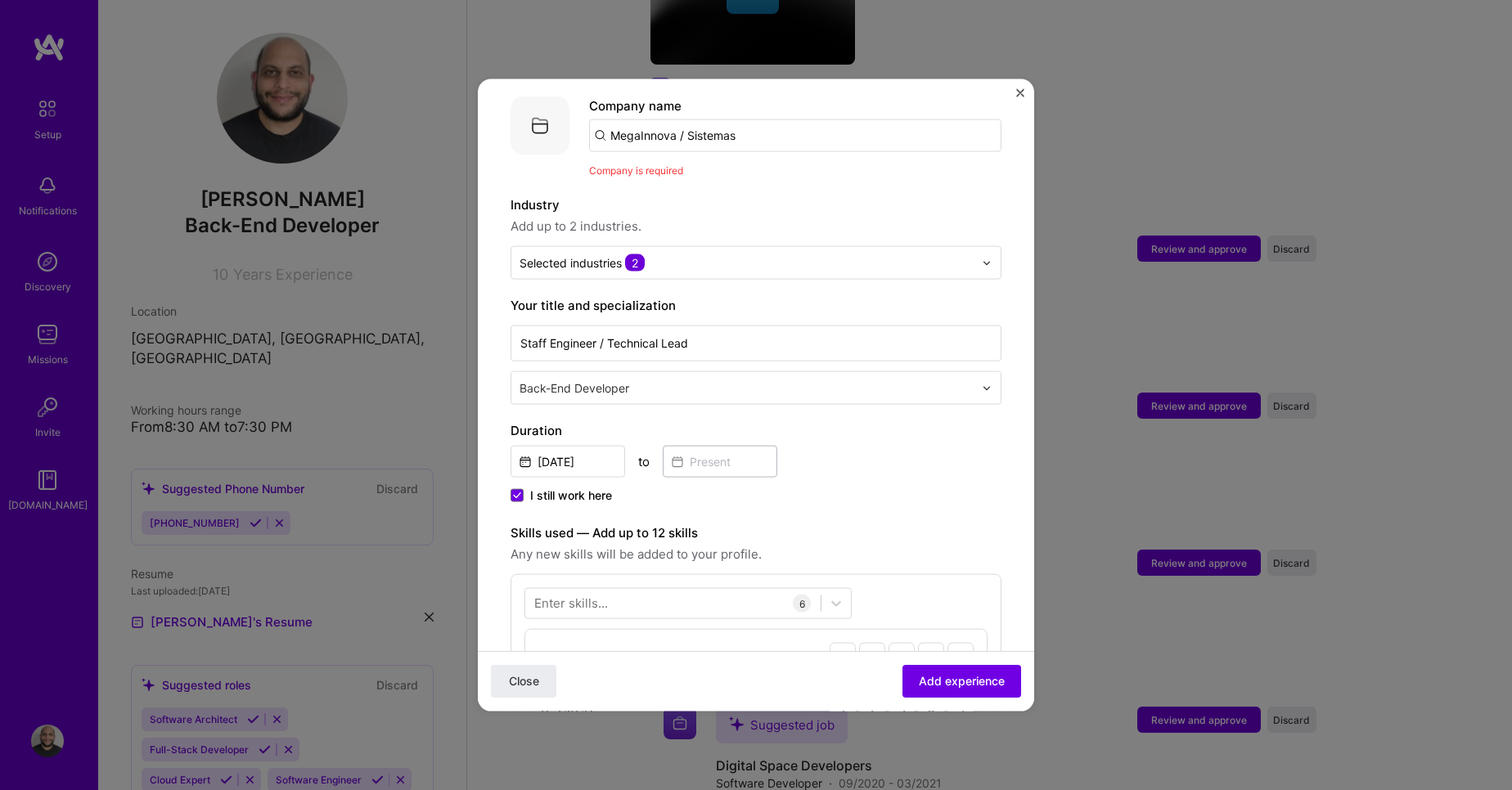
scroll to position [0, 0]
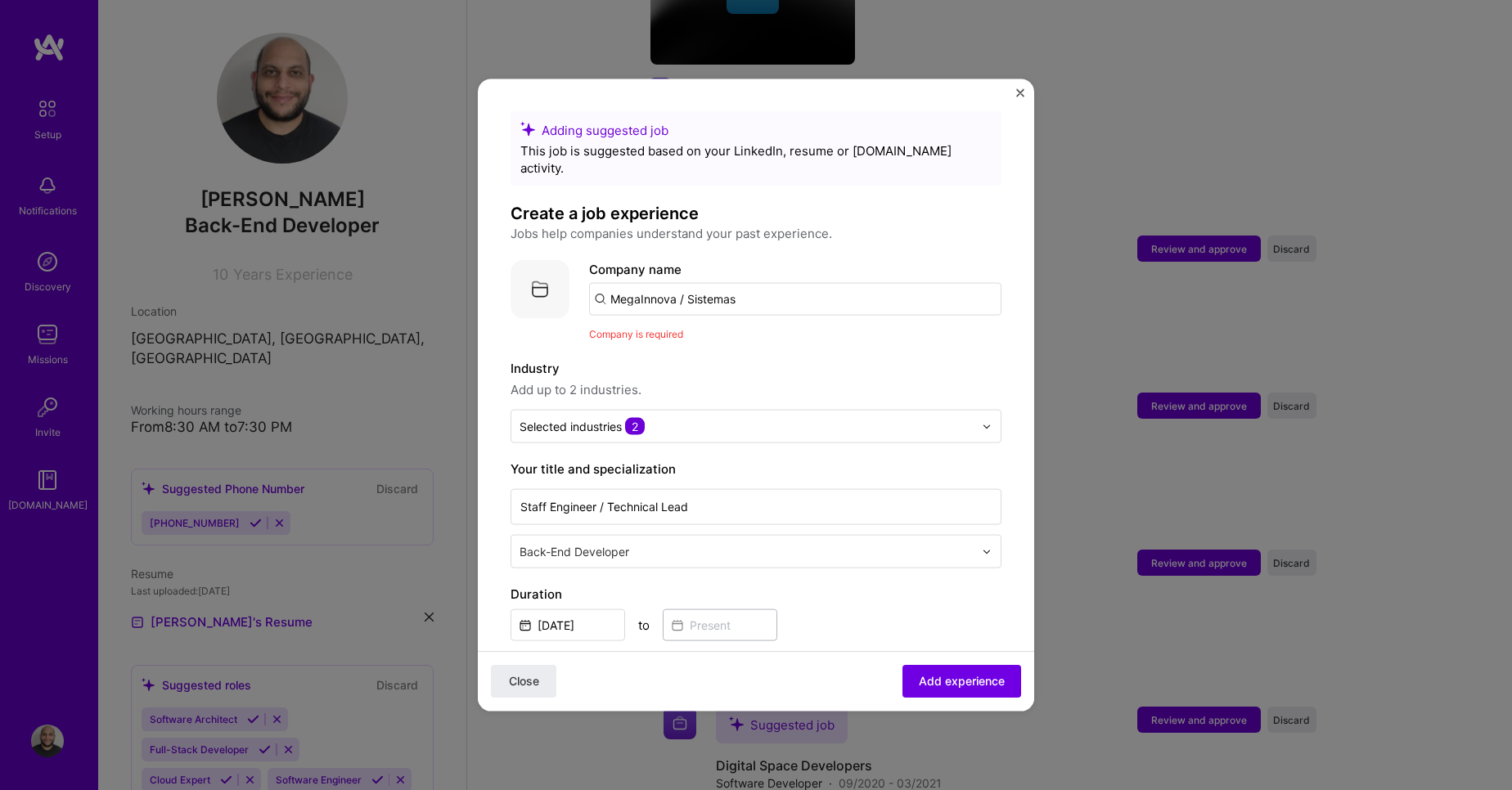
click at [781, 285] on input "MegaInnova / Sistemas" at bounding box center [796, 300] width 413 height 33
click at [710, 328] on div "Megainnova [DOMAIN_NAME]" at bounding box center [712, 346] width 246 height 46
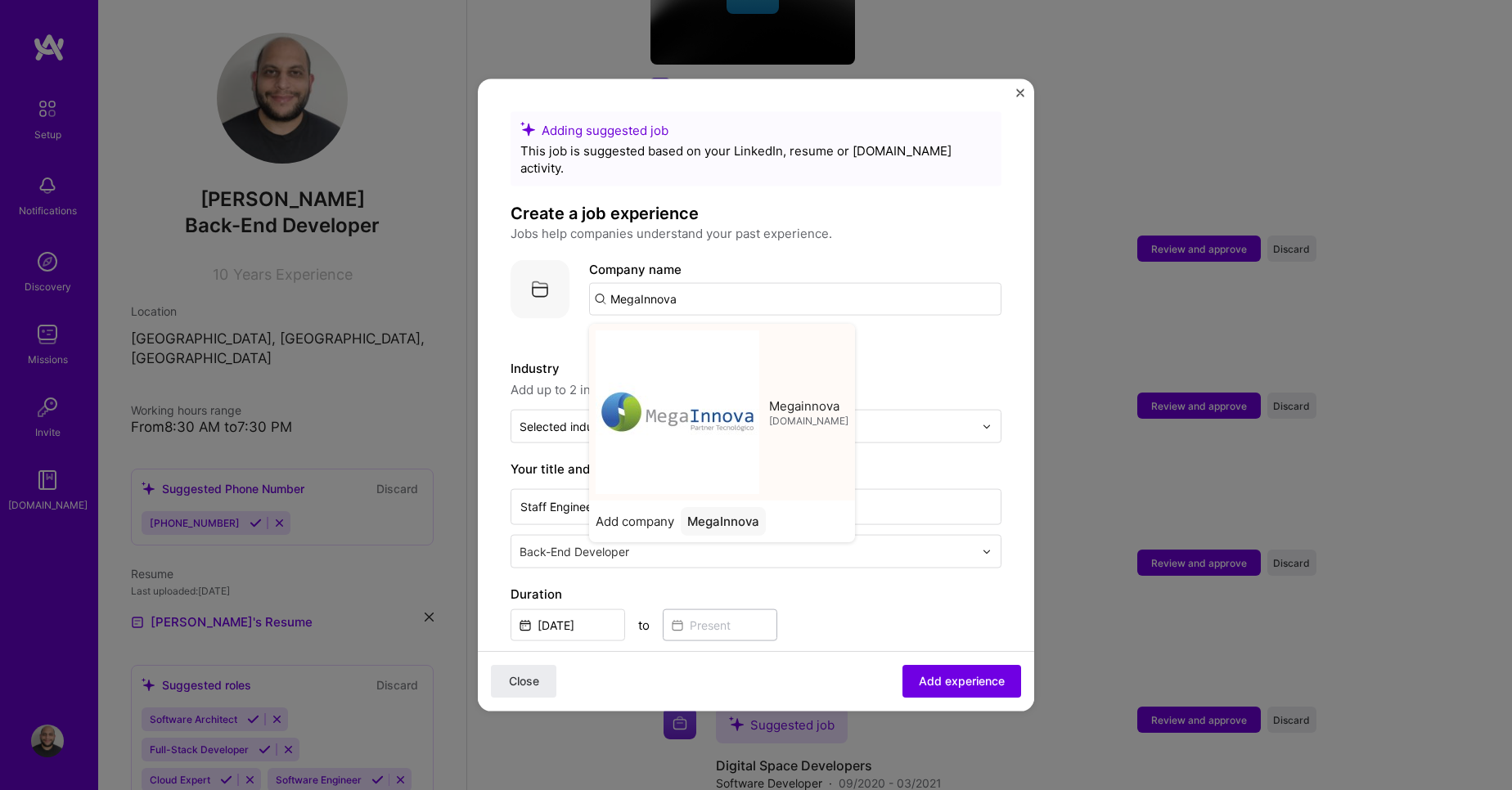
type input "Megainnova"
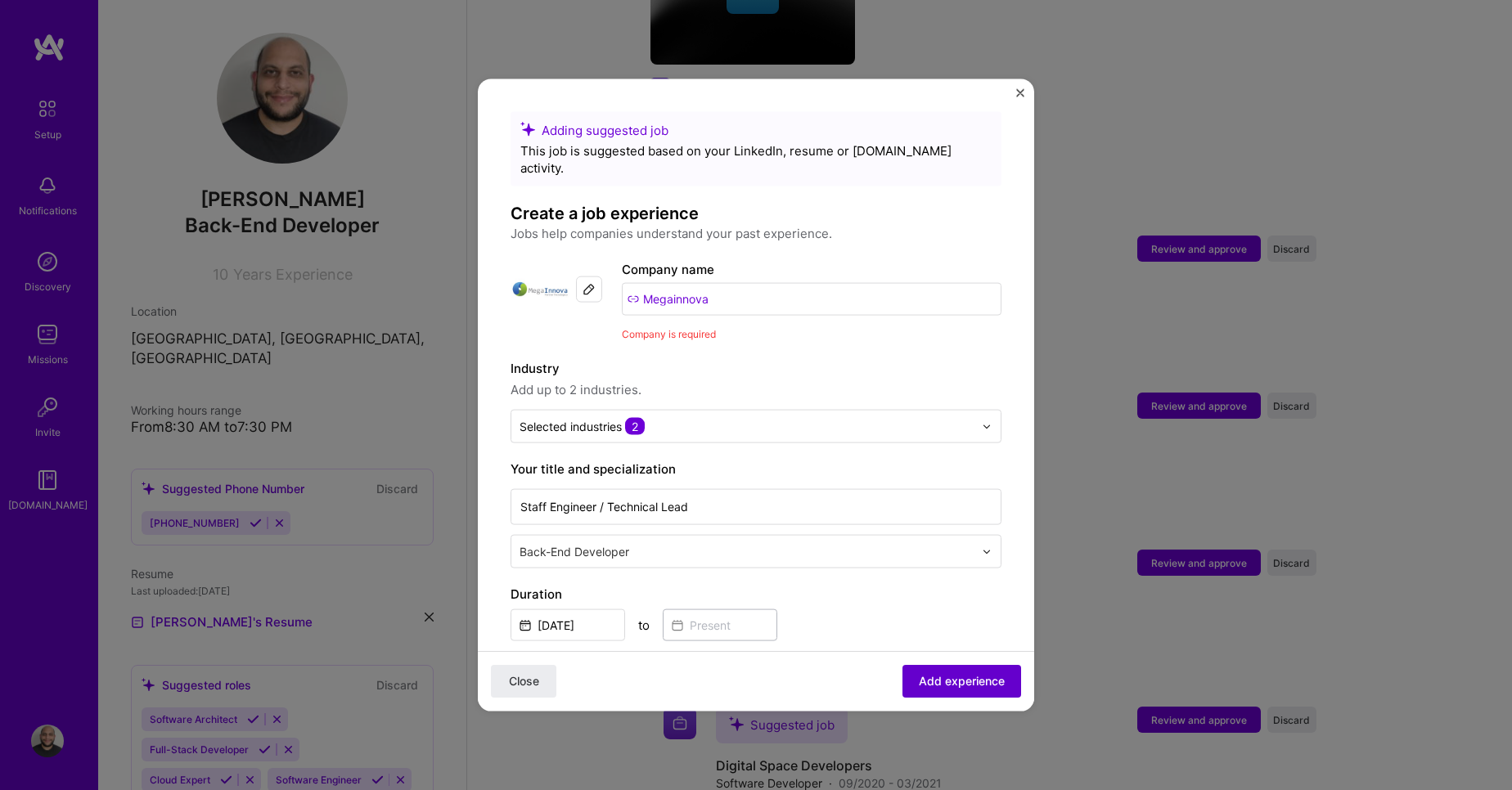
click at [964, 676] on span "Add experience" at bounding box center [962, 682] width 86 height 16
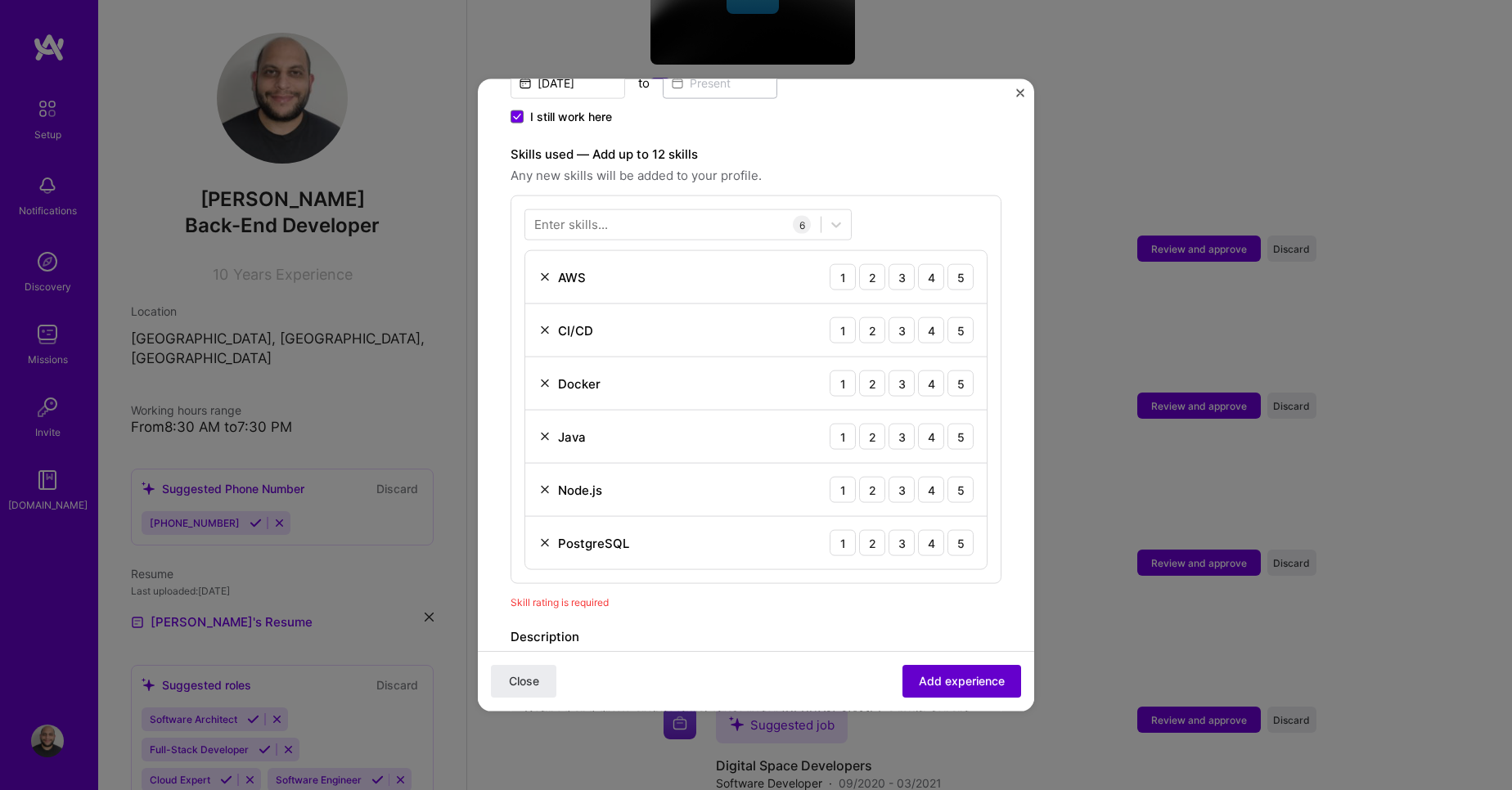
scroll to position [567, 0]
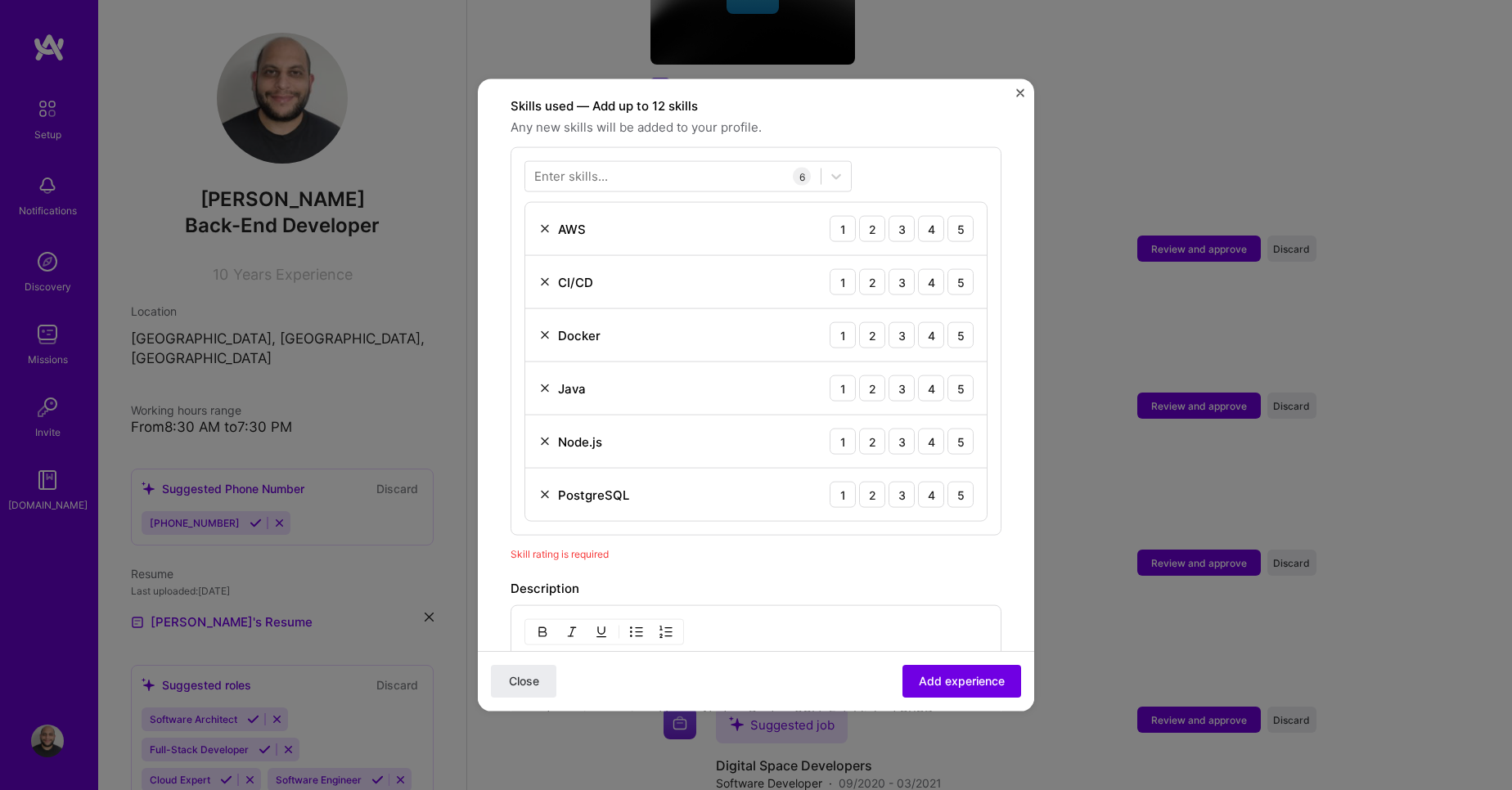
click at [539, 435] on img at bounding box center [545, 442] width 13 height 13
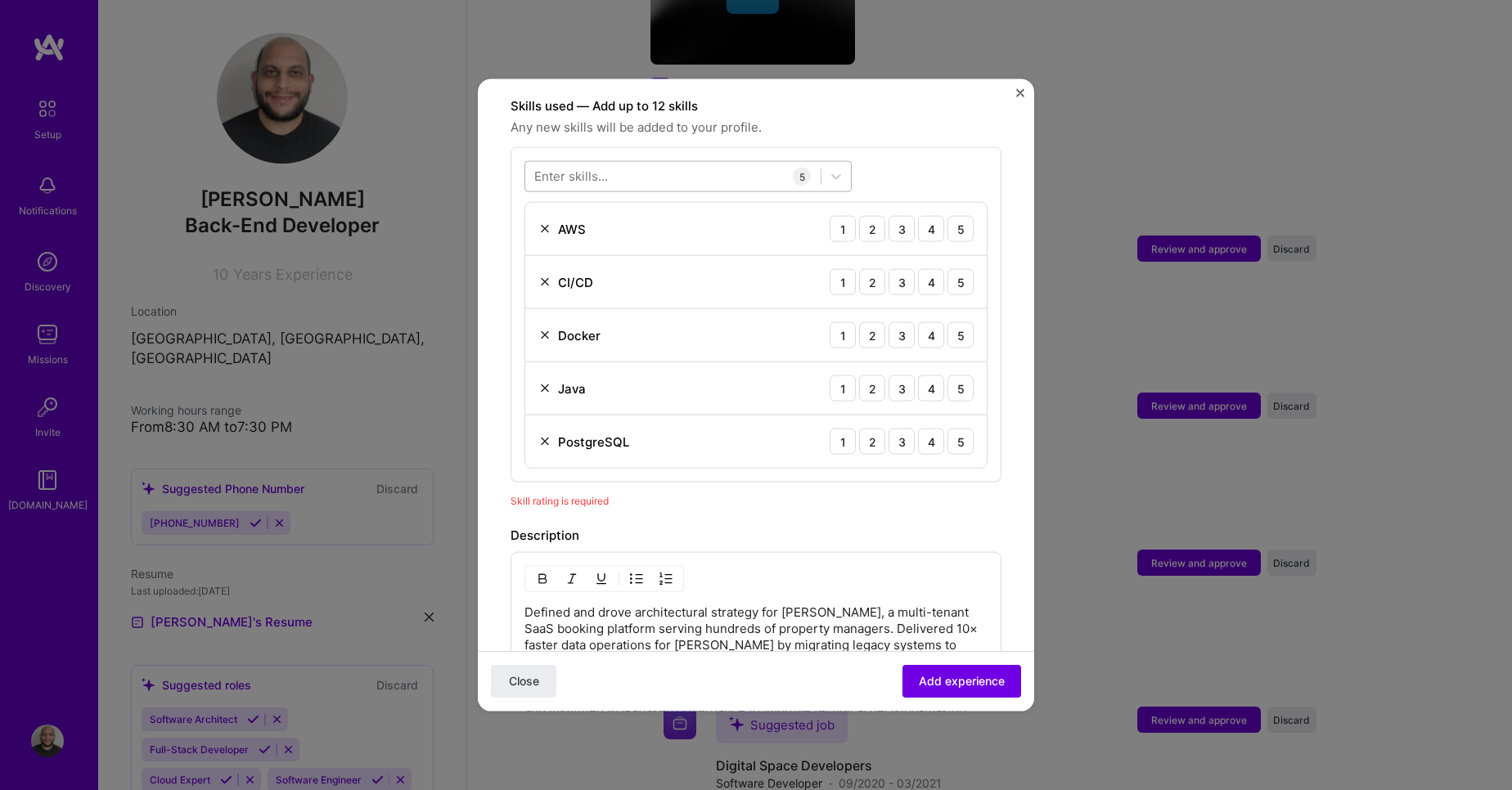
click at [609, 164] on div at bounding box center [673, 176] width 295 height 27
click at [576, 234] on div "Node.js" at bounding box center [689, 242] width 308 height 17
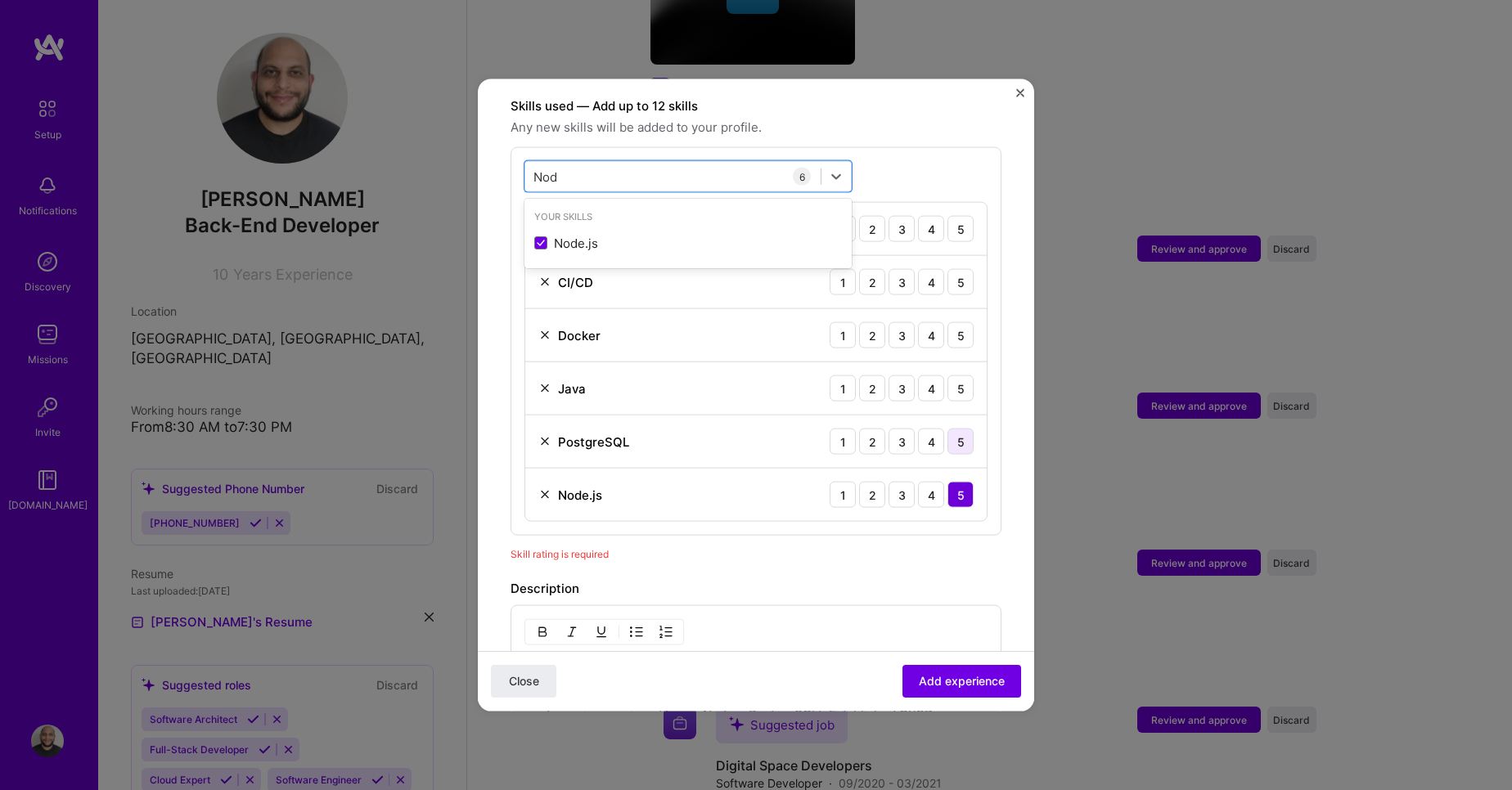
type input "Nod"
click at [948, 429] on div "5" at bounding box center [961, 442] width 27 height 27
click at [951, 376] on div "5" at bounding box center [961, 389] width 27 height 27
click at [888, 323] on div "3" at bounding box center [901, 335] width 27 height 27
click at [888, 278] on div "3" at bounding box center [901, 282] width 27 height 27
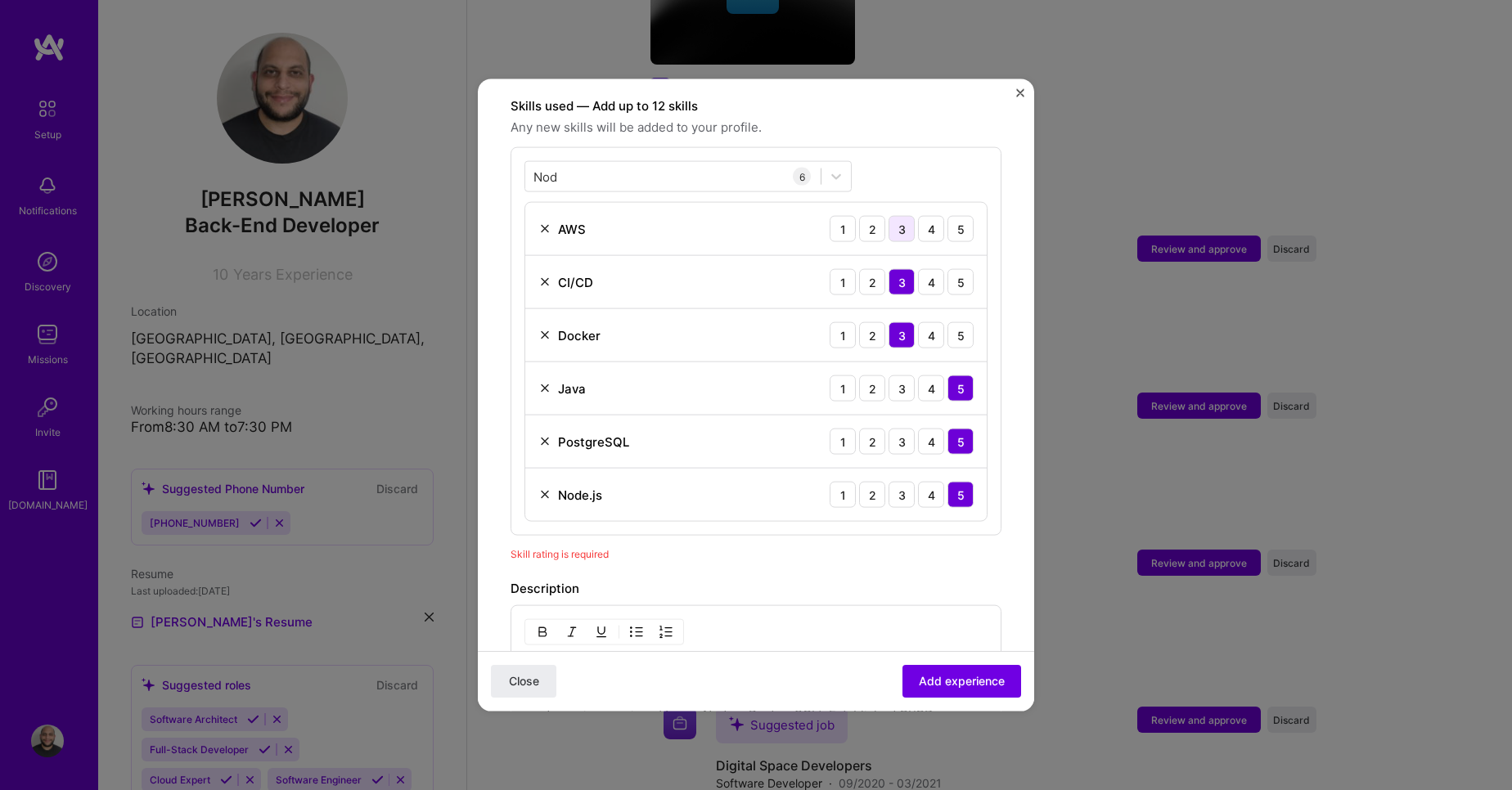
click at [888, 217] on div "3" at bounding box center [901, 229] width 27 height 27
click at [925, 686] on span "Add experience" at bounding box center [962, 682] width 86 height 16
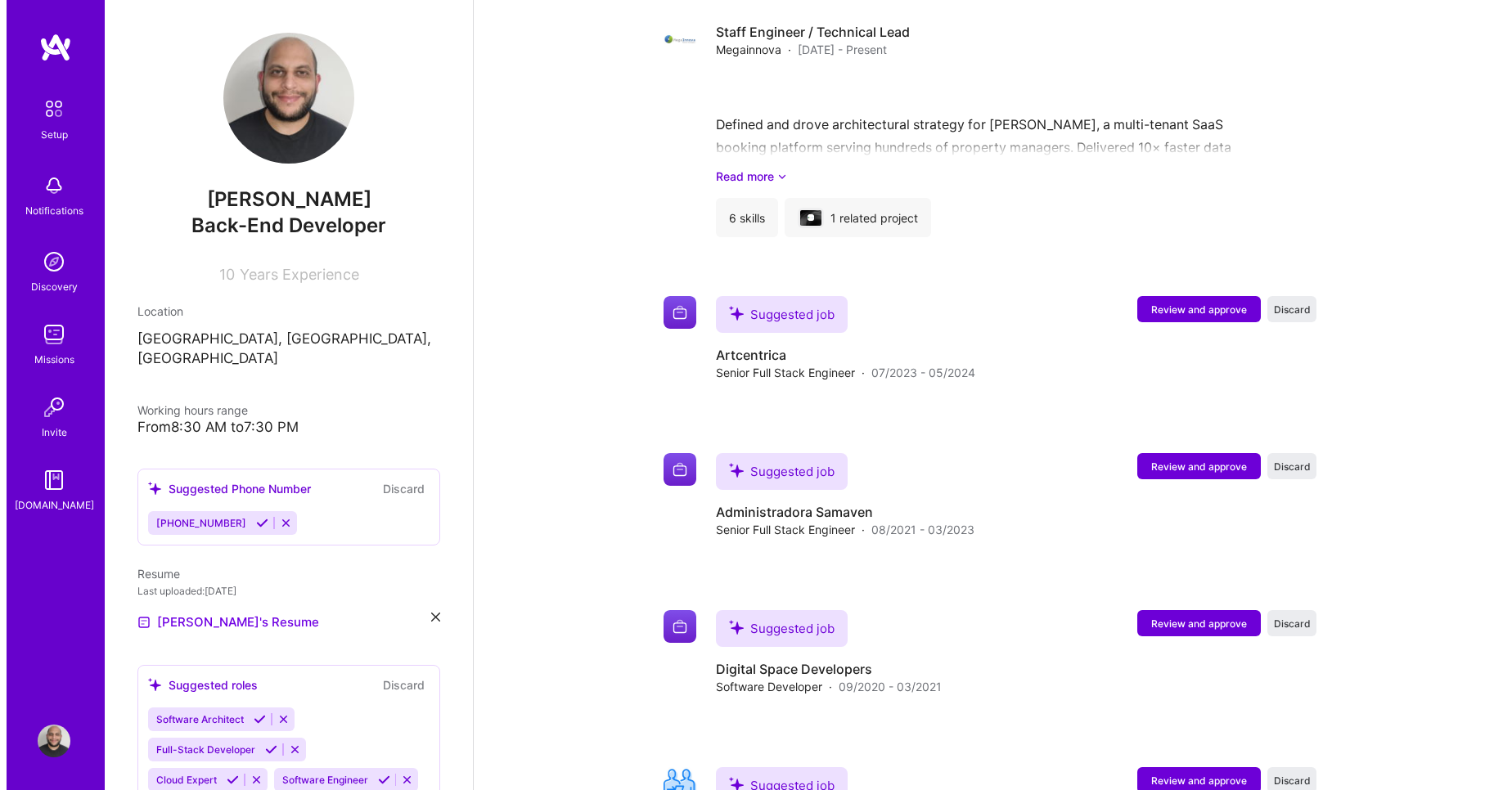
scroll to position [1839, 0]
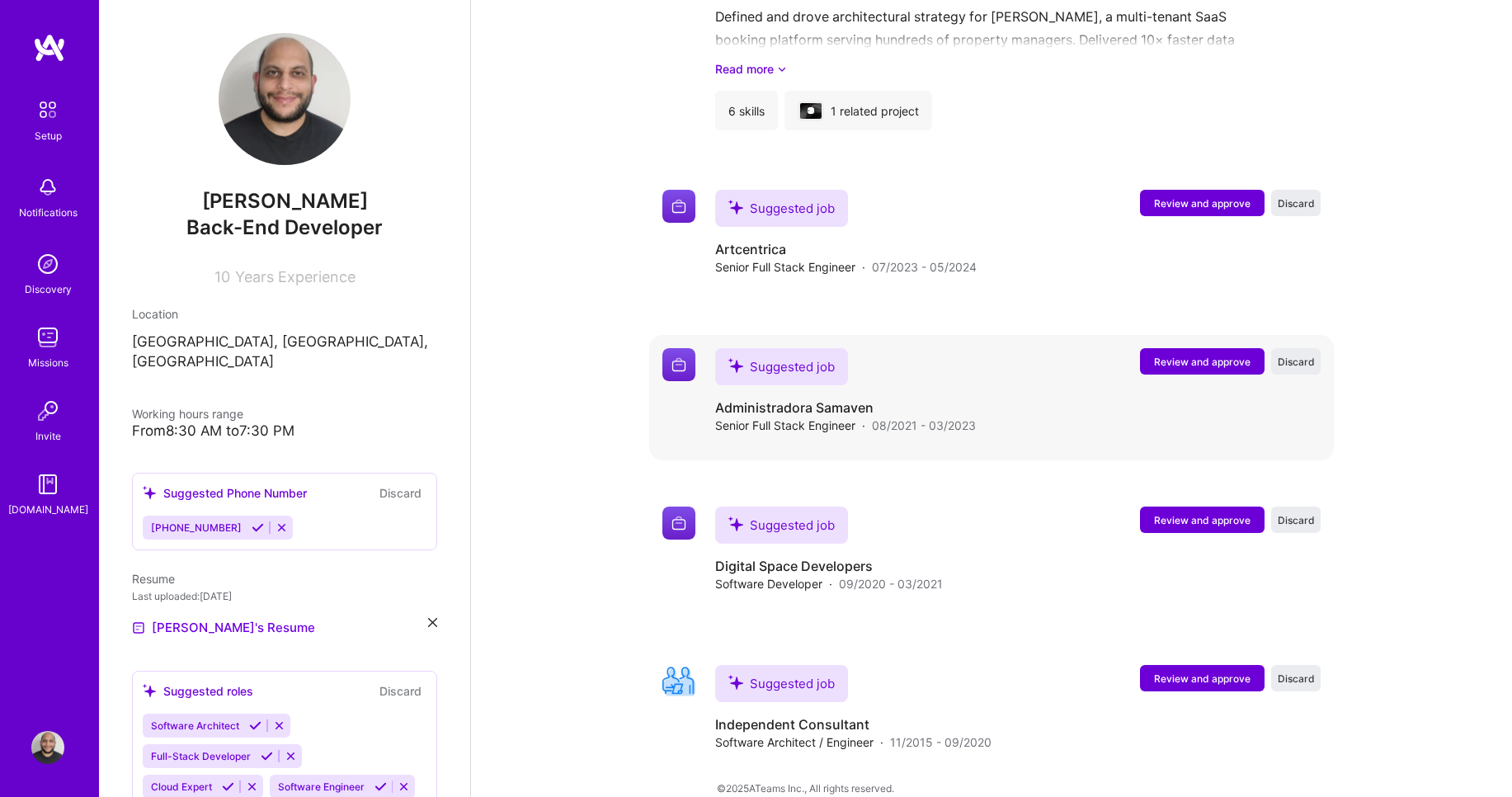
click at [1182, 355] on span "Review and approve" at bounding box center [1202, 362] width 96 height 14
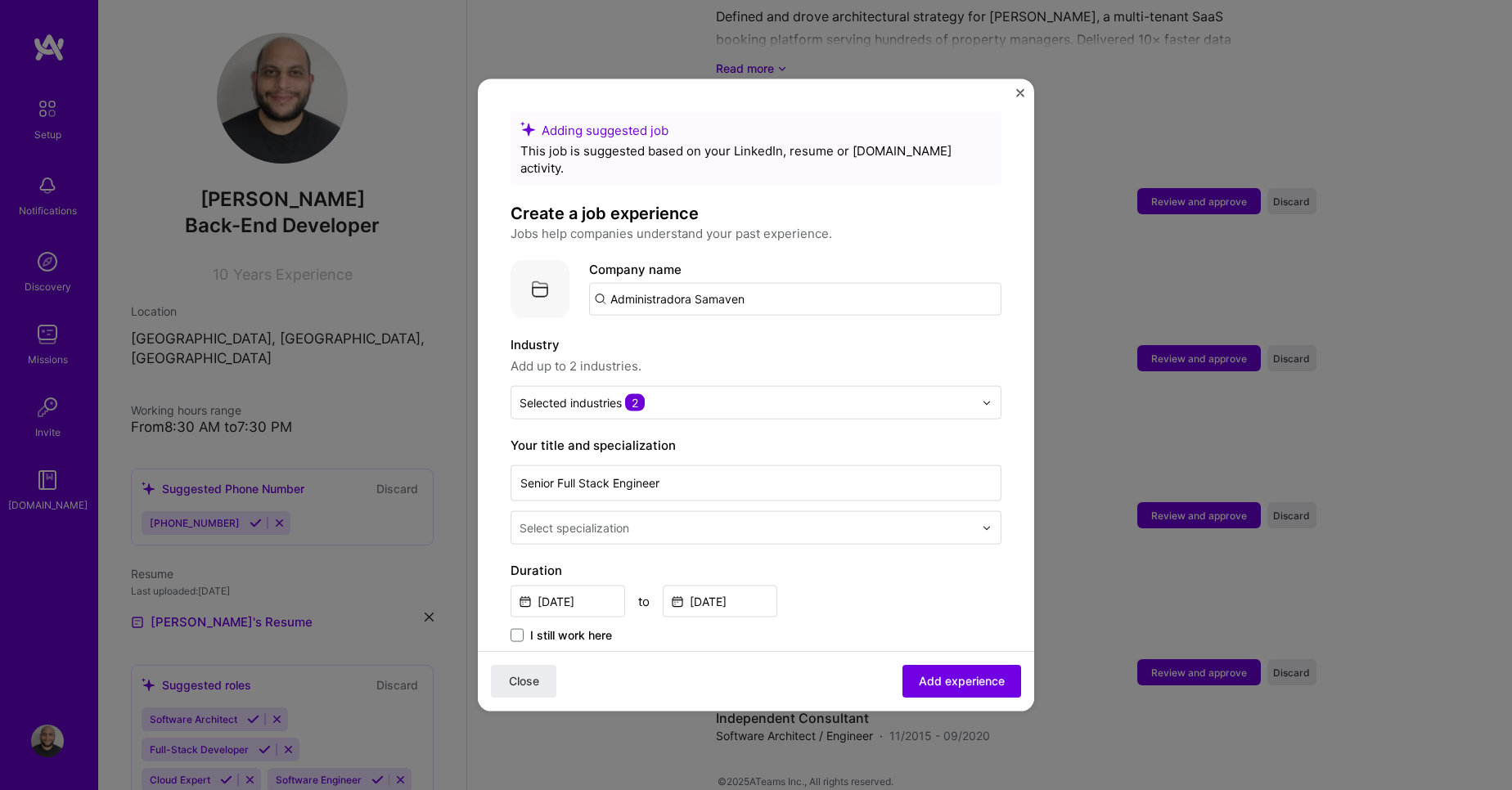
click at [883, 283] on input "Administradora Samaven" at bounding box center [796, 300] width 413 height 33
click at [874, 283] on input "Administradora Samaven" at bounding box center [796, 300] width 413 height 33
type input "Administradora Samaven"
click at [822, 336] on div "Administradora Samaven" at bounding box center [762, 345] width 162 height 28
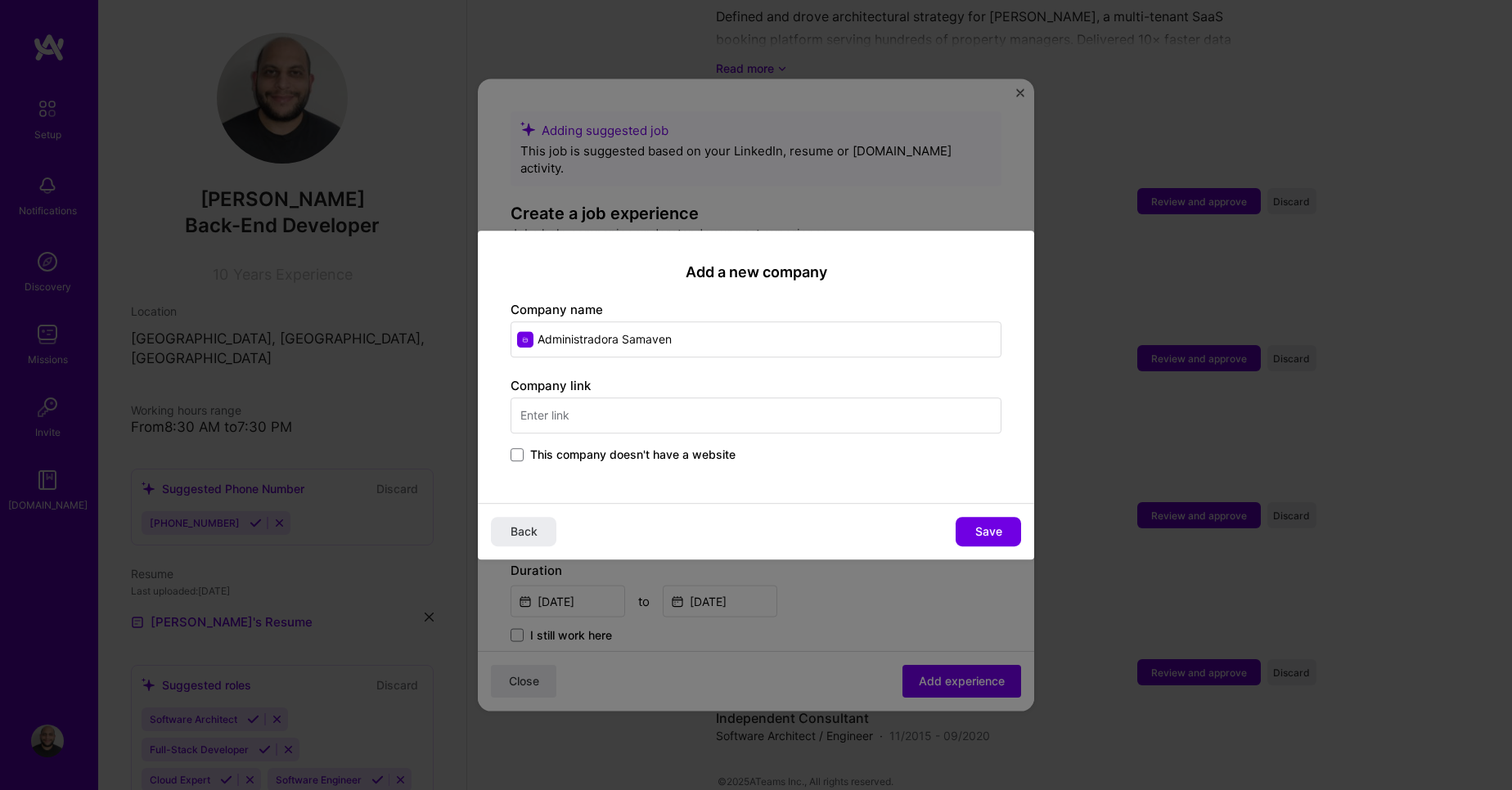
click at [656, 453] on span "This company doesn't have a website" at bounding box center [633, 455] width 205 height 16
click at [0, 0] on input "This company doesn't have a website" at bounding box center [0, 0] width 0 height 0
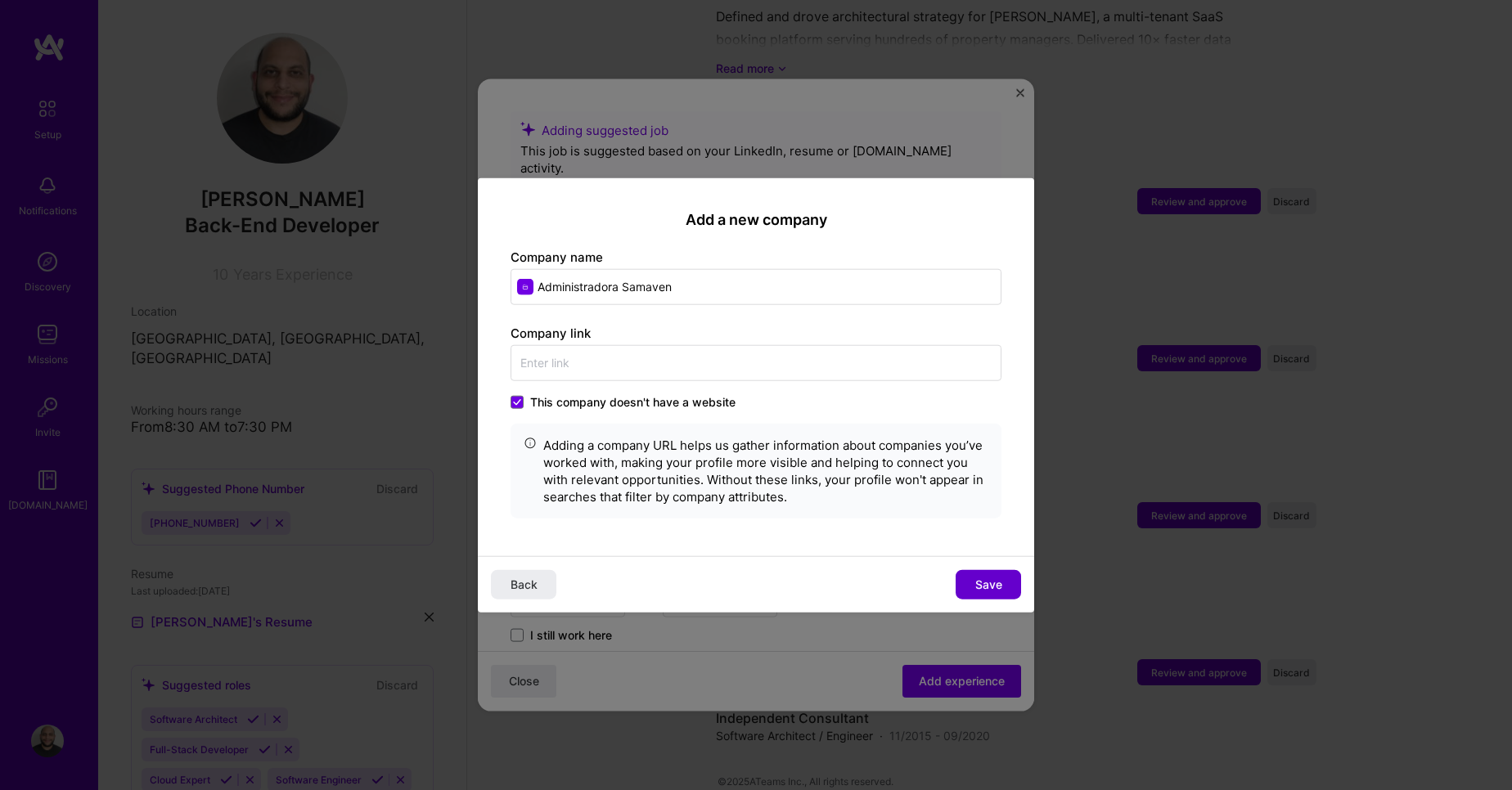
click at [983, 575] on button "Save" at bounding box center [988, 584] width 65 height 29
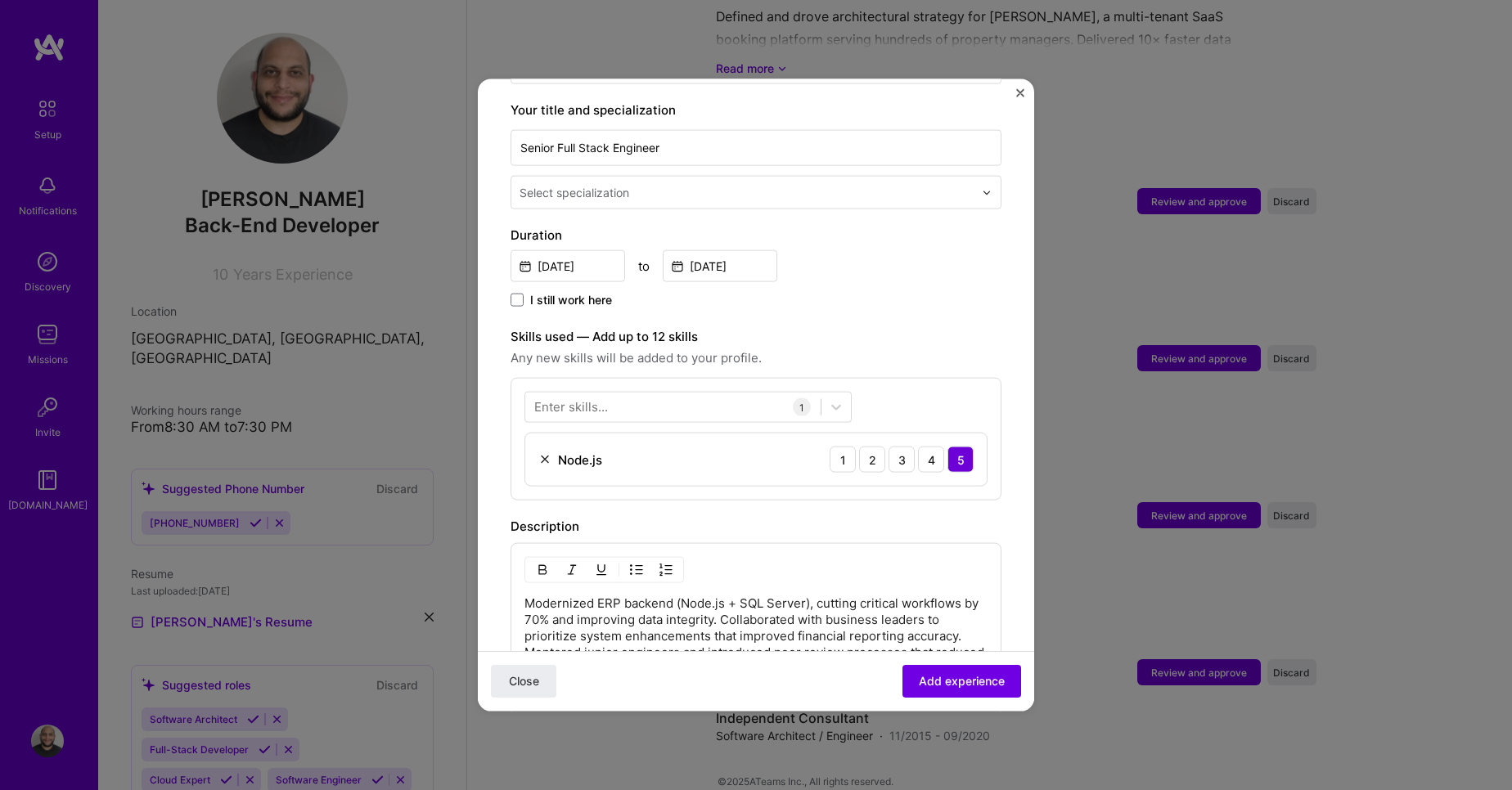
scroll to position [336, 0]
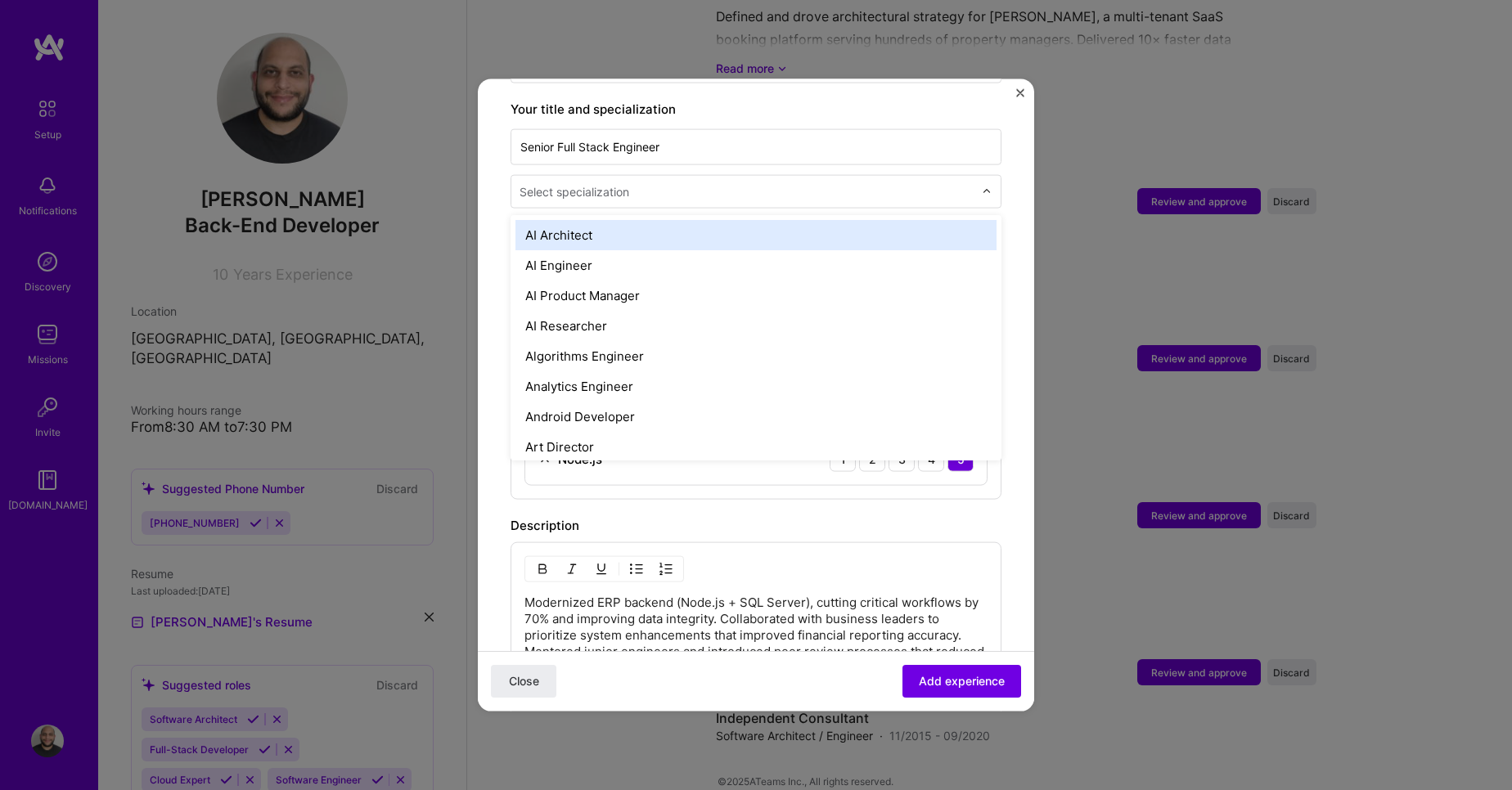
click at [982, 177] on div at bounding box center [991, 192] width 19 height 32
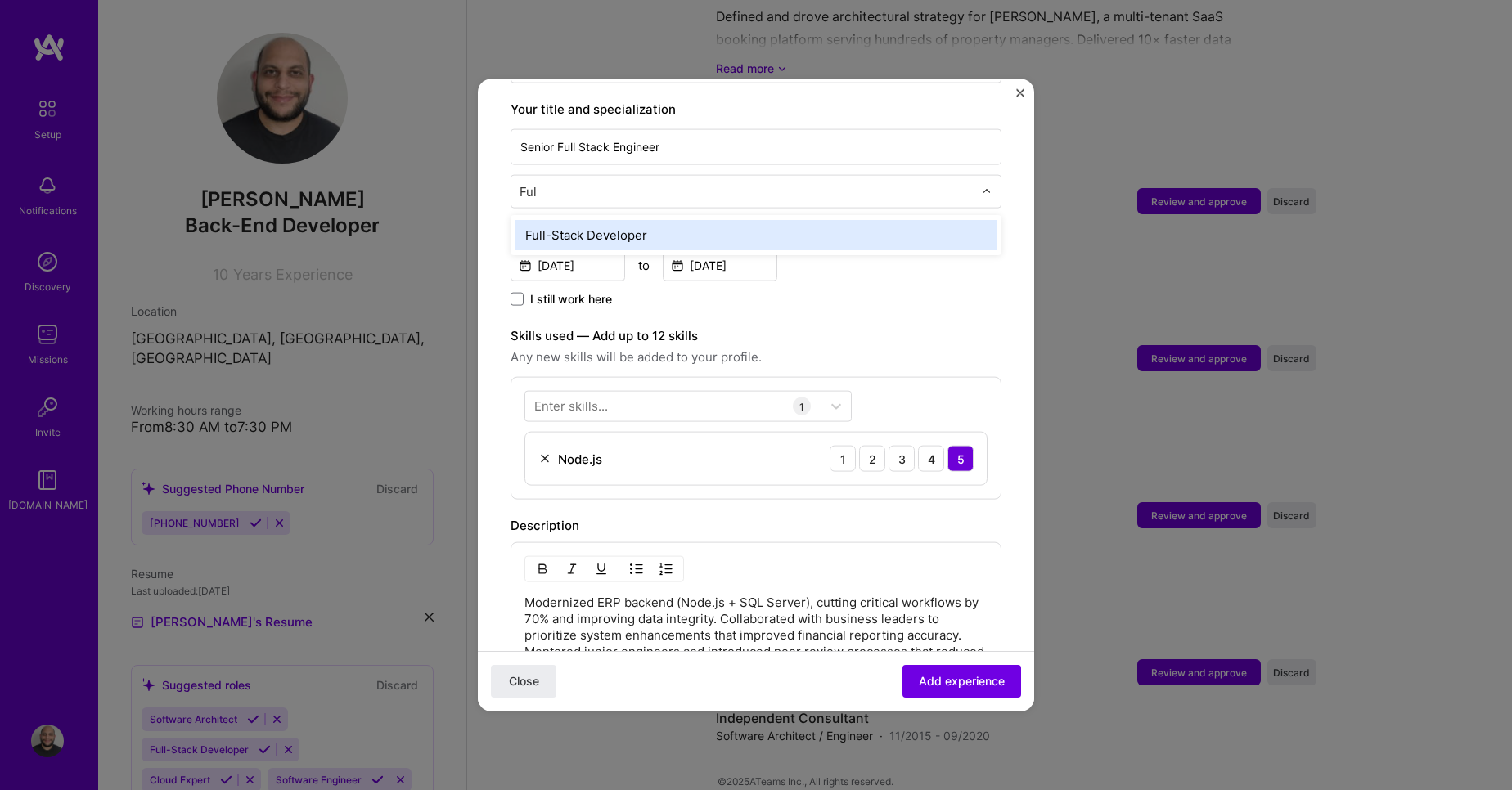
type input "Full"
click at [945, 220] on div "Full-Stack Developer" at bounding box center [756, 235] width 481 height 30
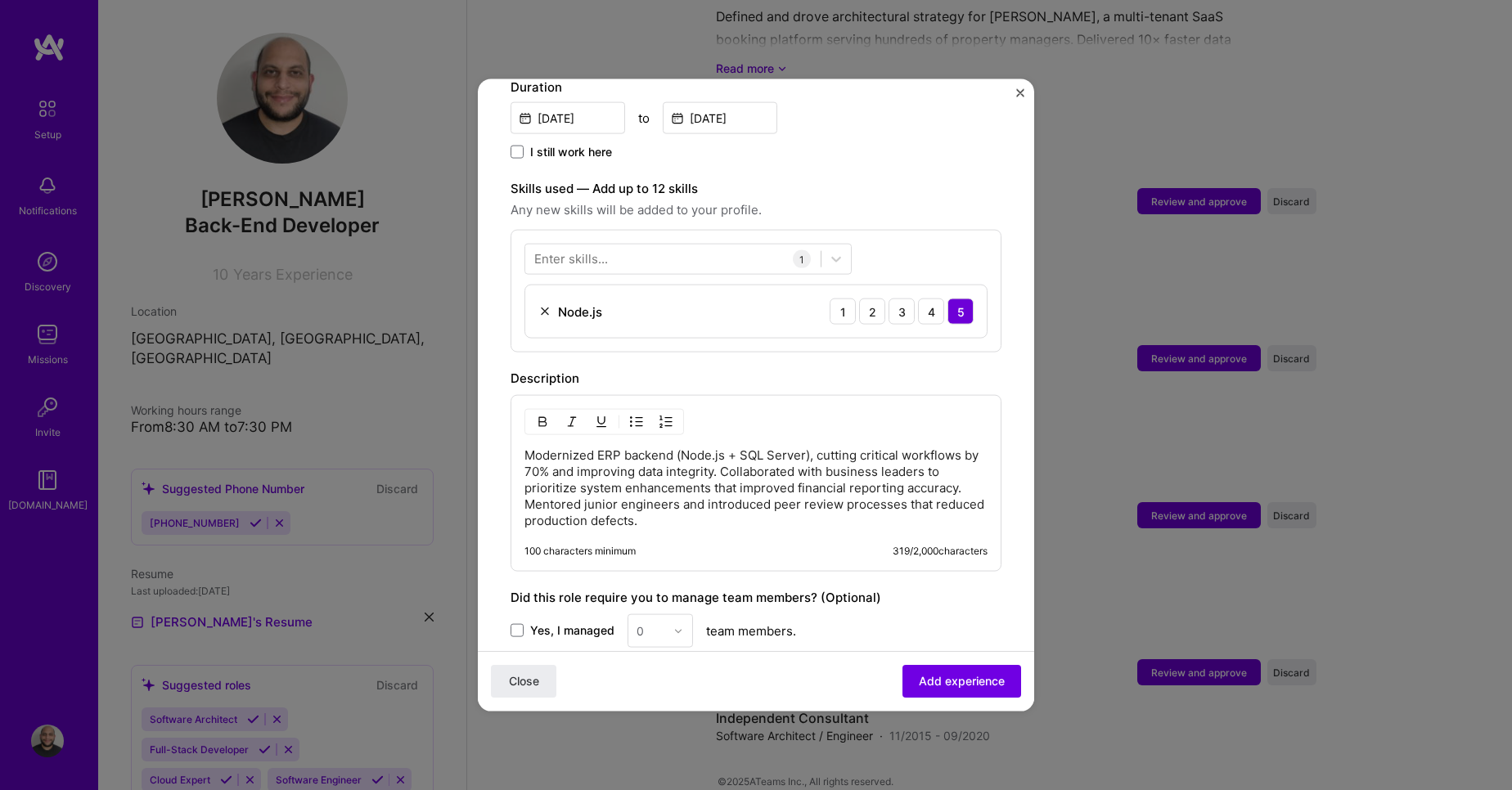
scroll to position [487, 0]
click at [712, 242] on div at bounding box center [673, 255] width 295 height 27
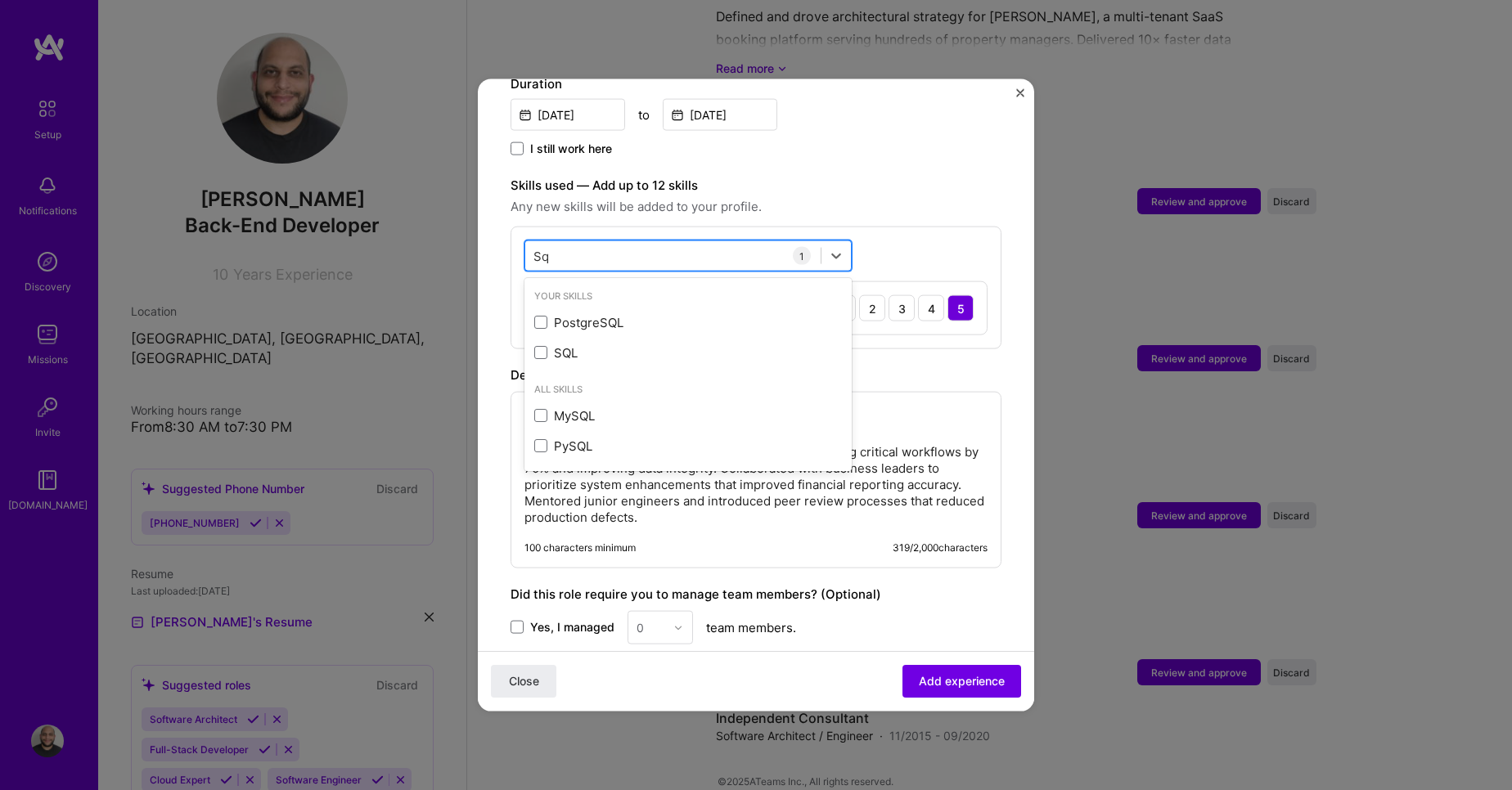
type input "Sql"
click at [552, 344] on div "SQL" at bounding box center [689, 352] width 308 height 17
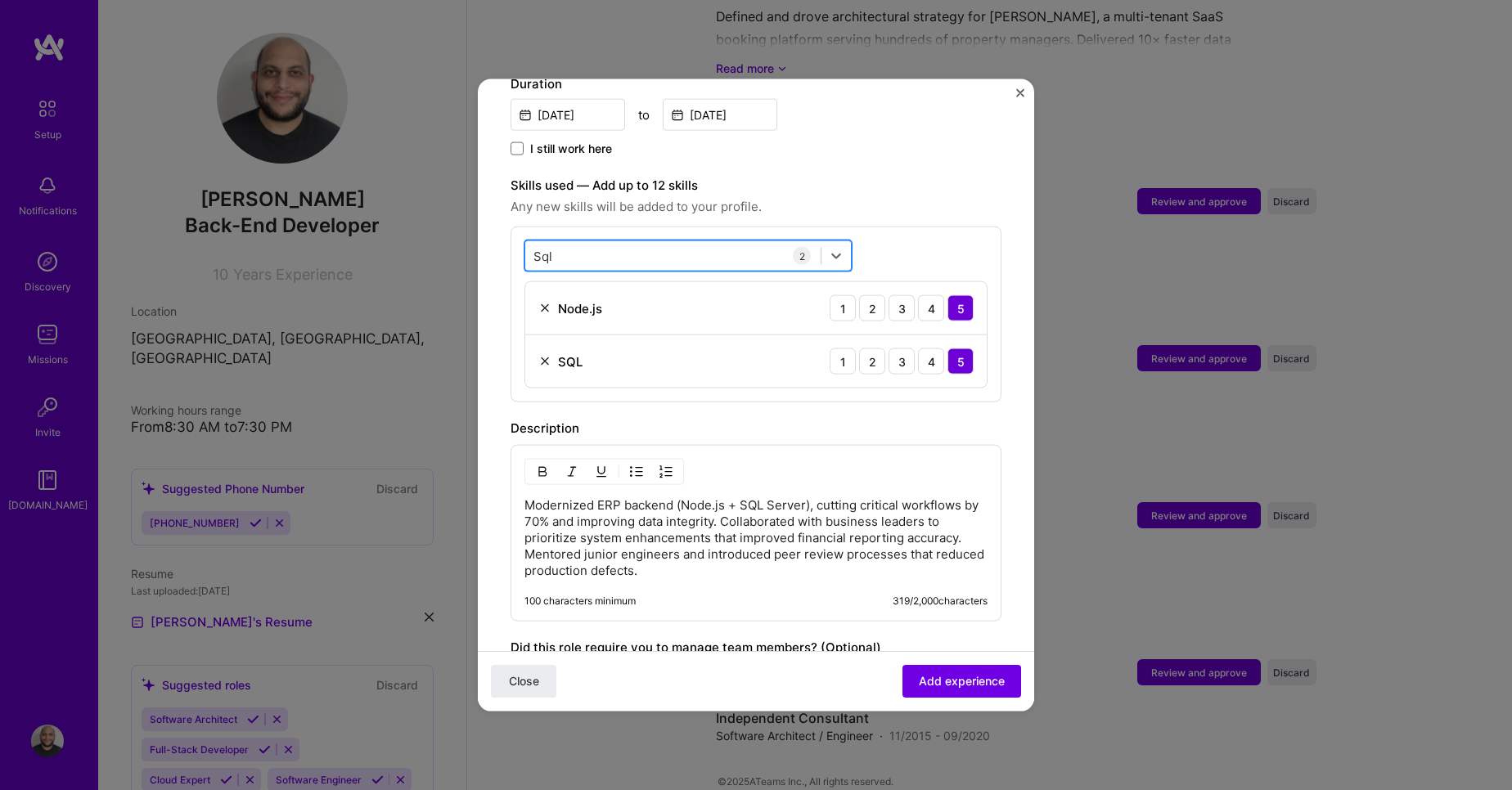
click at [771, 242] on div "Sql Sql" at bounding box center [673, 255] width 295 height 27
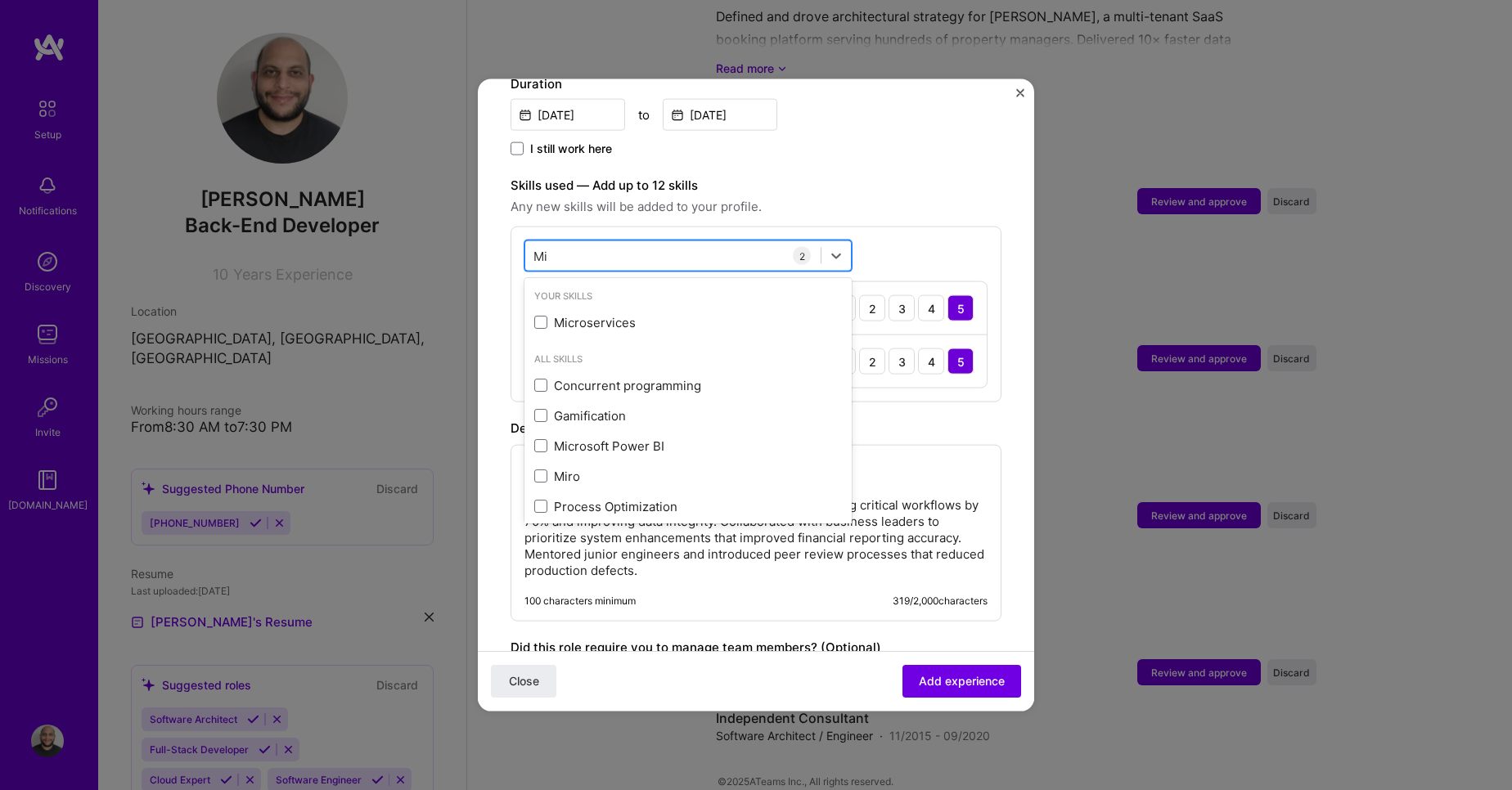
type input "Mic"
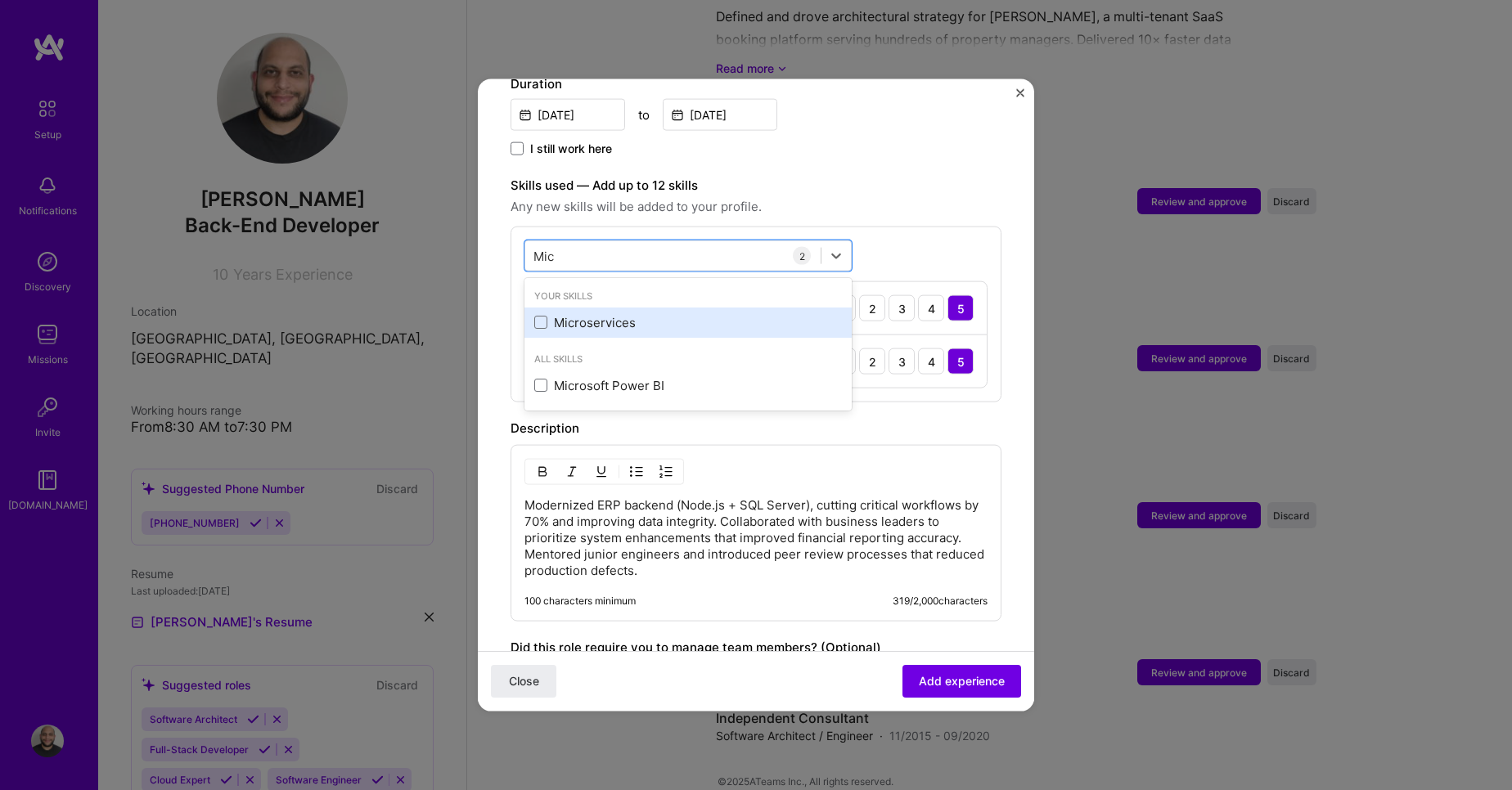
click at [715, 313] on div "Microservices" at bounding box center [689, 322] width 308 height 17
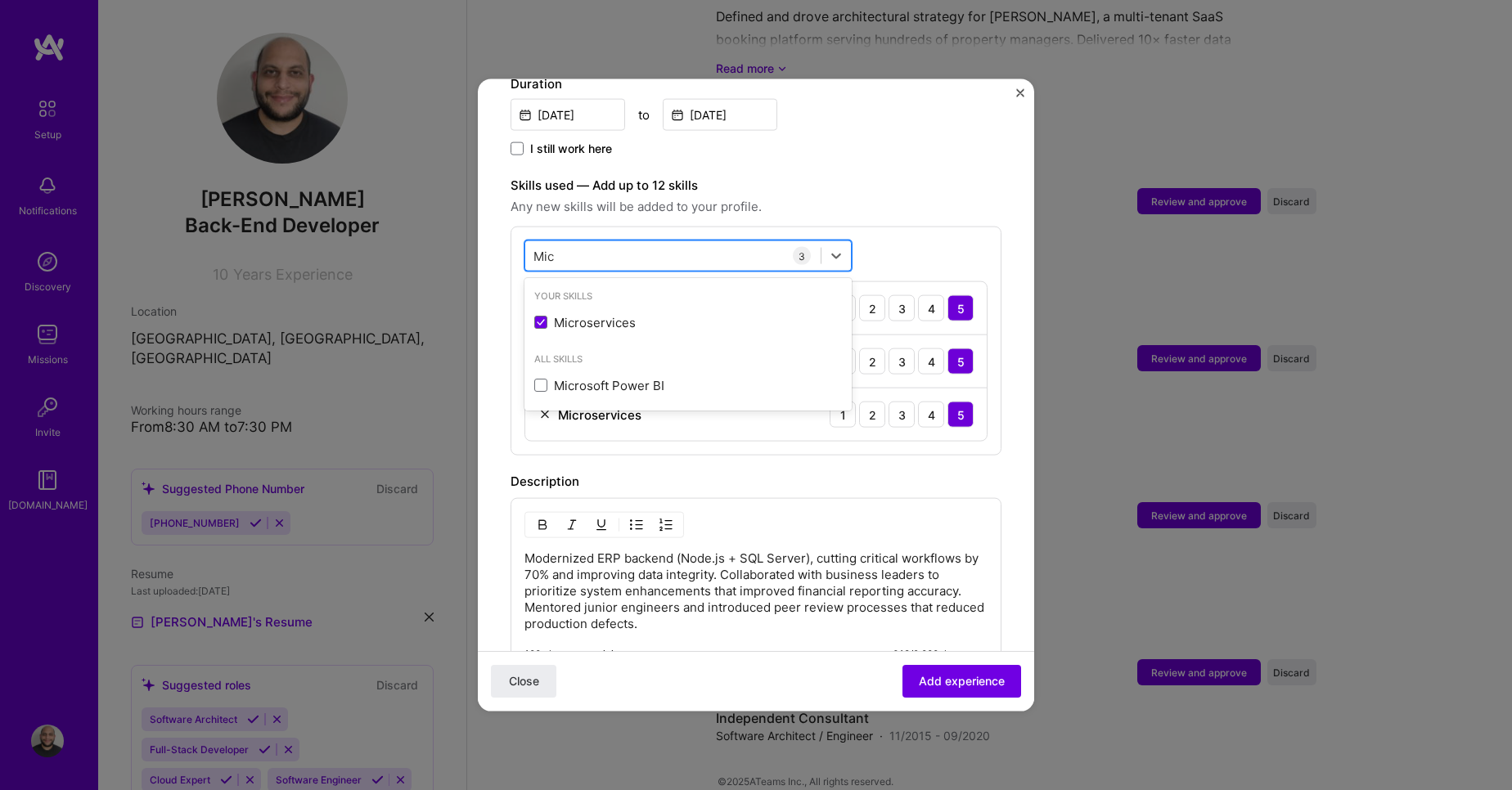
click at [712, 247] on div "Mic Mic" at bounding box center [673, 255] width 295 height 27
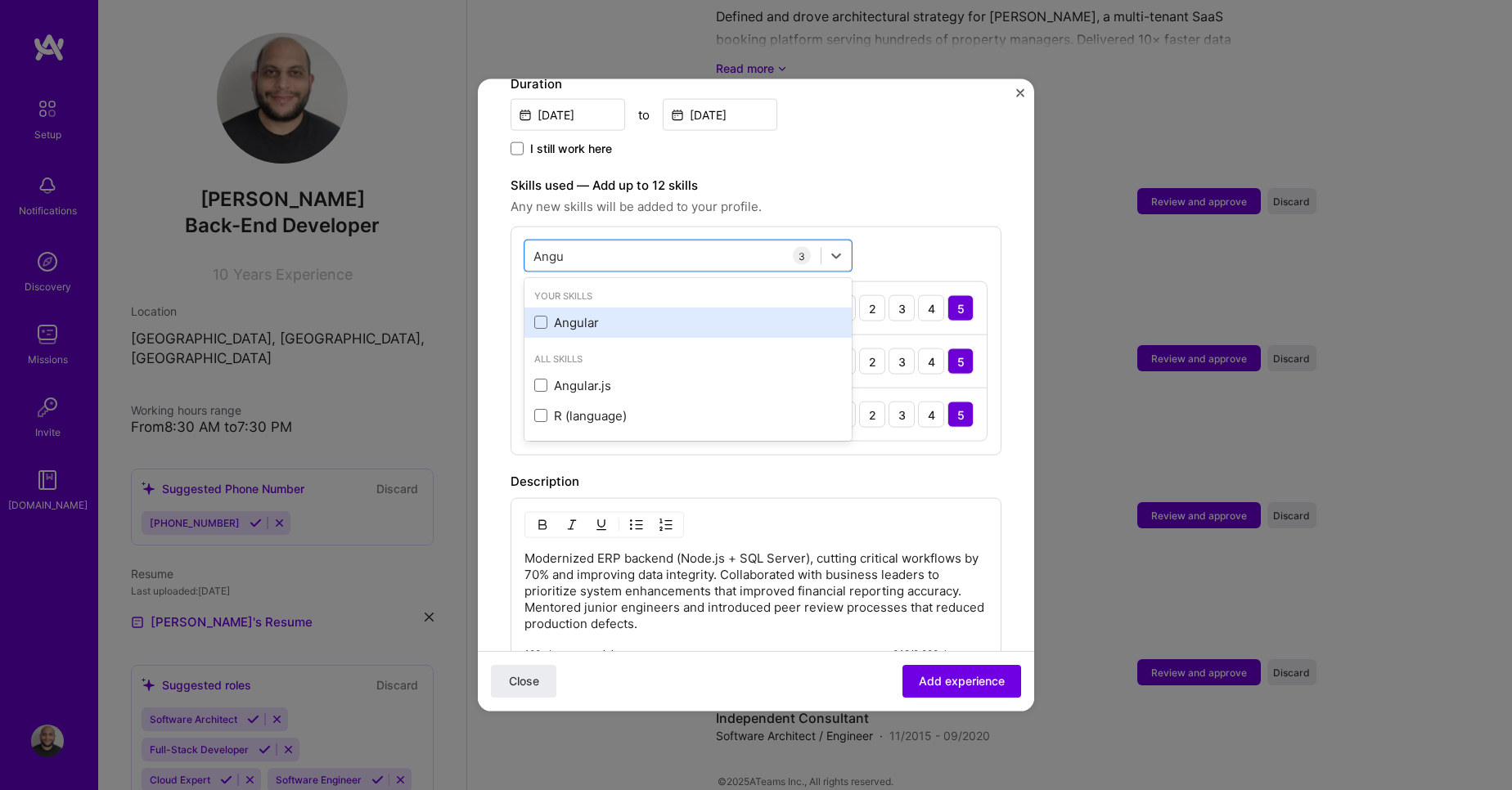
click at [702, 313] on div "Angular" at bounding box center [689, 322] width 308 height 17
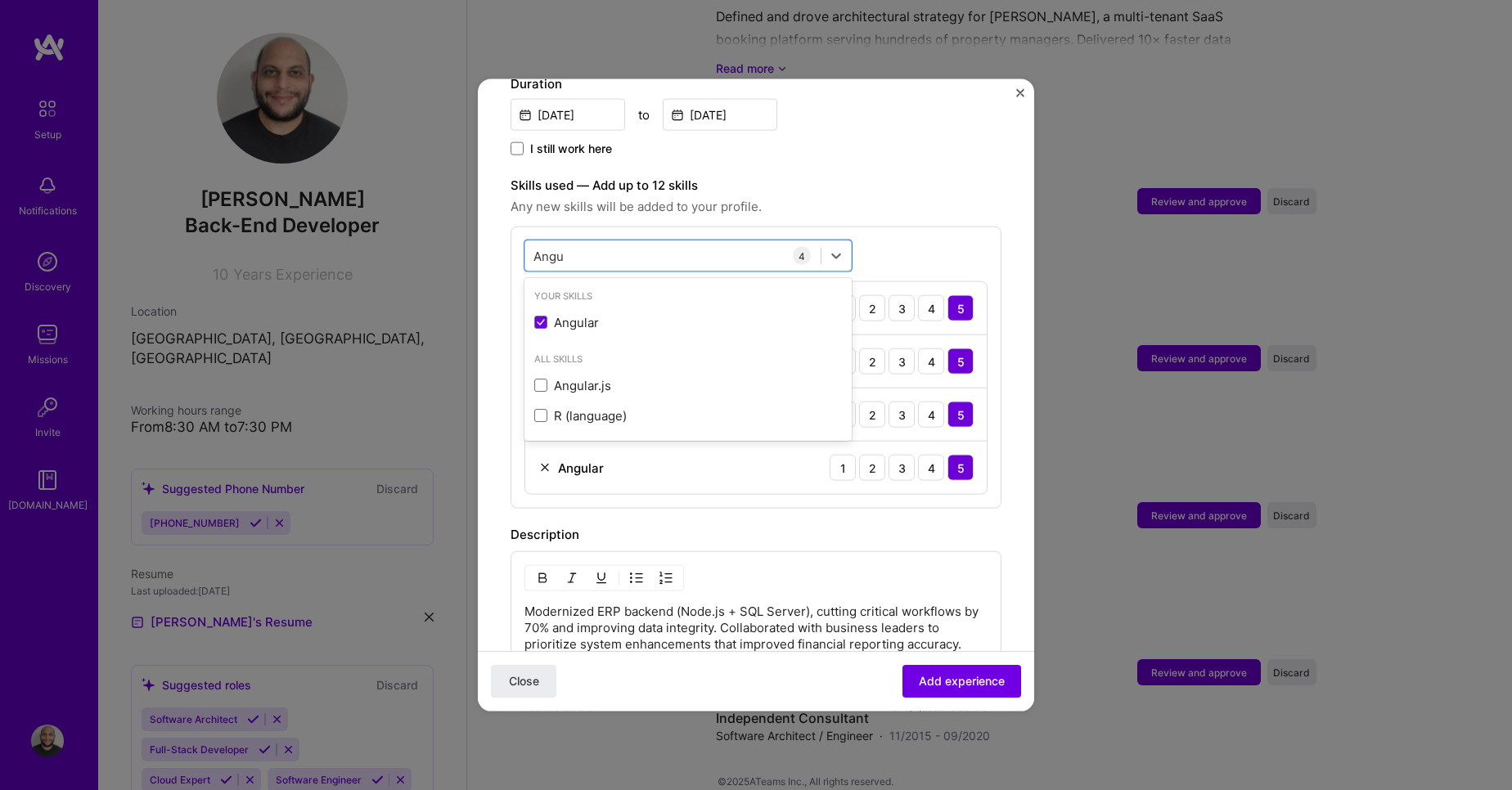
type input "Angu"
click at [882, 226] on div "option Angular, selected. option Angular selected, 0 of 2. 3 results available …" at bounding box center [756, 368] width 491 height 282
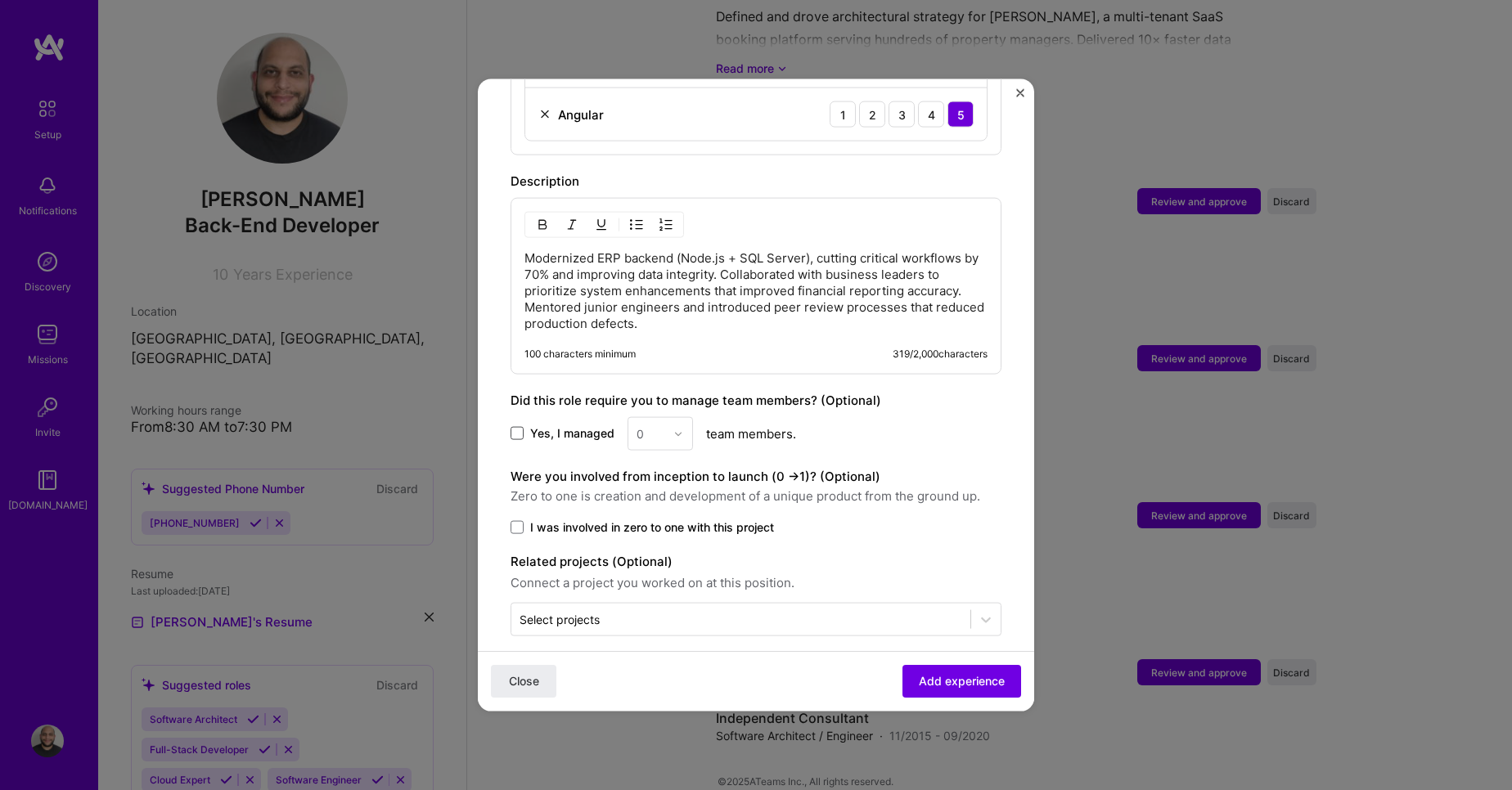
click at [521, 427] on span at bounding box center [517, 433] width 13 height 13
click at [0, 0] on input "Yes, I managed" at bounding box center [0, 0] width 0 height 0
click at [637, 425] on div "0" at bounding box center [640, 433] width 7 height 17
click at [663, 468] on div "1" at bounding box center [660, 477] width 56 height 30
click at [594, 520] on span "I was involved in zero to one with this project" at bounding box center [652, 528] width 244 height 16
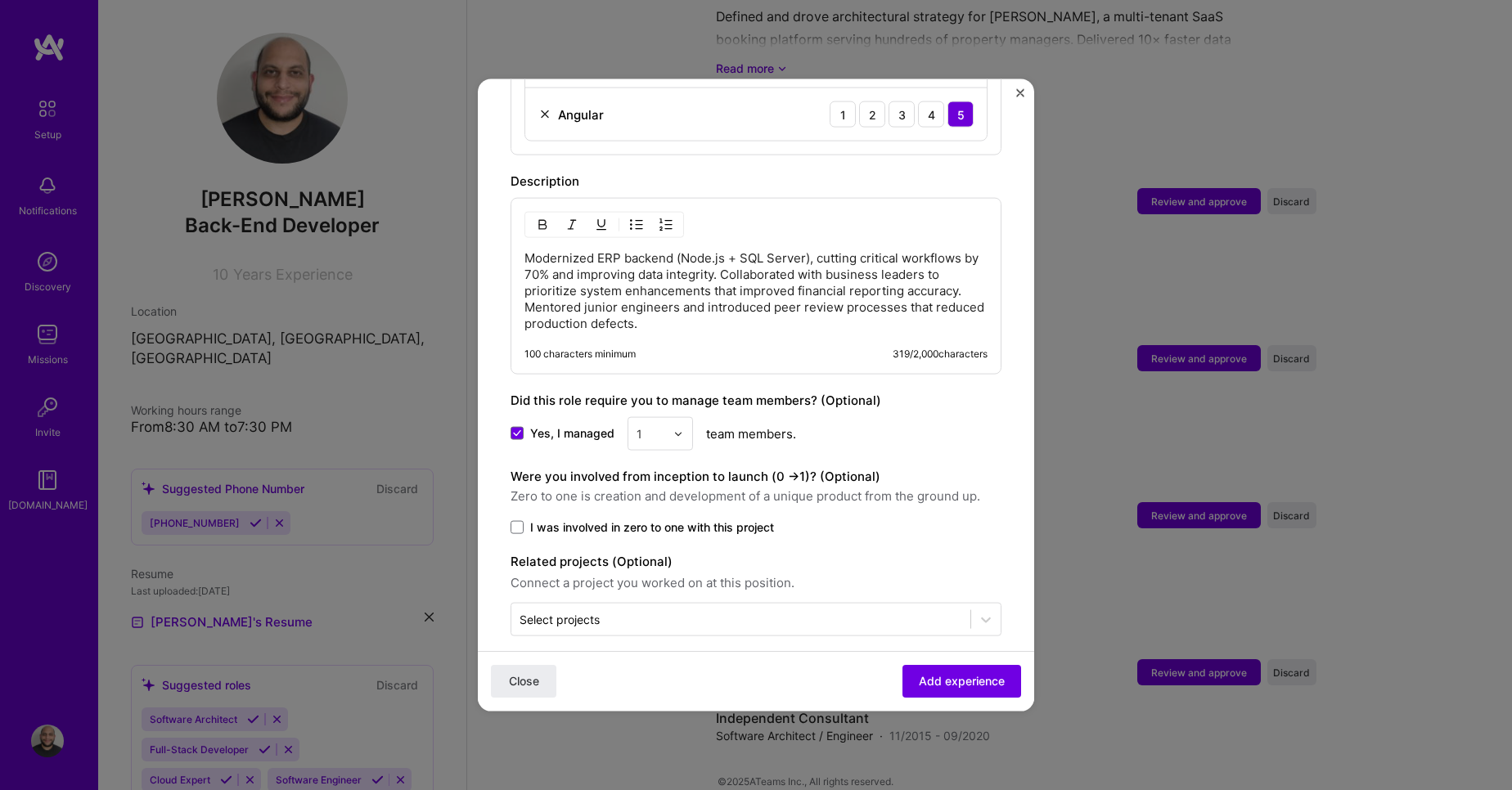
click at [0, 0] on input "I was involved in zero to one with this project" at bounding box center [0, 0] width 0 height 0
click at [748, 611] on input "text" at bounding box center [741, 620] width 443 height 17
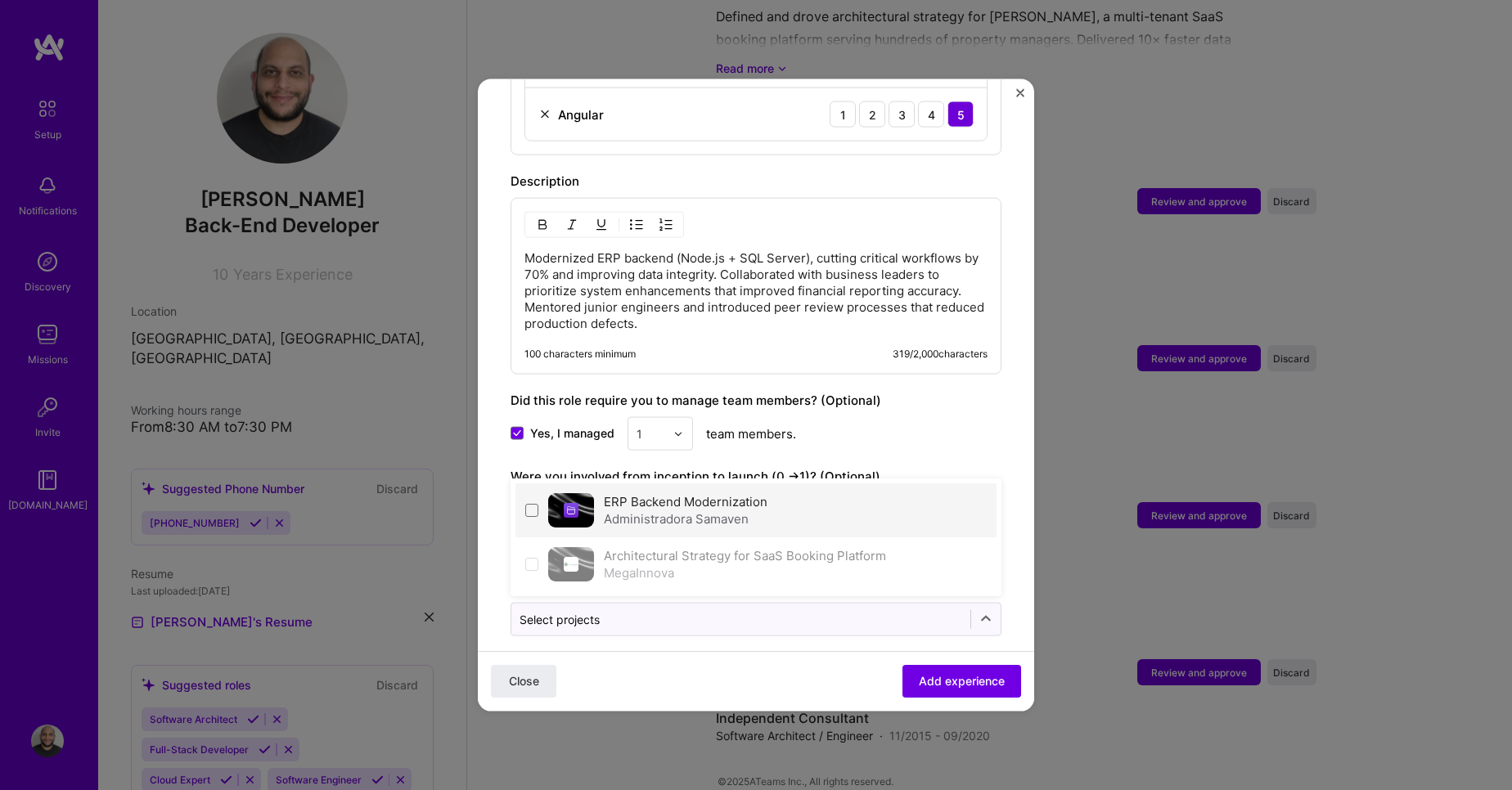
click at [690, 513] on div "ERP Backend Modernization Administradora Samaven" at bounding box center [756, 510] width 481 height 54
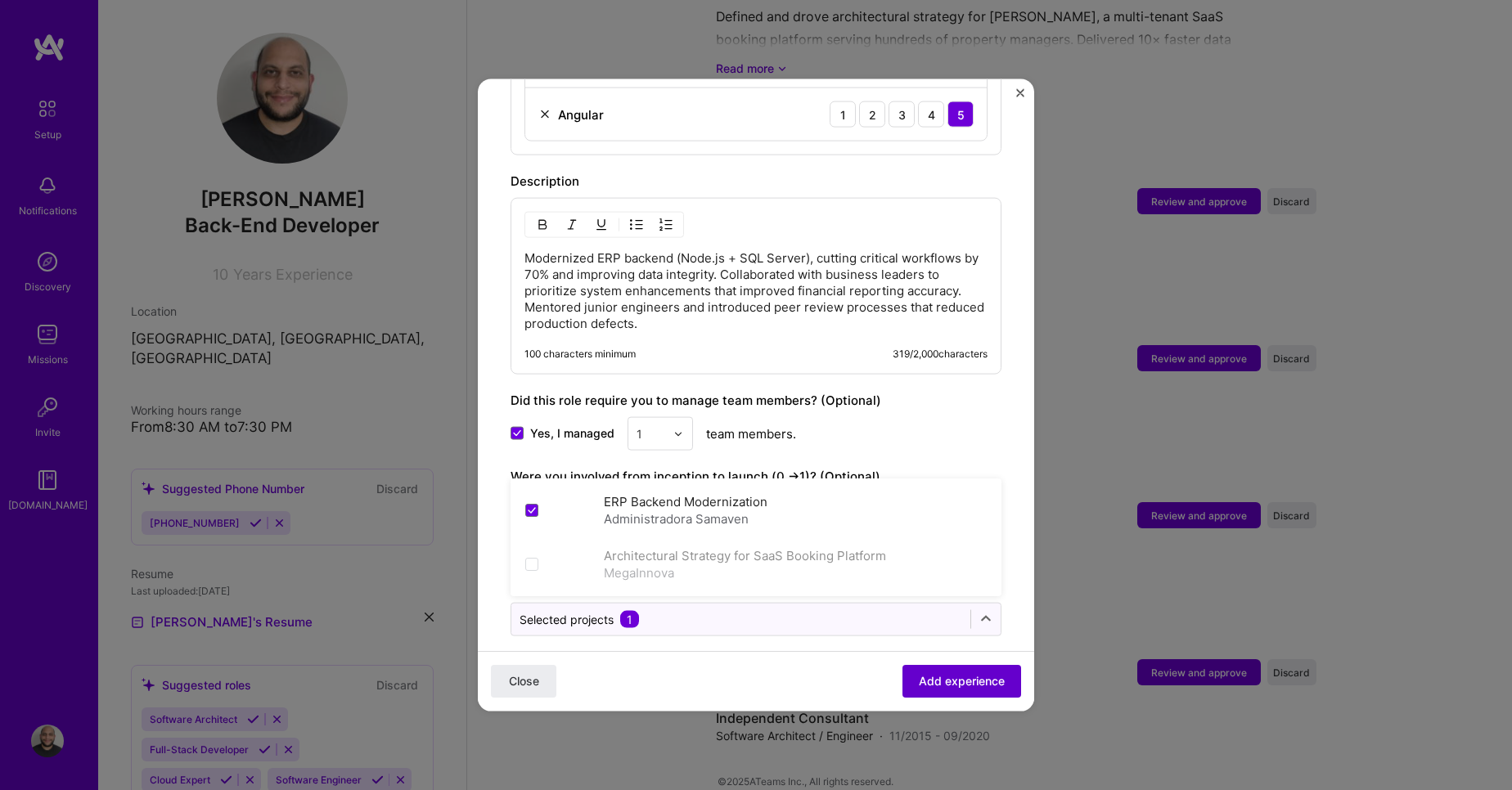
click at [919, 686] on span "Add experience" at bounding box center [962, 682] width 86 height 16
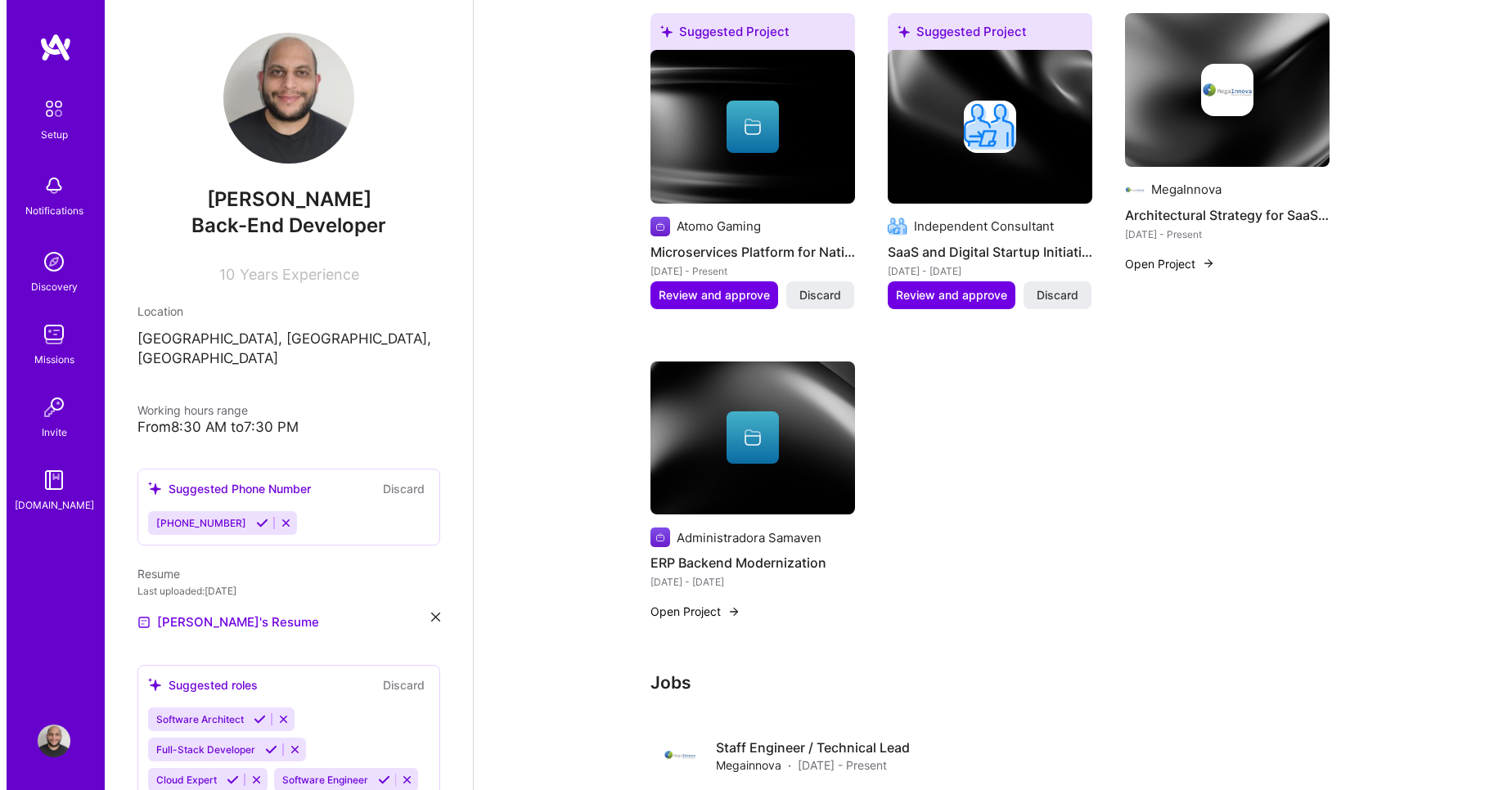
scroll to position [932, 0]
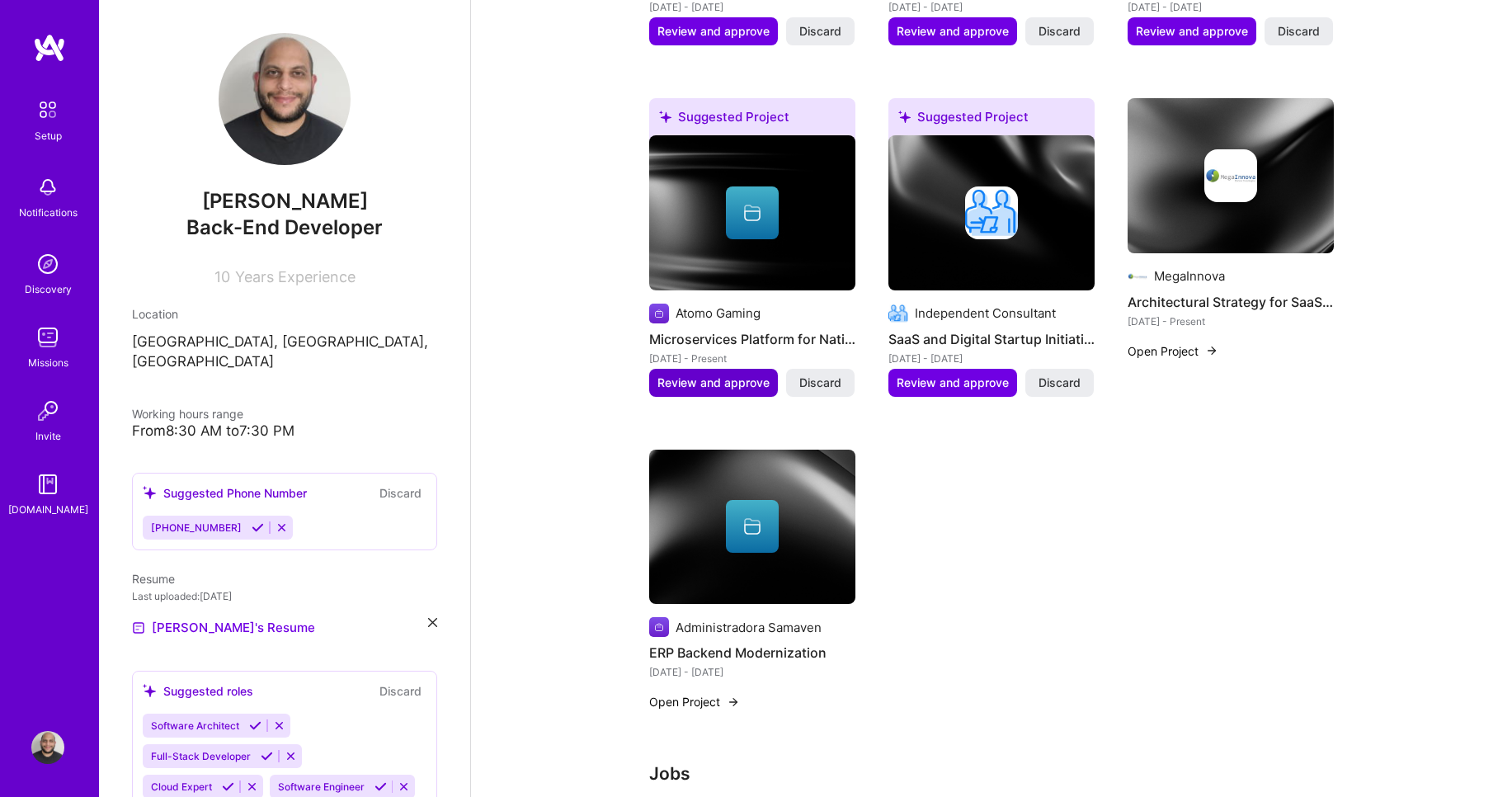
click at [683, 374] on span "Review and approve" at bounding box center [713, 383] width 112 height 17
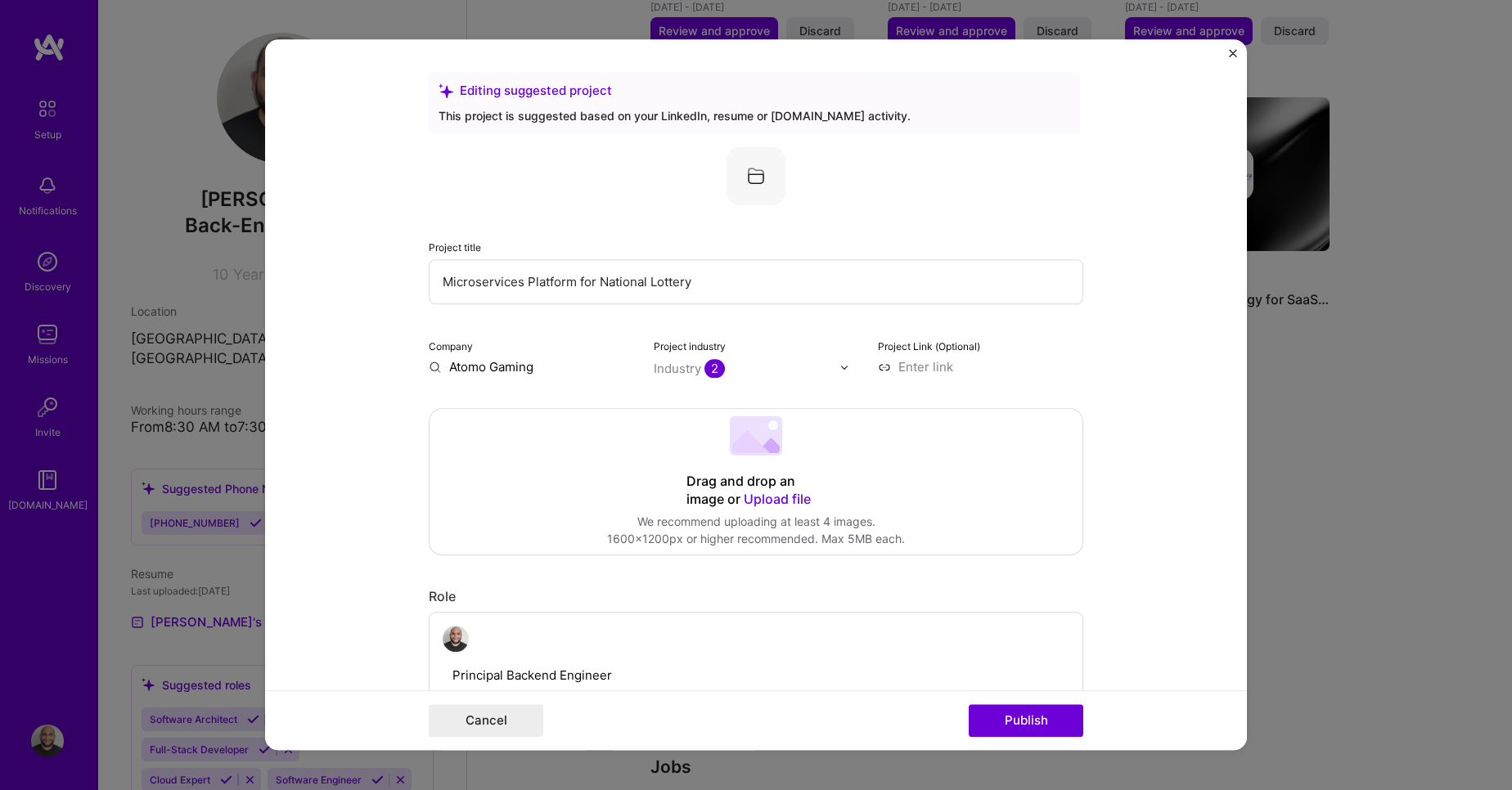
paste input "Outcomes The modernization resulted in a 70% reduction in critical workflow tim…"
type input "Atomo"
type input "Soluciones"
type input "Atomo Gaming"
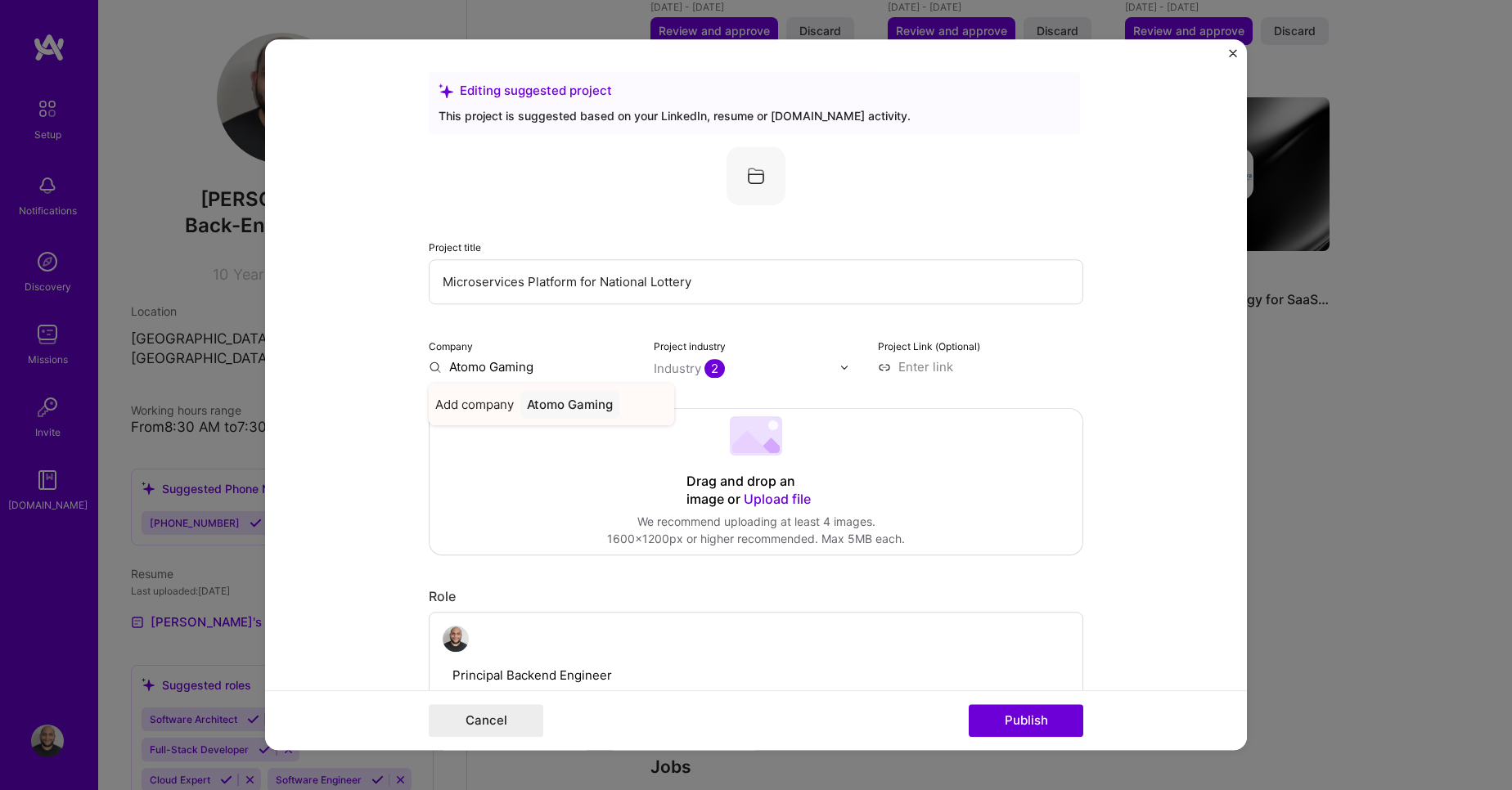
click at [586, 410] on div "Atomo Gaming" at bounding box center [570, 404] width 99 height 28
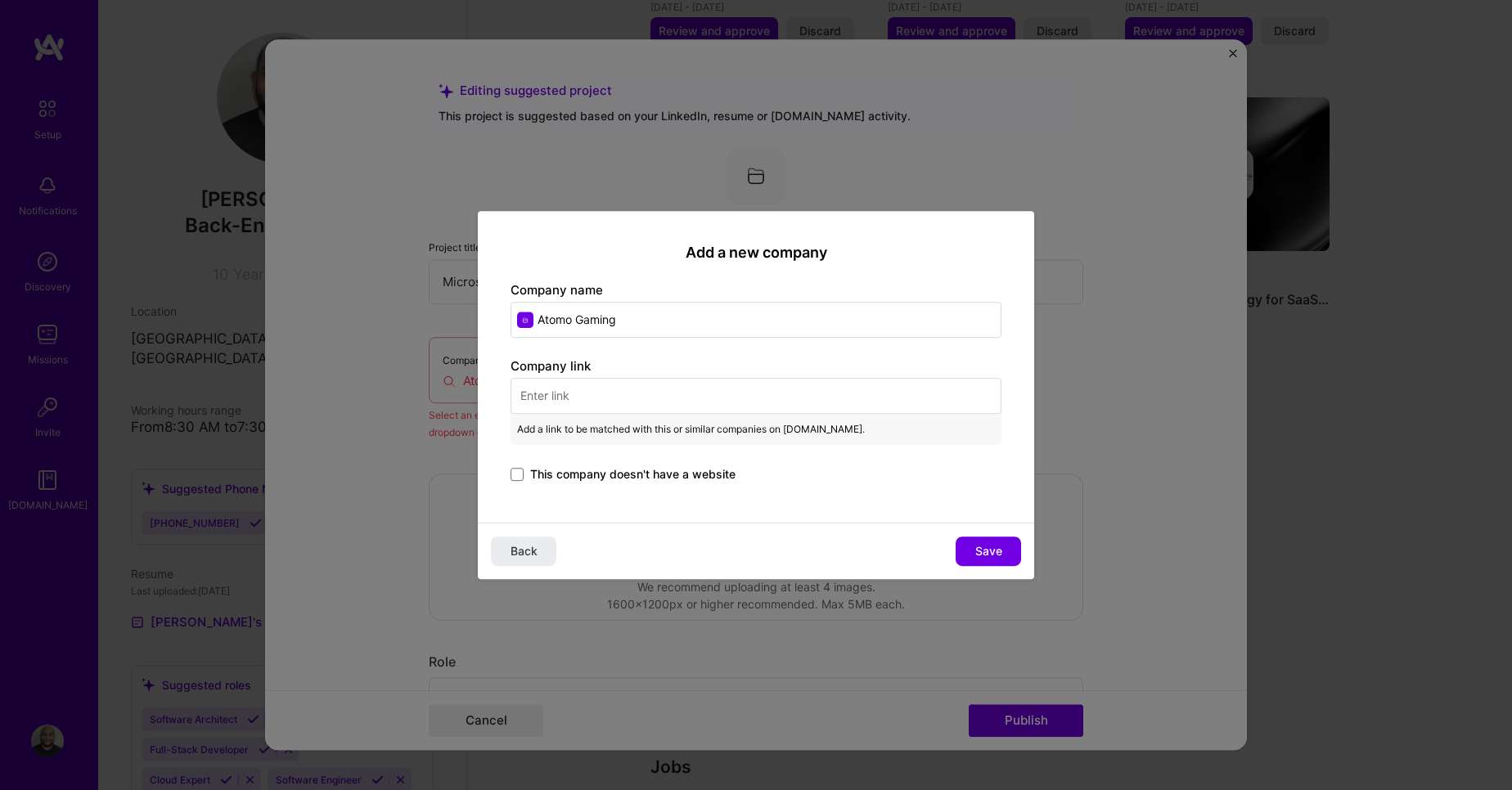
click at [568, 392] on input "text" at bounding box center [756, 395] width 491 height 36
paste input "[URL][DOMAIN_NAME]"
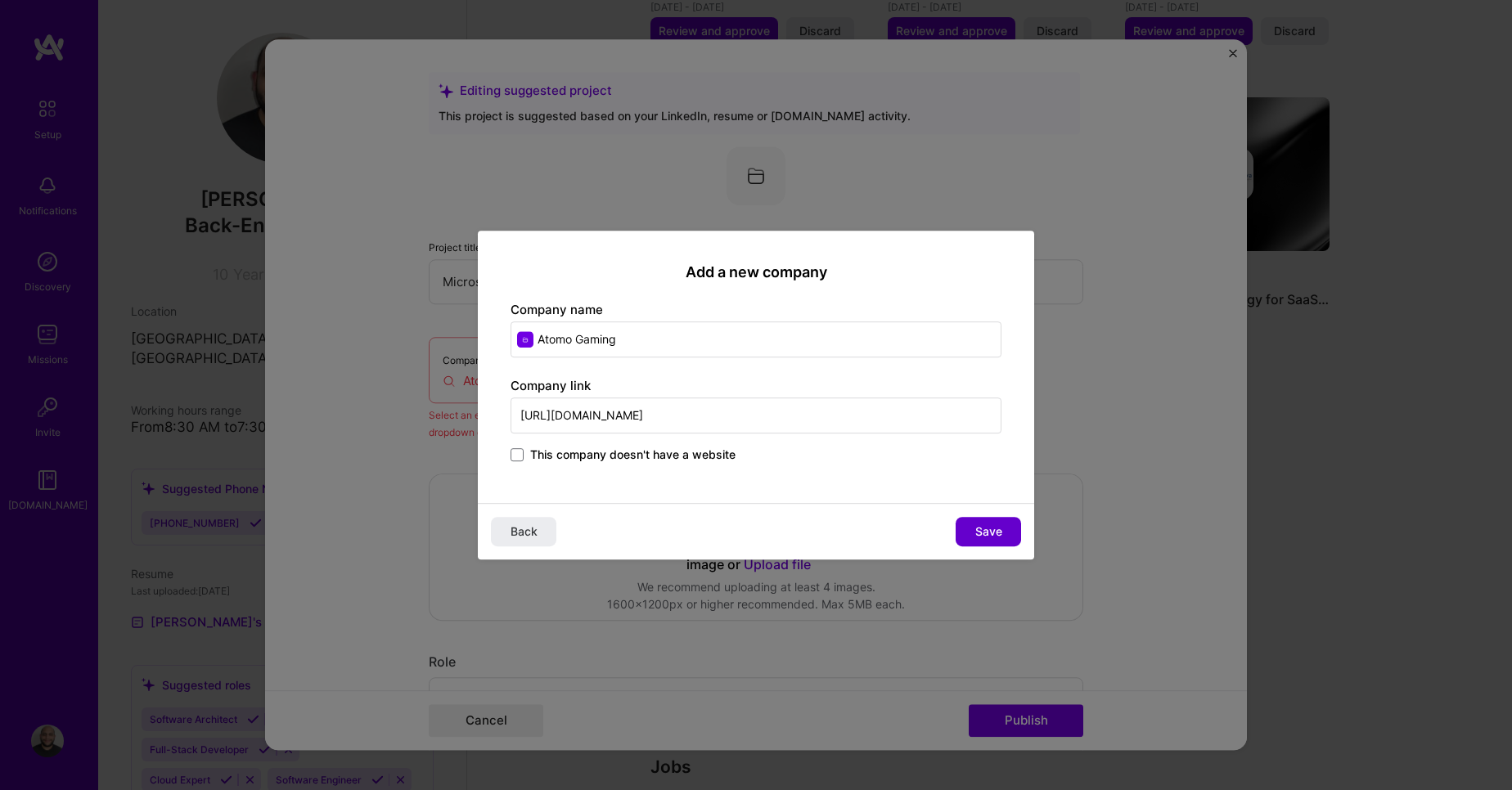
type input "[URL][DOMAIN_NAME]"
click at [994, 532] on span "Save" at bounding box center [988, 532] width 27 height 16
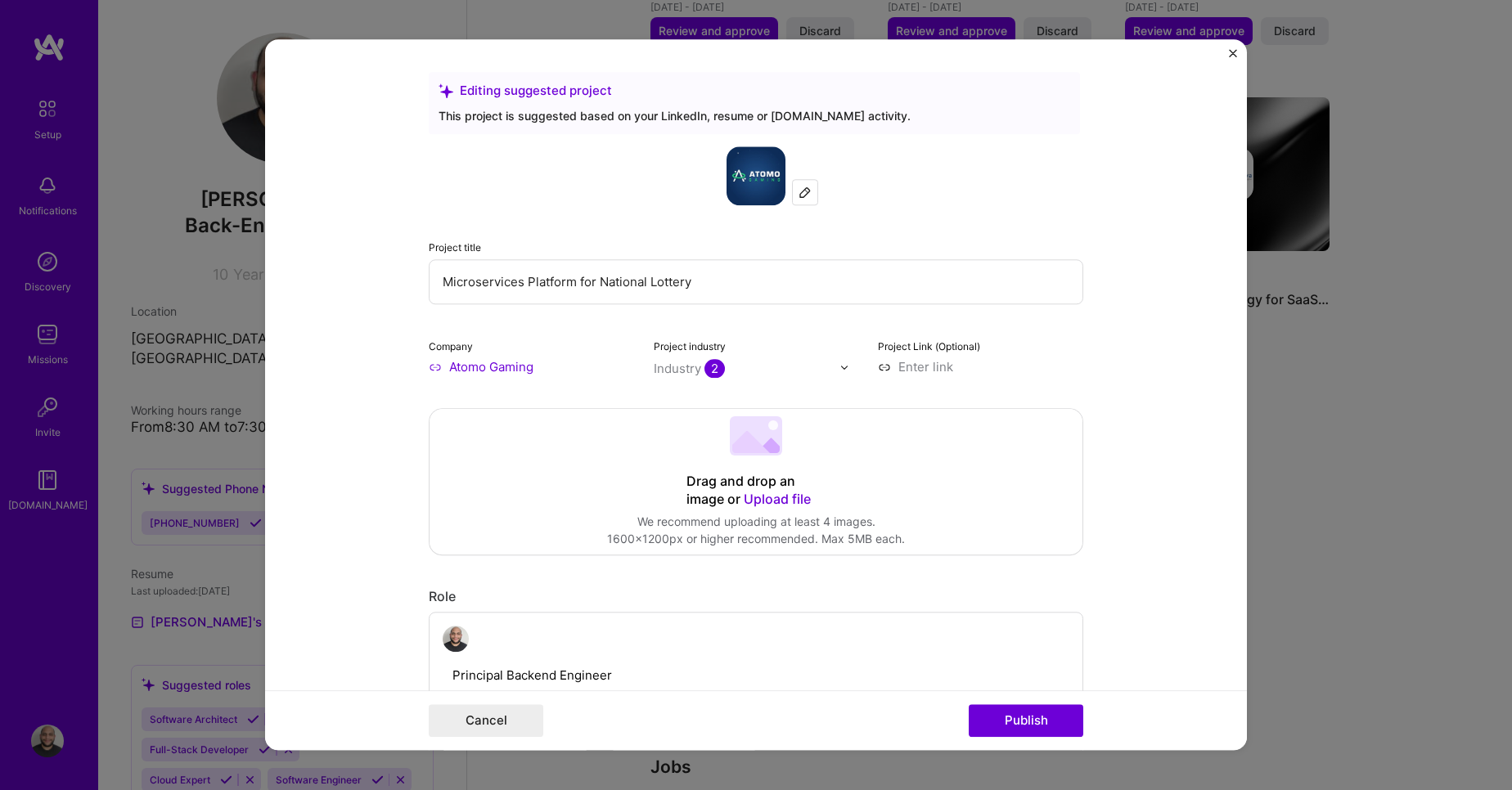
click at [704, 366] on span "2" at bounding box center [714, 368] width 20 height 19
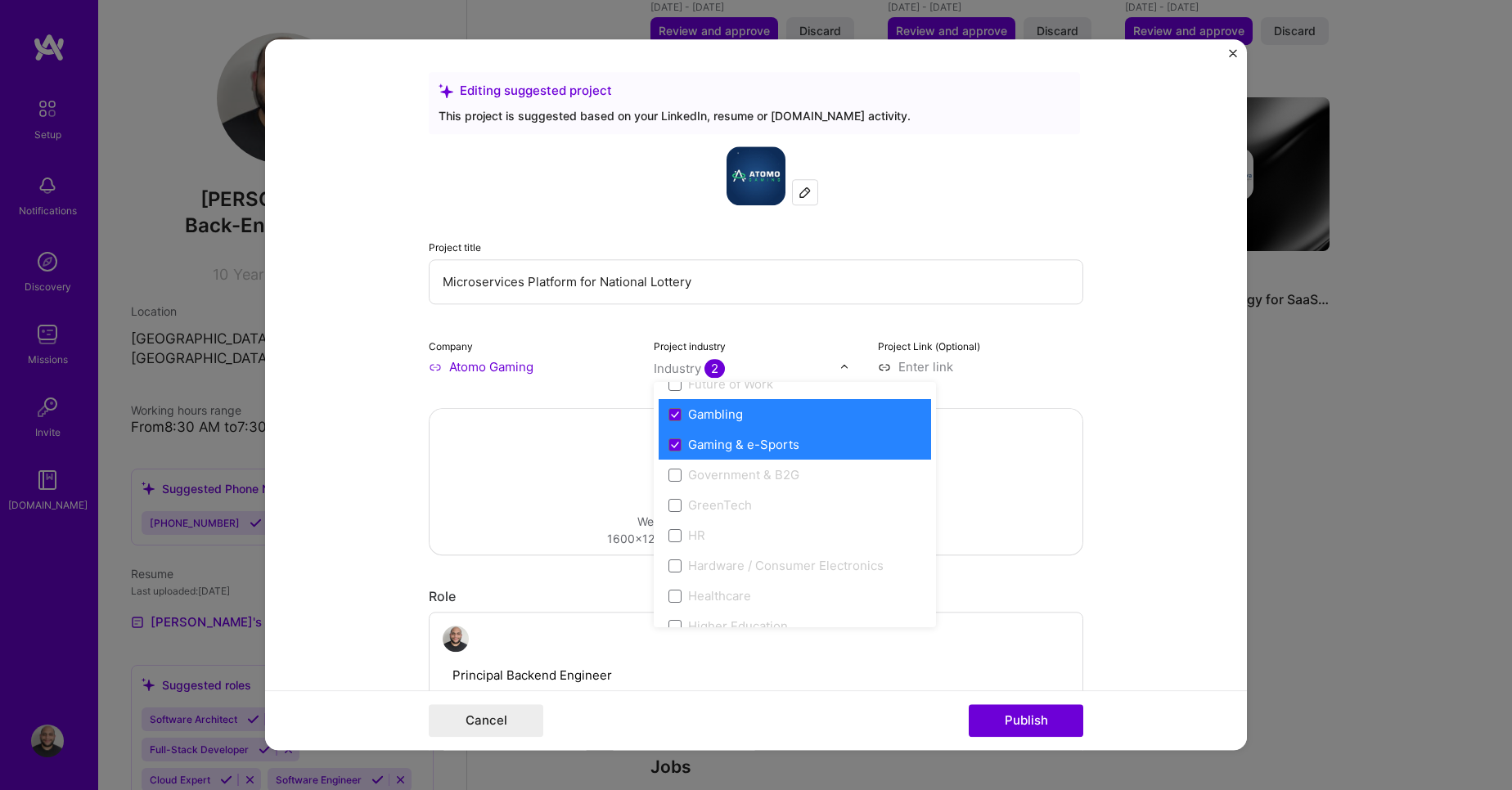
scroll to position [1904, 0]
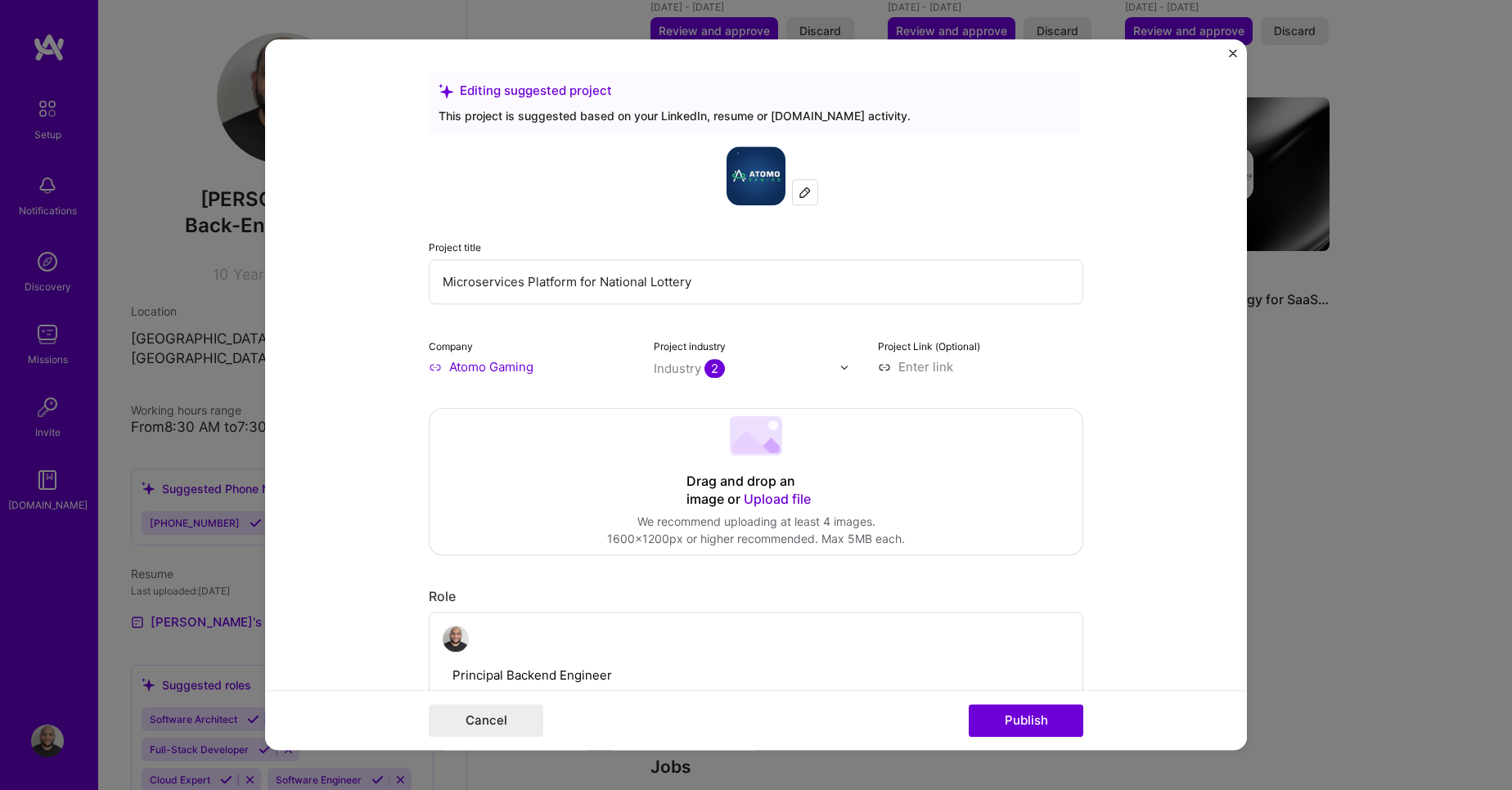
click at [1102, 415] on form "Editing suggested project This project is suggested based on your LinkedIn, res…" at bounding box center [756, 395] width 982 height 711
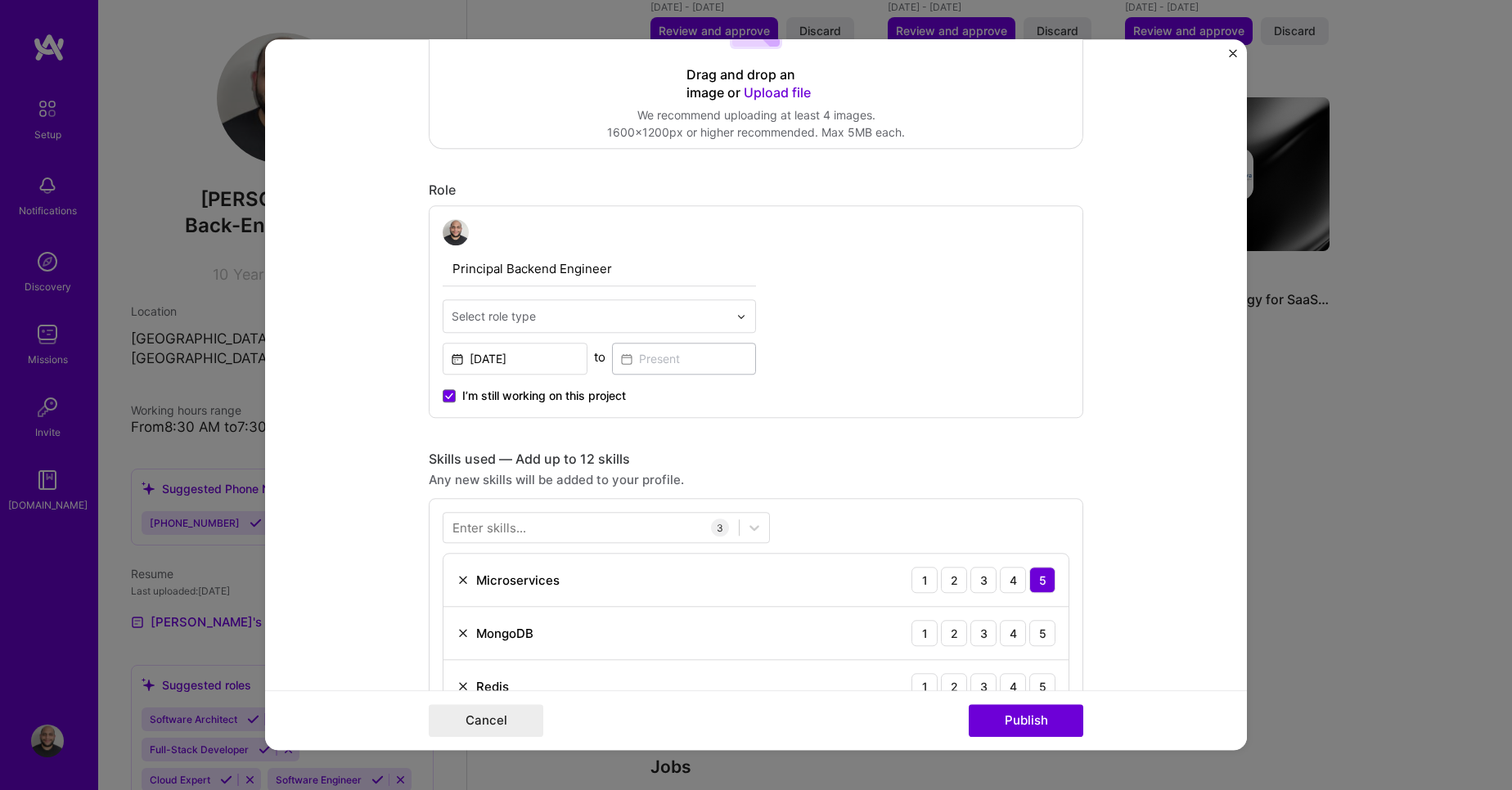
scroll to position [416, 0]
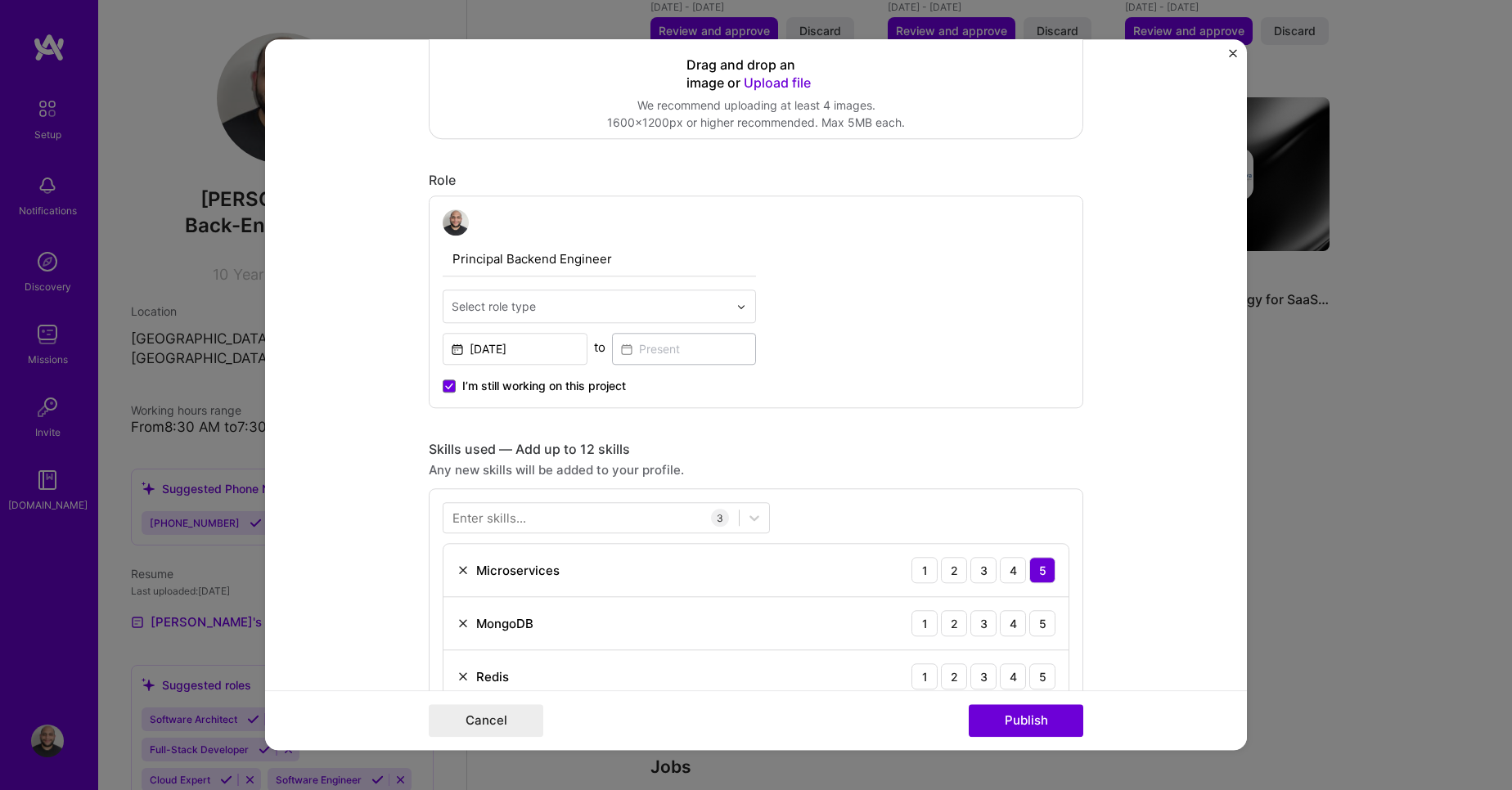
click at [644, 300] on input "text" at bounding box center [590, 306] width 277 height 17
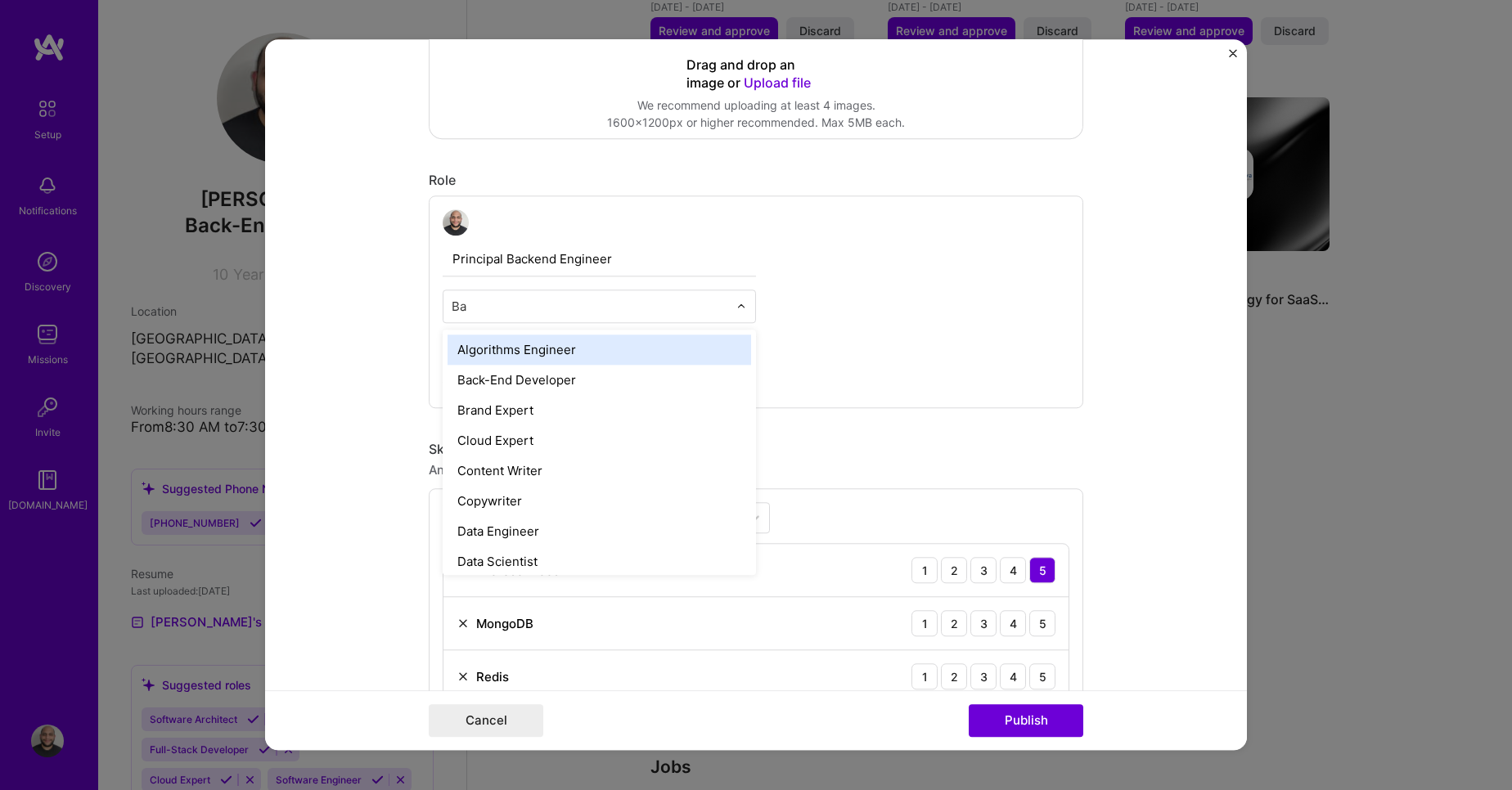
type input "Bac"
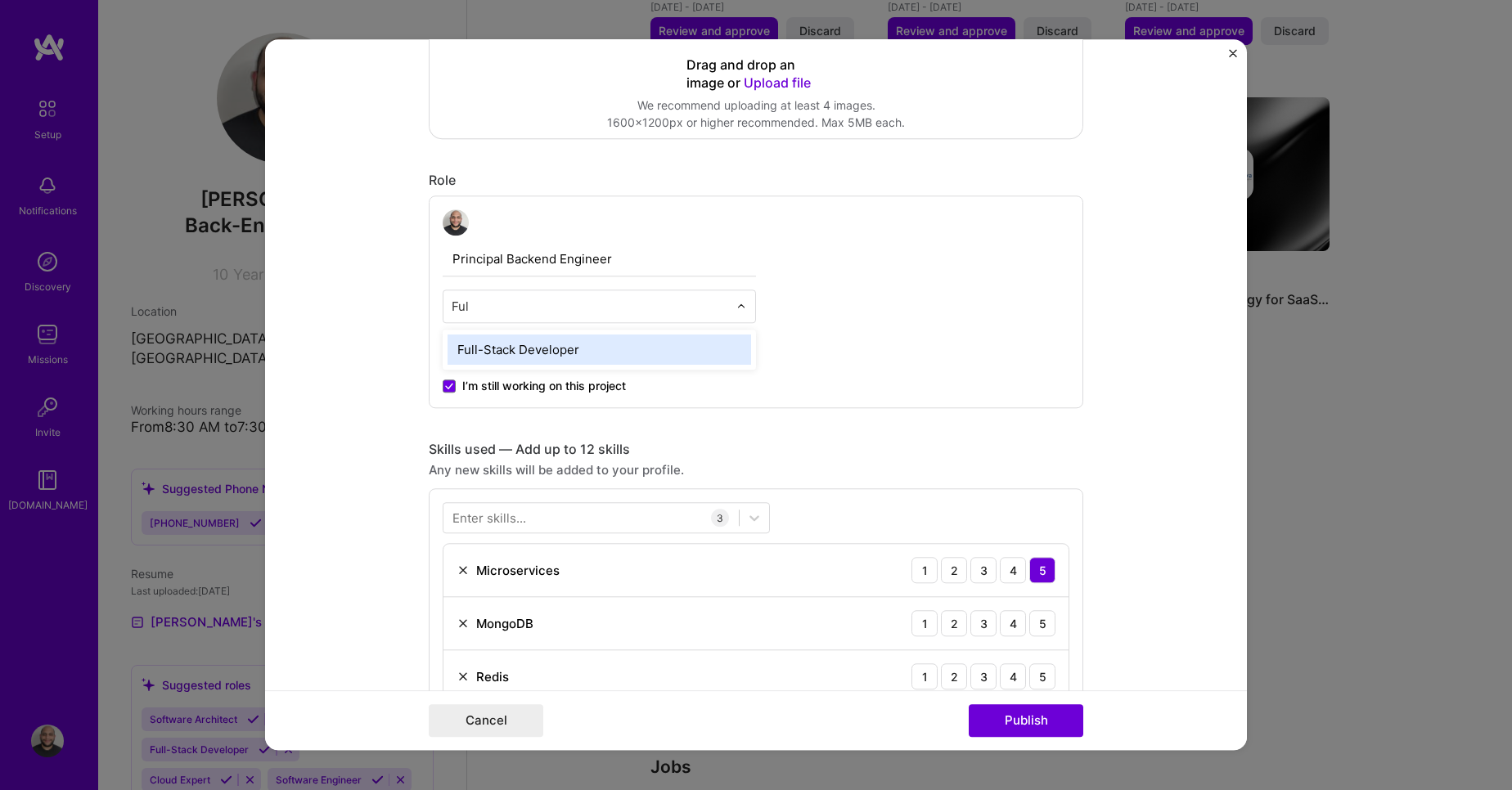
type input "Full"
click at [557, 340] on div "Full-Stack Developer" at bounding box center [599, 349] width 304 height 30
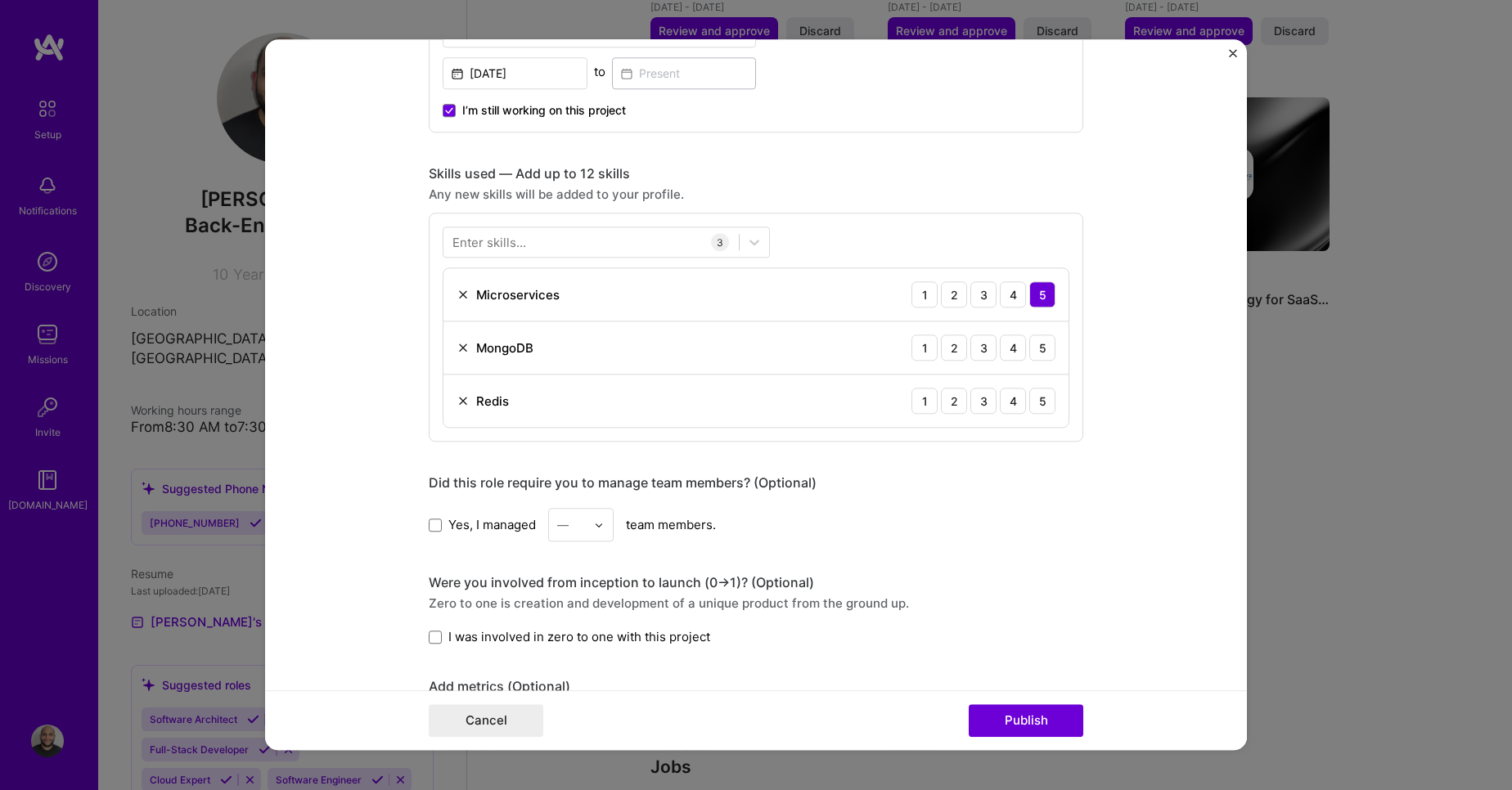
scroll to position [696, 0]
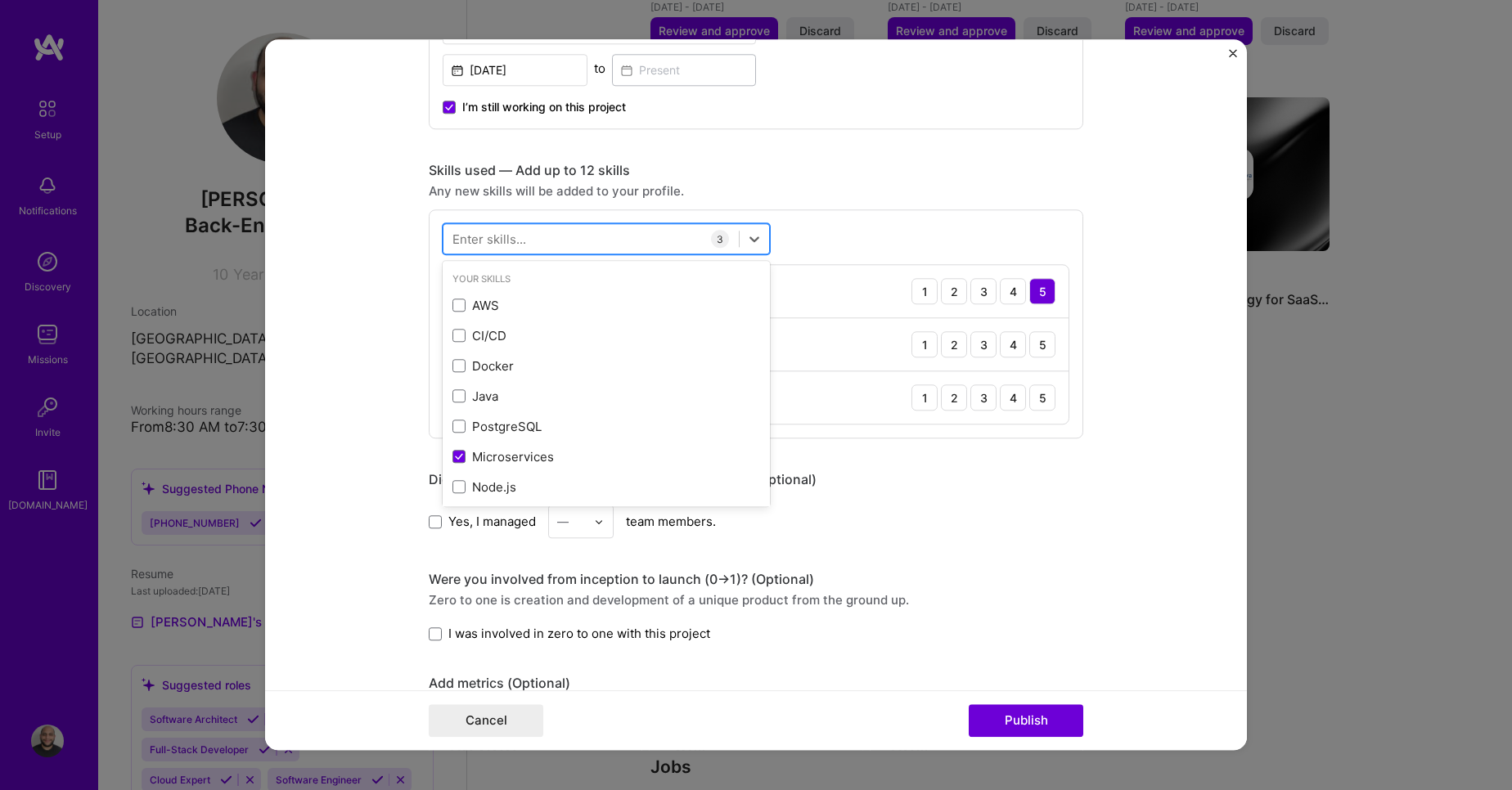
click at [598, 236] on div at bounding box center [591, 238] width 295 height 27
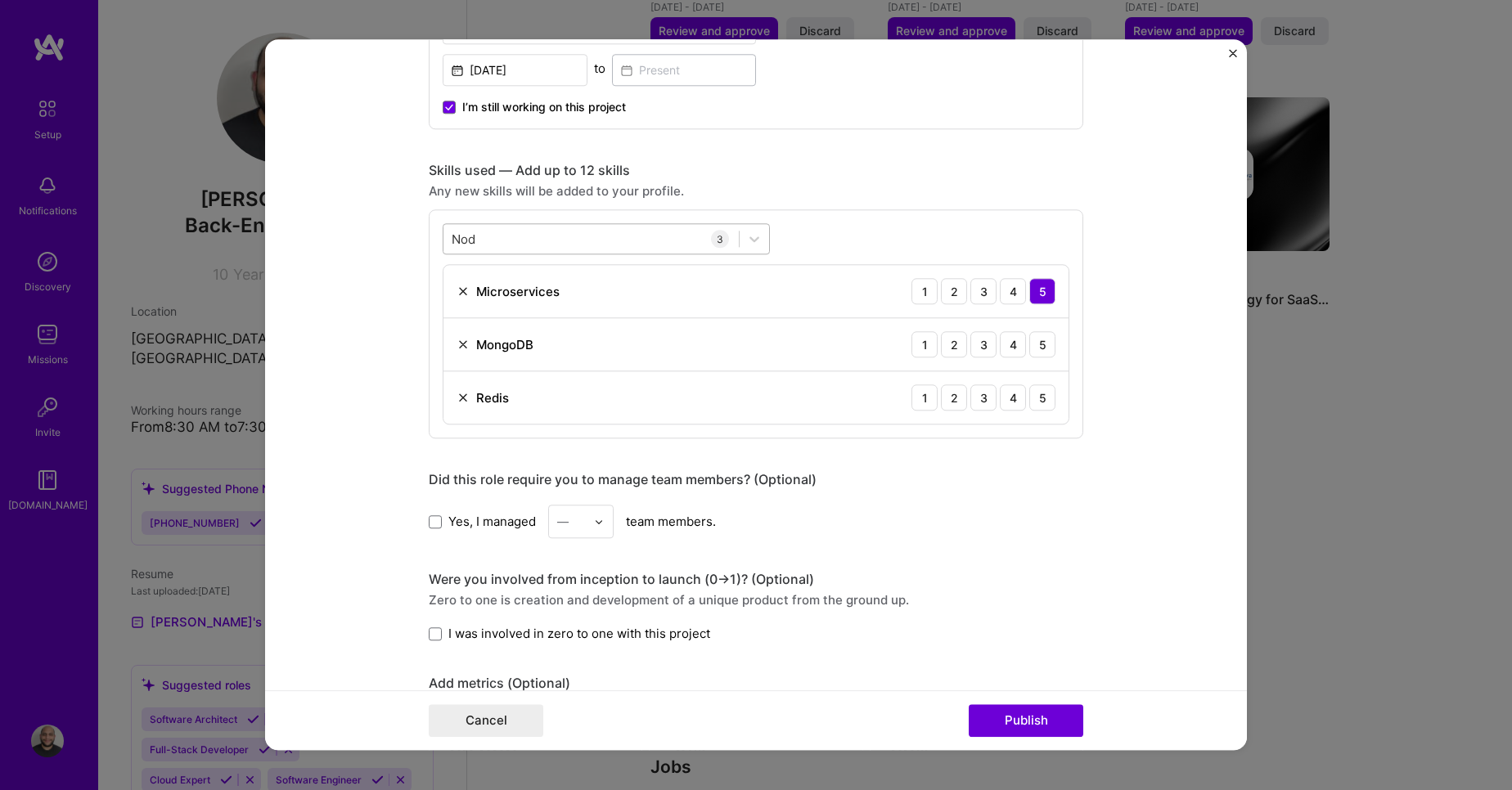
click at [568, 235] on div "Nod Nod" at bounding box center [591, 238] width 295 height 27
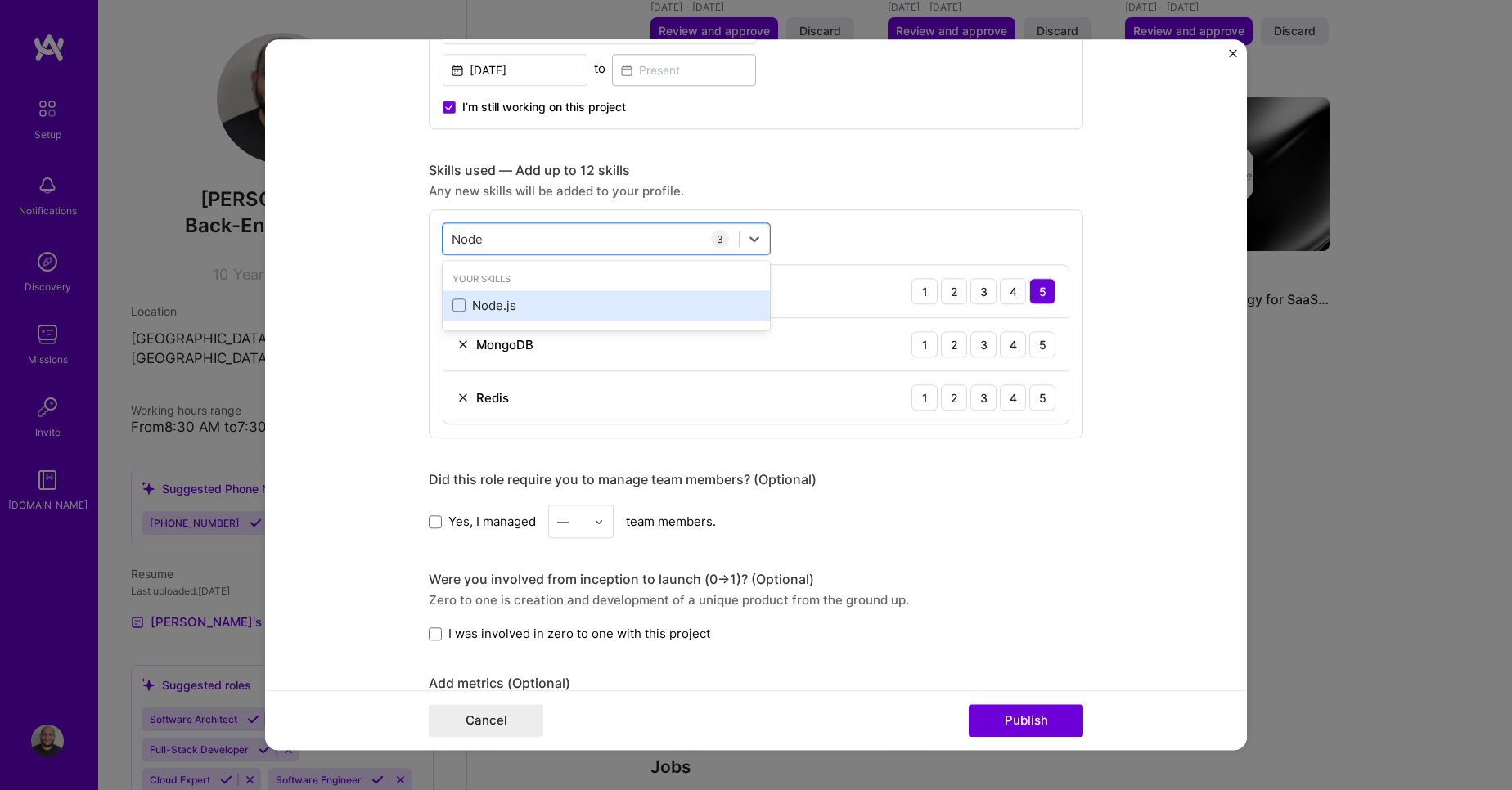
click at [489, 311] on div "Node.js" at bounding box center [607, 305] width 308 height 17
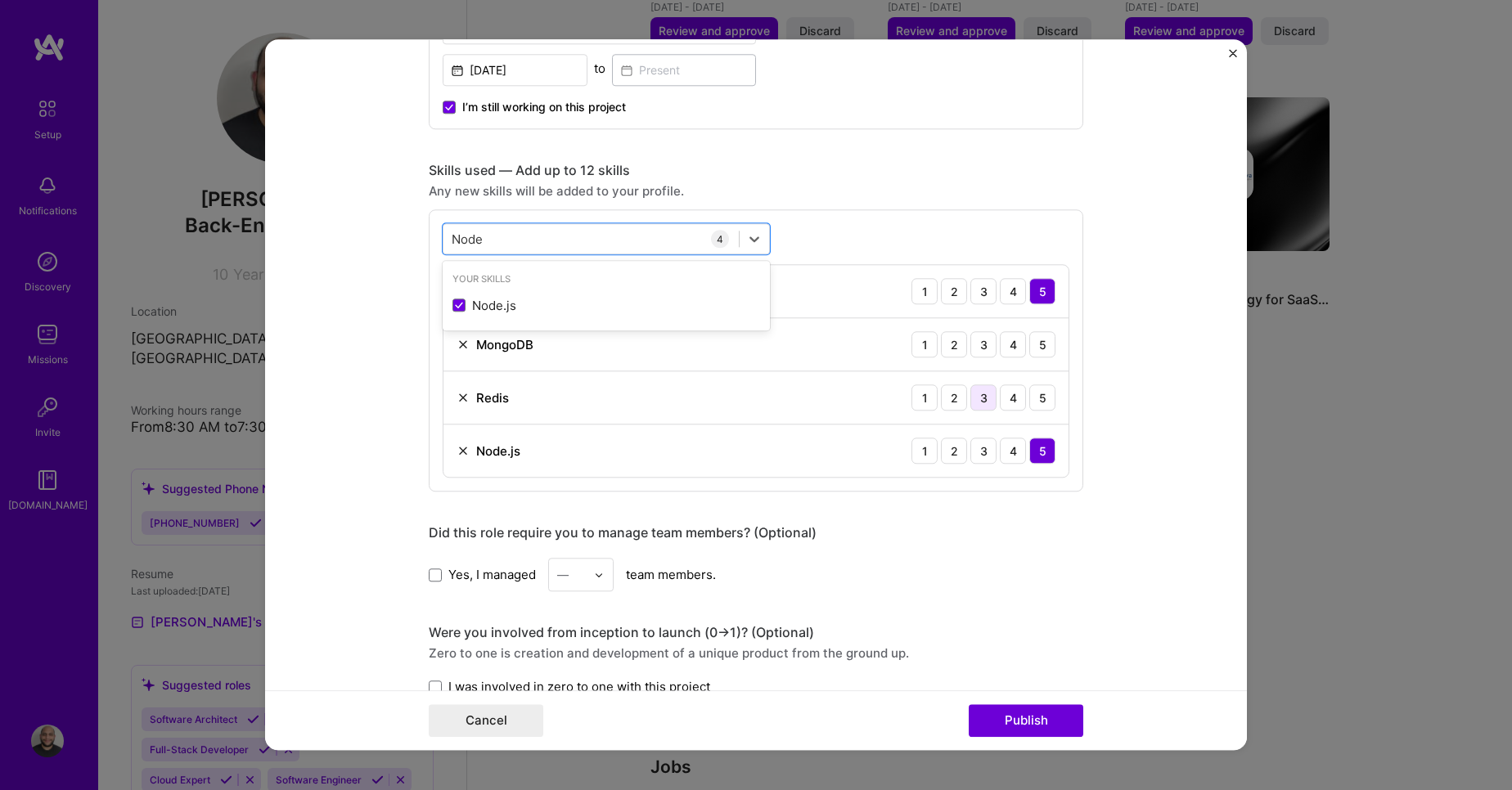
type input "Node"
click at [983, 404] on div "3" at bounding box center [984, 397] width 27 height 27
click at [1010, 354] on div "4" at bounding box center [1013, 344] width 27 height 27
click at [614, 240] on div "Node Node" at bounding box center [591, 238] width 295 height 27
type input "[PERSON_NAME]"
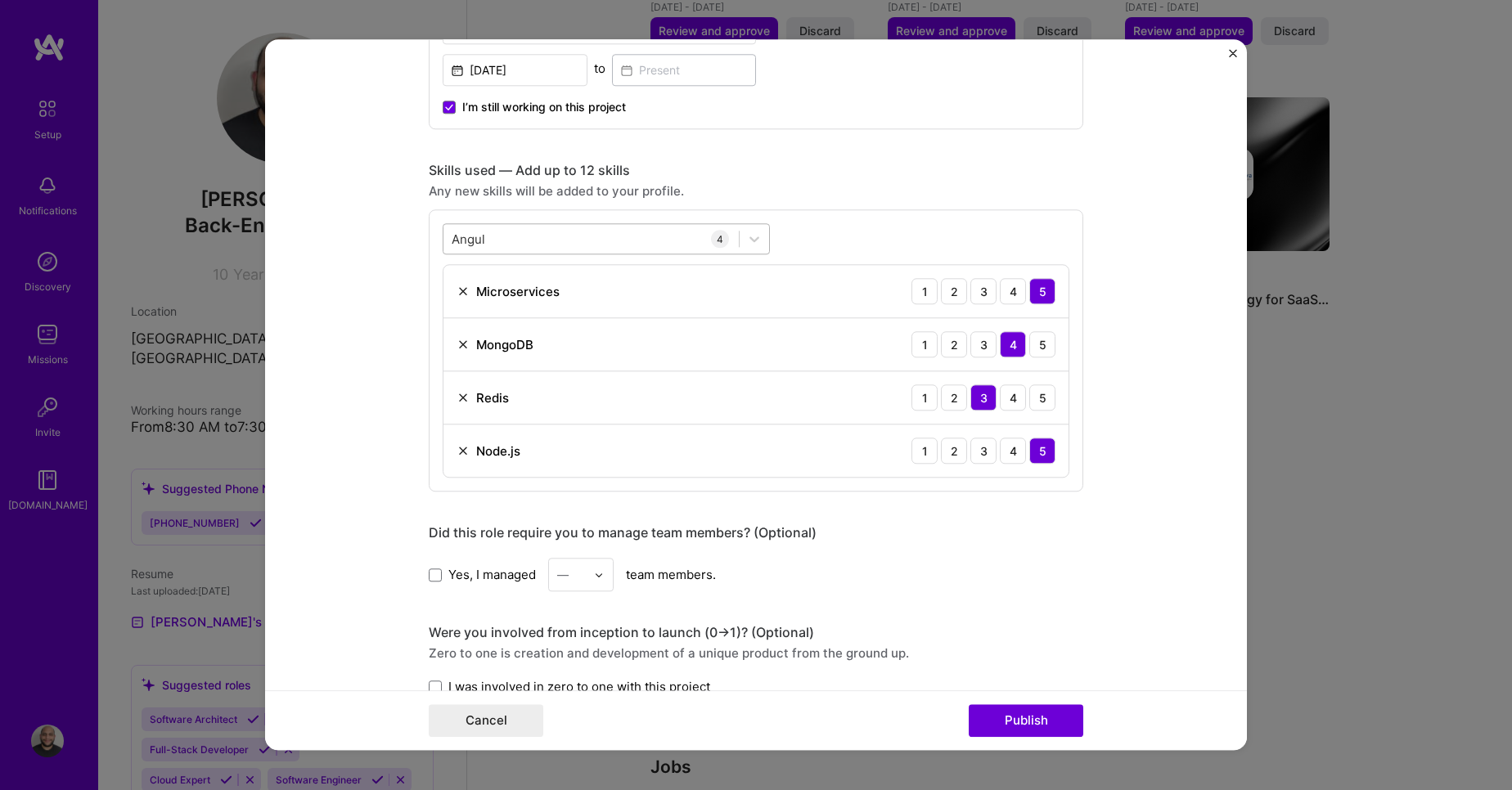
click at [612, 249] on div "Angul Angul" at bounding box center [591, 238] width 295 height 27
type input "Angula"
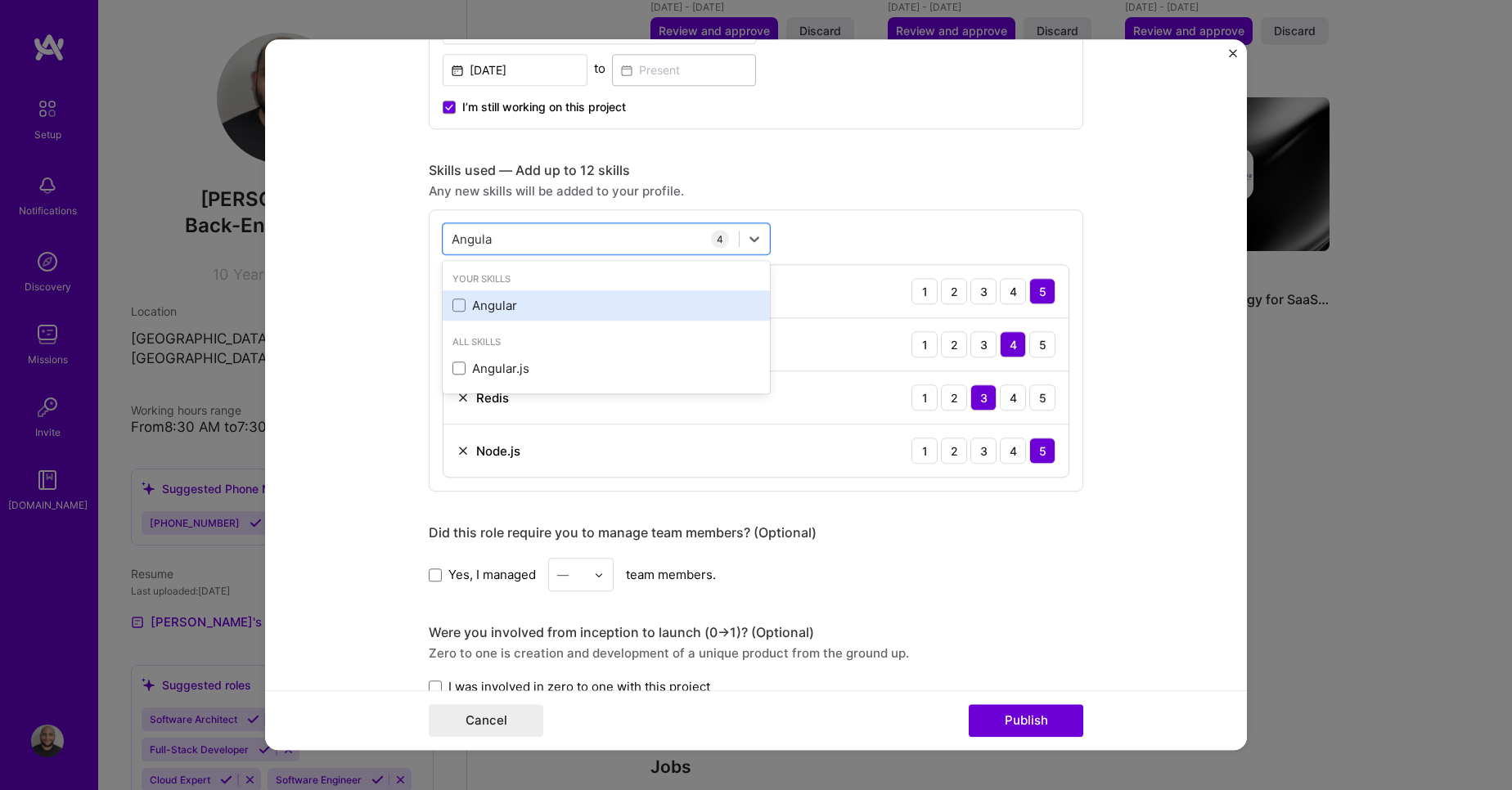
click at [566, 306] on div "Angular" at bounding box center [607, 305] width 308 height 17
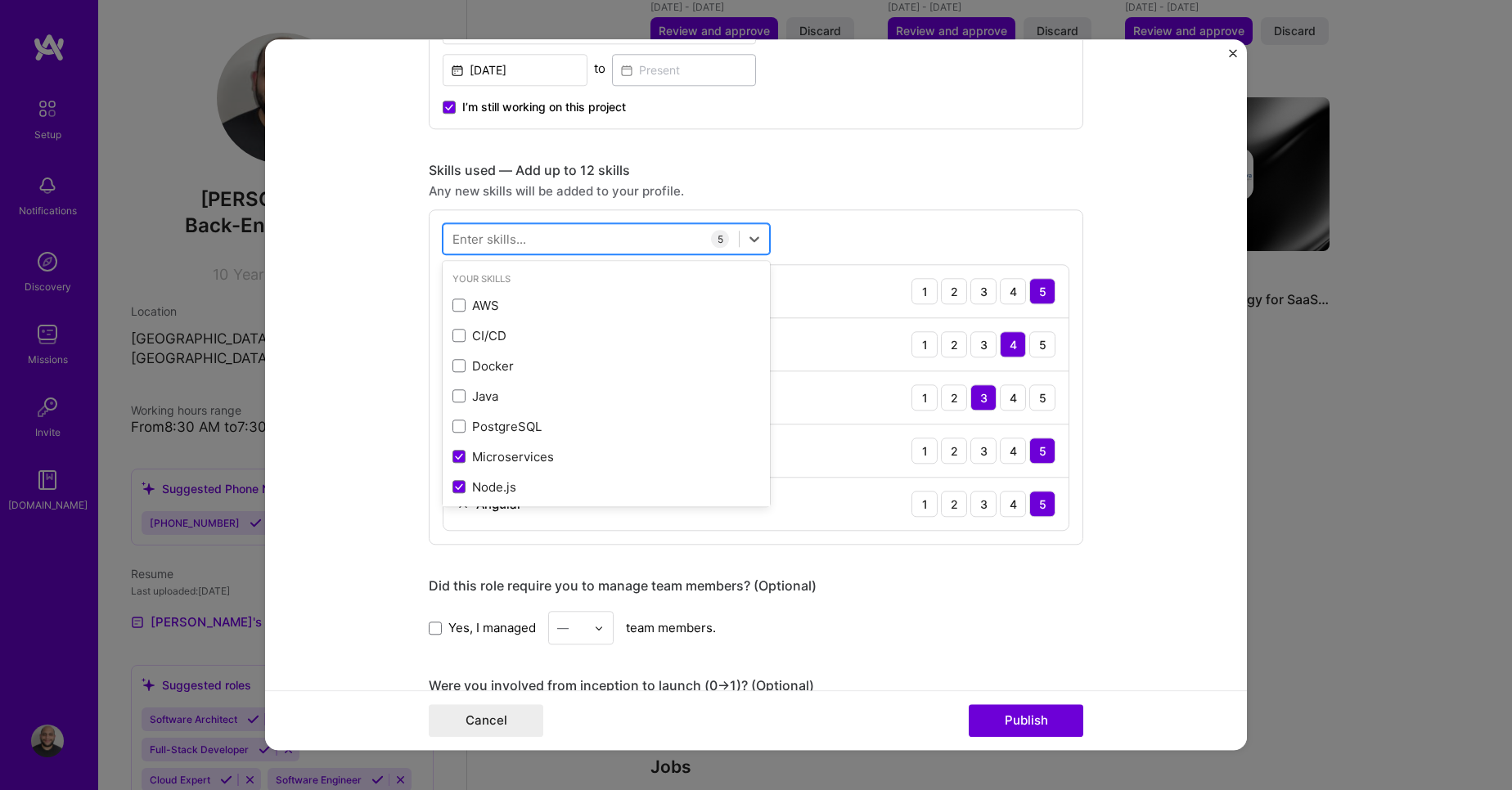
type input "I"
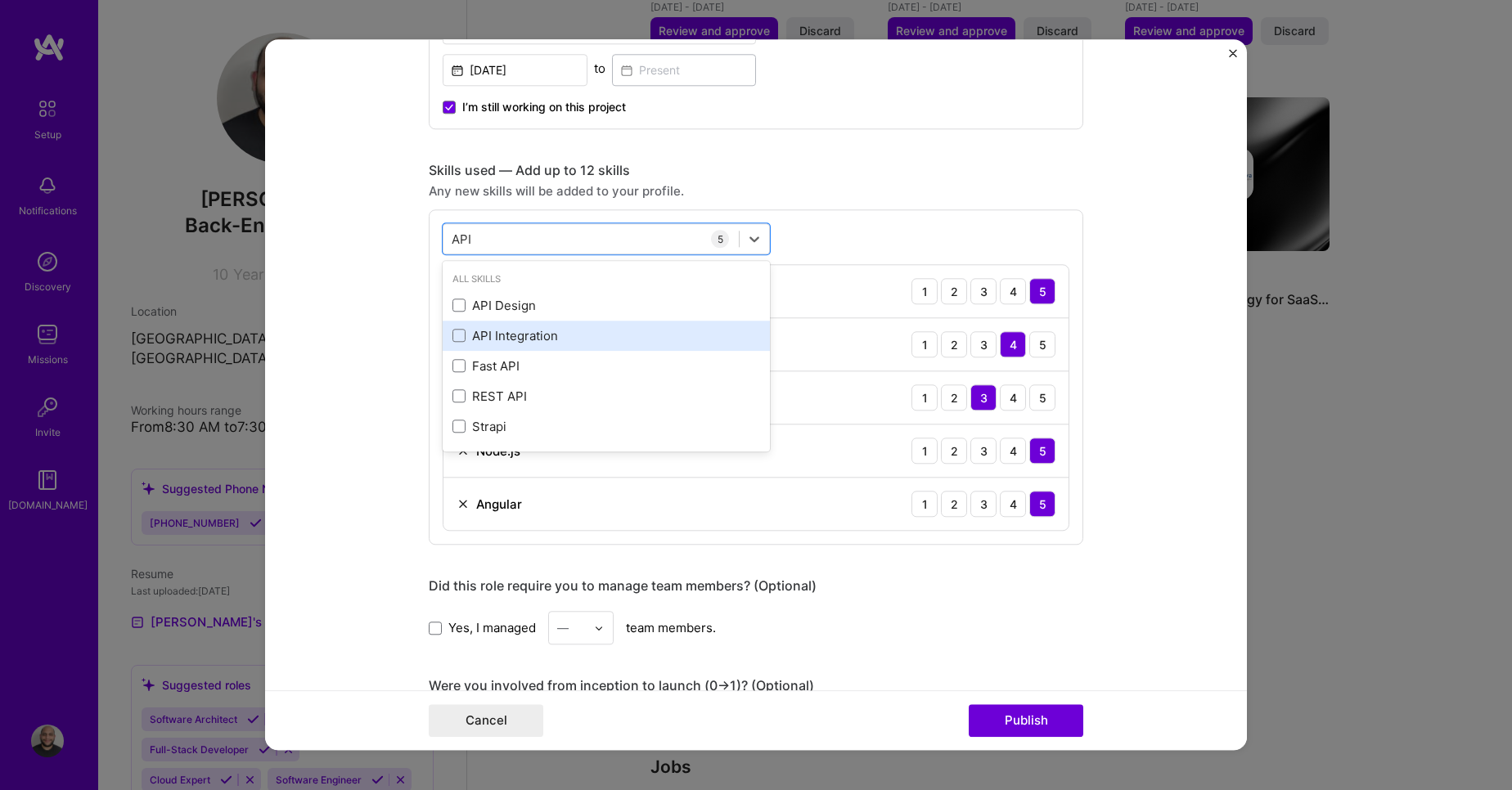
click at [516, 335] on div "API Integration" at bounding box center [607, 335] width 308 height 17
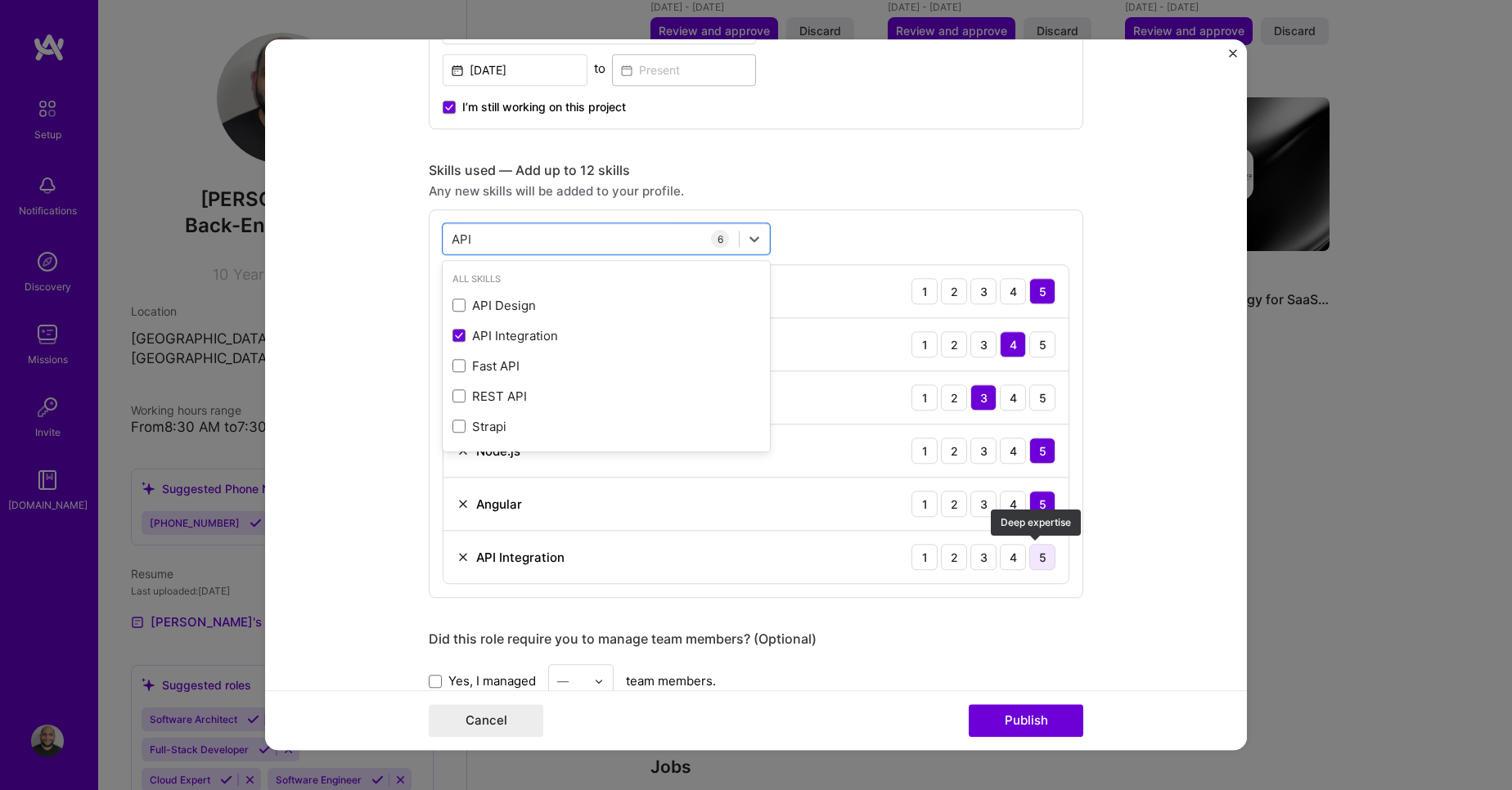
type input "API"
click at [1035, 563] on div "5" at bounding box center [1043, 557] width 27 height 27
click at [559, 247] on div "API API" at bounding box center [591, 238] width 295 height 27
type input "S"
click at [857, 194] on div "Any new skills will be added to your profile." at bounding box center [756, 191] width 655 height 17
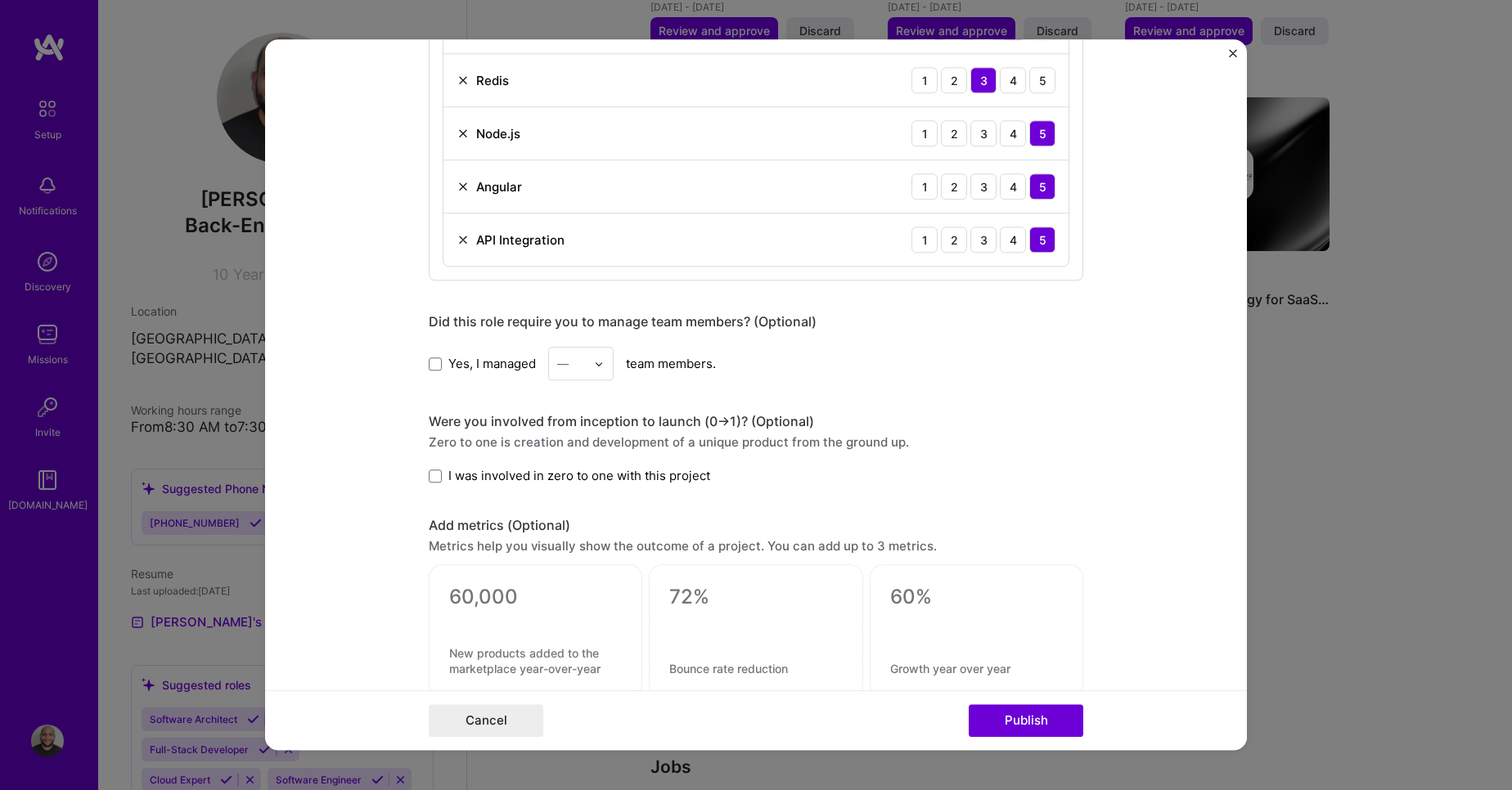
scroll to position [1018, 0]
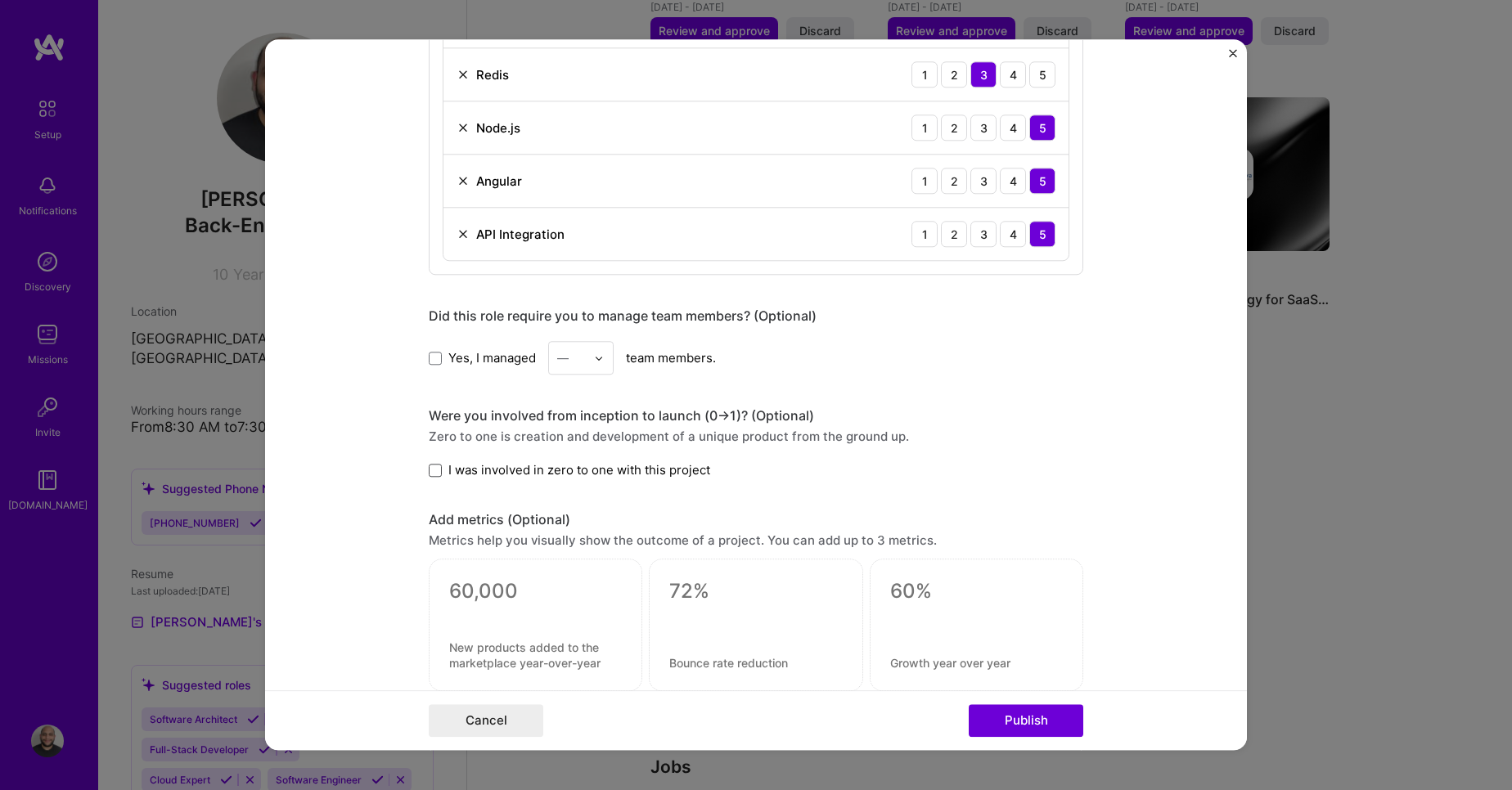
click at [429, 477] on span at bounding box center [436, 470] width 13 height 13
click at [0, 0] on input "I was involved in zero to one with this project" at bounding box center [0, 0] width 0 height 0
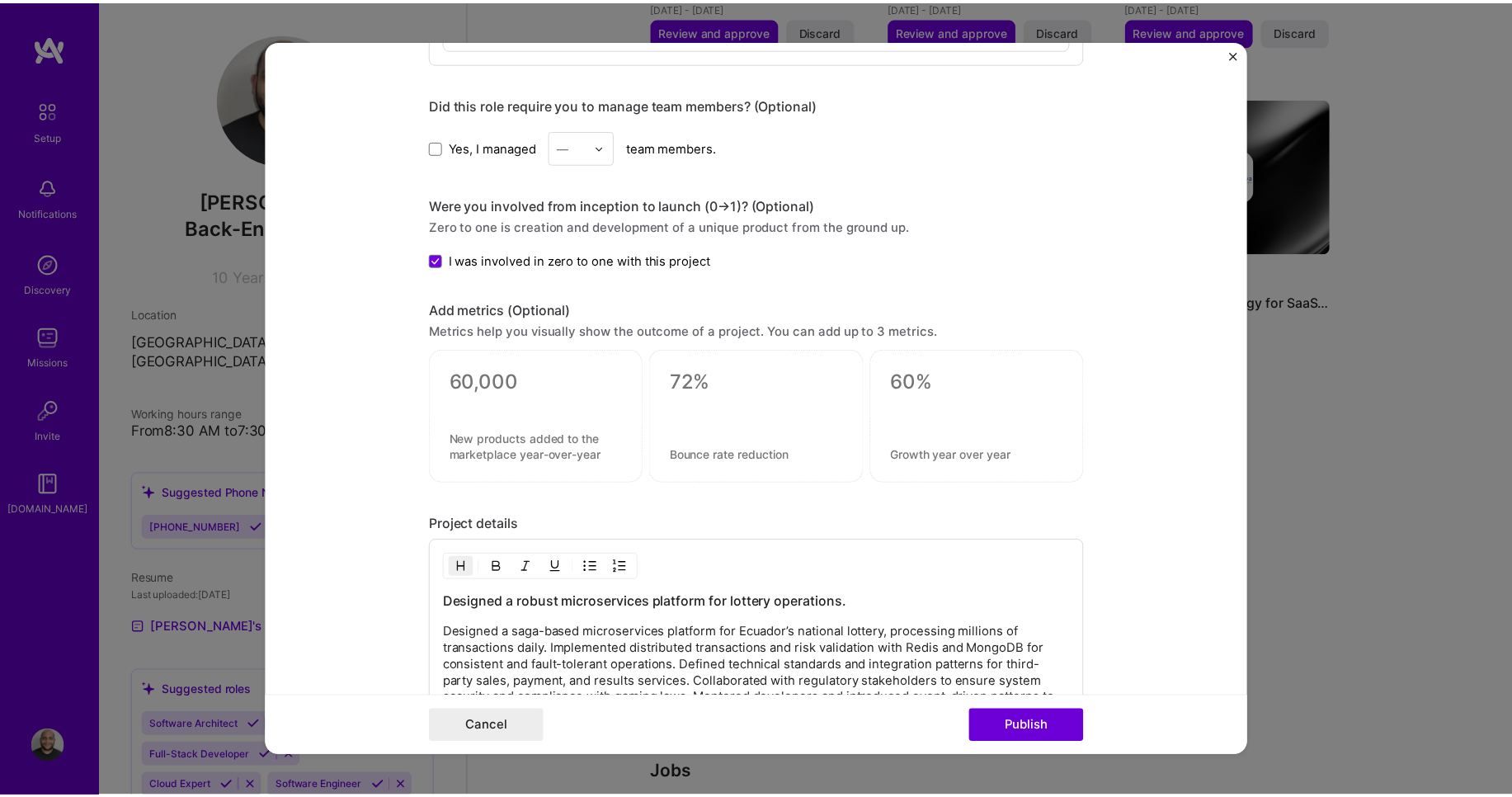
scroll to position [1517, 0]
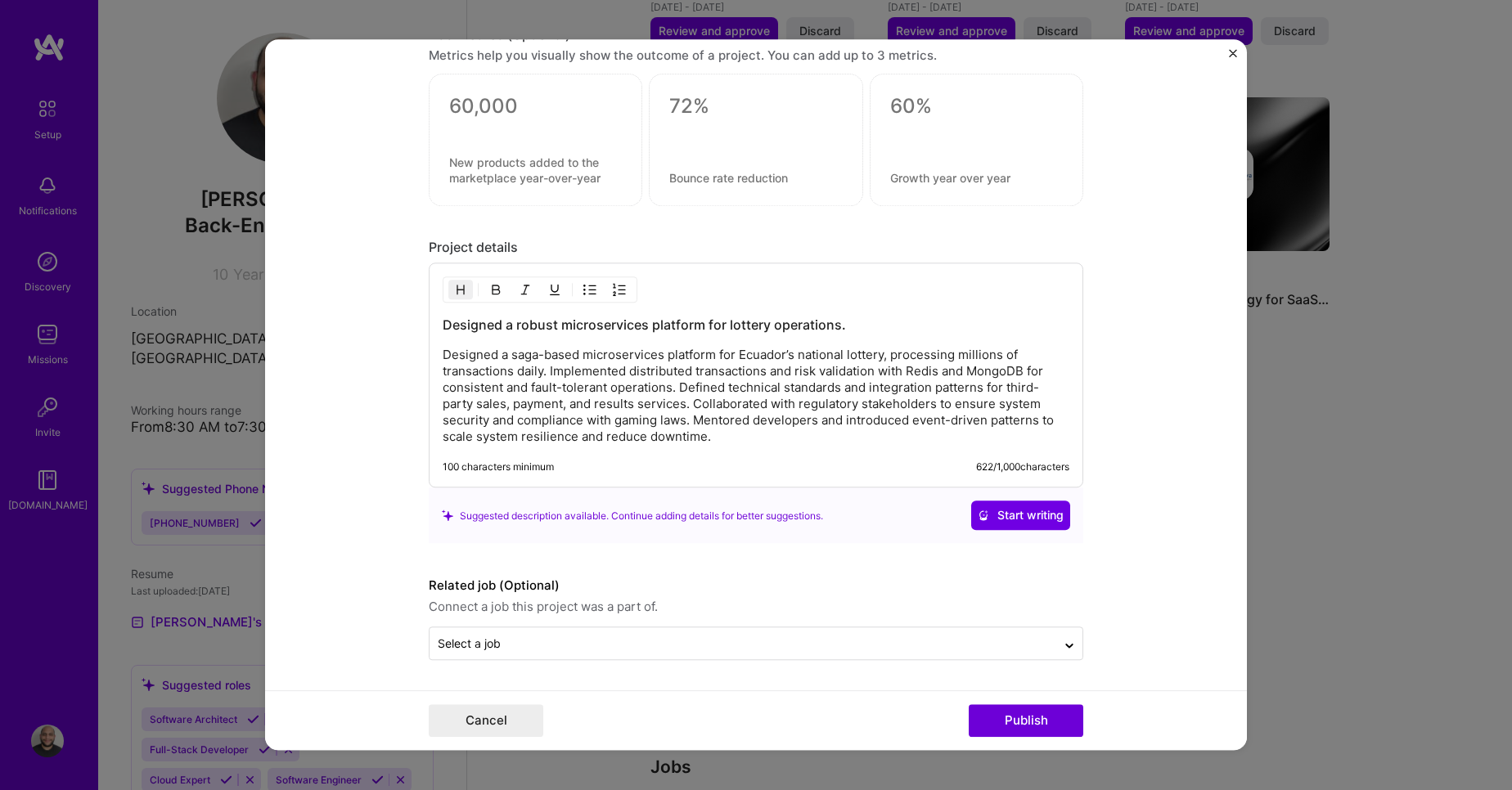
click at [911, 662] on form "Editing suggested project This project is suggested based on your LinkedIn, res…" at bounding box center [756, 395] width 982 height 711
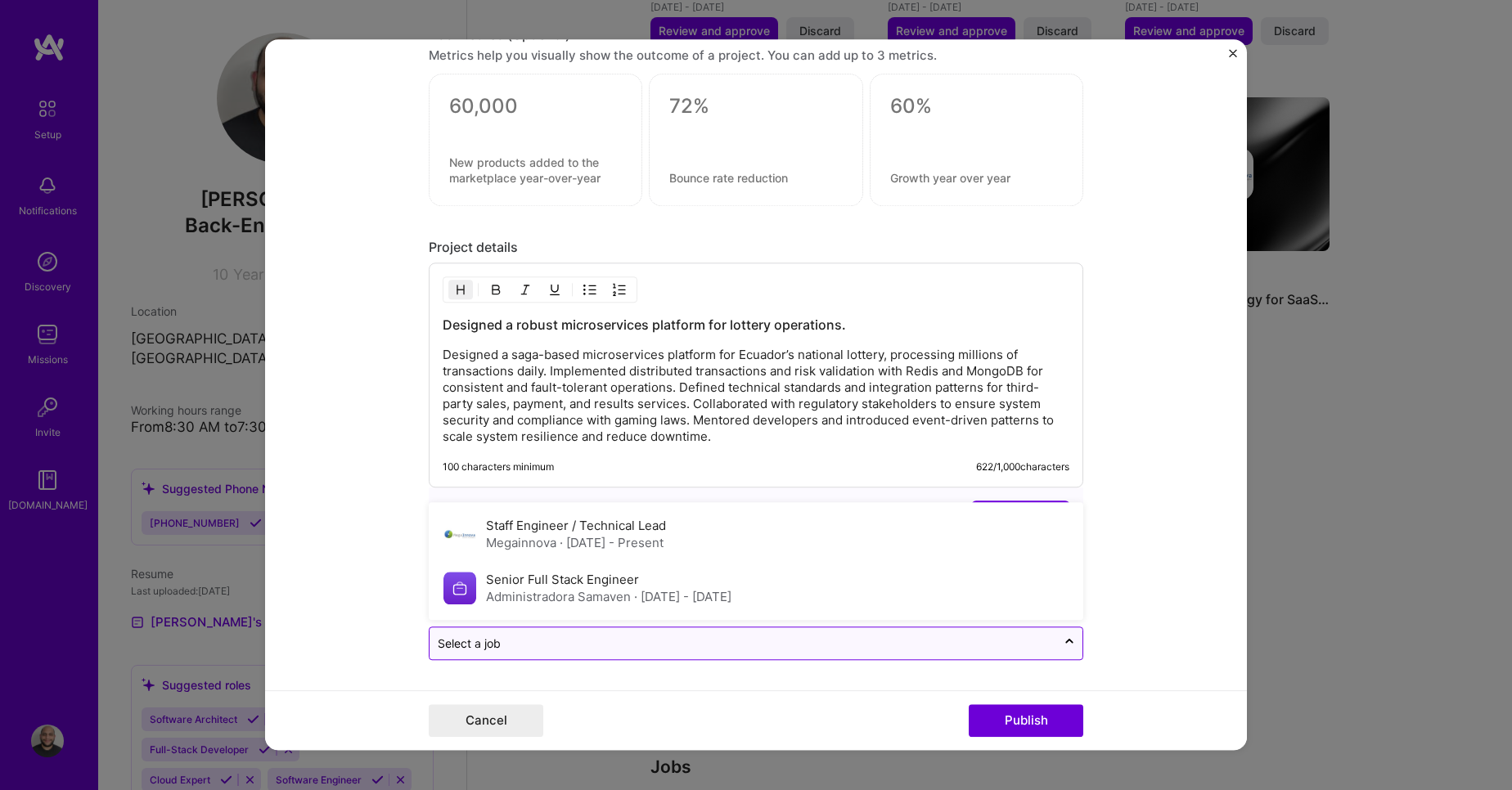
click at [911, 655] on div "Select a job" at bounding box center [744, 643] width 627 height 32
click at [1026, 720] on button "Publish" at bounding box center [1026, 721] width 115 height 33
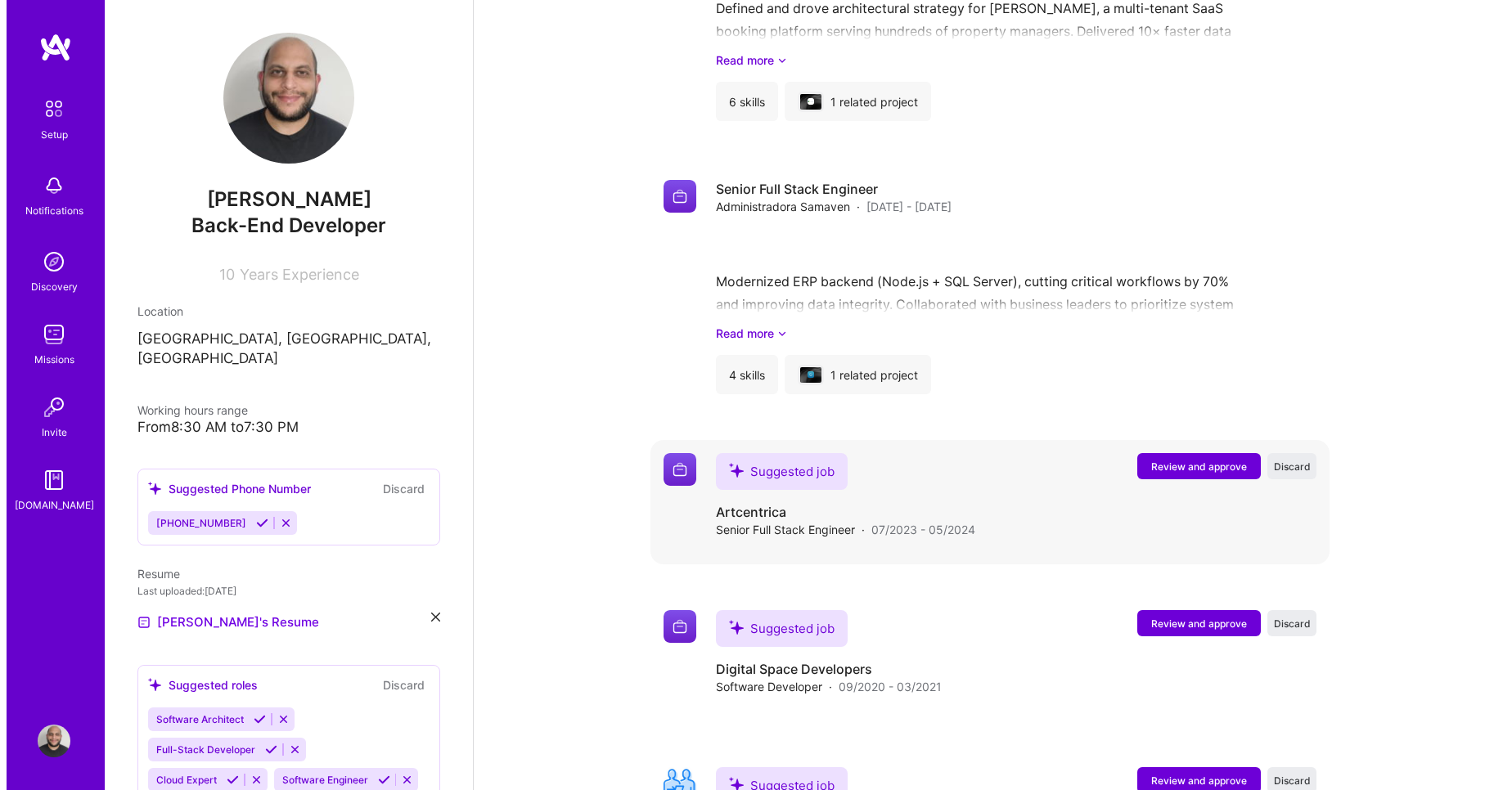
scroll to position [1956, 0]
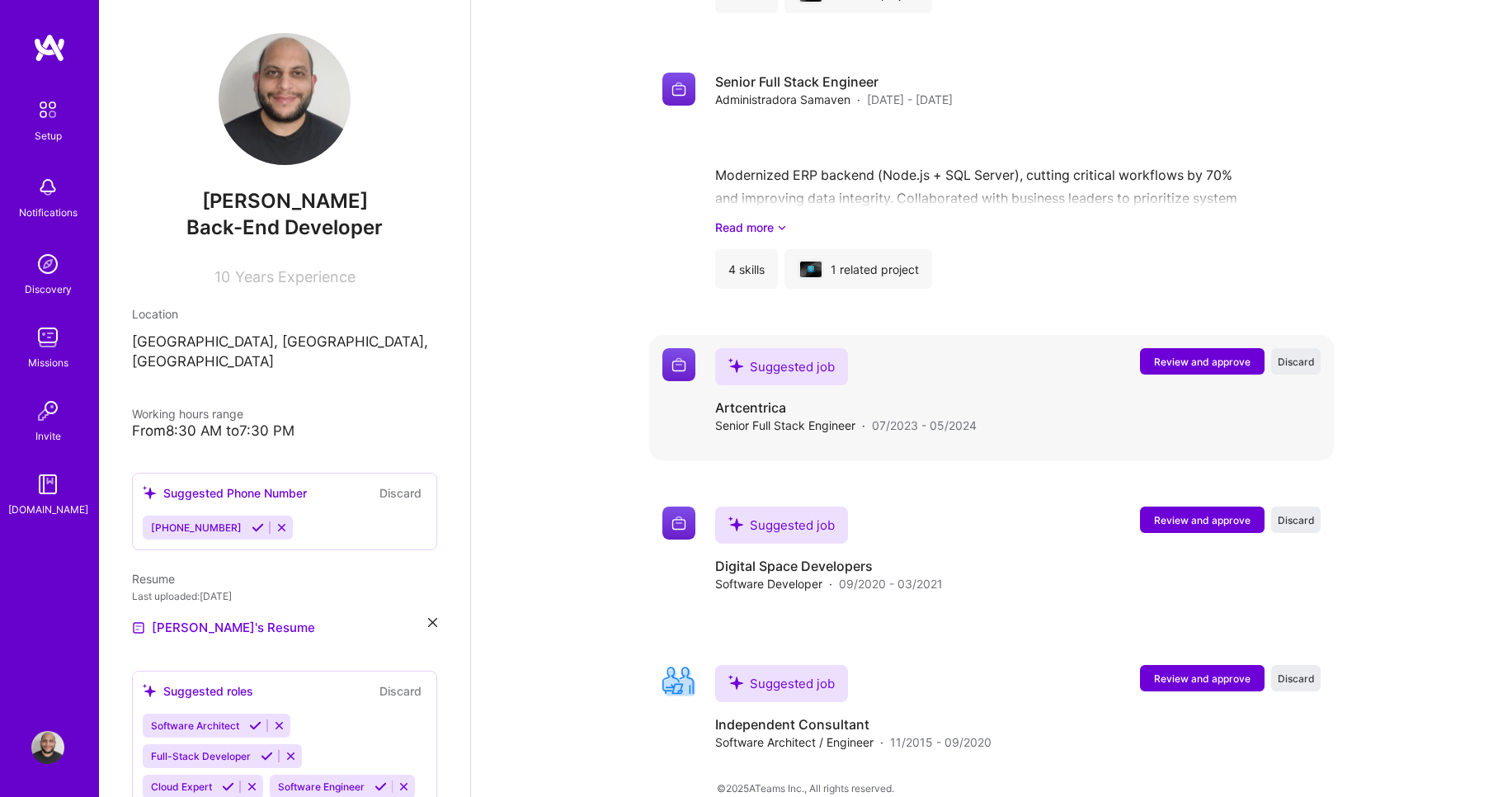
click at [1192, 355] on span "Review and approve" at bounding box center [1202, 362] width 96 height 14
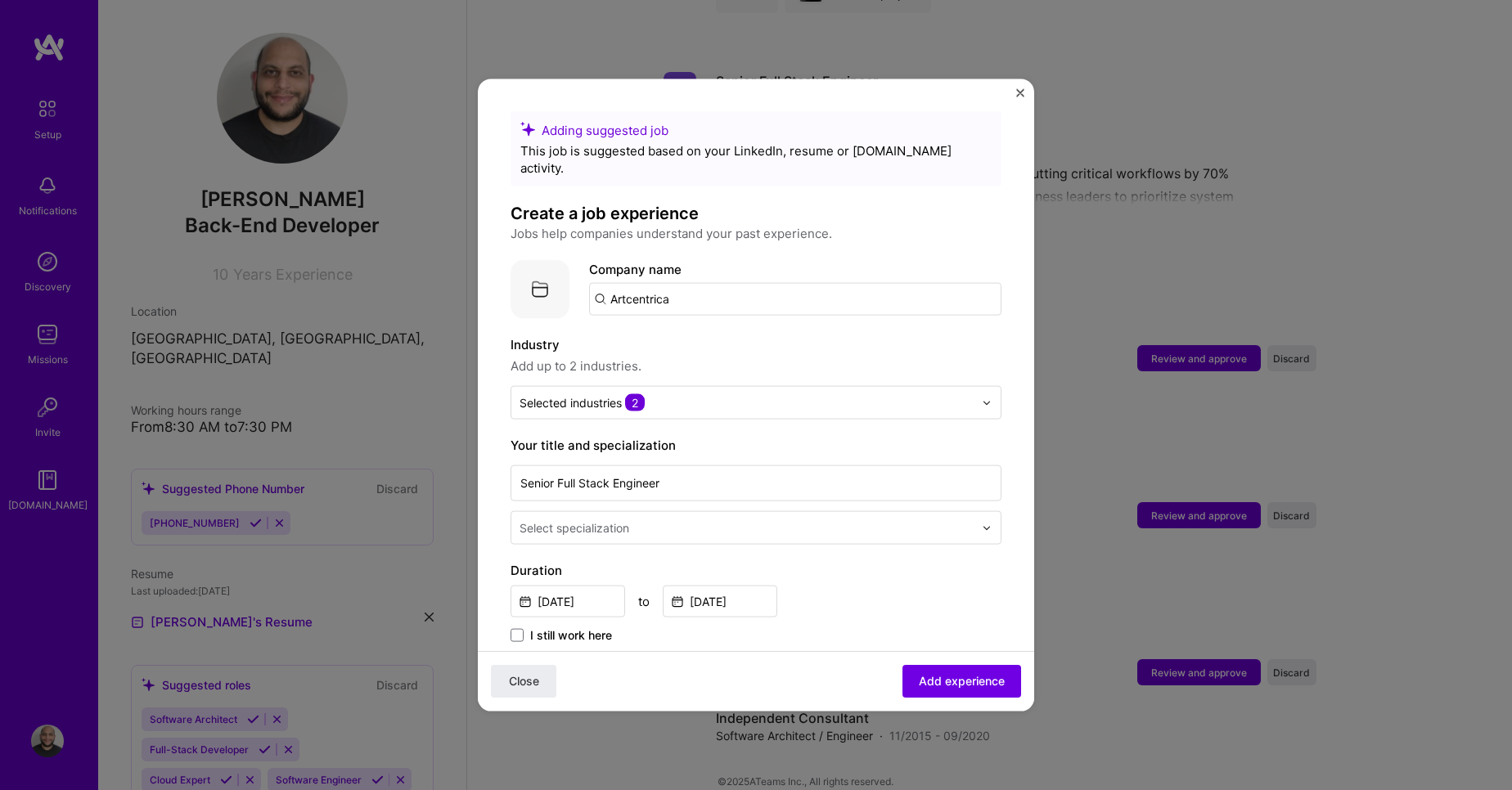
click at [756, 283] on input "Artcentrica" at bounding box center [796, 300] width 413 height 33
type input "Artcentrica"
click at [732, 334] on div "Artcentrica" at bounding box center [722, 345] width 81 height 28
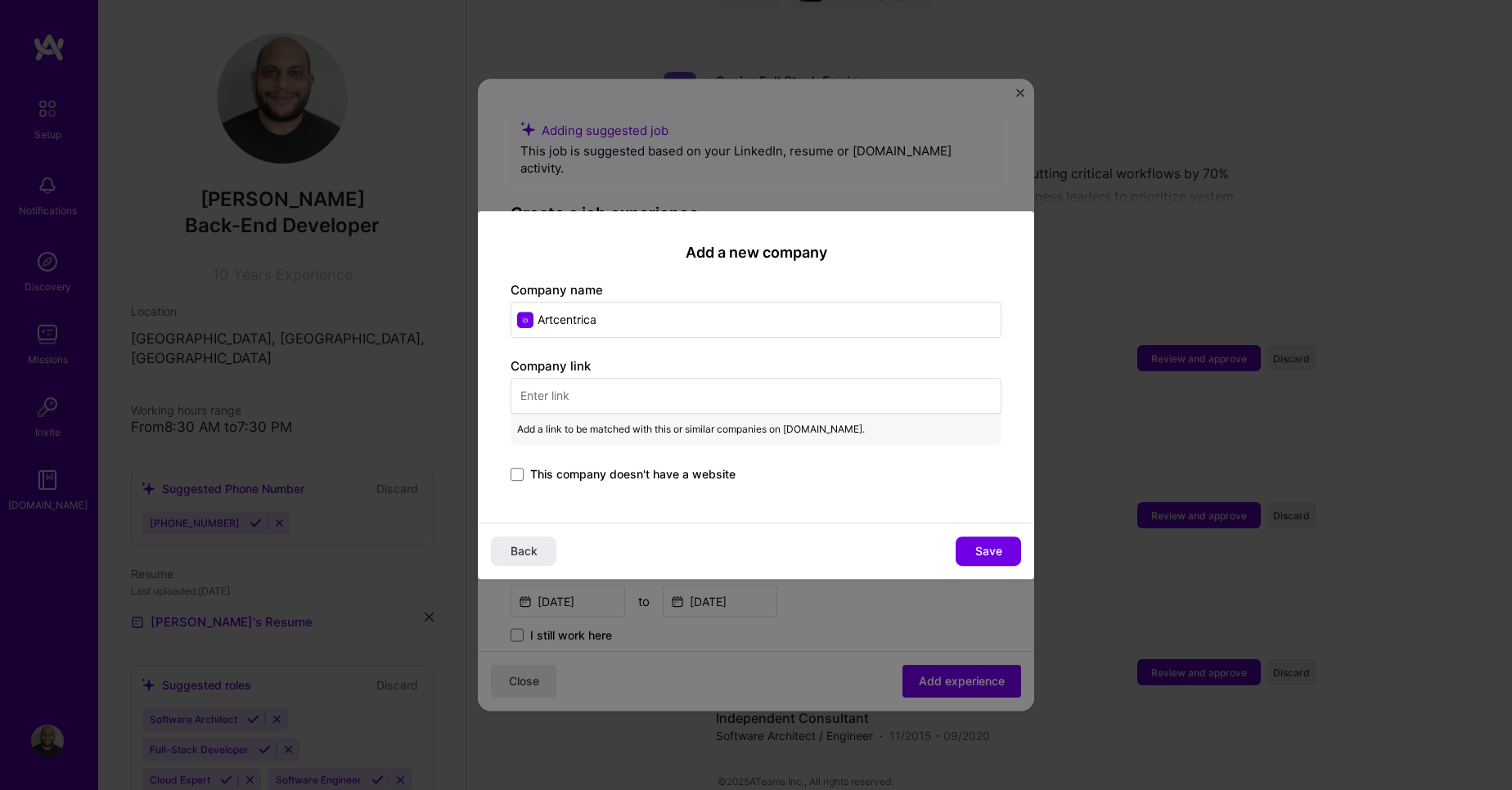
paste input "[URL][DOMAIN_NAME]"
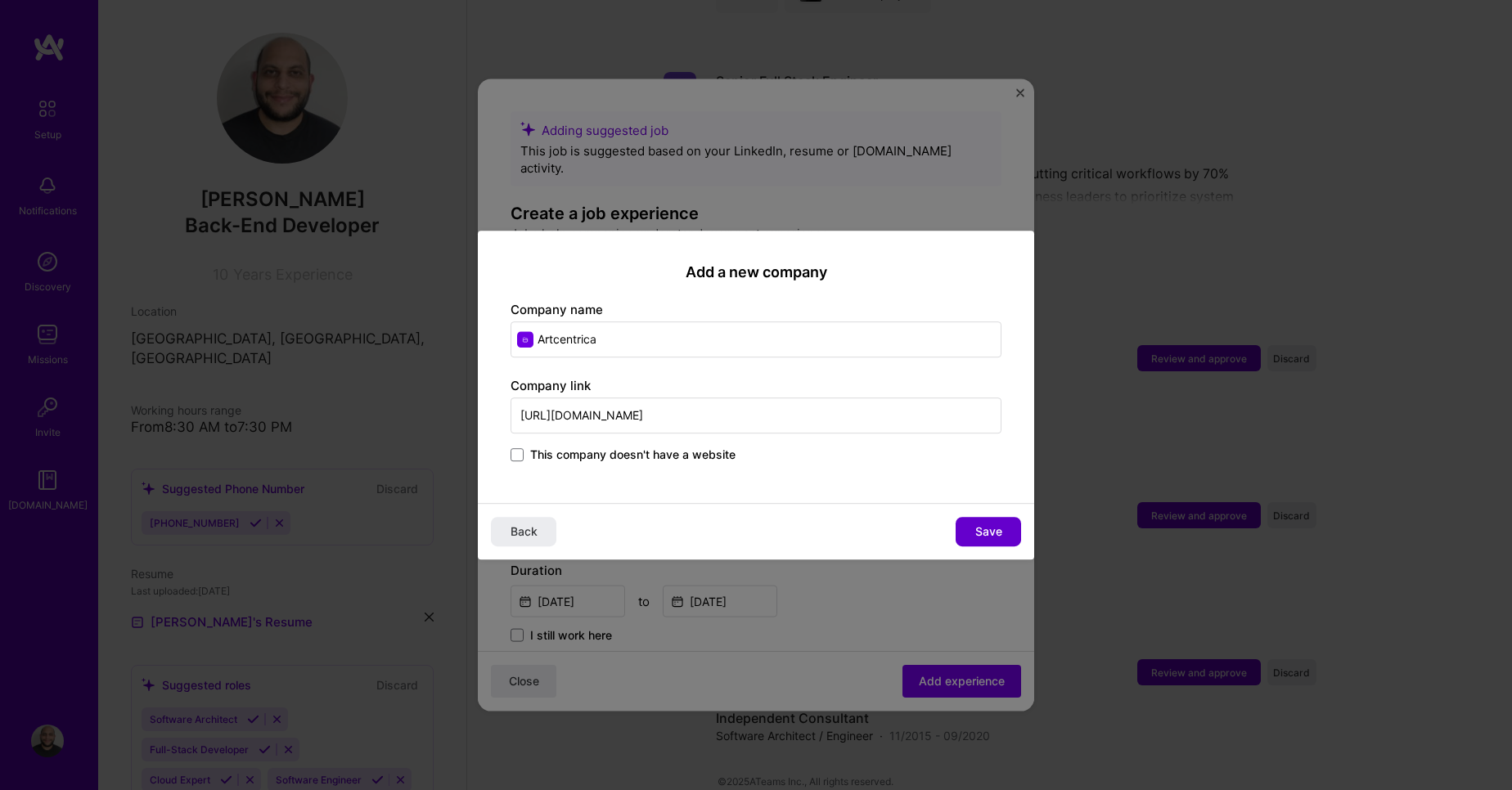
type input "[URL][DOMAIN_NAME]"
click at [1000, 537] on span "Save" at bounding box center [988, 532] width 27 height 16
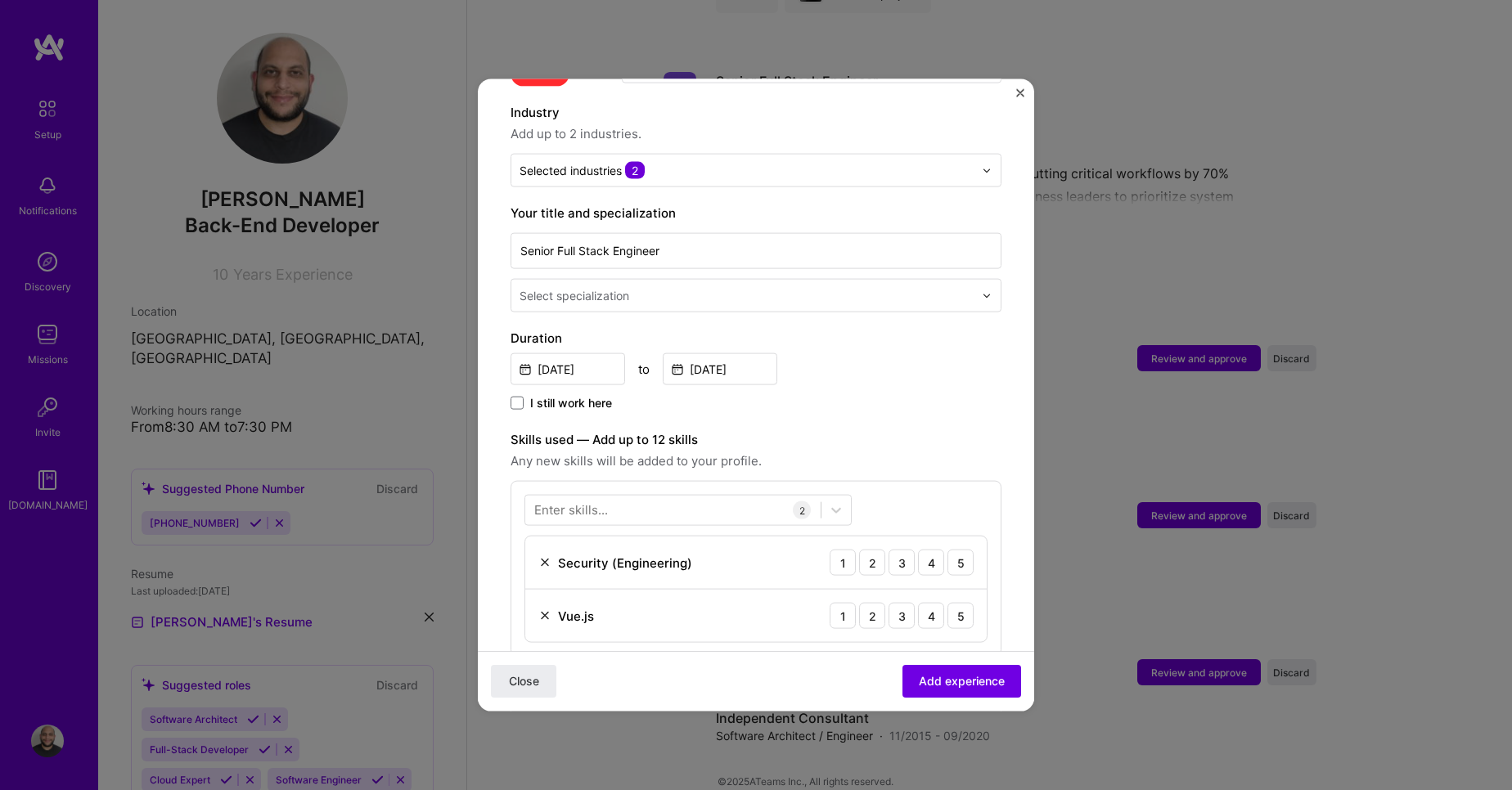
scroll to position [234, 0]
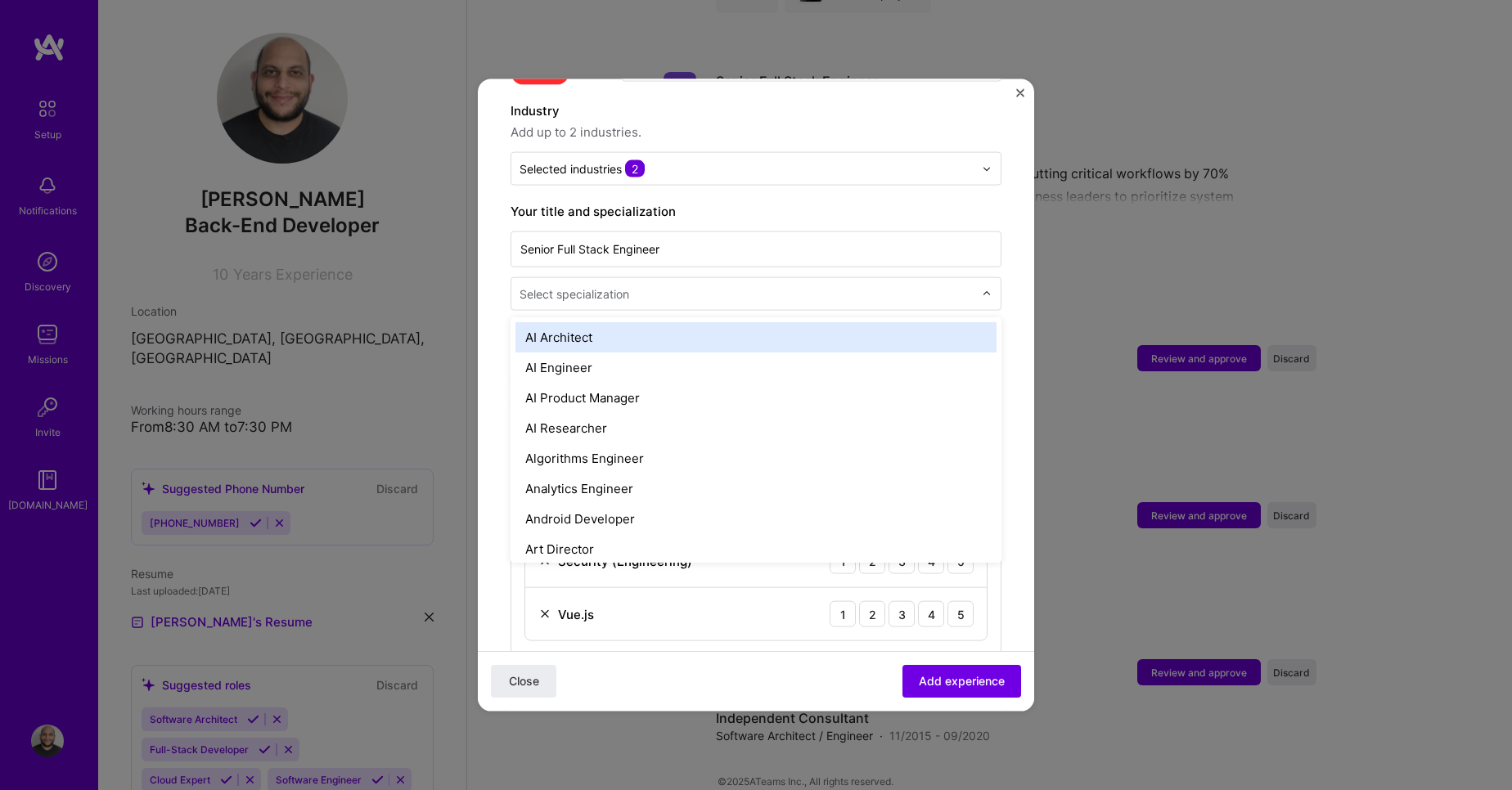
click at [822, 285] on input "text" at bounding box center [748, 293] width 458 height 17
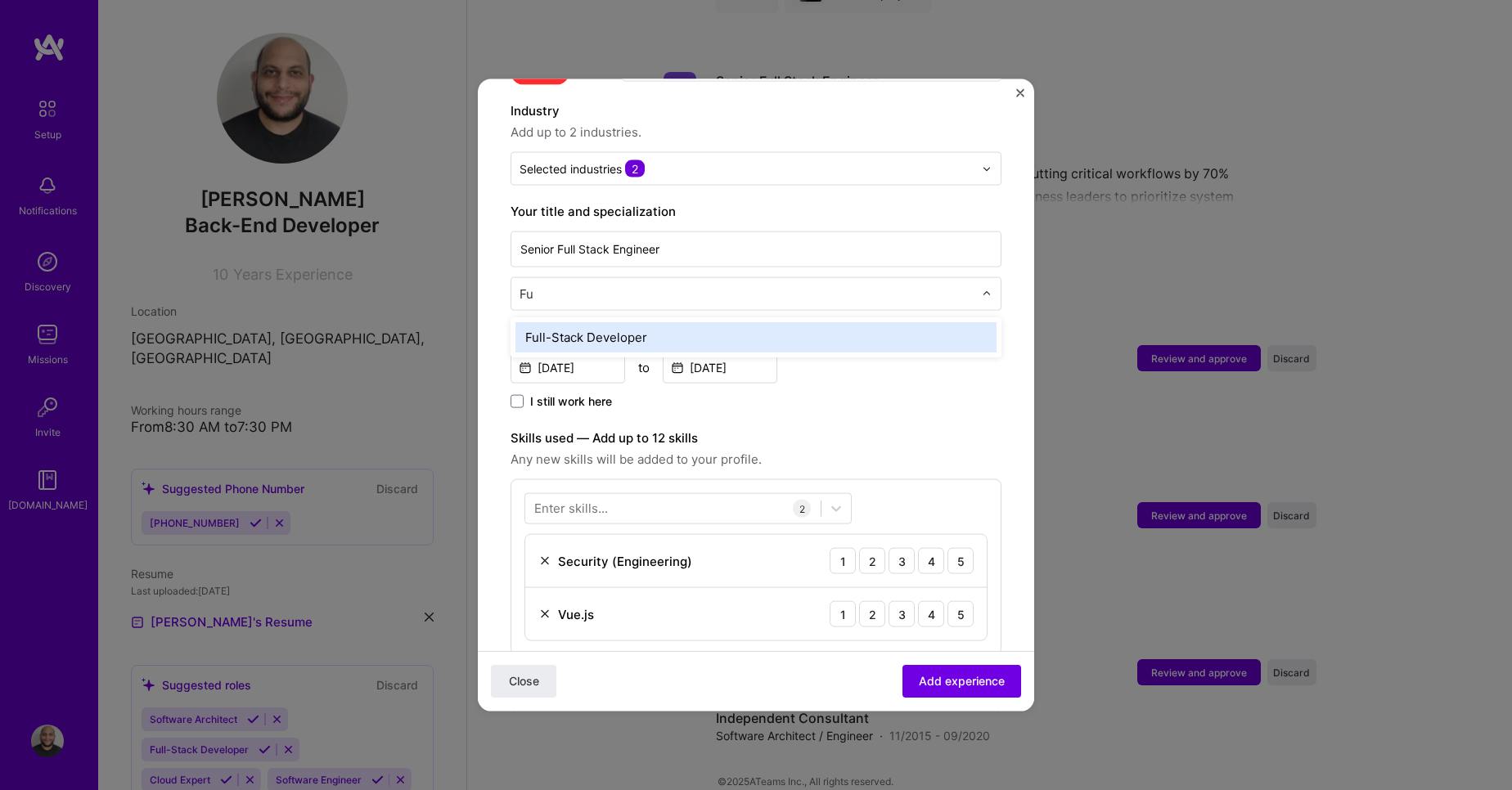
type input "Ful"
type input "Front"
click at [760, 323] on div "Front-End Developer" at bounding box center [756, 337] width 481 height 30
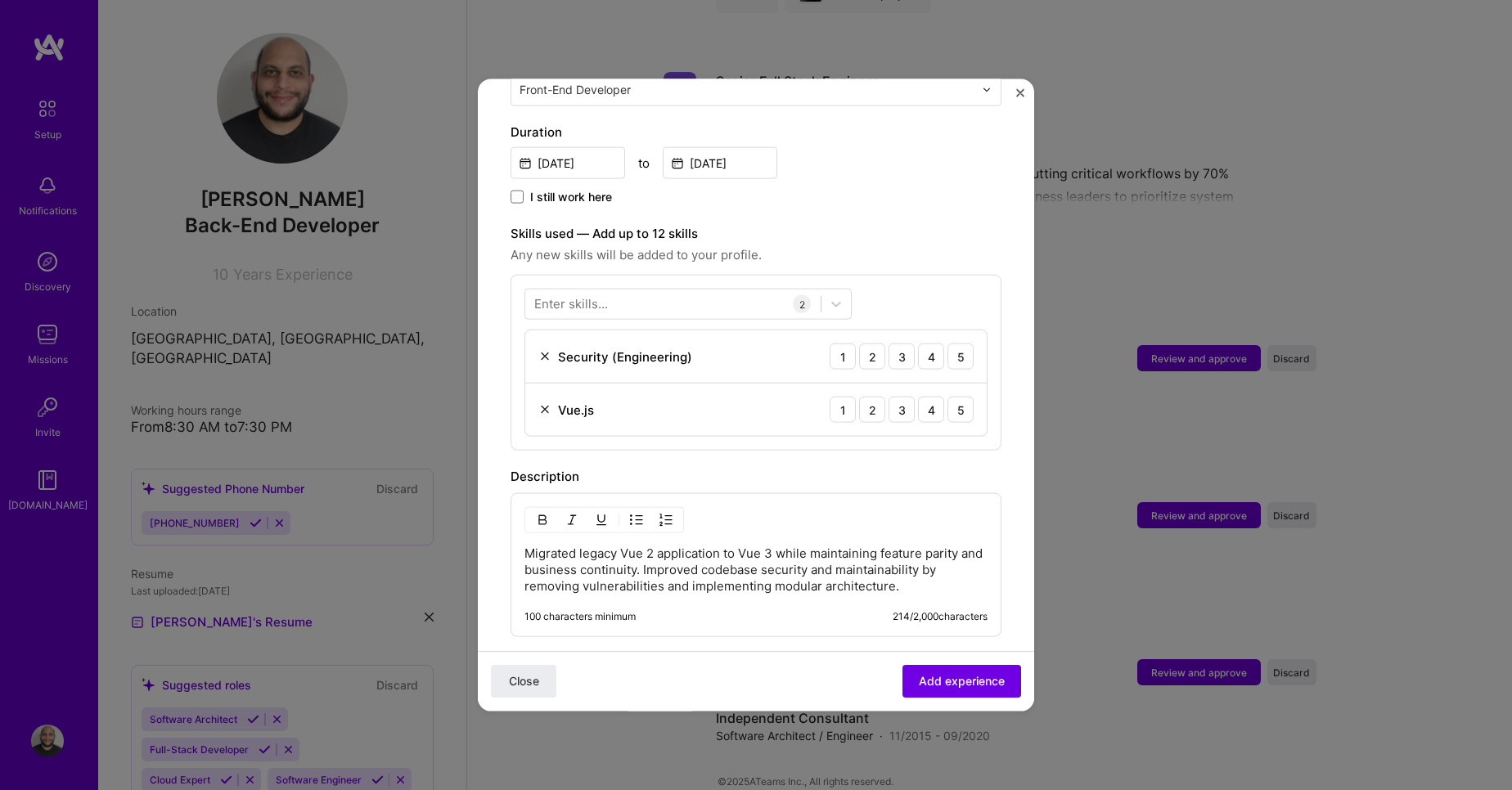
scroll to position [446, 0]
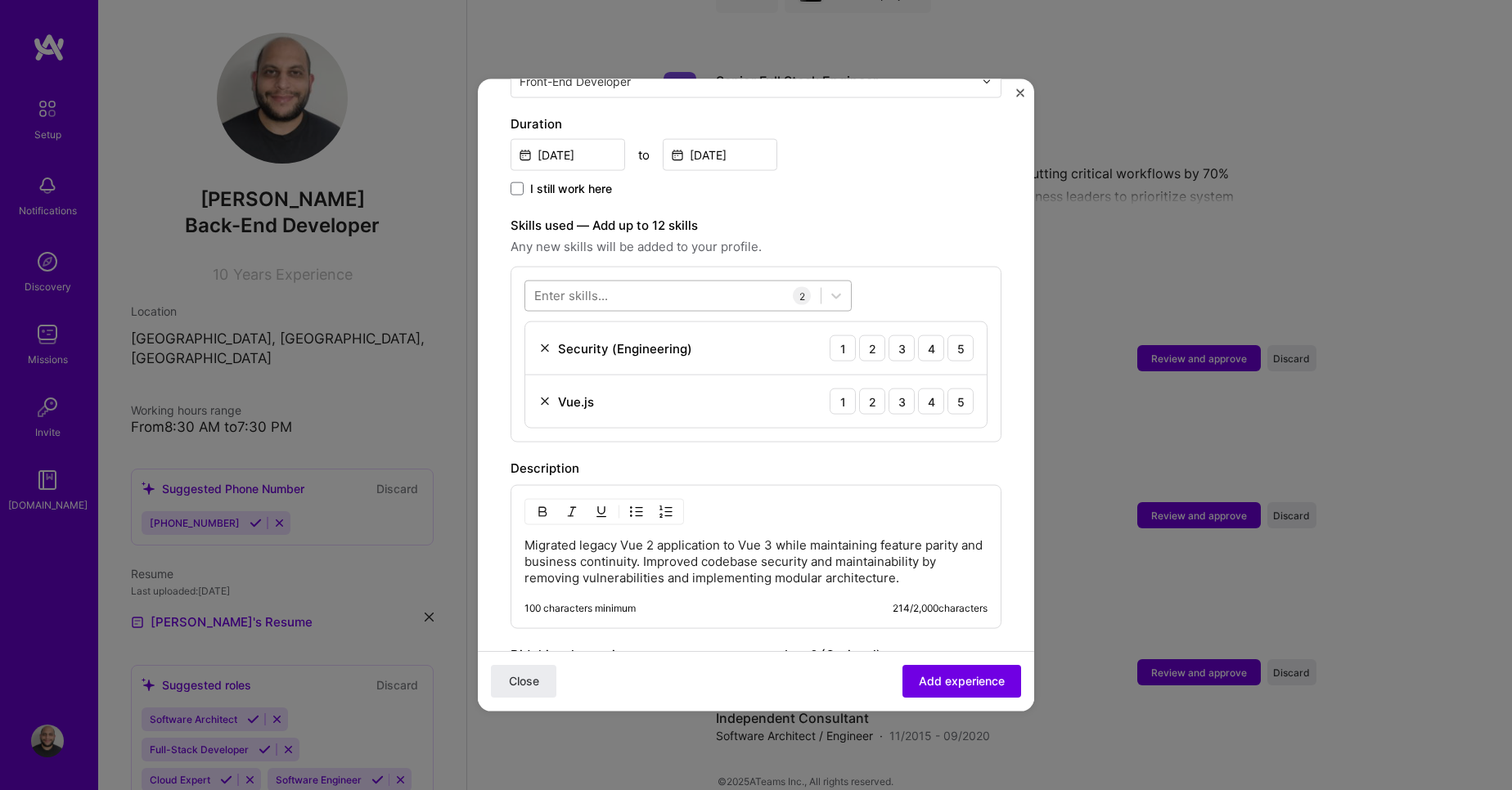
click at [619, 282] on div at bounding box center [673, 295] width 295 height 27
type input "Lega"
type input "Migra"
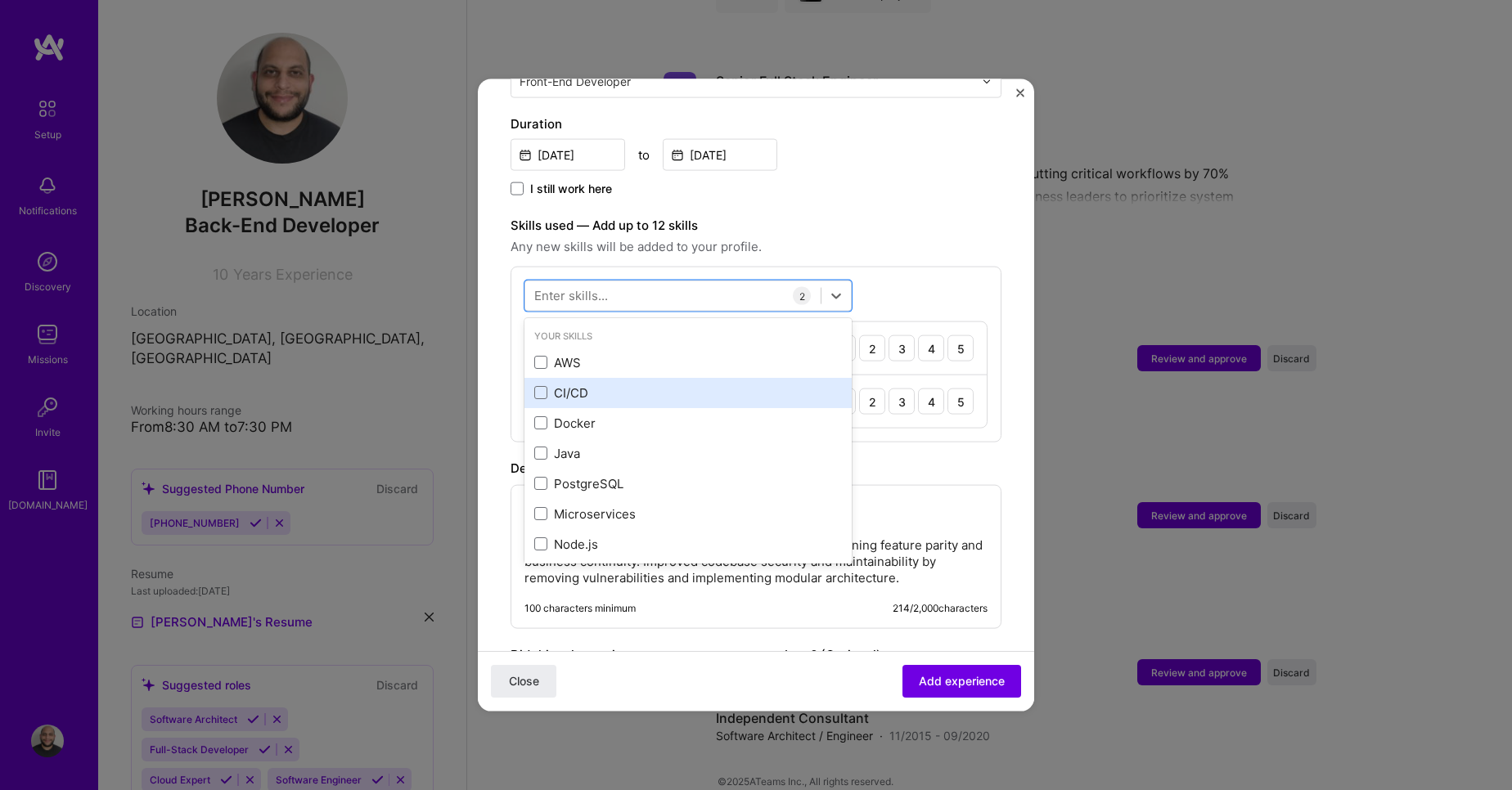
click at [579, 384] on div "CI/CD" at bounding box center [689, 392] width 308 height 17
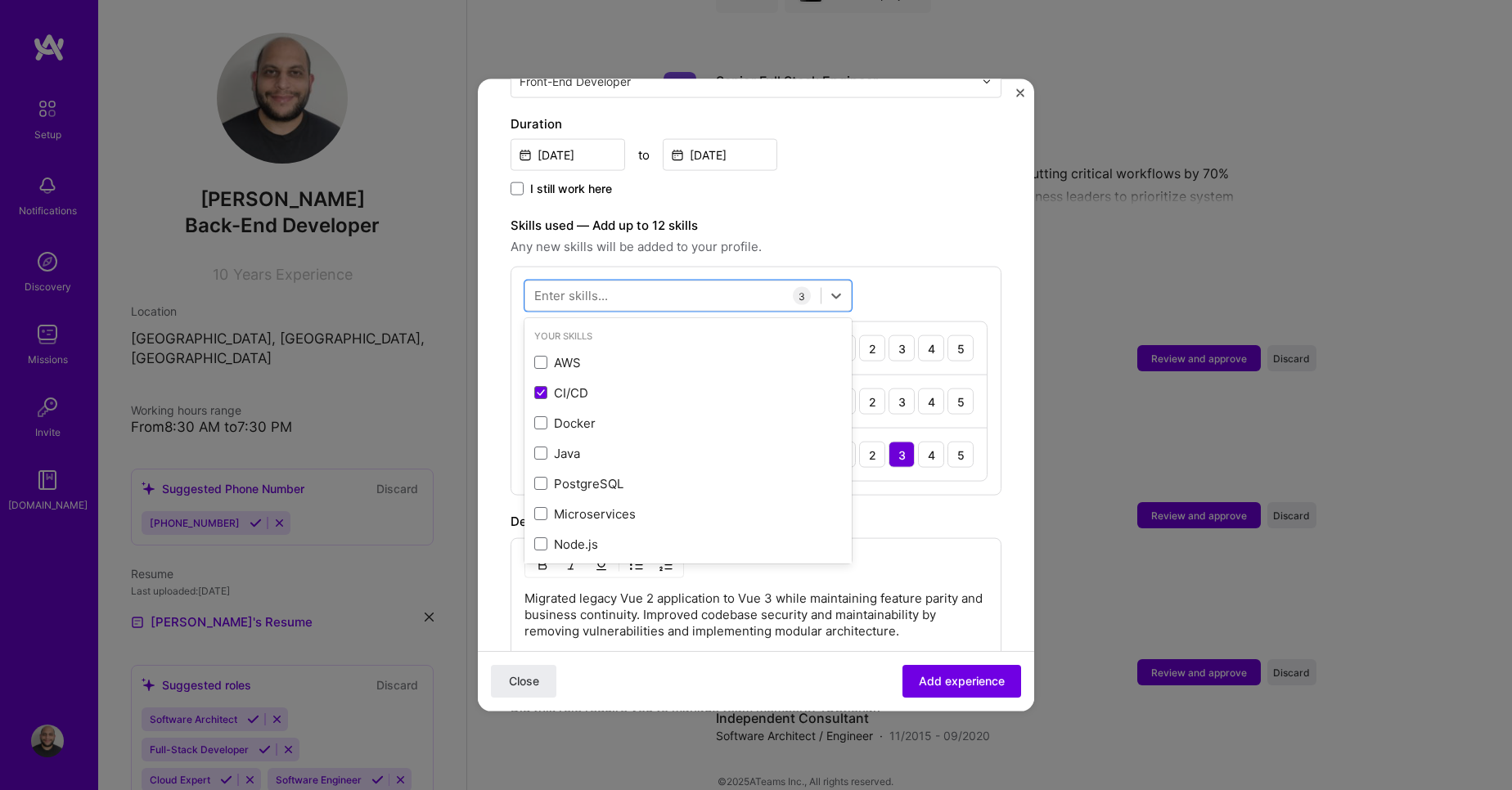
click at [966, 430] on div "CI/CD 1 2 3 4 5" at bounding box center [756, 455] width 461 height 52
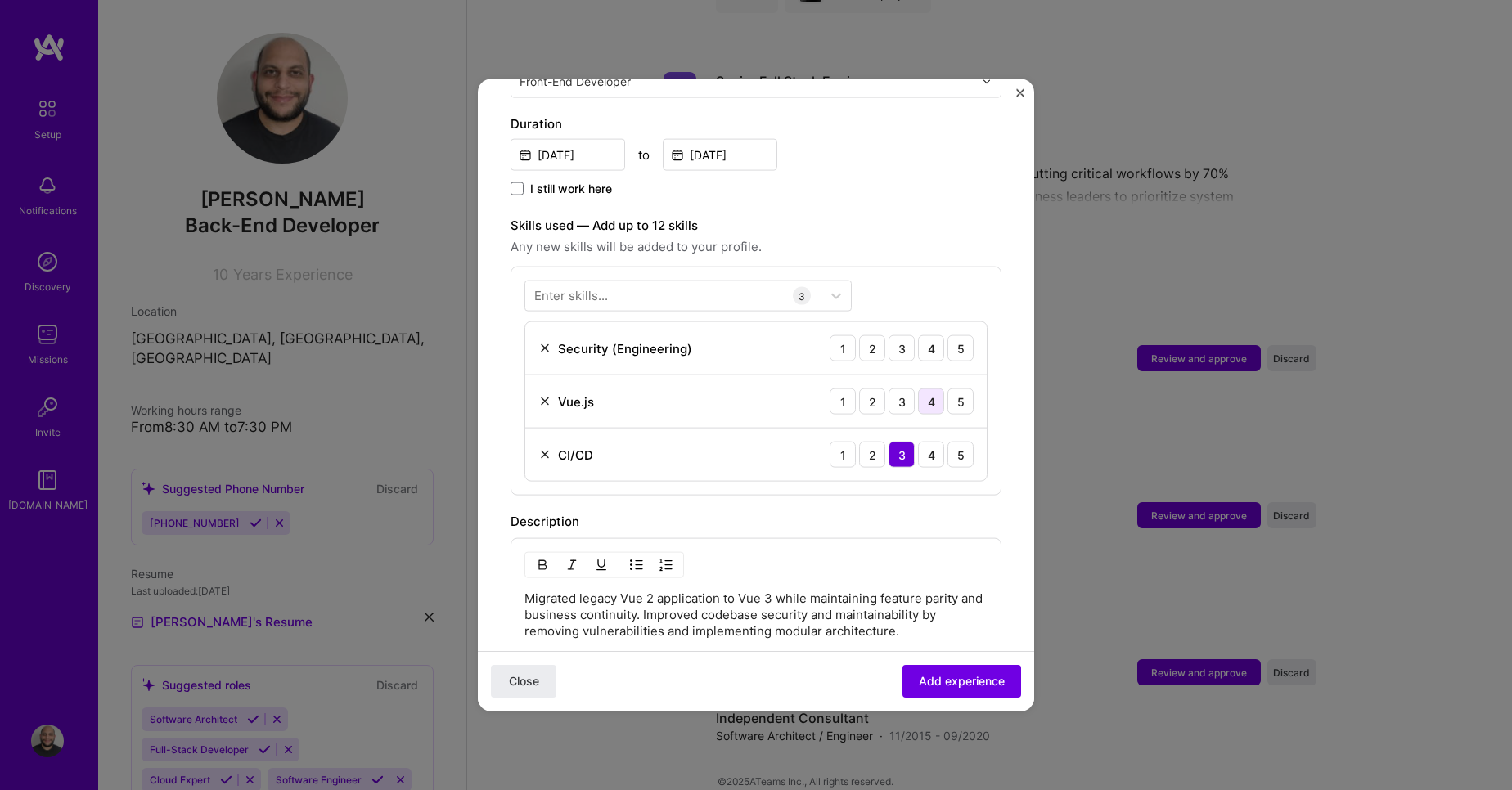
click at [922, 390] on div "4" at bounding box center [931, 401] width 27 height 27
click at [922, 335] on div "4" at bounding box center [931, 348] width 27 height 27
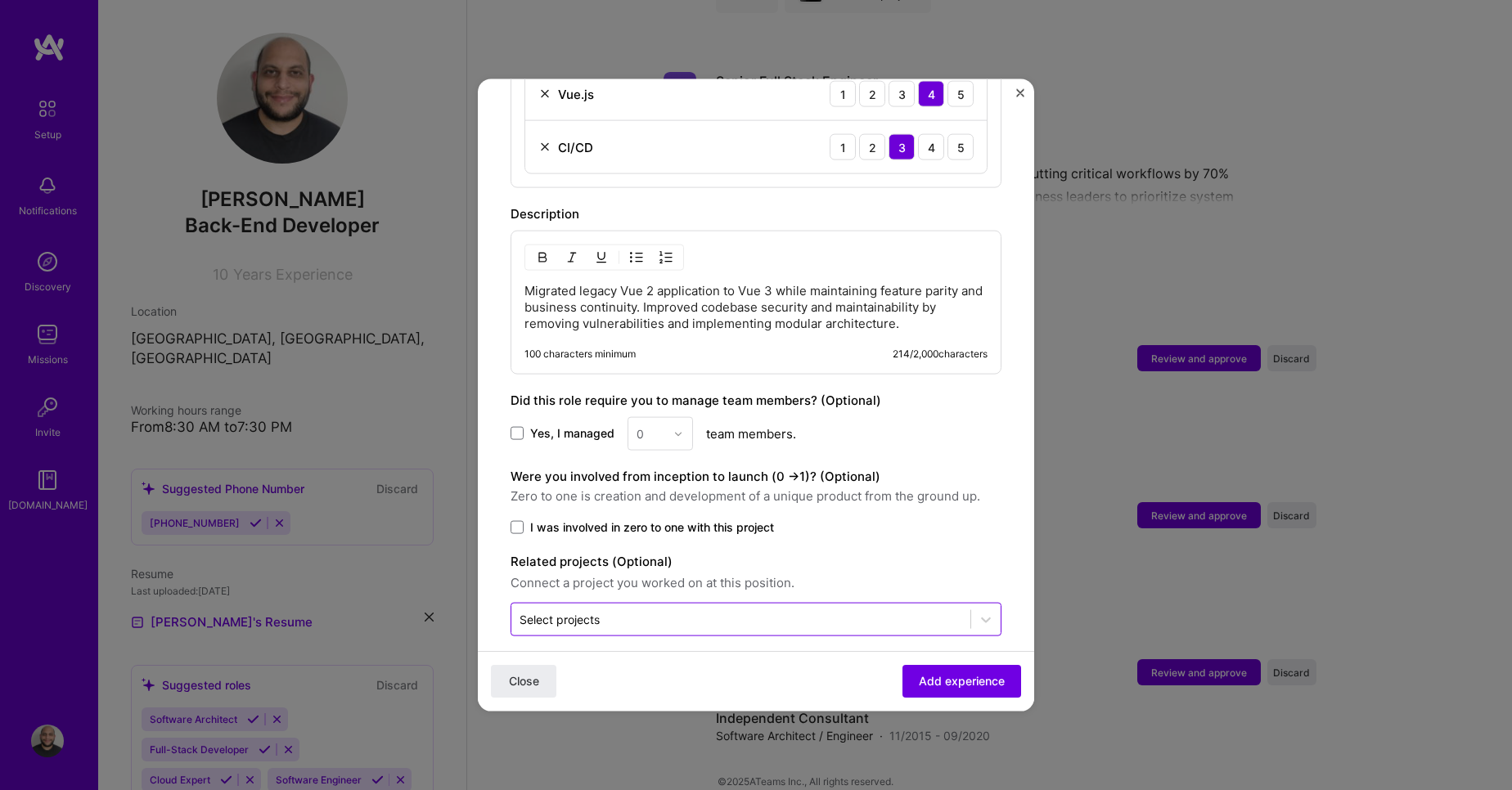
click at [852, 611] on input "text" at bounding box center [741, 620] width 443 height 17
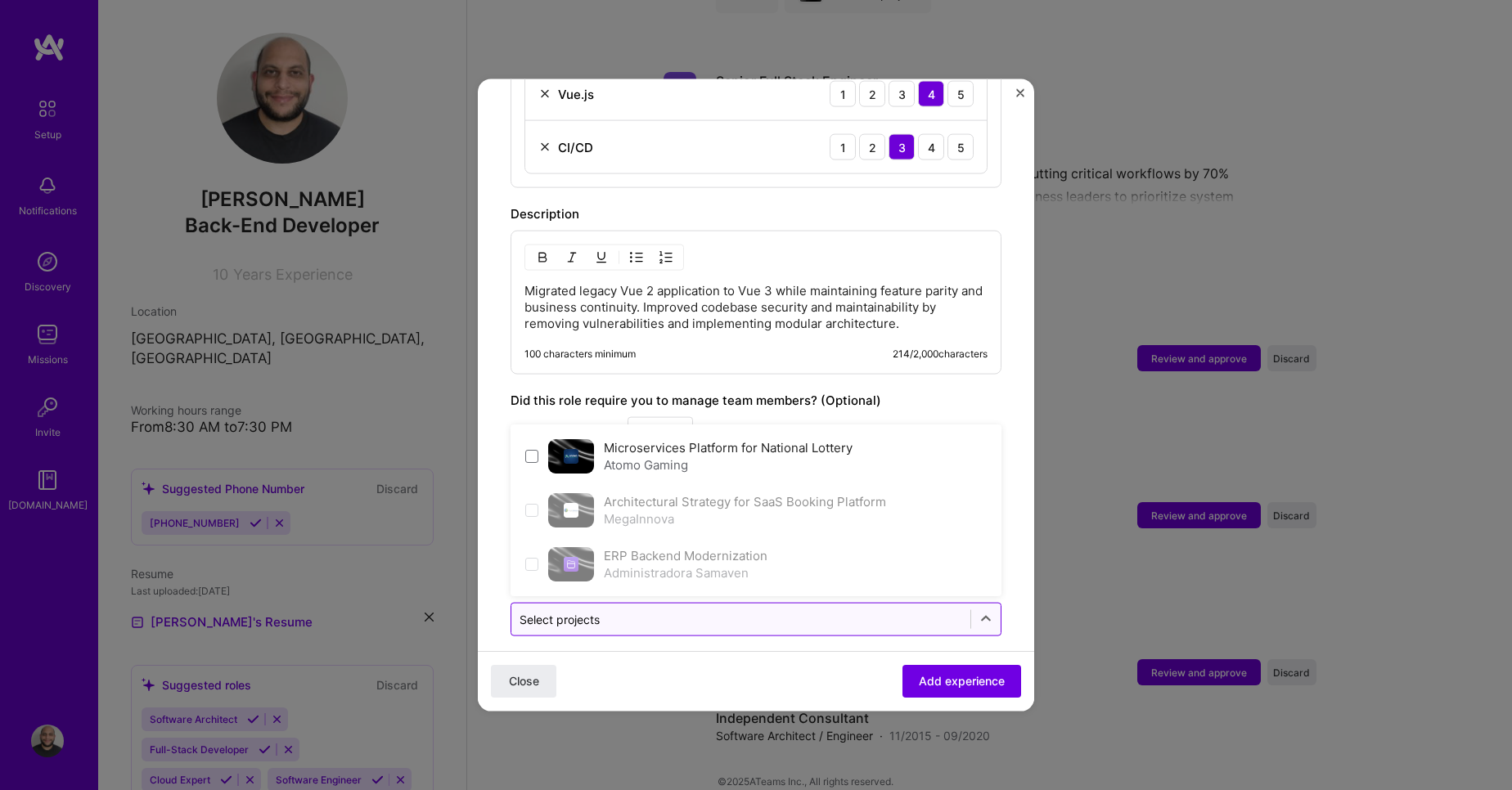
click at [852, 611] on input "text" at bounding box center [741, 620] width 443 height 17
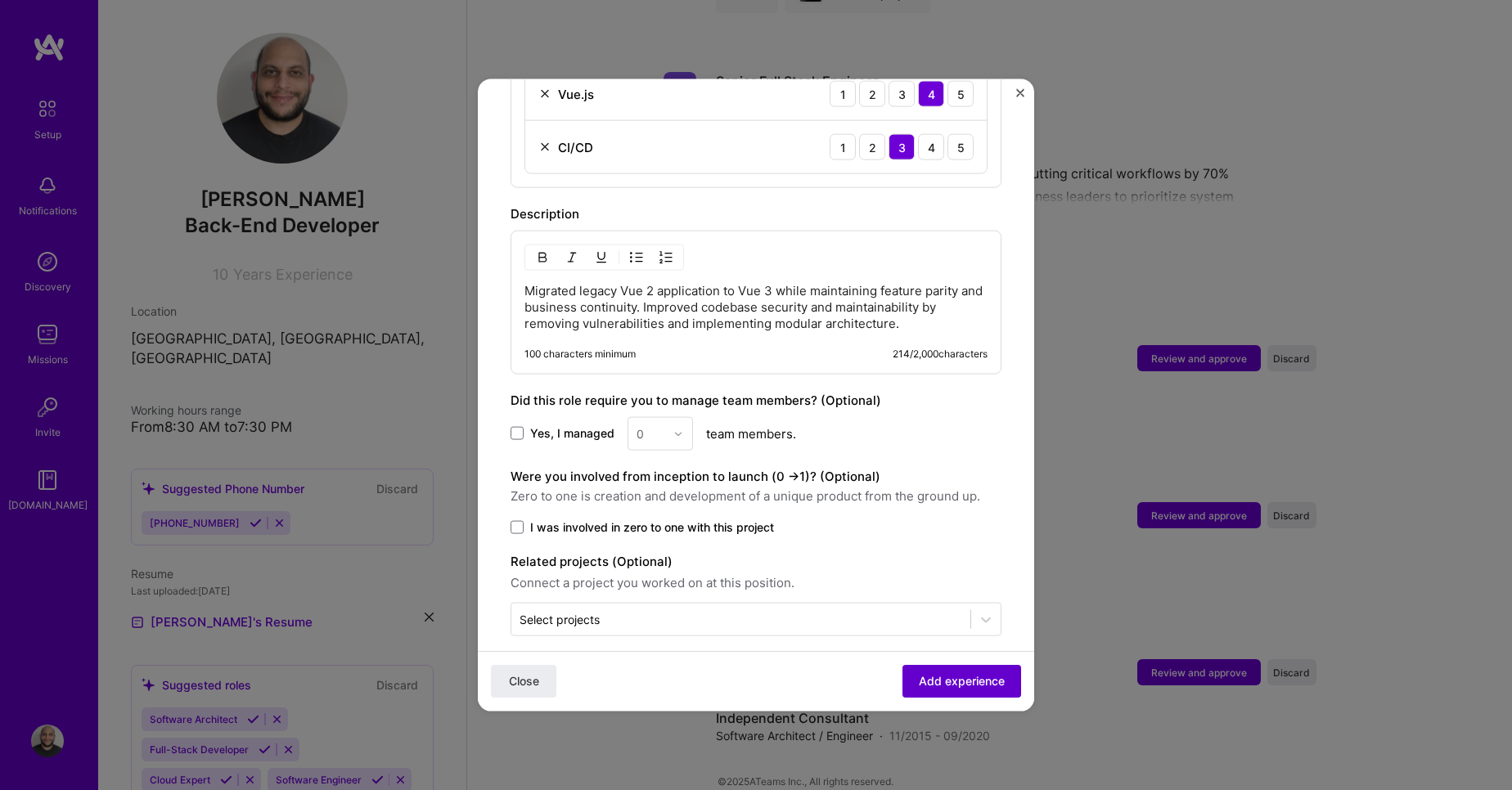
click at [951, 679] on span "Add experience" at bounding box center [962, 682] width 86 height 16
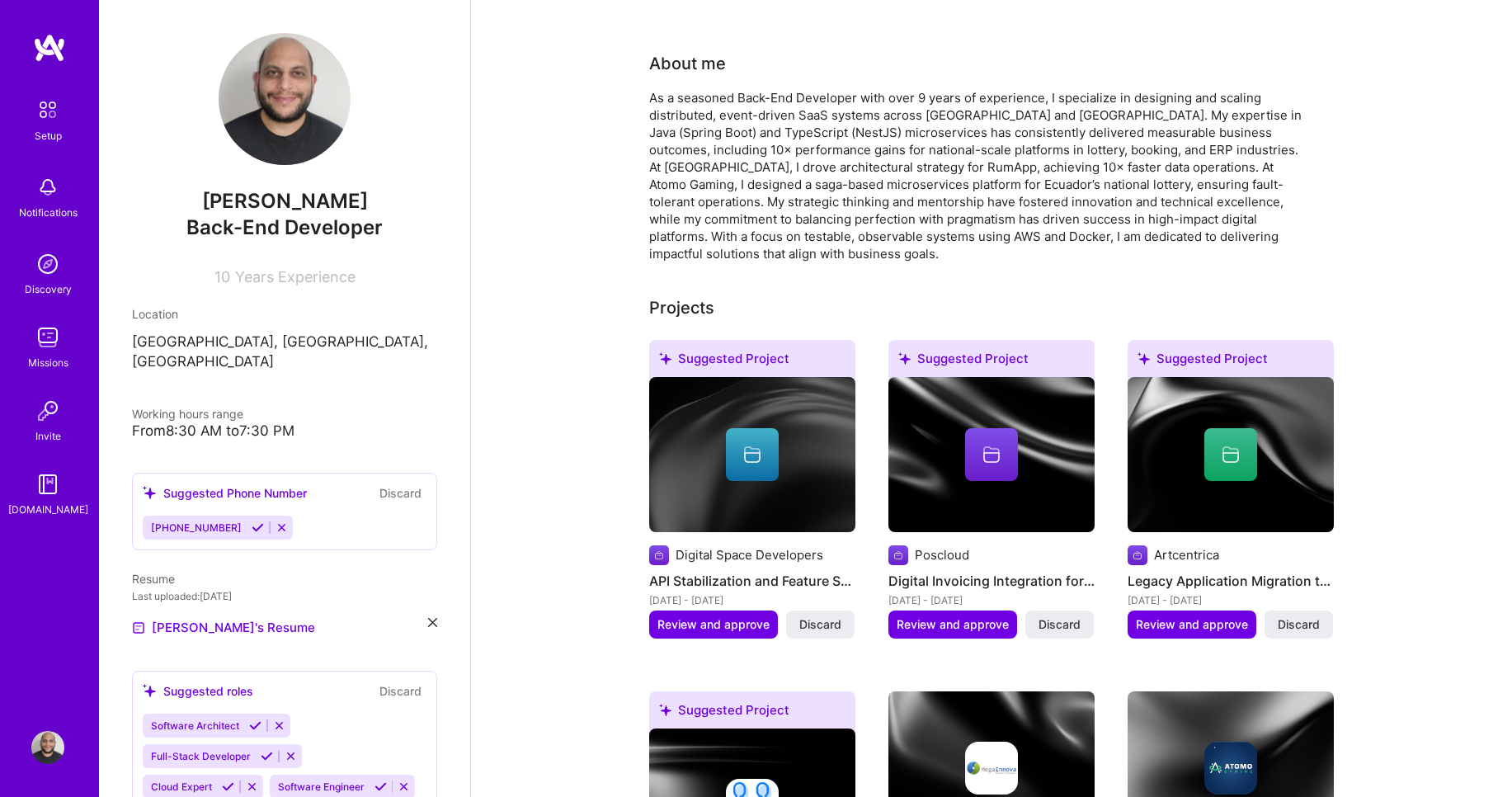
scroll to position [0, 0]
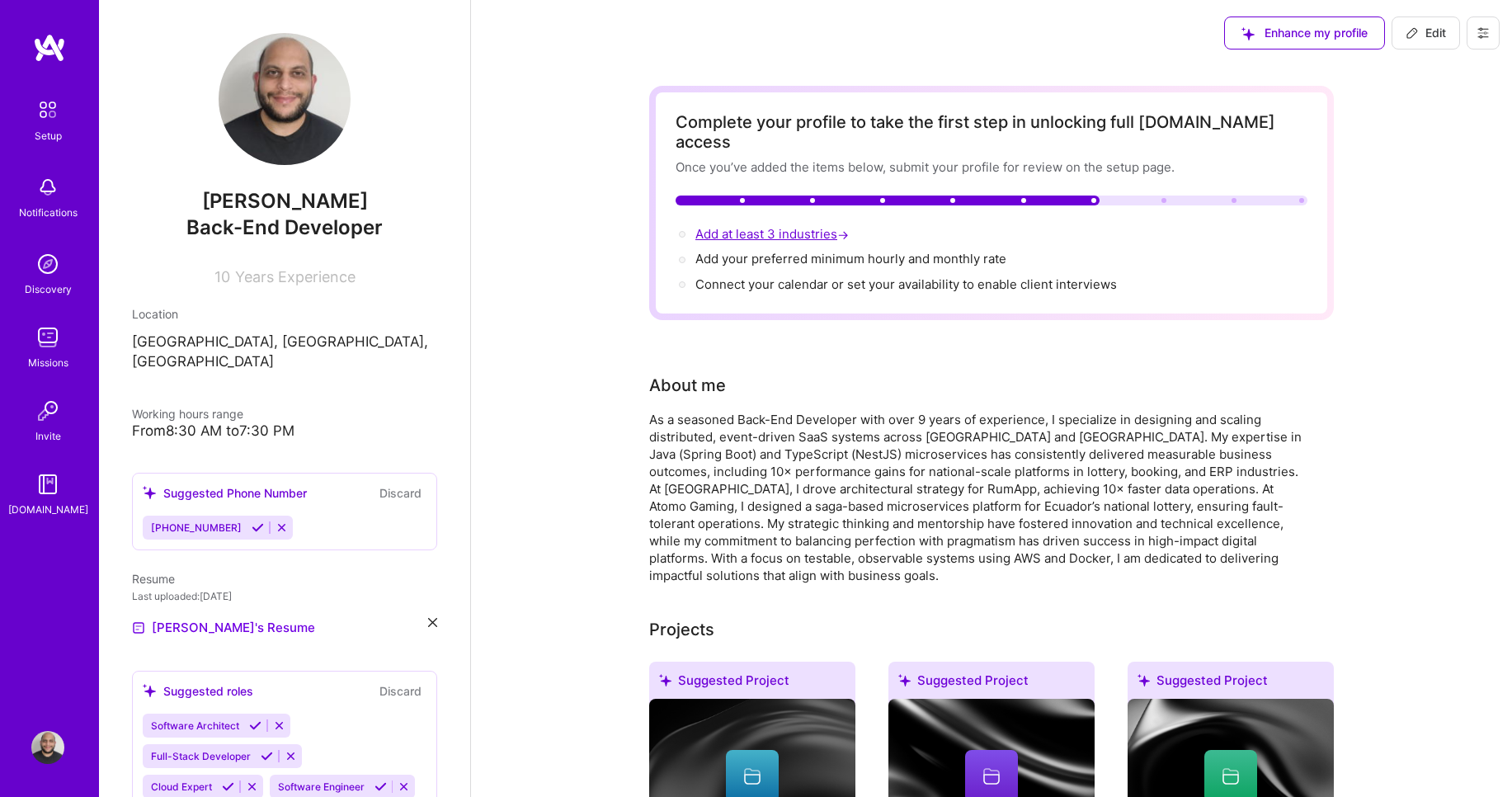
click at [738, 227] on span "Add at least 3 industries →" at bounding box center [774, 234] width 157 height 16
select select "US"
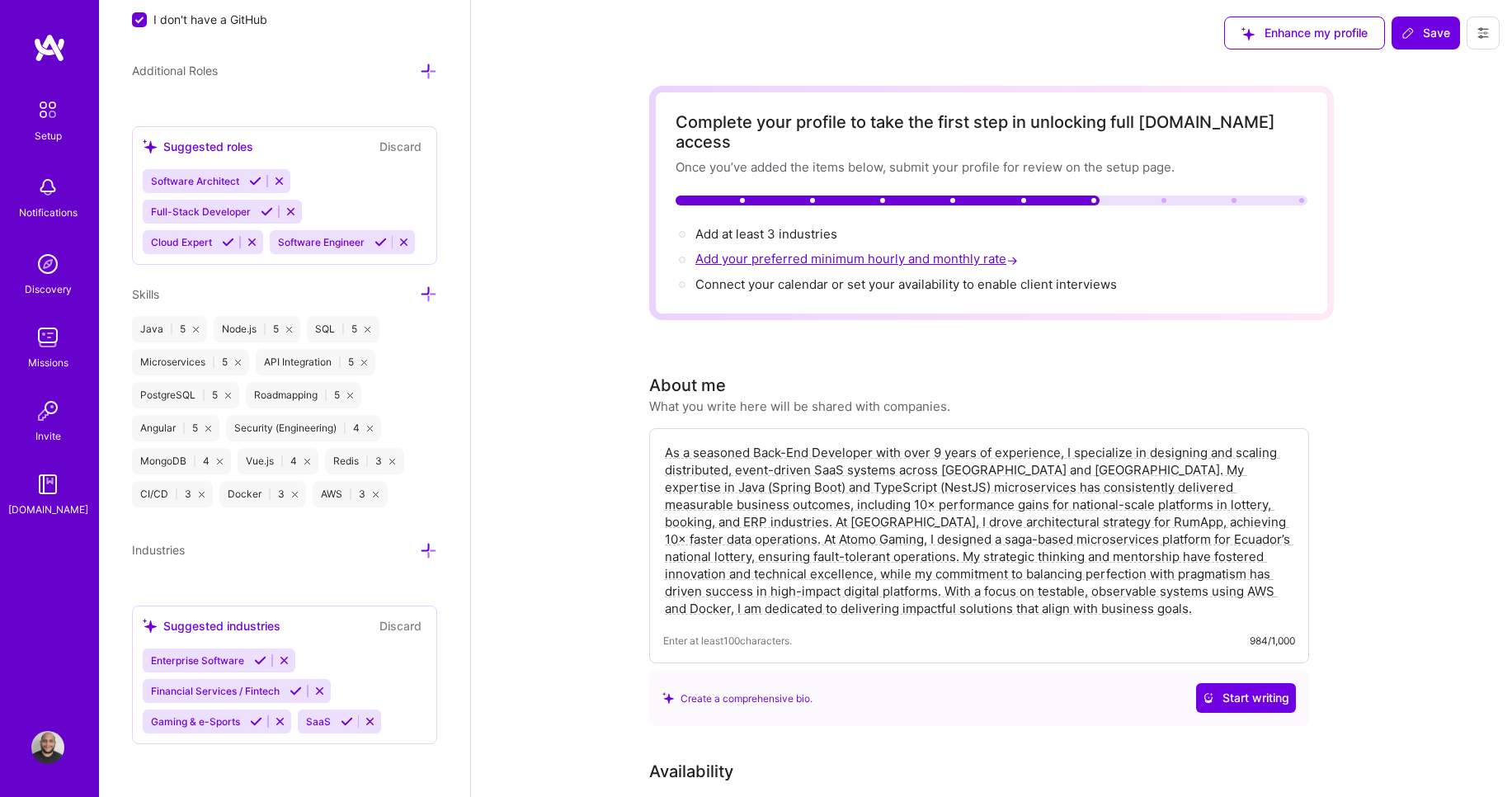
scroll to position [1197, 0]
click at [263, 661] on icon at bounding box center [260, 660] width 12 height 12
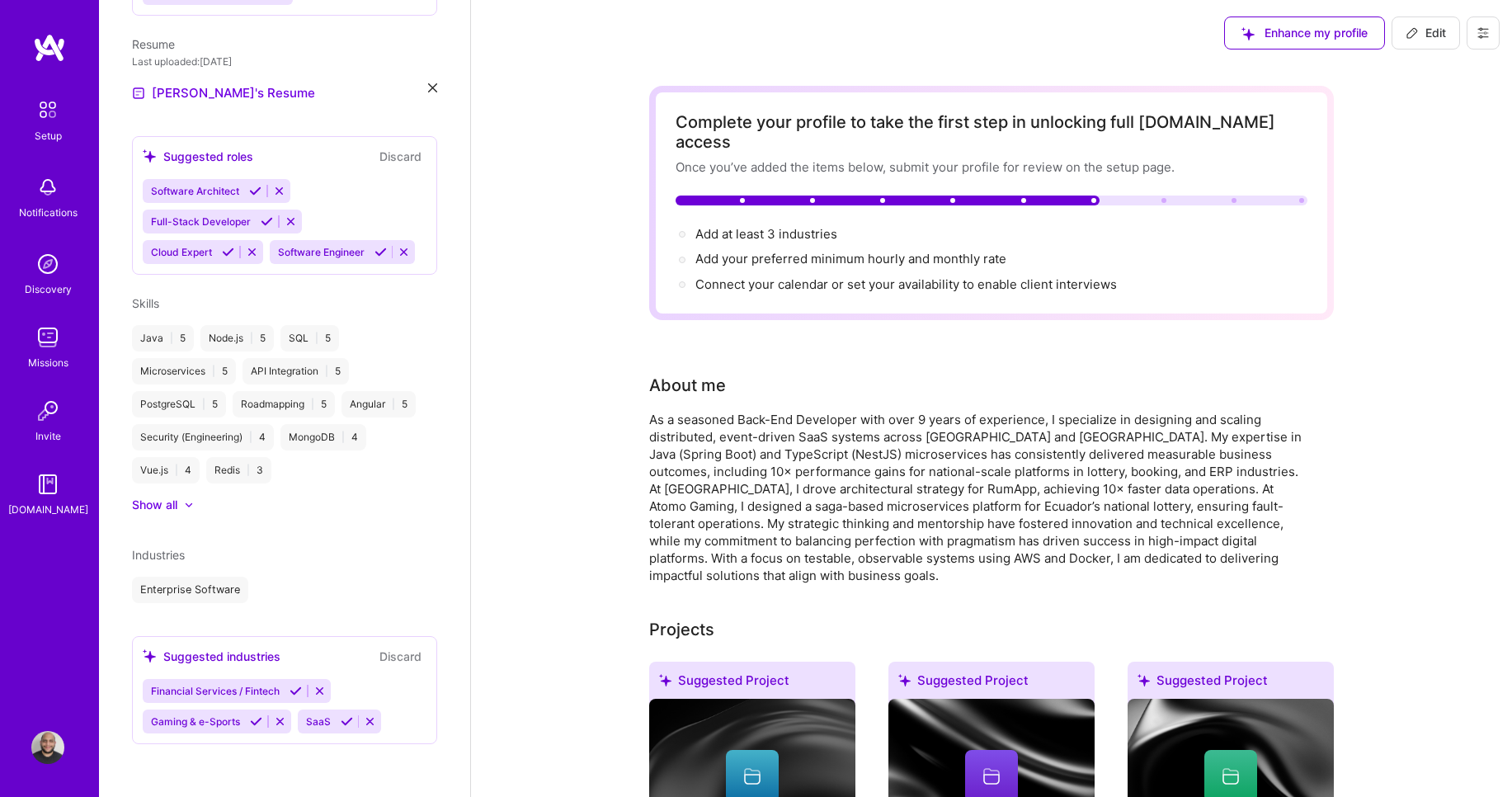
scroll to position [525, 0]
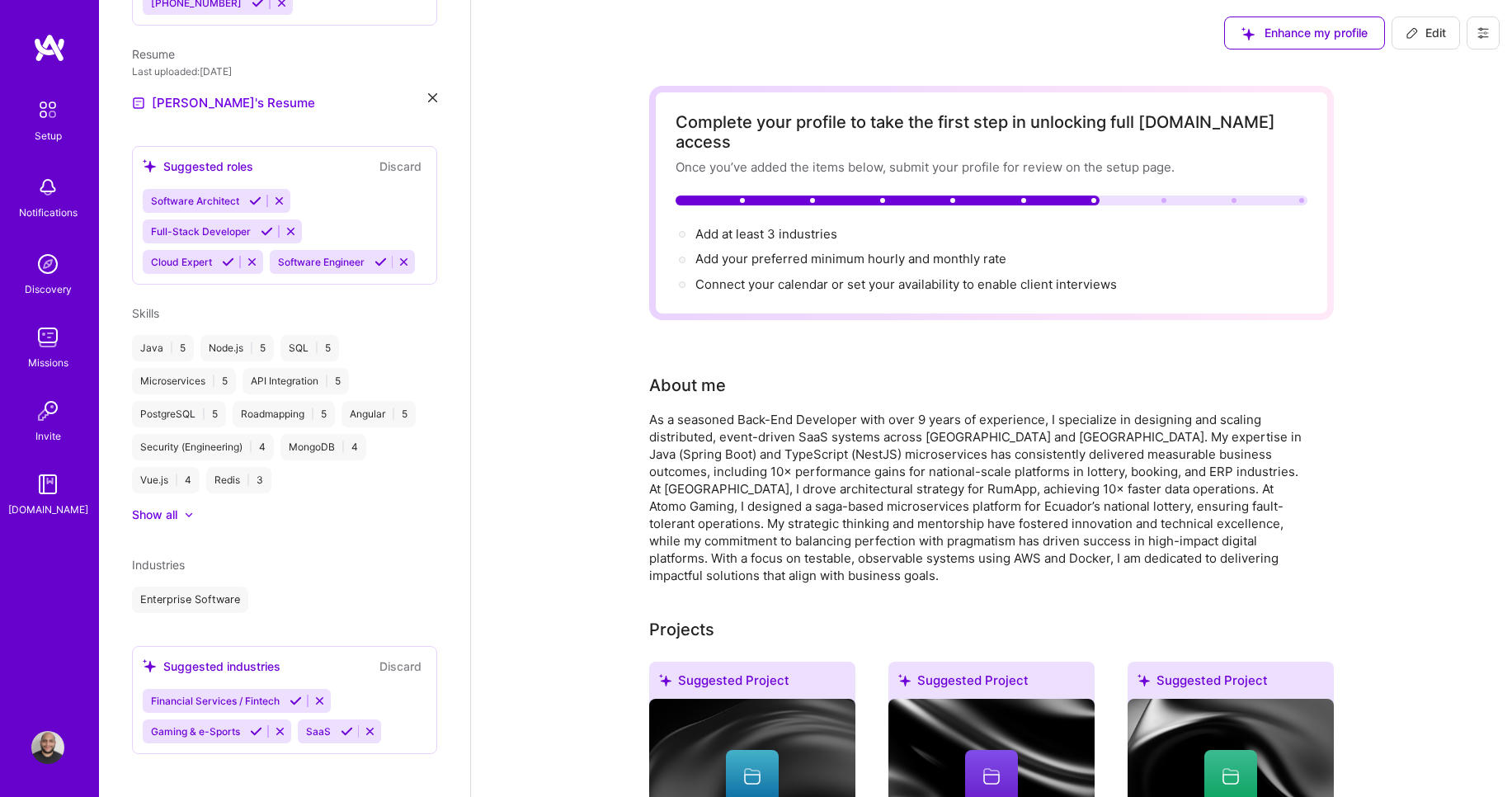
click at [351, 722] on div "Financial Services / Fintech Gaming & e-Sports SaaS" at bounding box center [284, 716] width 284 height 55
click at [345, 738] on icon at bounding box center [347, 731] width 12 height 12
click at [293, 707] on icon at bounding box center [295, 701] width 12 height 12
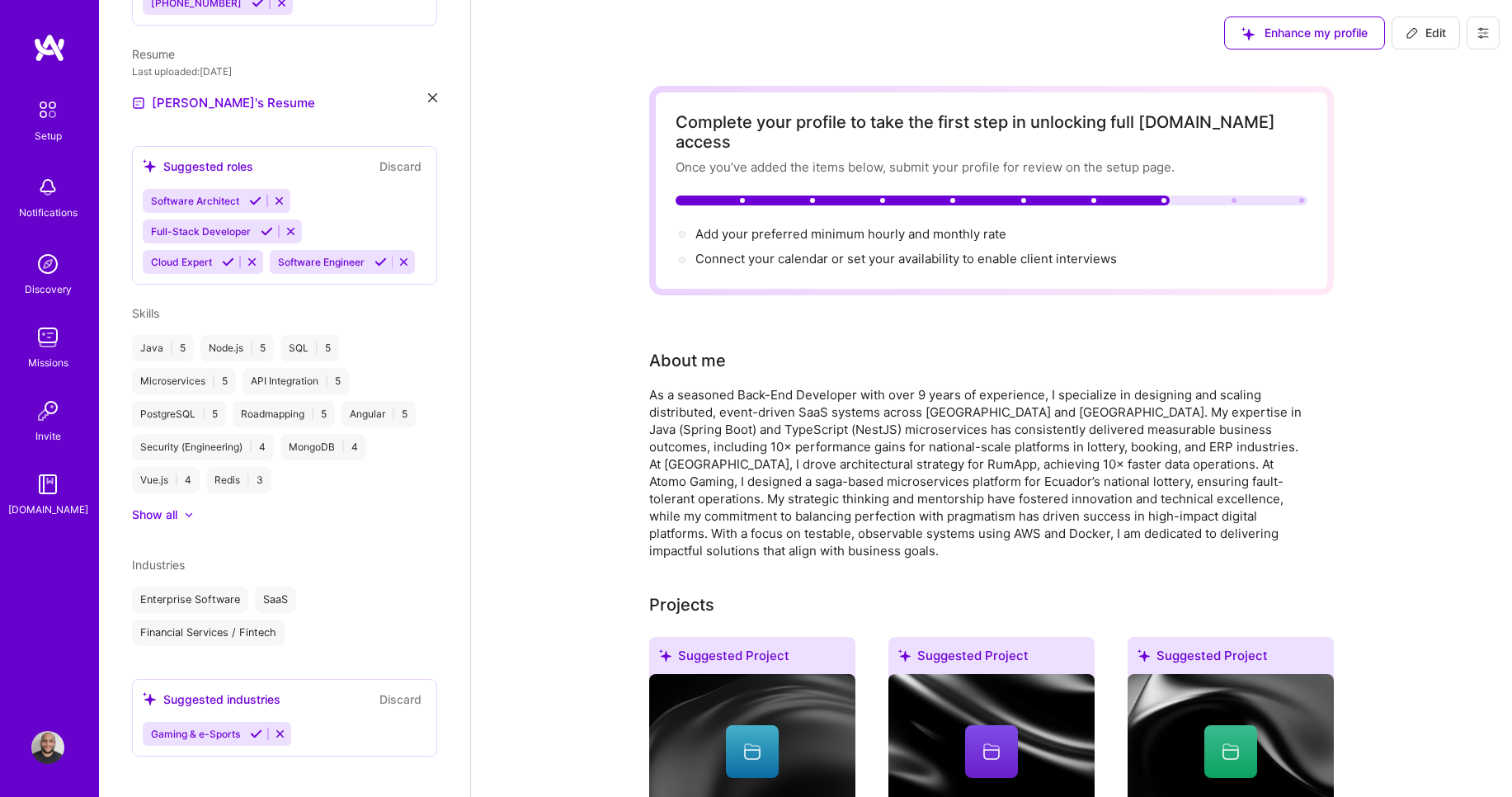
scroll to position [548, 0]
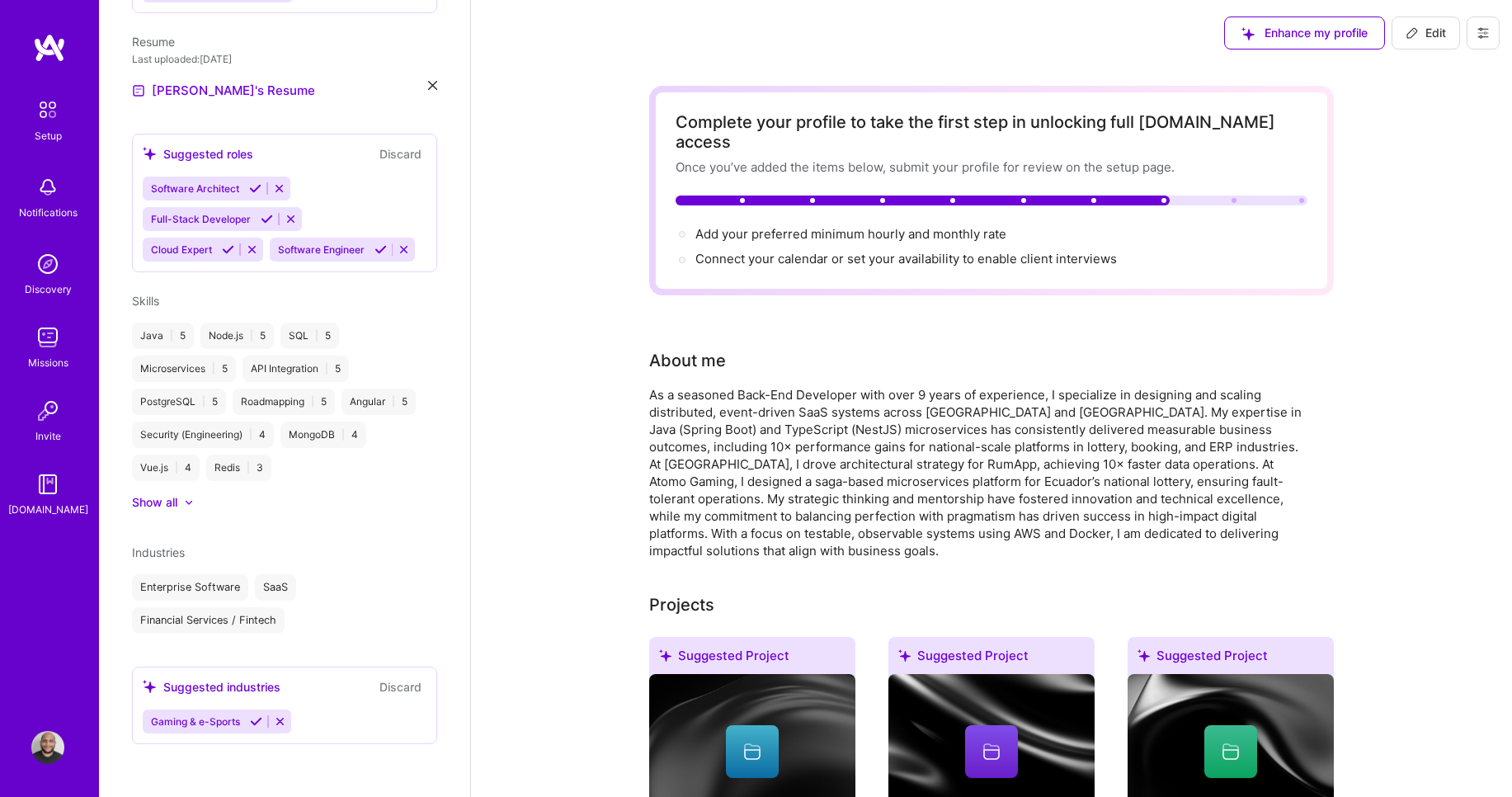
click at [337, 703] on div "Suggested industries Discard Gaming & e-Sports" at bounding box center [285, 705] width 305 height 78
click at [374, 693] on button "Discard" at bounding box center [400, 687] width 52 height 19
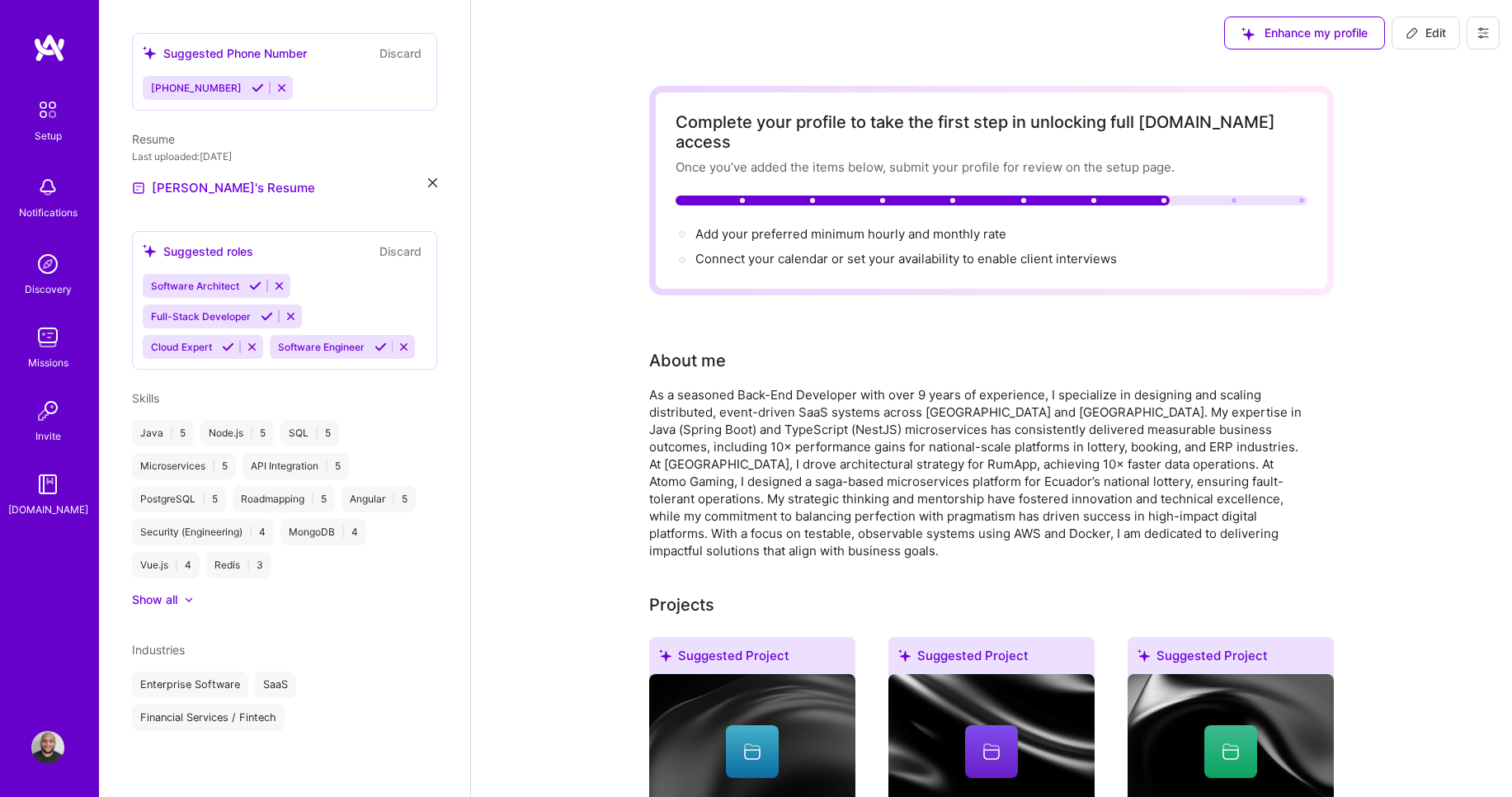
click at [396, 691] on div "Enterprise Software SaaS Financial Services / Fintech" at bounding box center [285, 702] width 305 height 59
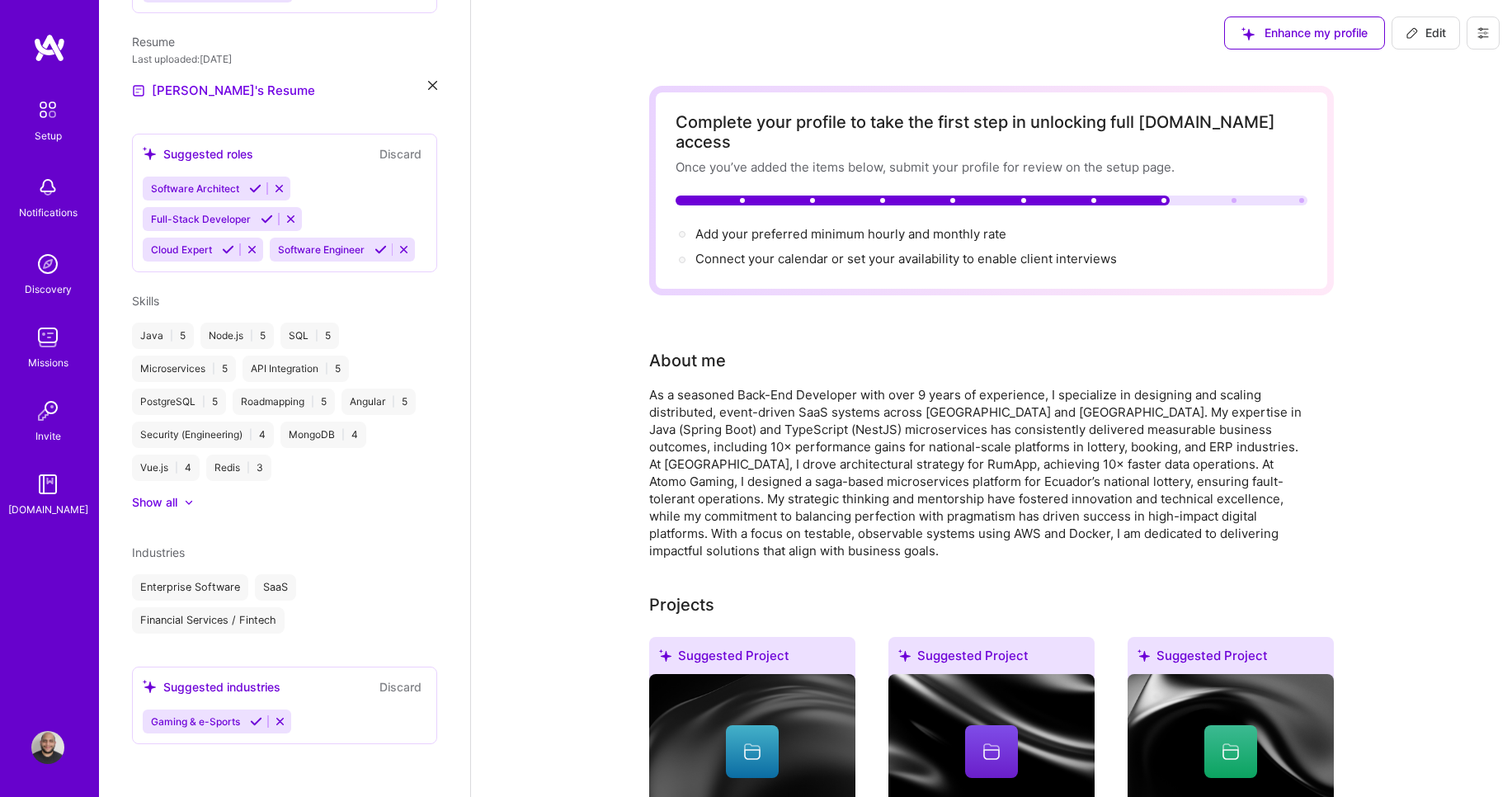
click at [387, 693] on button "Discard" at bounding box center [400, 687] width 52 height 19
click at [360, 627] on div "Enterprise Software SaaS Financial Services / Fintech" at bounding box center [285, 604] width 305 height 59
click at [291, 500] on div "Show all" at bounding box center [285, 503] width 305 height 17
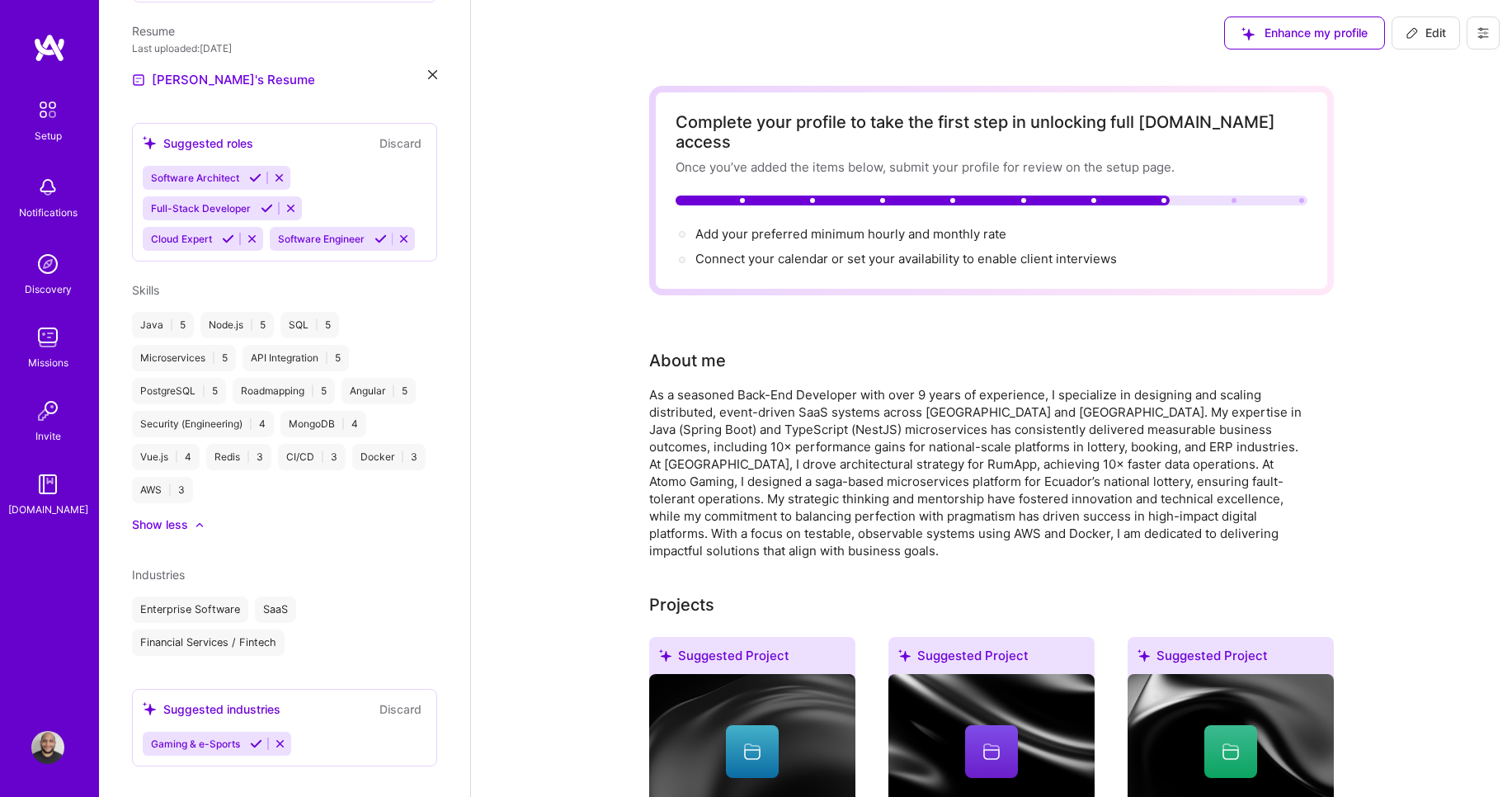
click at [168, 582] on span "Industries" at bounding box center [158, 574] width 53 height 14
click at [887, 227] on span "Add your preferred minimum hourly and monthly rate →" at bounding box center [858, 234] width 326 height 16
select select "US"
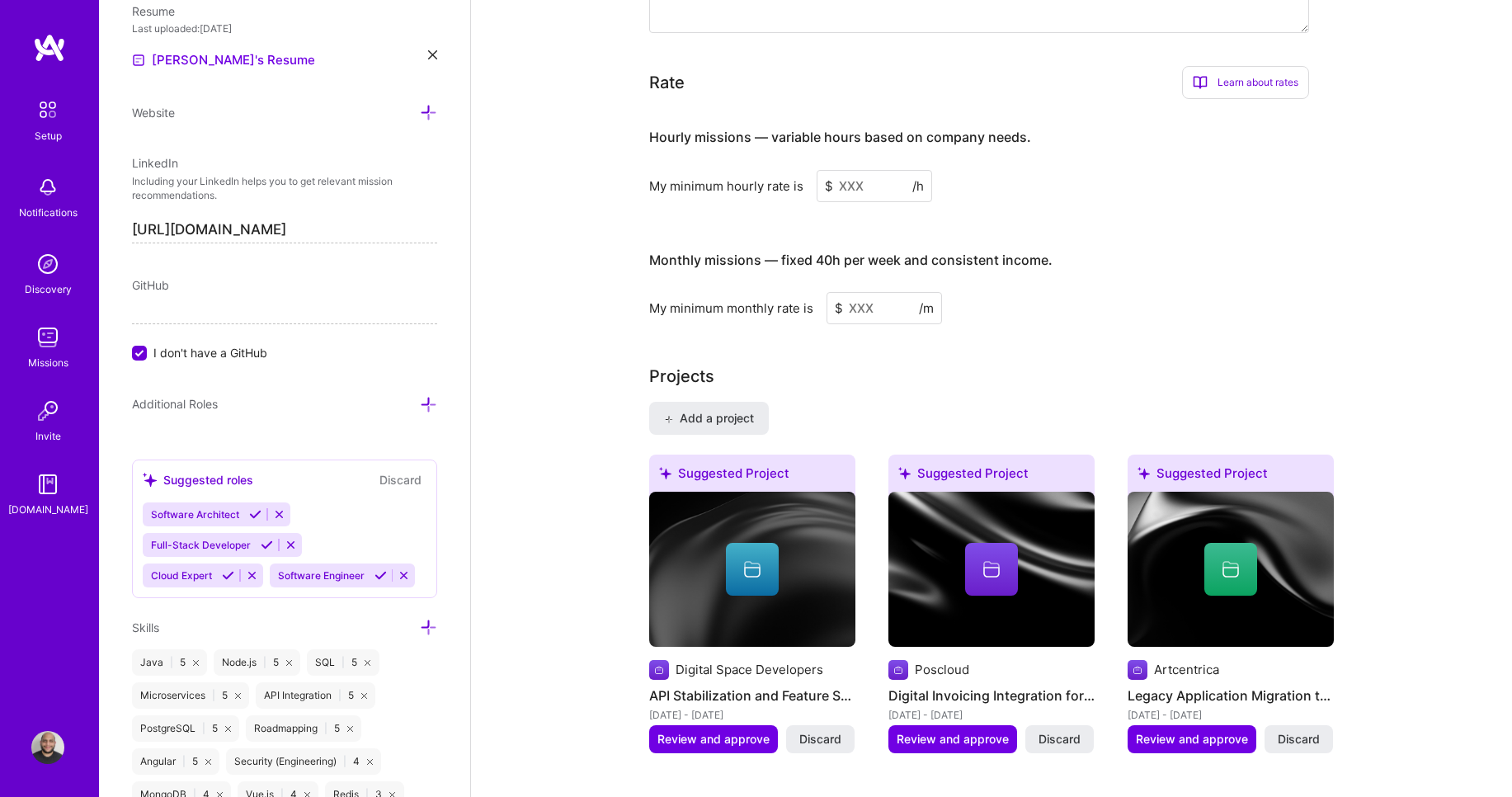
scroll to position [1024, 0]
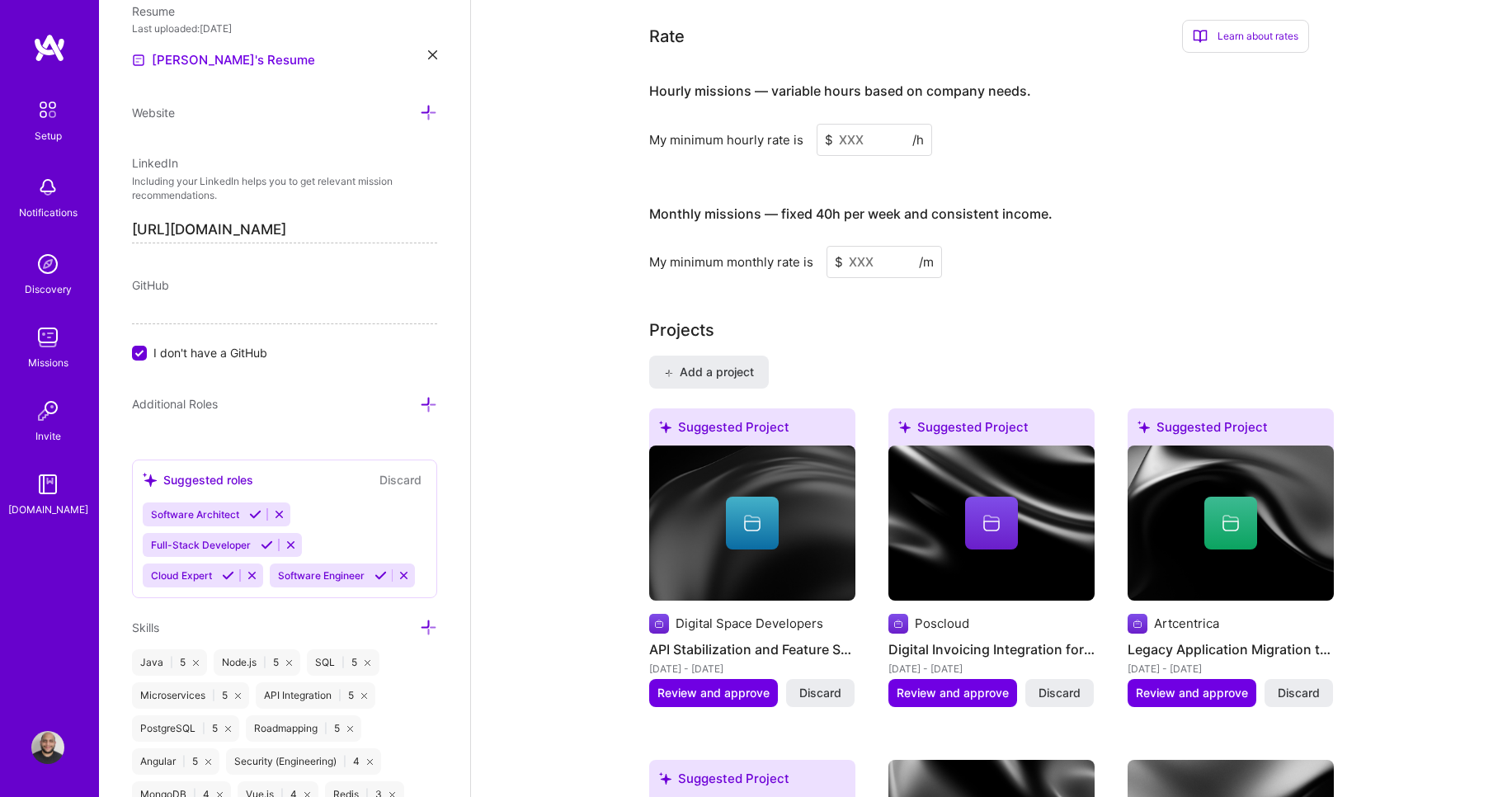
click at [876, 126] on input at bounding box center [874, 140] width 116 height 32
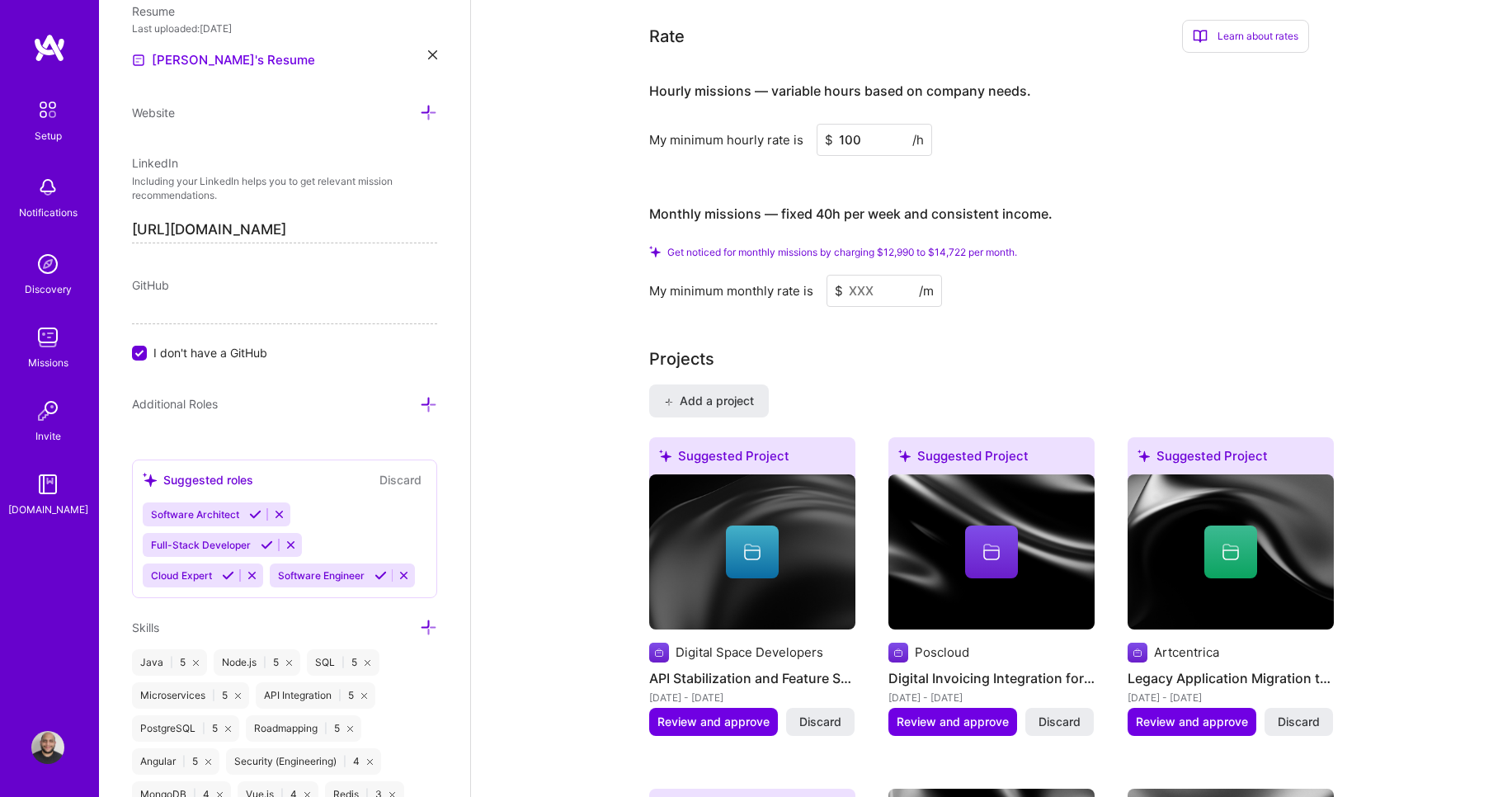
type input "100"
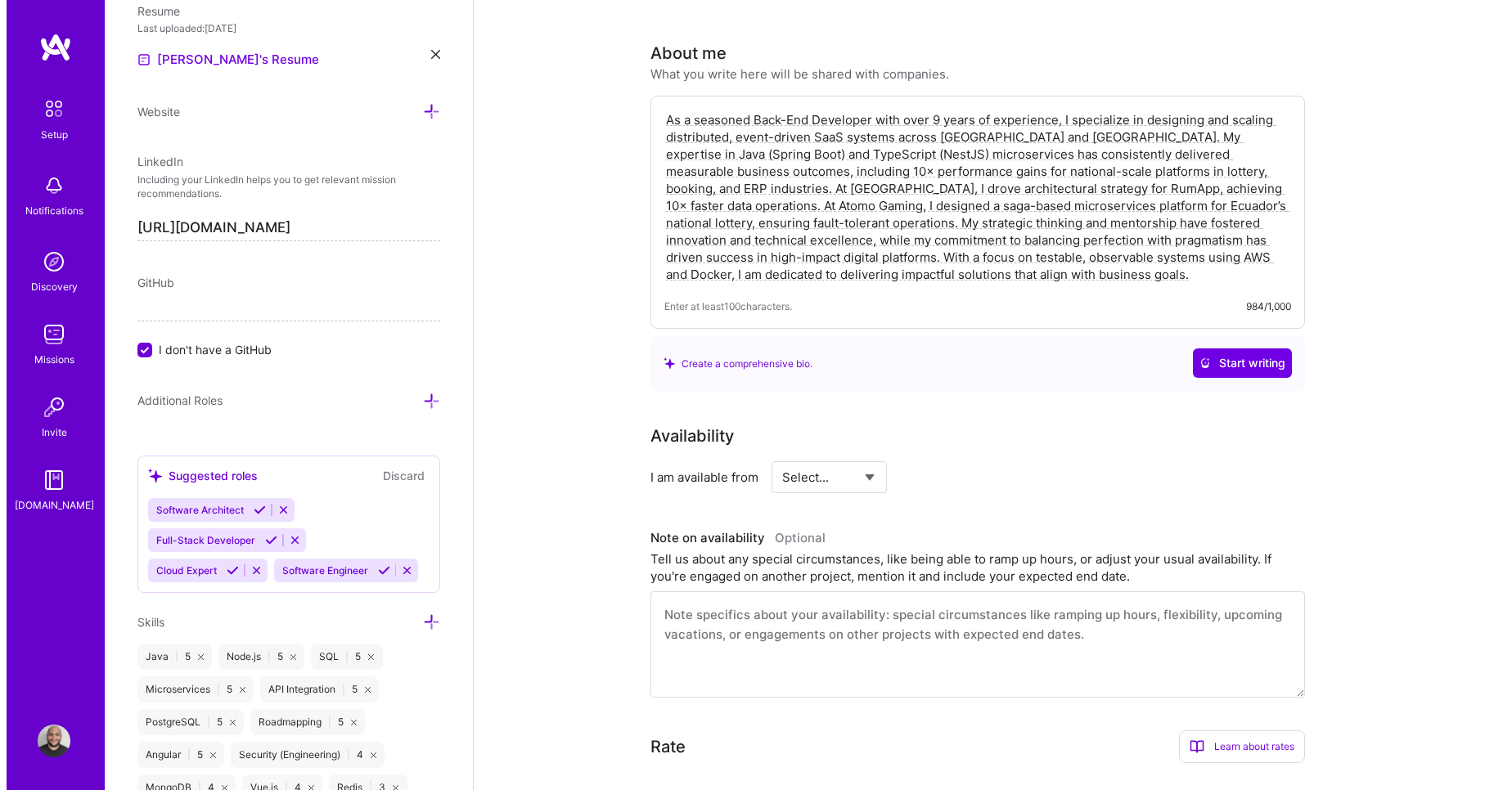
scroll to position [0, 0]
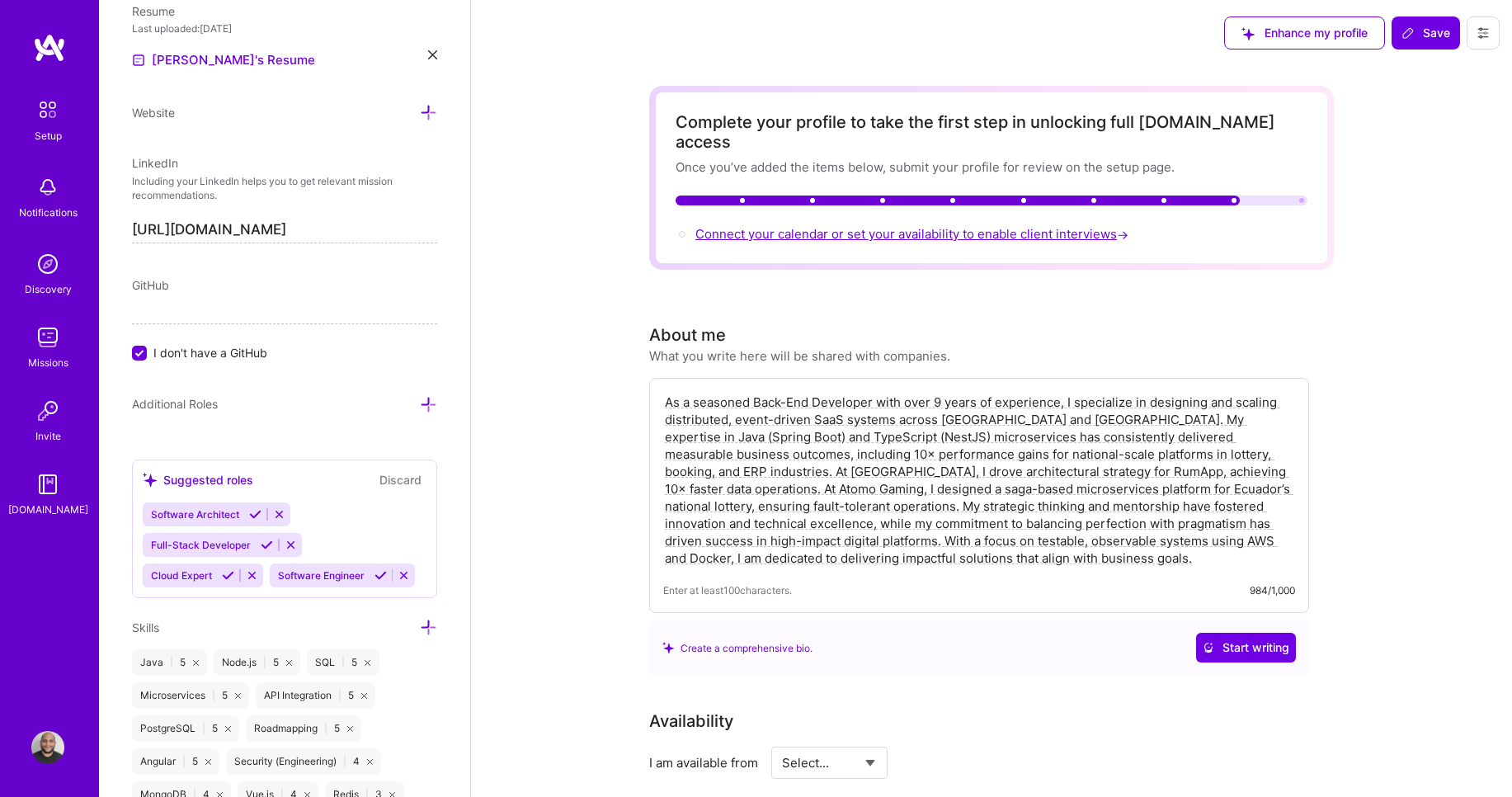
type input "12000"
click at [927, 227] on span "Connect your calendar or set your availability to enable client interviews →" at bounding box center [913, 234] width 436 height 16
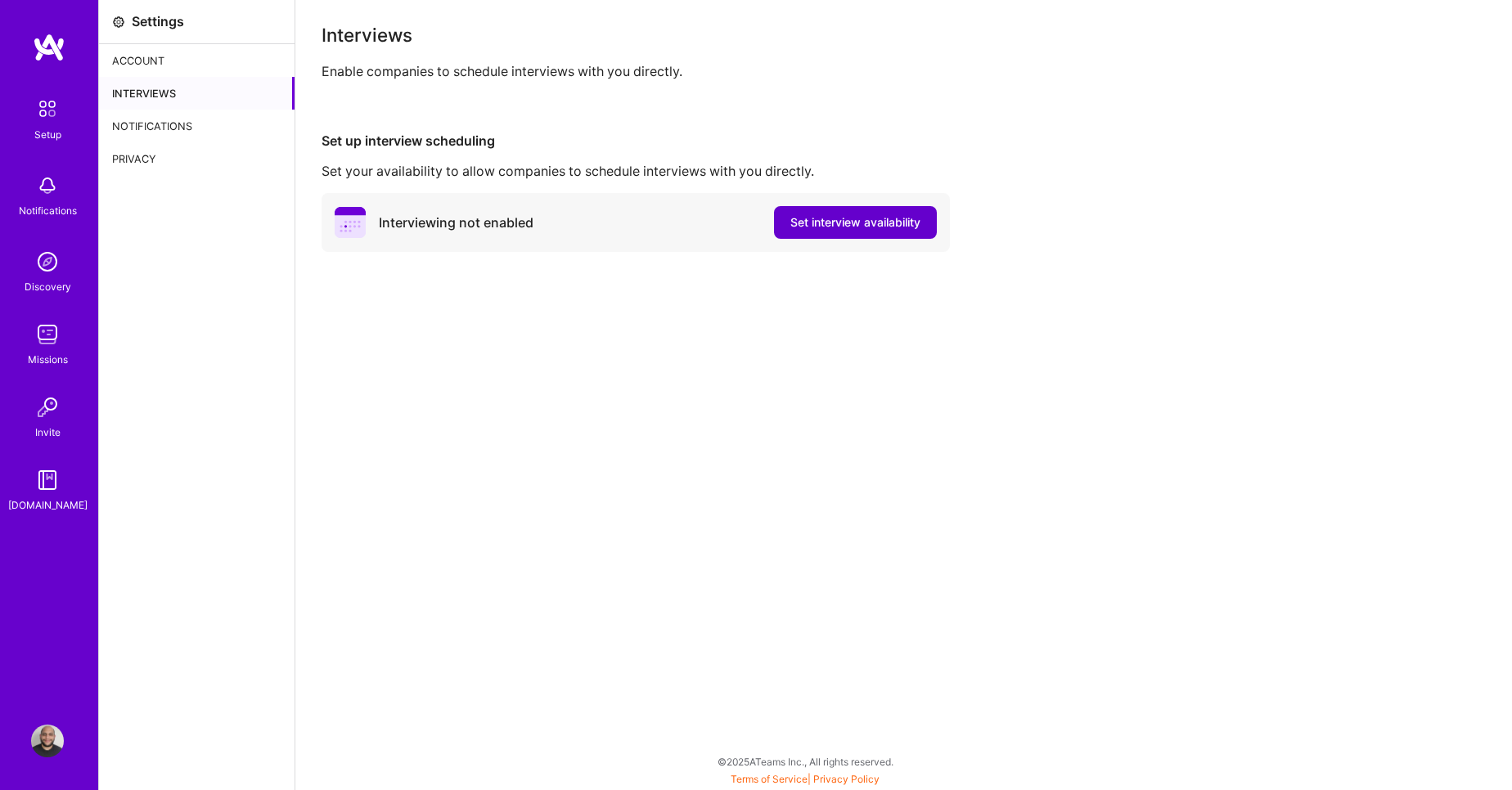
click at [844, 225] on span "Set interview availability" at bounding box center [855, 223] width 130 height 16
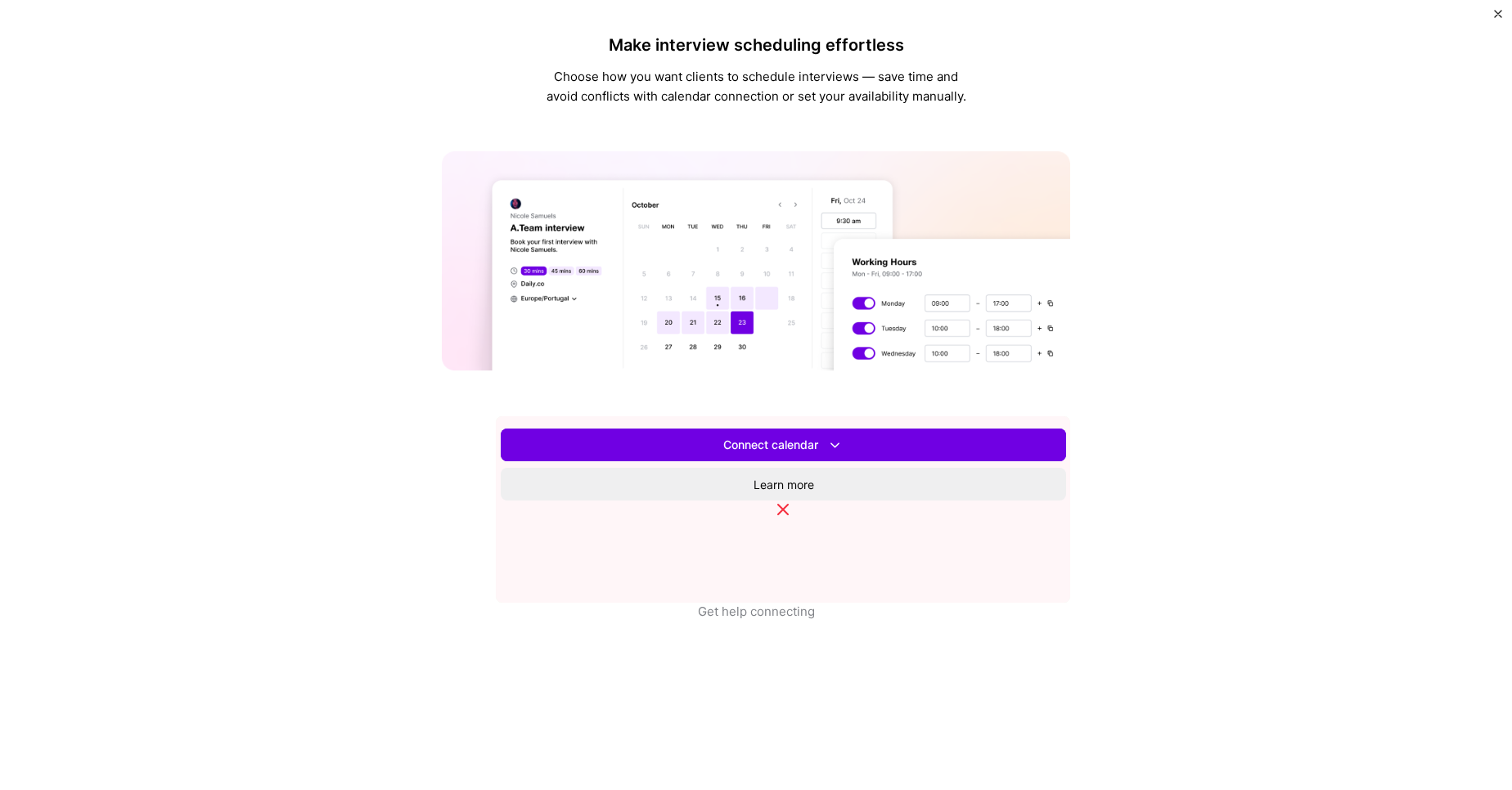
scroll to position [356, 0]
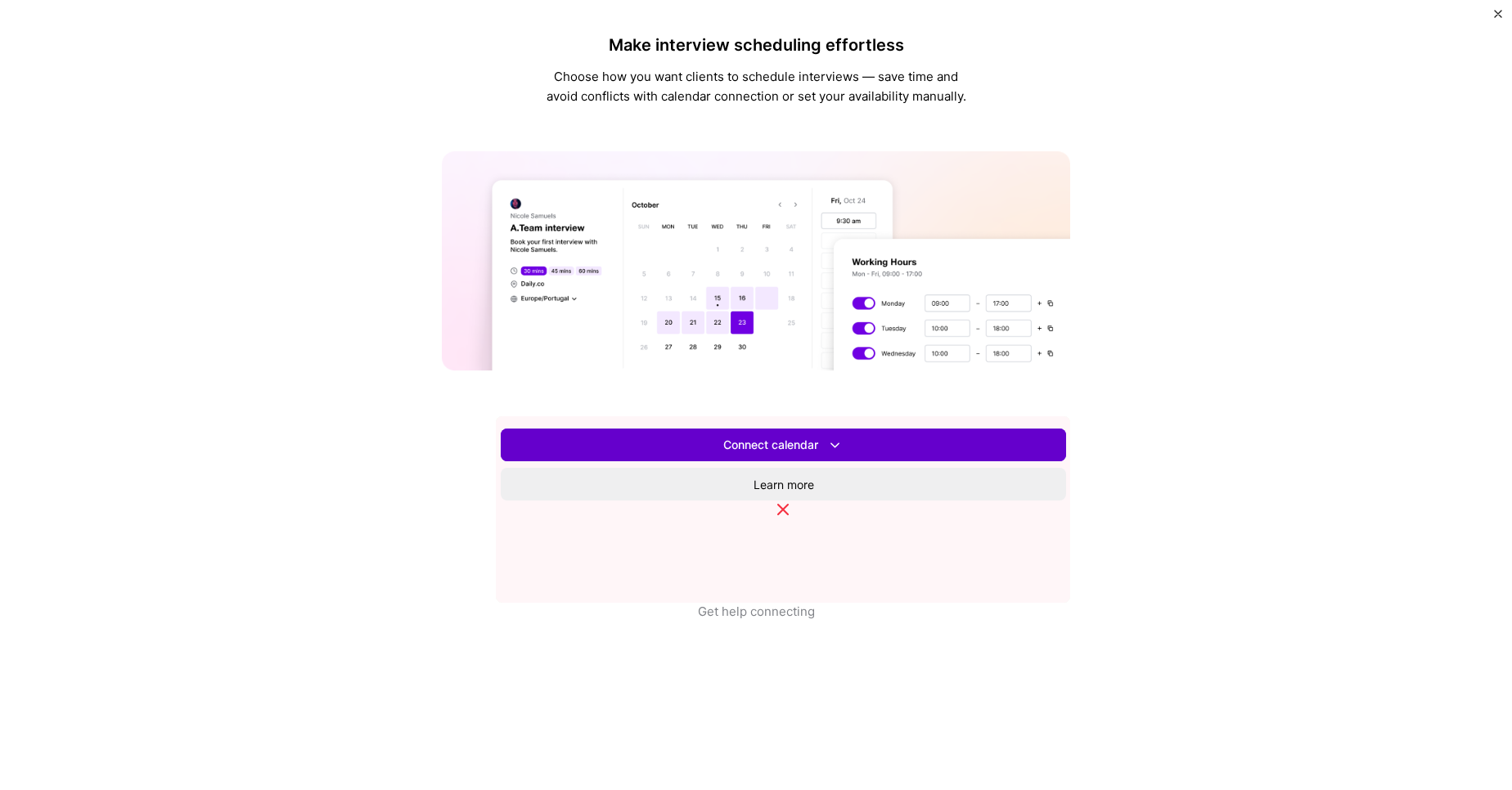
click at [819, 454] on span "Connect calendar" at bounding box center [783, 445] width 120 height 17
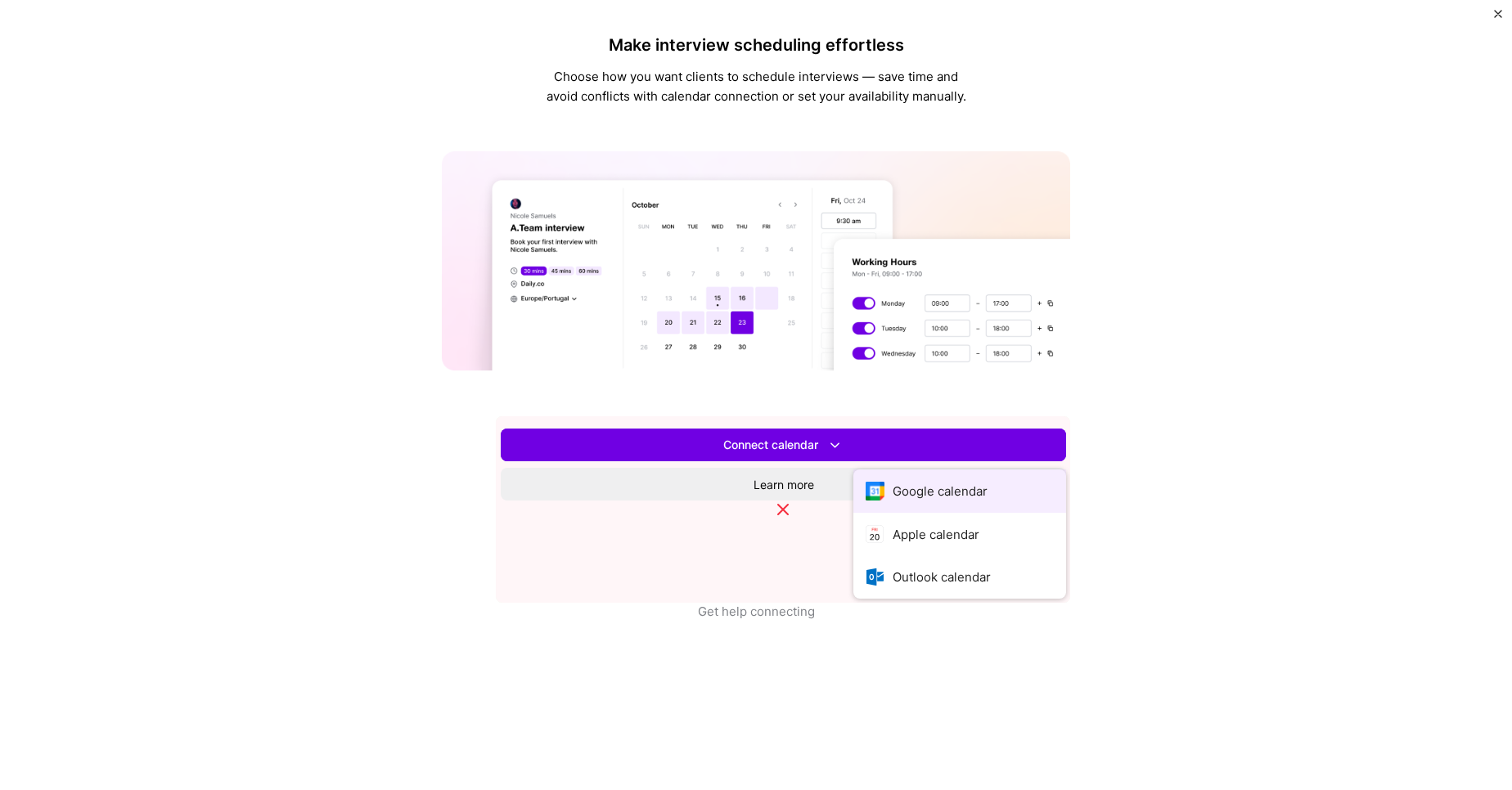
click at [854, 513] on button "Google calendar" at bounding box center [960, 490] width 213 height 43
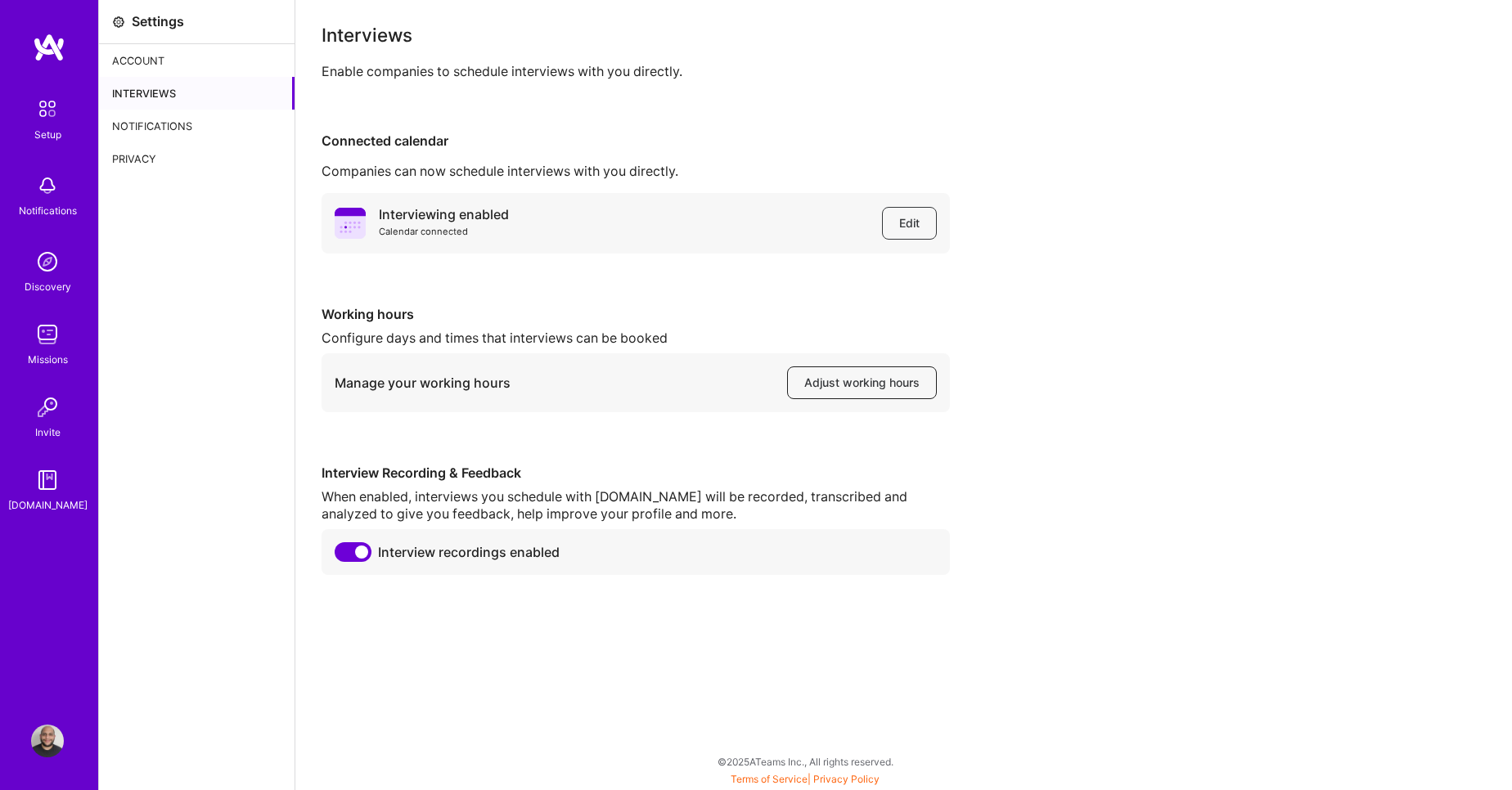
click at [836, 372] on button "Adjust working hours" at bounding box center [862, 383] width 149 height 33
click at [151, 64] on div "Account" at bounding box center [196, 60] width 195 height 33
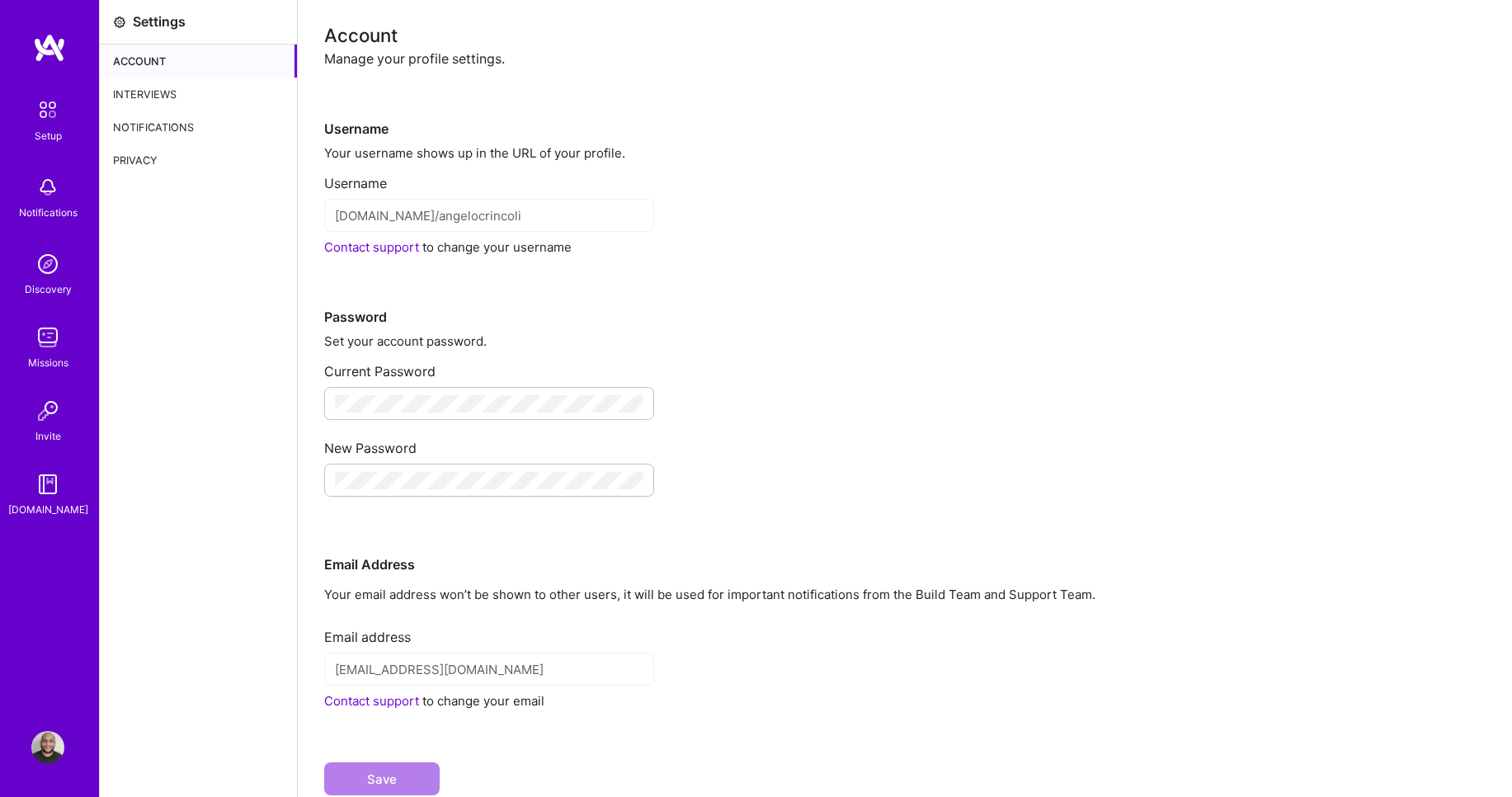
click at [38, 121] on img at bounding box center [47, 109] width 34 height 34
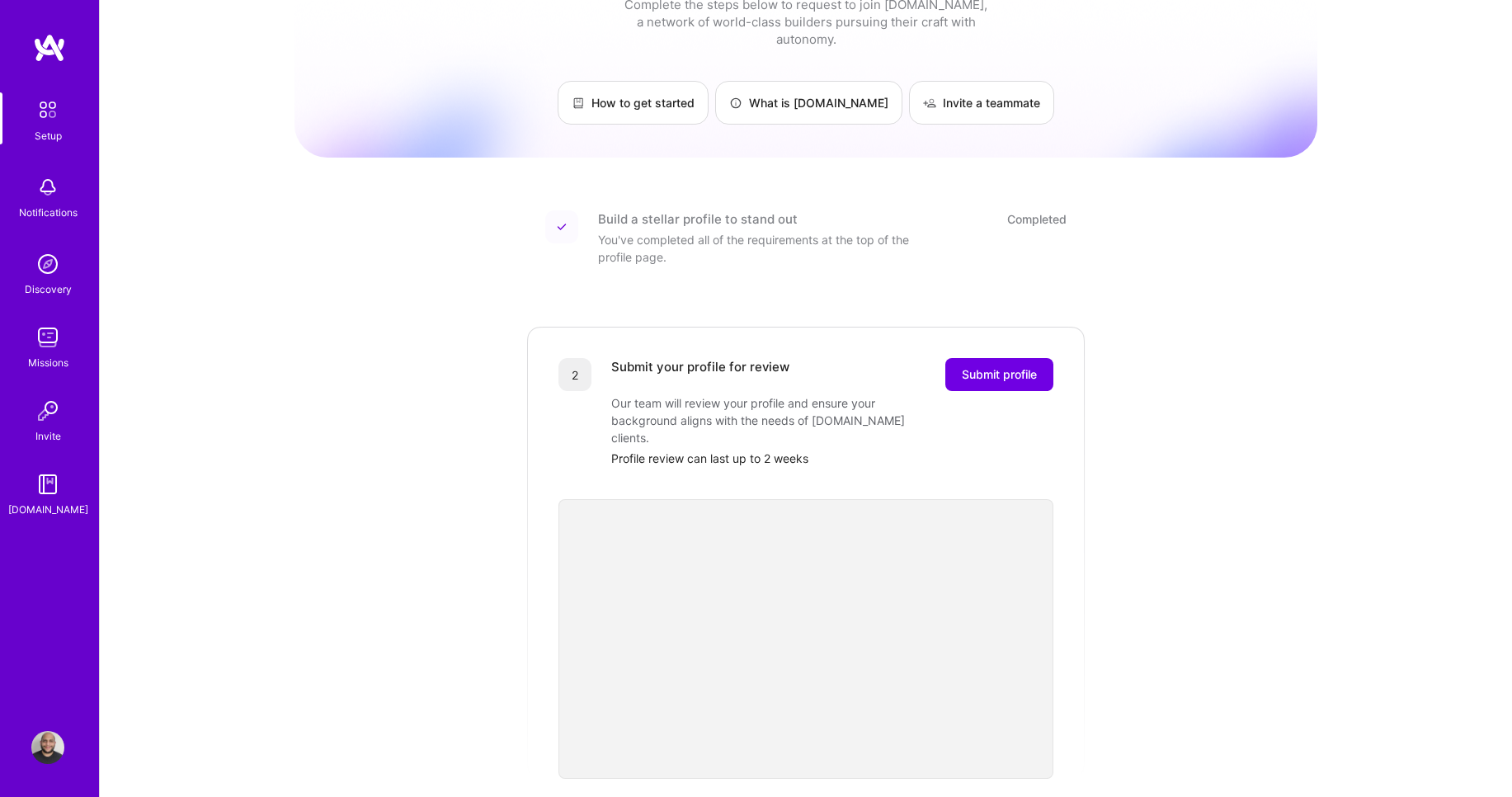
scroll to position [57, 0]
click at [1009, 365] on button "Submit profile" at bounding box center [999, 374] width 108 height 33
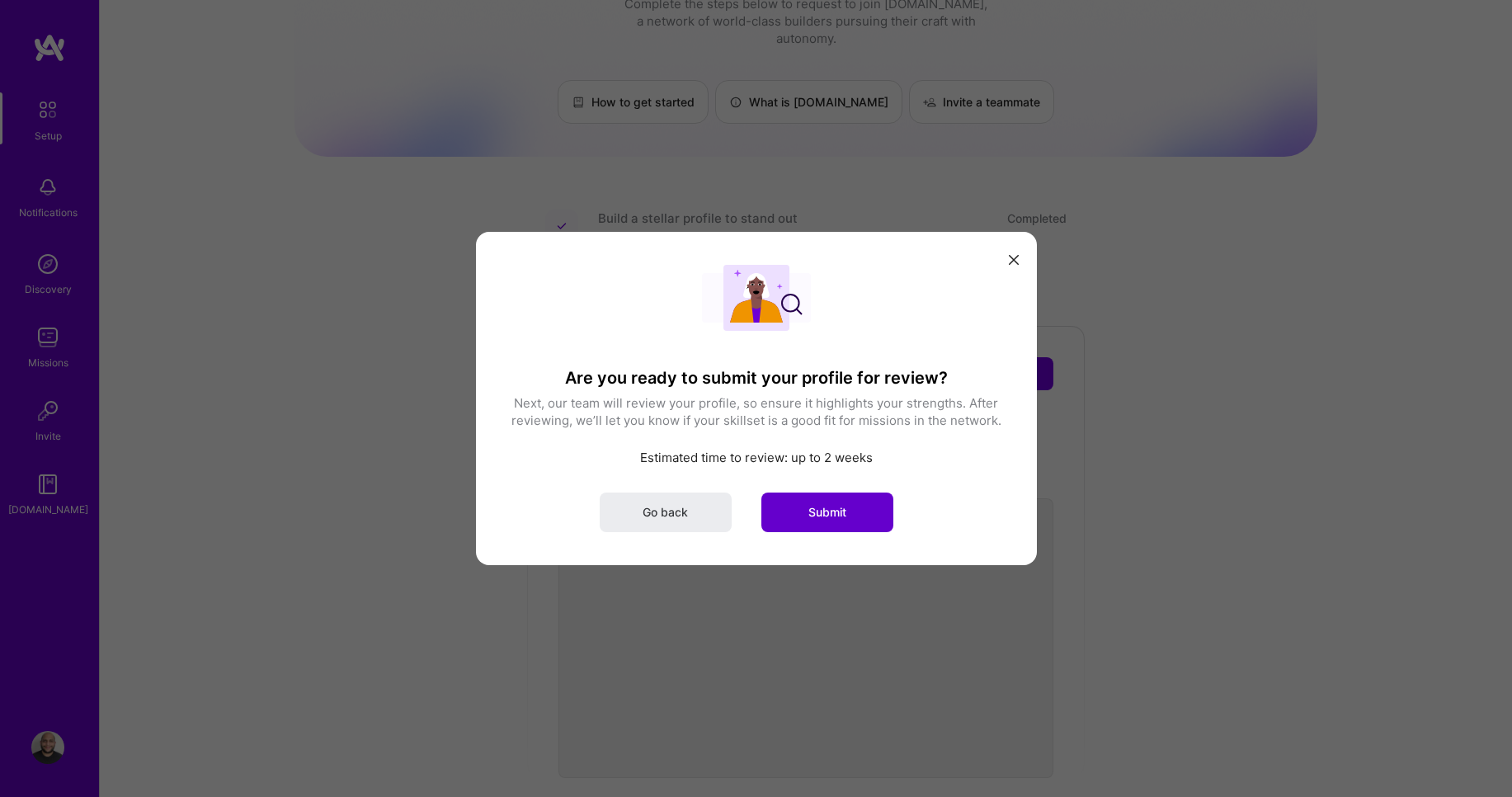
click at [820, 518] on span "Submit" at bounding box center [827, 512] width 38 height 17
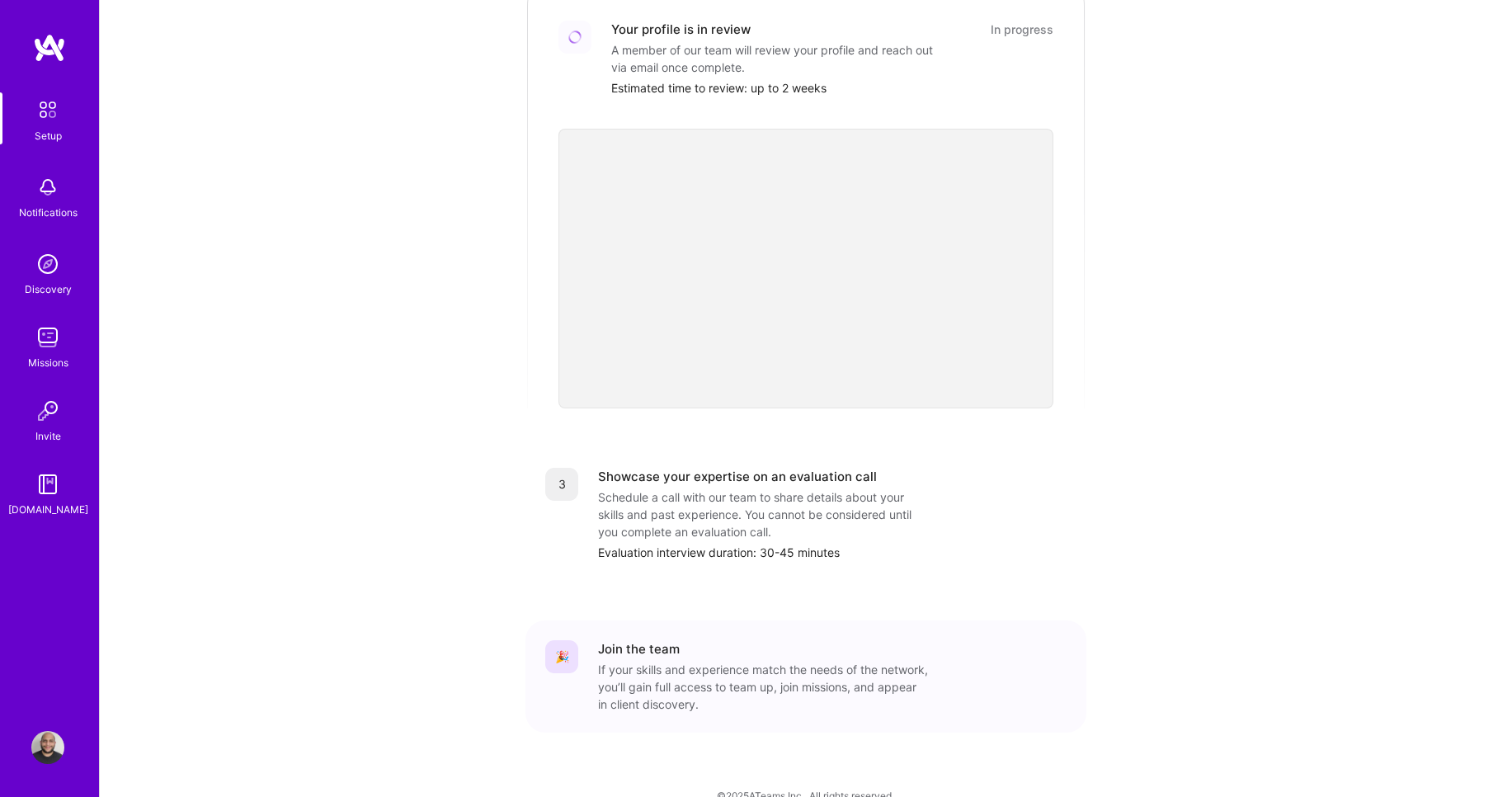
scroll to position [0, 0]
